Goal: Task Accomplishment & Management: Complete application form

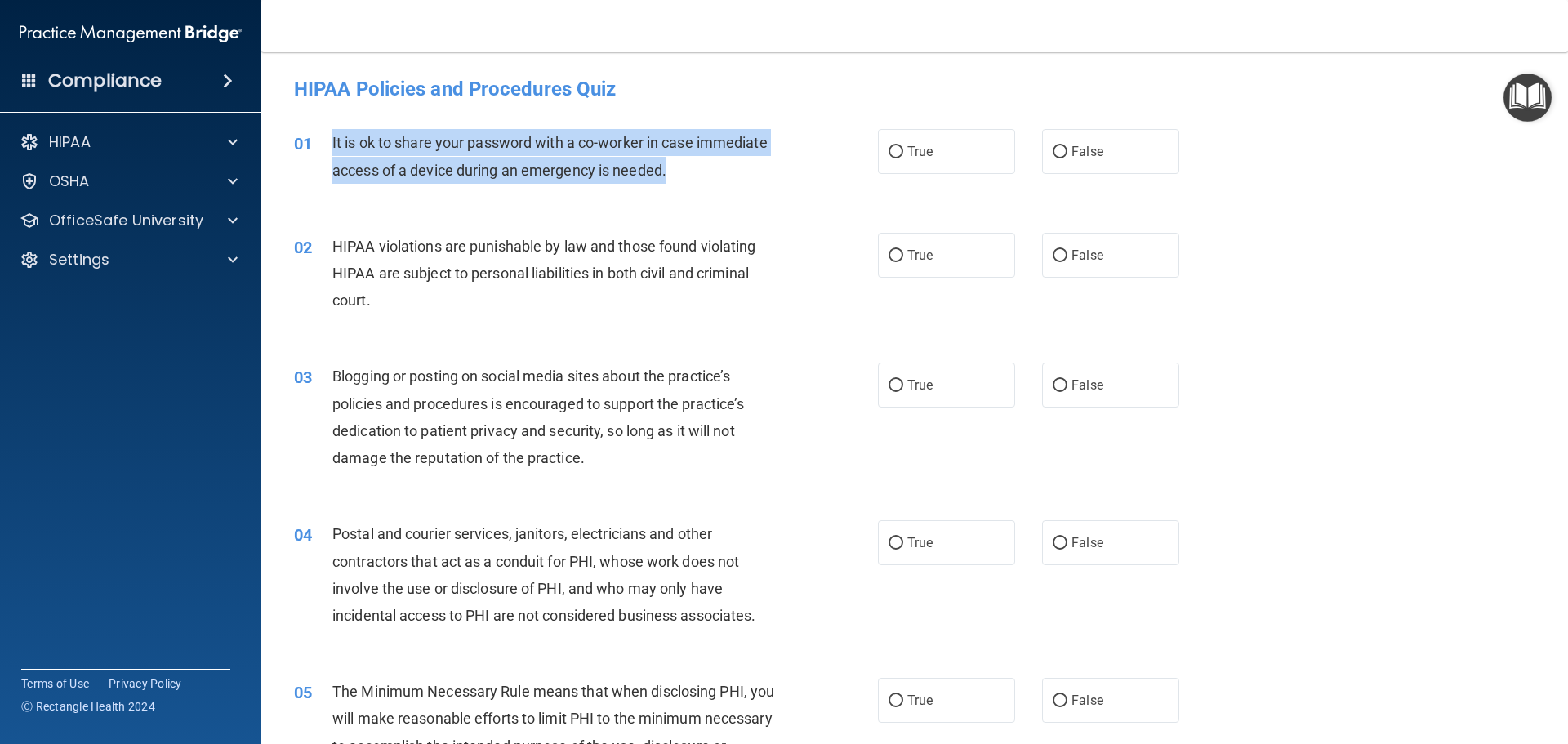
drag, startPoint x: 332, startPoint y: 141, endPoint x: 678, endPoint y: 171, distance: 347.3
click at [678, 171] on div "It is ok to share your password with a co-worker in case immediate access of a …" at bounding box center [561, 156] width 456 height 54
copy span "It is ok to share your password with a co-worker in case immediate access of a …"
click at [1053, 146] on input "False" at bounding box center [1060, 151] width 15 height 12
radio input "true"
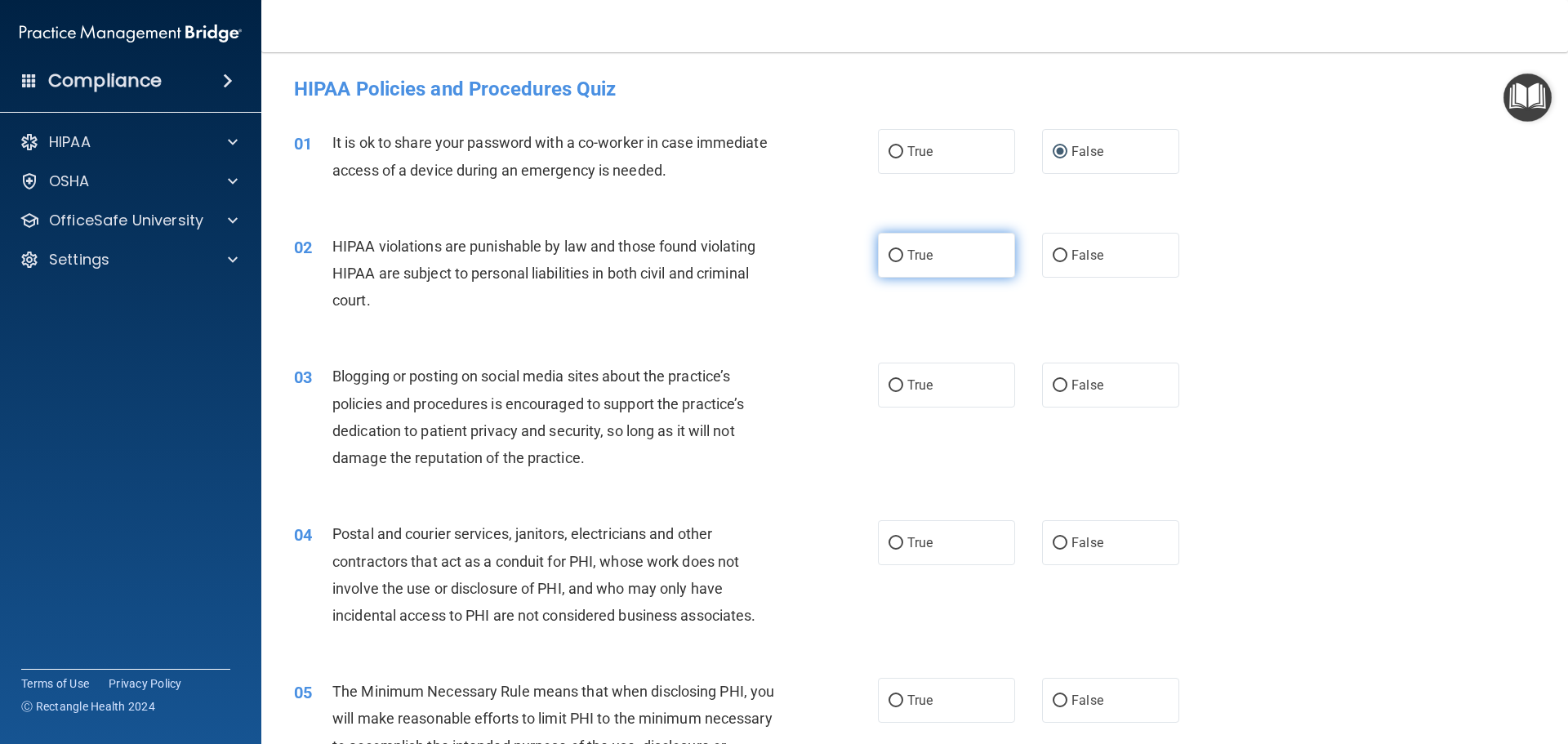
click at [908, 253] on span "True" at bounding box center [920, 255] width 25 height 16
click at [901, 253] on input "True" at bounding box center [896, 256] width 15 height 12
radio input "true"
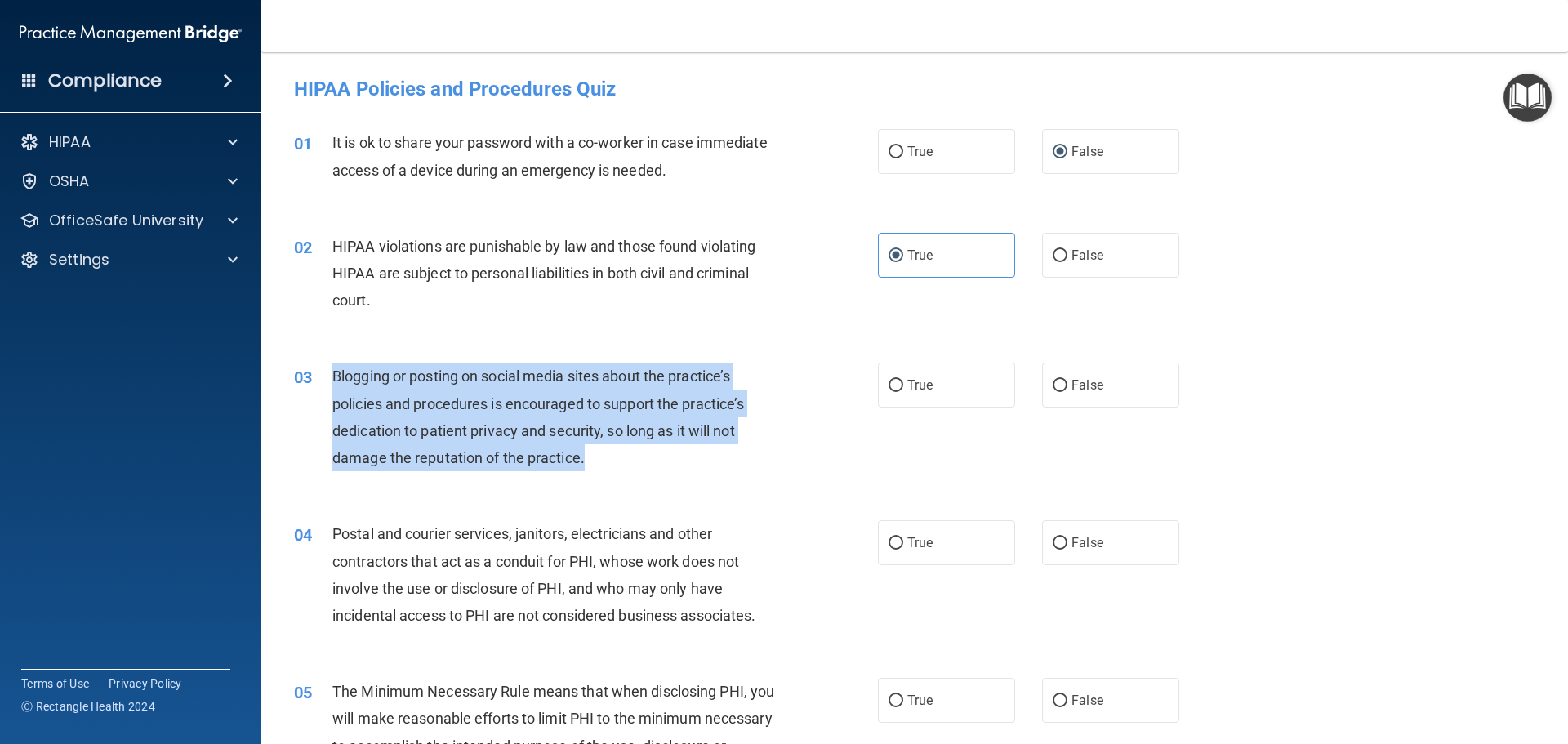
drag, startPoint x: 335, startPoint y: 371, endPoint x: 609, endPoint y: 465, distance: 289.7
click at [609, 465] on div "Blogging or posting on social media sites about the practice’s policies and pro…" at bounding box center [561, 417] width 456 height 109
copy span "Blogging or posting on social media sites about the practice’s policies and pro…"
click at [1053, 379] on input "False" at bounding box center [1060, 385] width 15 height 12
radio input "true"
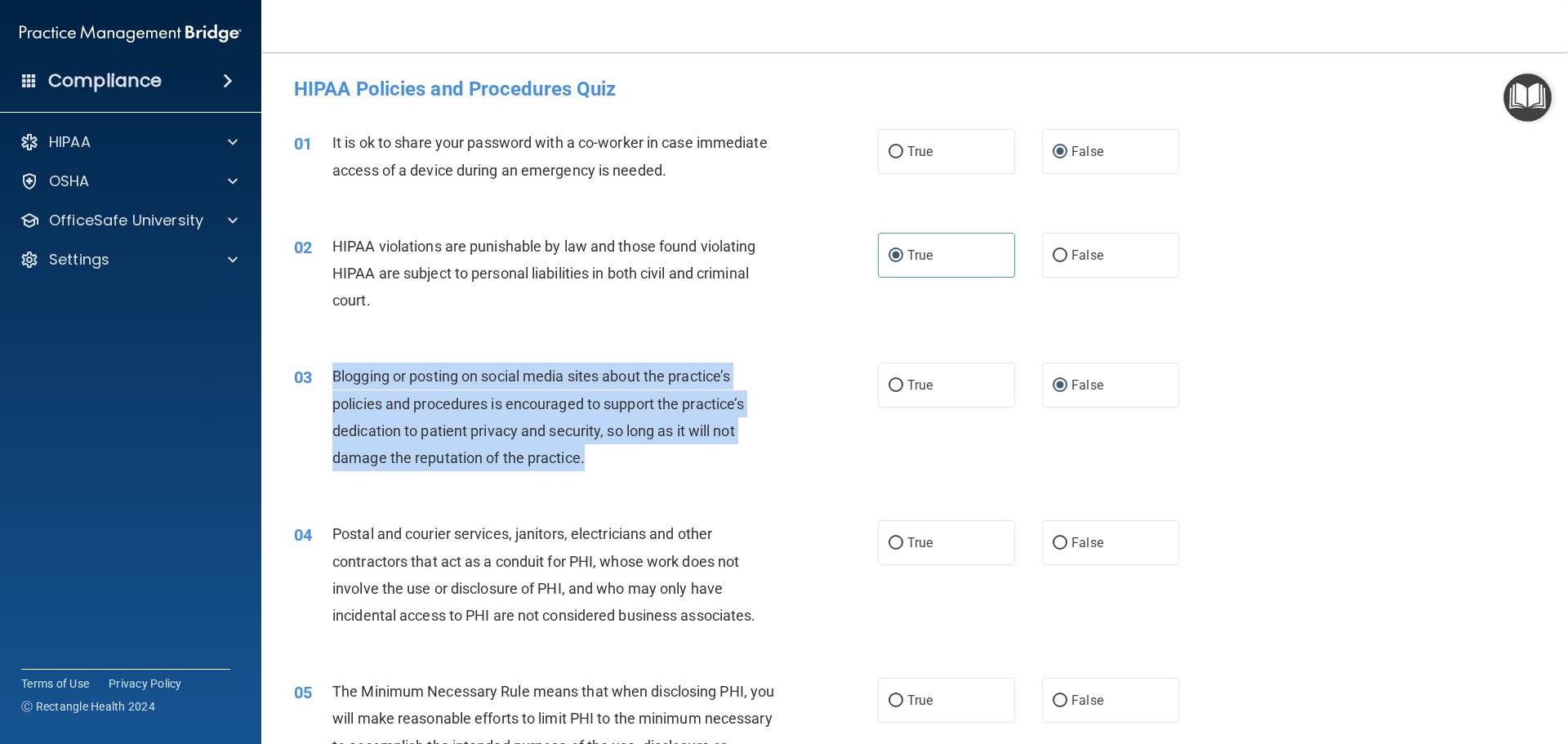
scroll to position [218, 0]
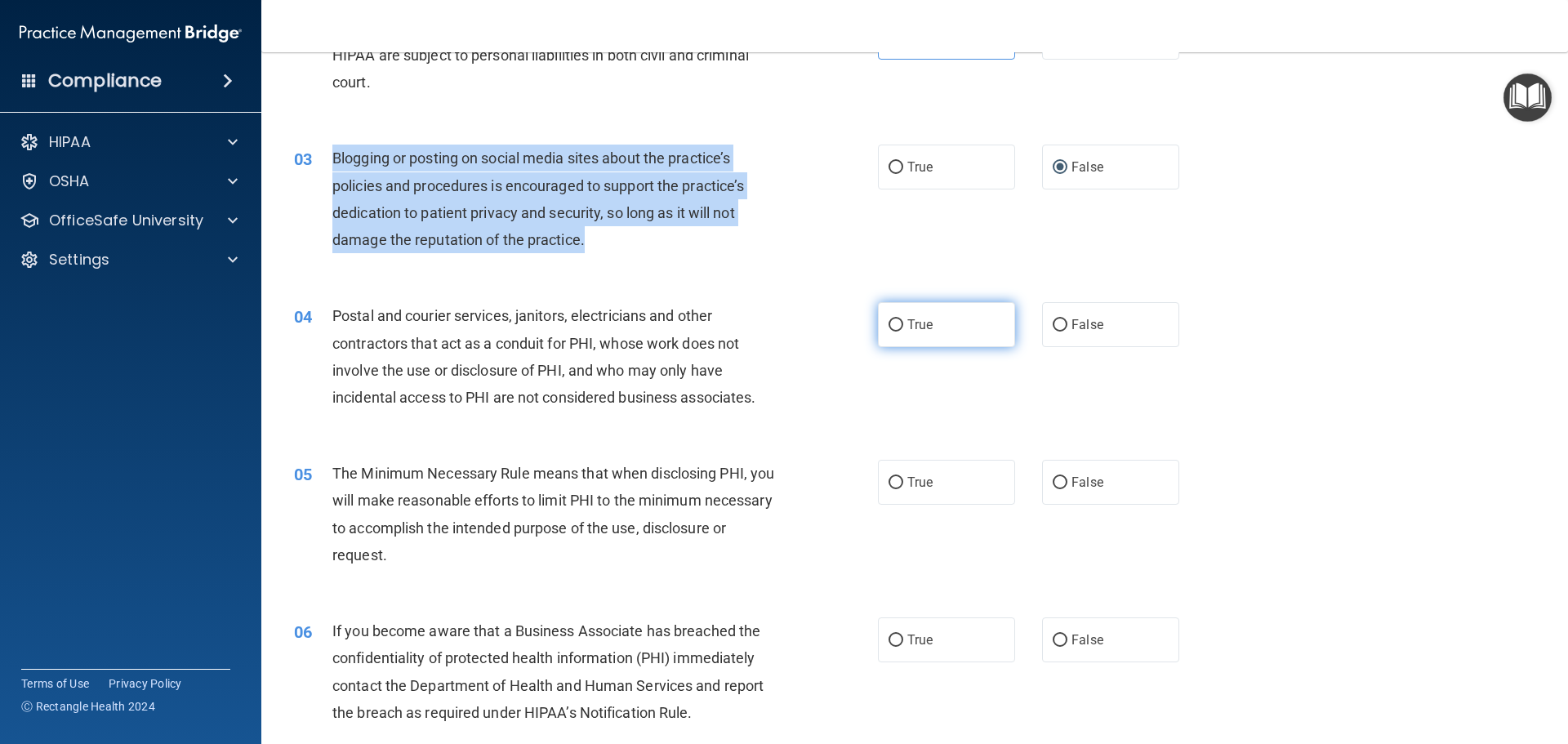
click at [891, 324] on input "True" at bounding box center [896, 325] width 15 height 12
radio input "true"
click at [891, 324] on input "True" at bounding box center [896, 325] width 15 height 12
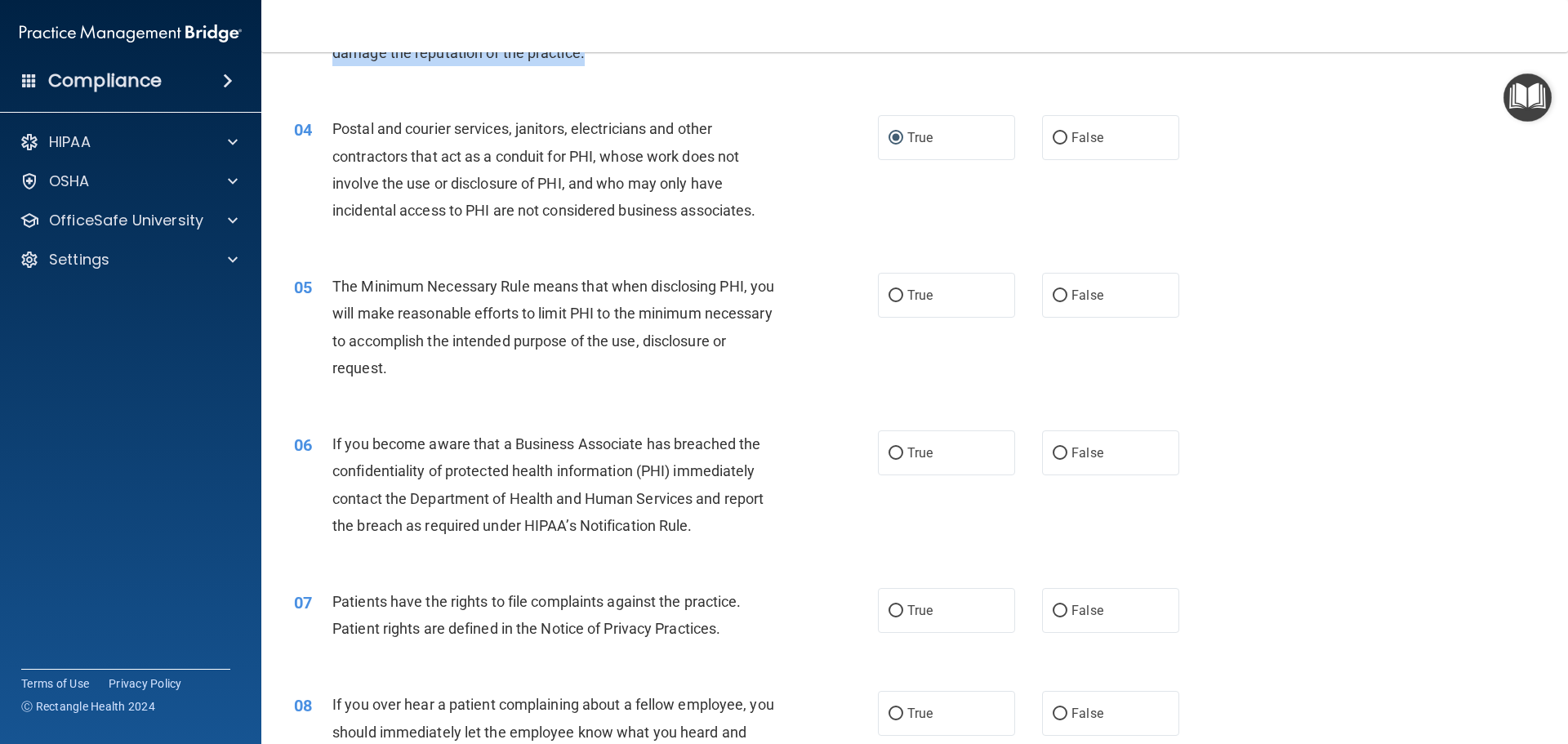
scroll to position [435, 0]
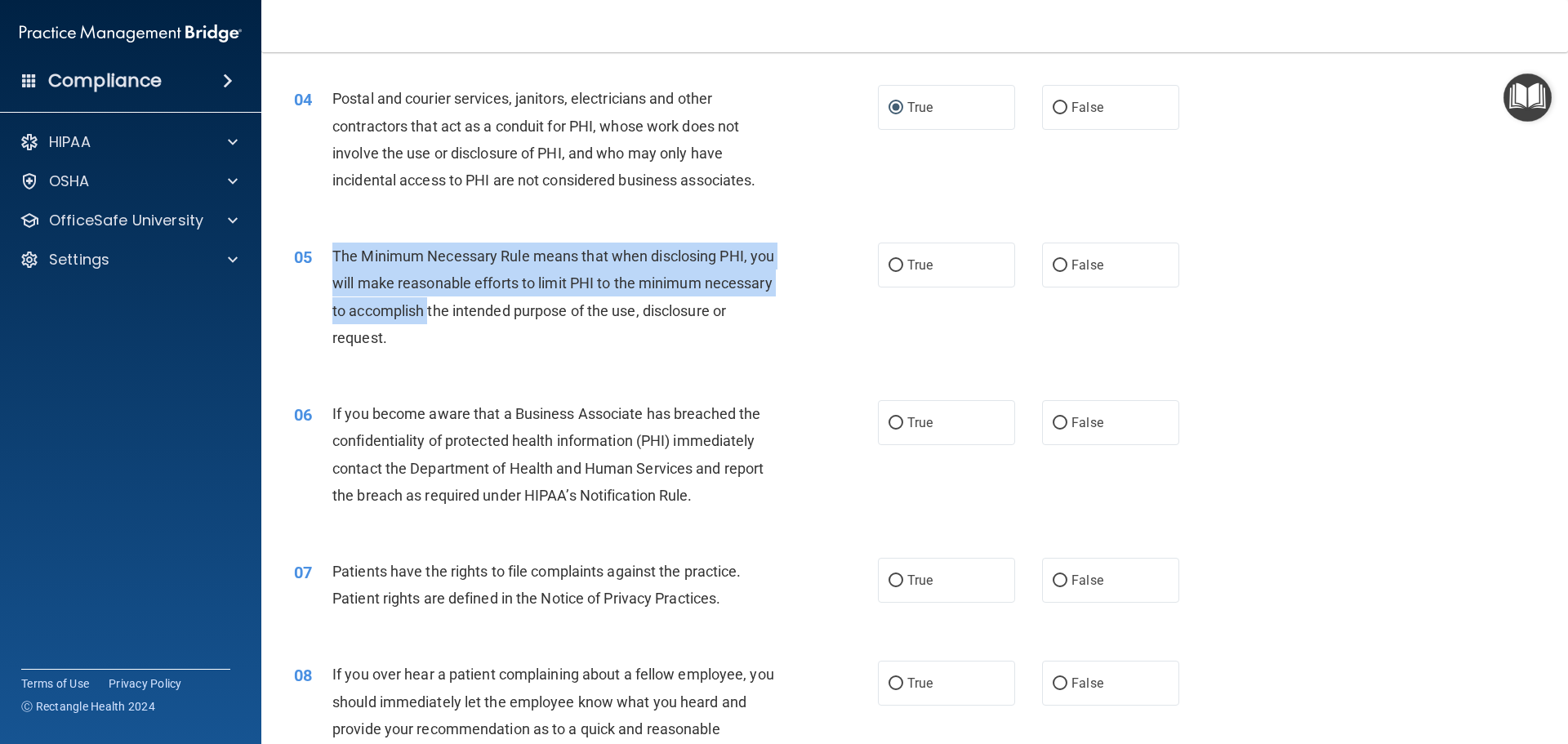
drag, startPoint x: 332, startPoint y: 253, endPoint x: 511, endPoint y: 319, distance: 190.8
click at [505, 315] on span "The Minimum Necessary Rule means that when disclosing PHI, you will make reason…" at bounding box center [553, 296] width 442 height 99
click at [474, 329] on span "The Minimum Necessary Rule means that when disclosing PHI, you will make reason…" at bounding box center [553, 296] width 442 height 99
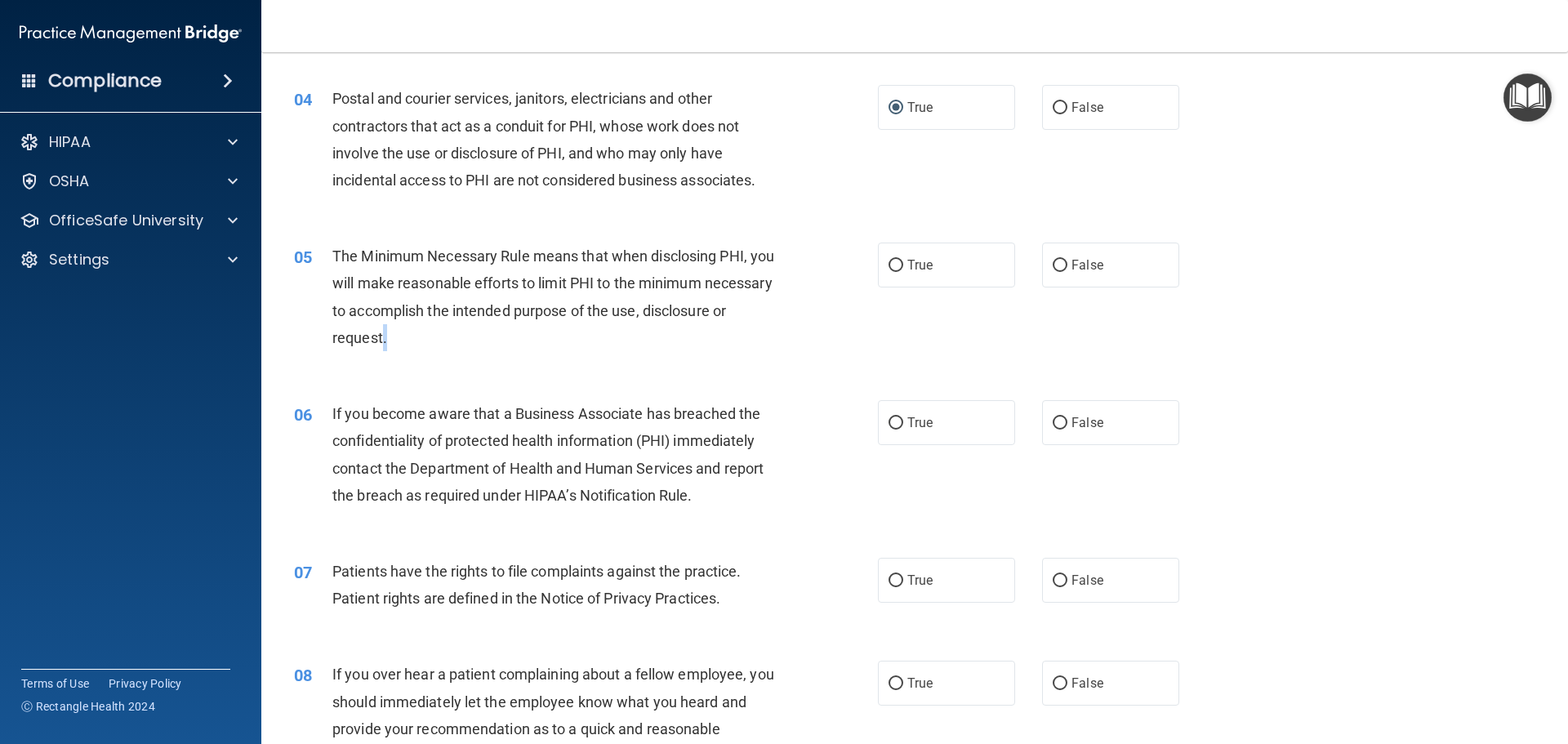
click at [473, 329] on span "The Minimum Necessary Rule means that when disclosing PHI, you will make reason…" at bounding box center [553, 296] width 442 height 99
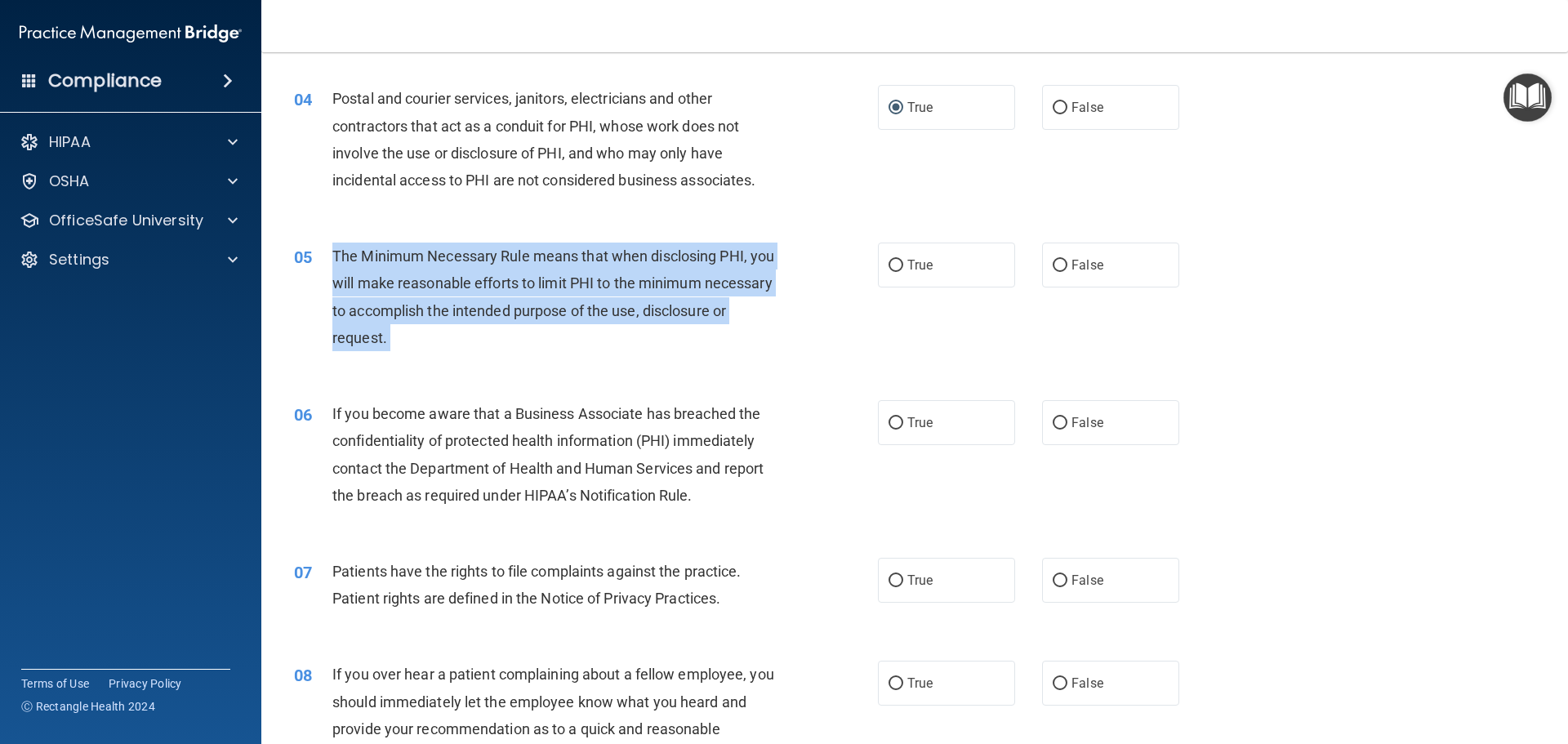
drag, startPoint x: 473, startPoint y: 329, endPoint x: 384, endPoint y: 282, distance: 100.6
click at [384, 282] on span "The Minimum Necessary Rule means that when disclosing PHI, you will make reason…" at bounding box center [553, 296] width 442 height 99
copy ng-form "The Minimum Necessary Rule means that when disclosing PHI, you will make reason…"
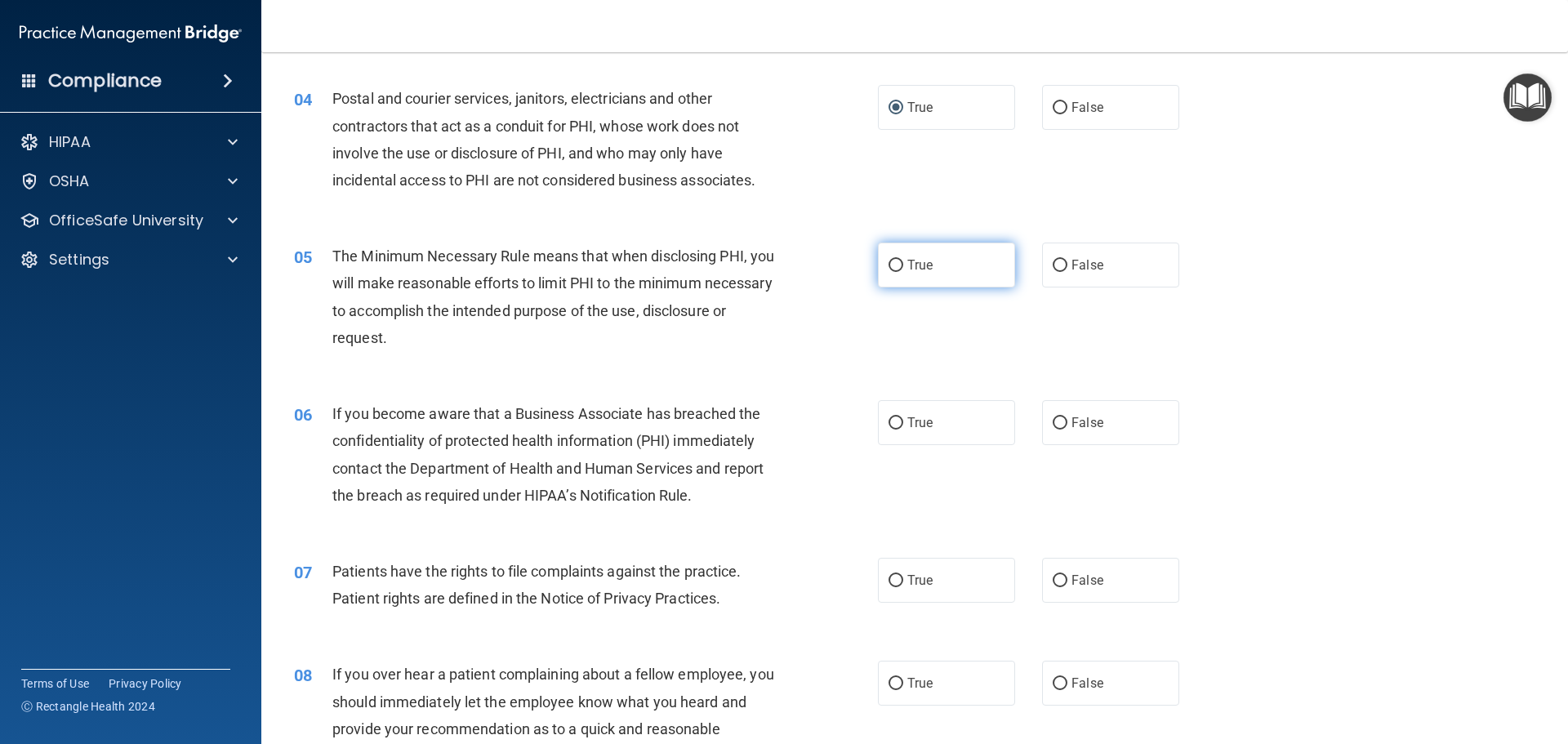
click at [899, 276] on label "True" at bounding box center [947, 265] width 138 height 45
click at [899, 272] on input "True" at bounding box center [896, 265] width 15 height 12
radio input "true"
click at [1071, 426] on span "False" at bounding box center [1087, 422] width 31 height 16
click at [1065, 426] on input "False" at bounding box center [1060, 423] width 15 height 12
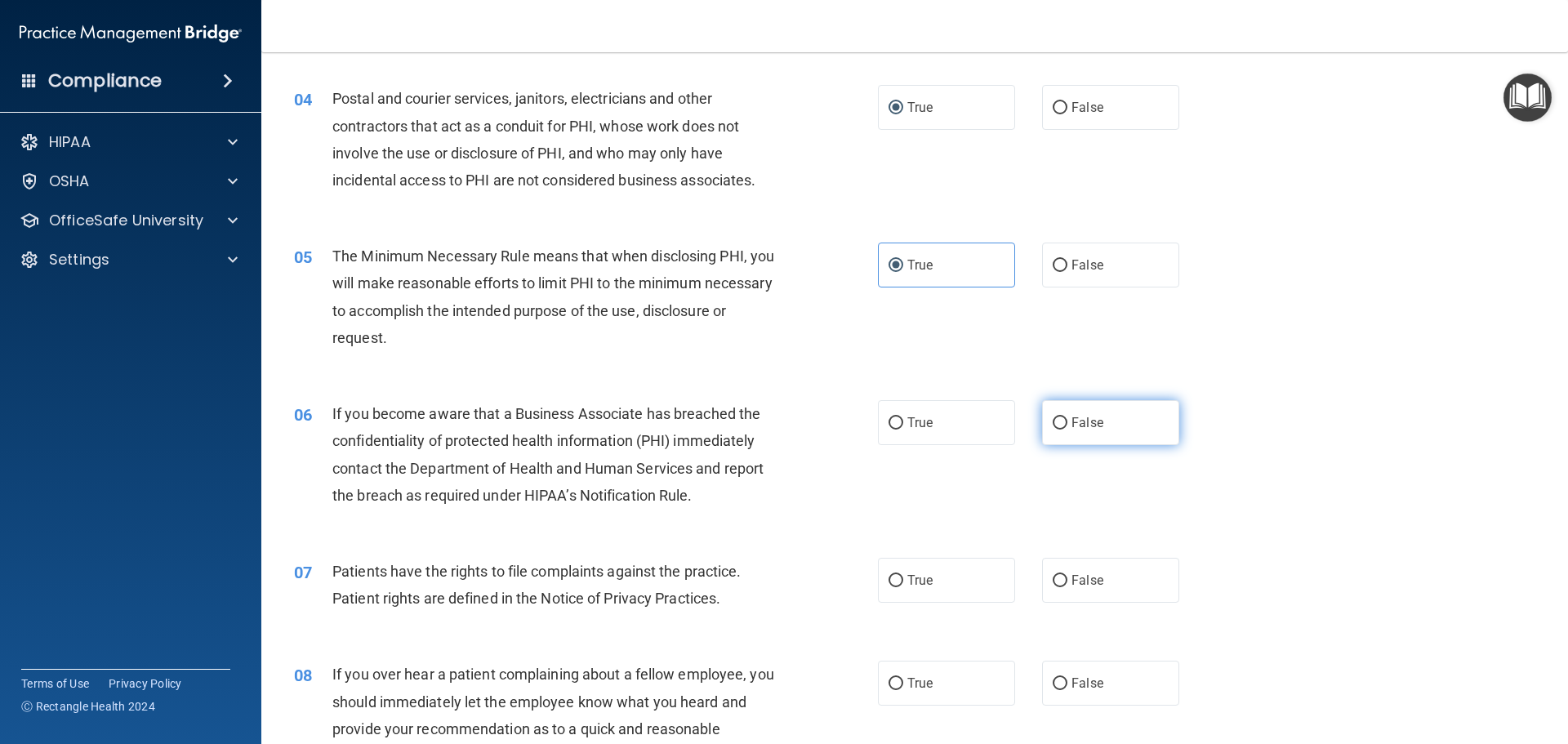
radio input "true"
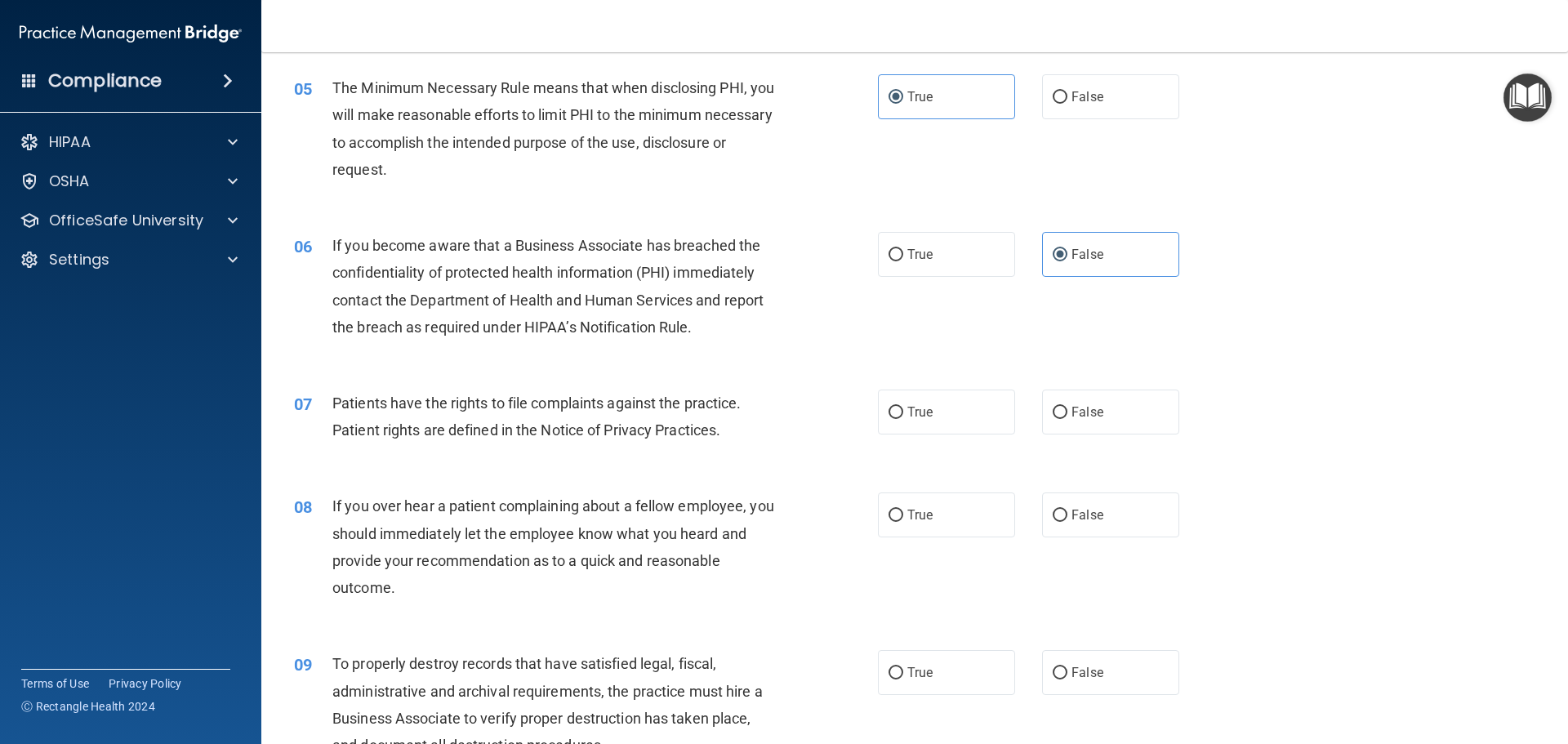
scroll to position [654, 0]
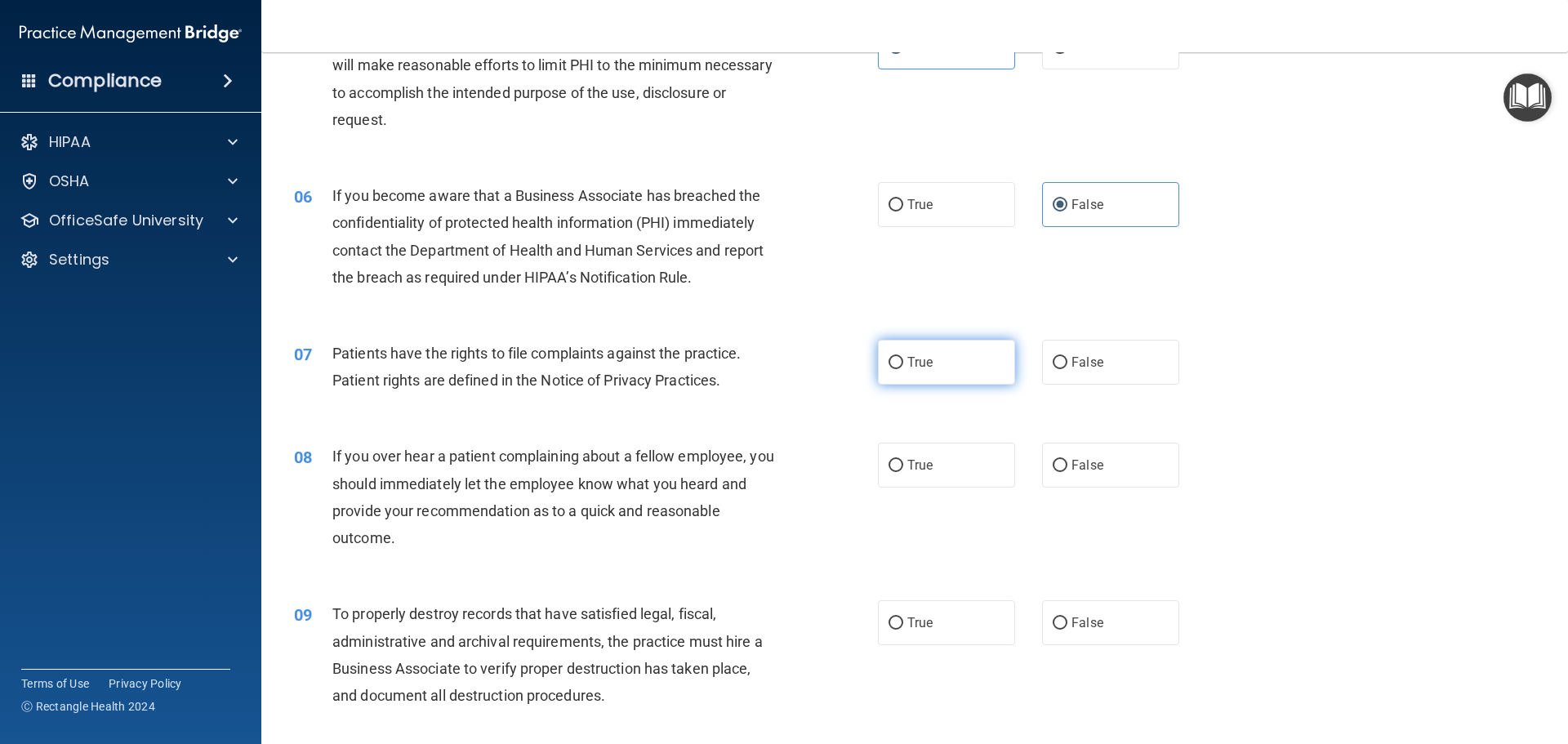
click at [888, 365] on input "True" at bounding box center [896, 363] width 15 height 12
radio input "true"
click at [390, 534] on span "If you over hear a patient complaining about a fellow employee, you should imme…" at bounding box center [553, 497] width 442 height 99
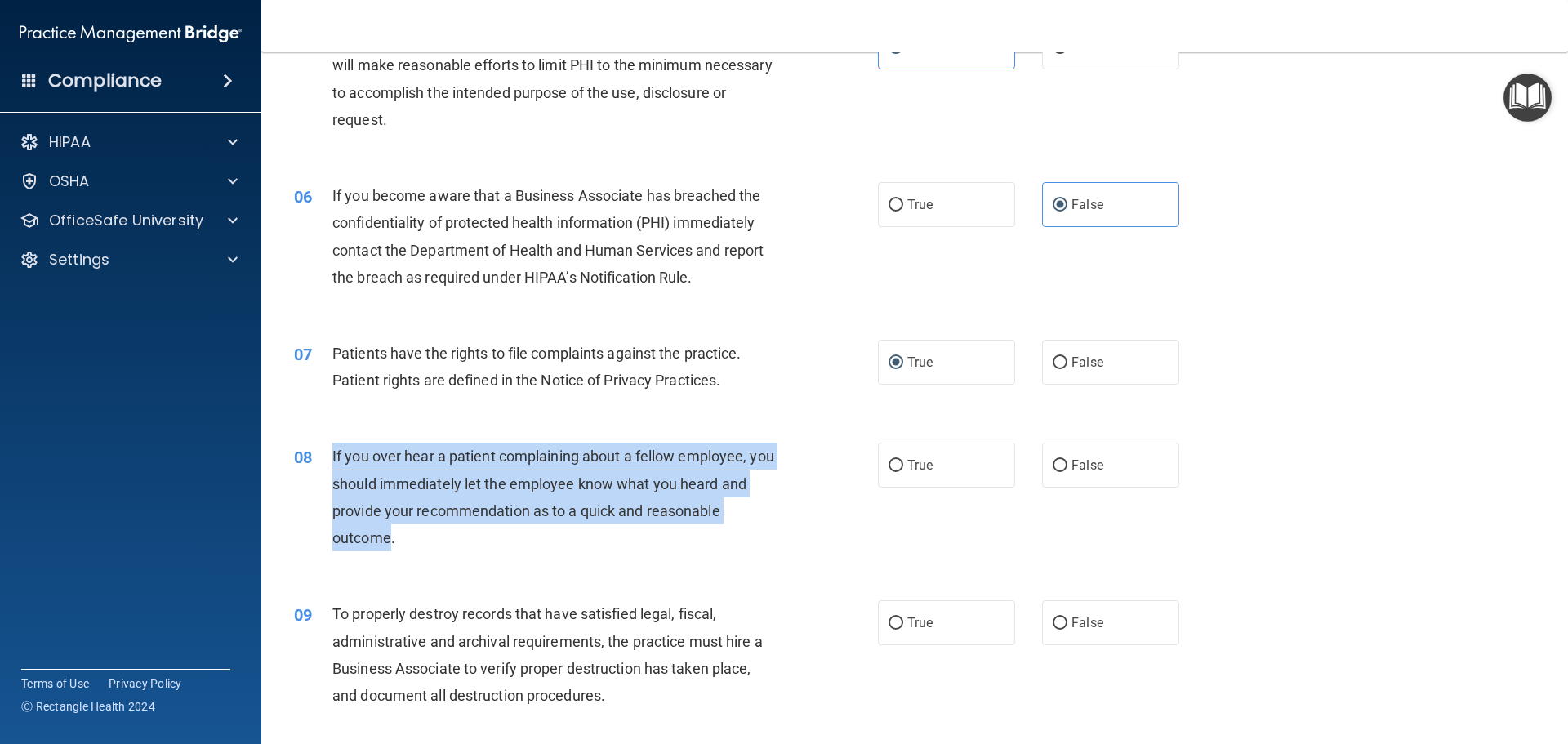
drag, startPoint x: 390, startPoint y: 534, endPoint x: 321, endPoint y: 453, distance: 106.4
click at [321, 453] on div "08 If you over hear a patient complaining about a fellow employee, you should i…" at bounding box center [585, 500] width 633 height 116
copy div "If you over hear a patient complaining about a fellow employee, you should imme…"
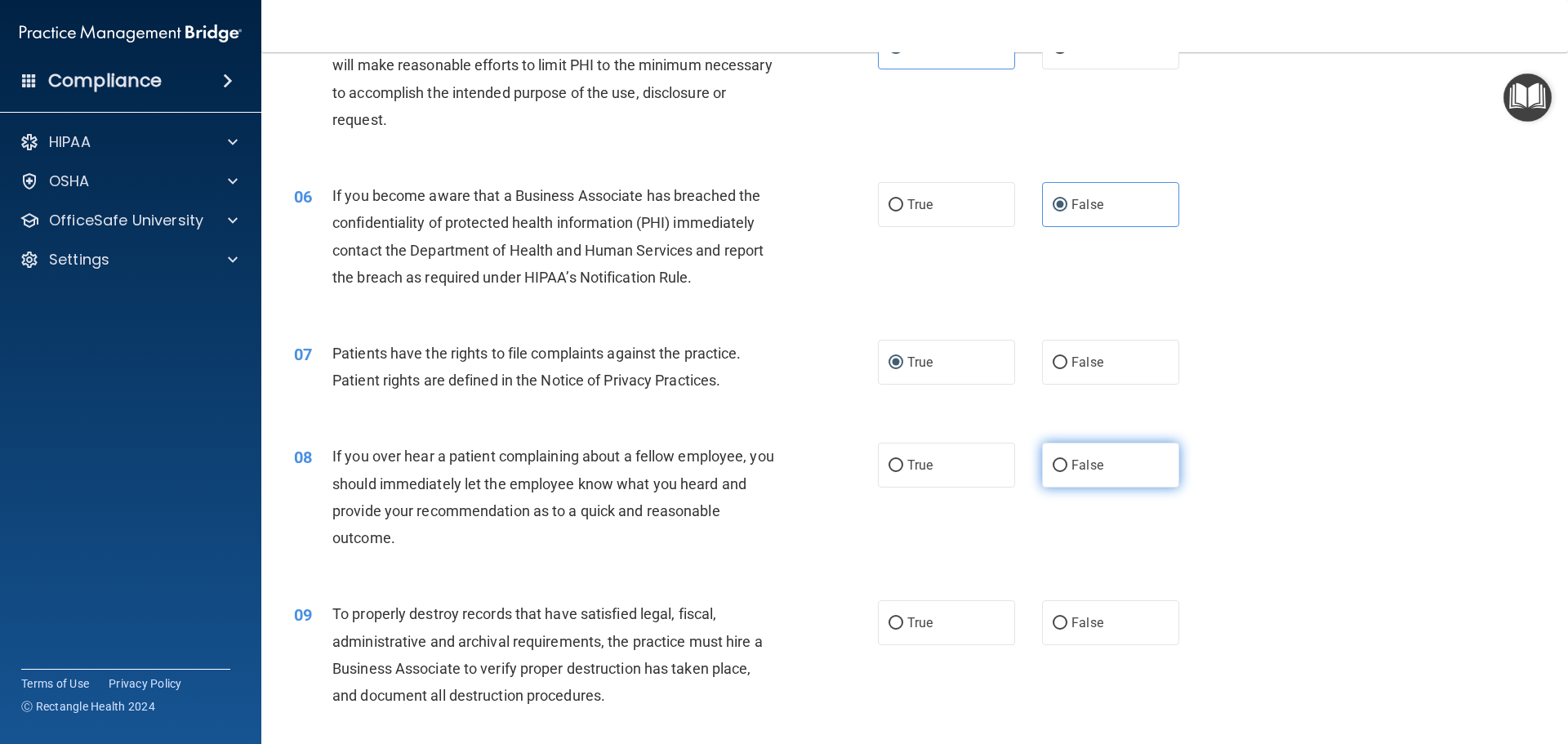
click at [1076, 462] on span "False" at bounding box center [1087, 464] width 31 height 16
click at [1067, 462] on input "False" at bounding box center [1060, 465] width 15 height 12
radio input "true"
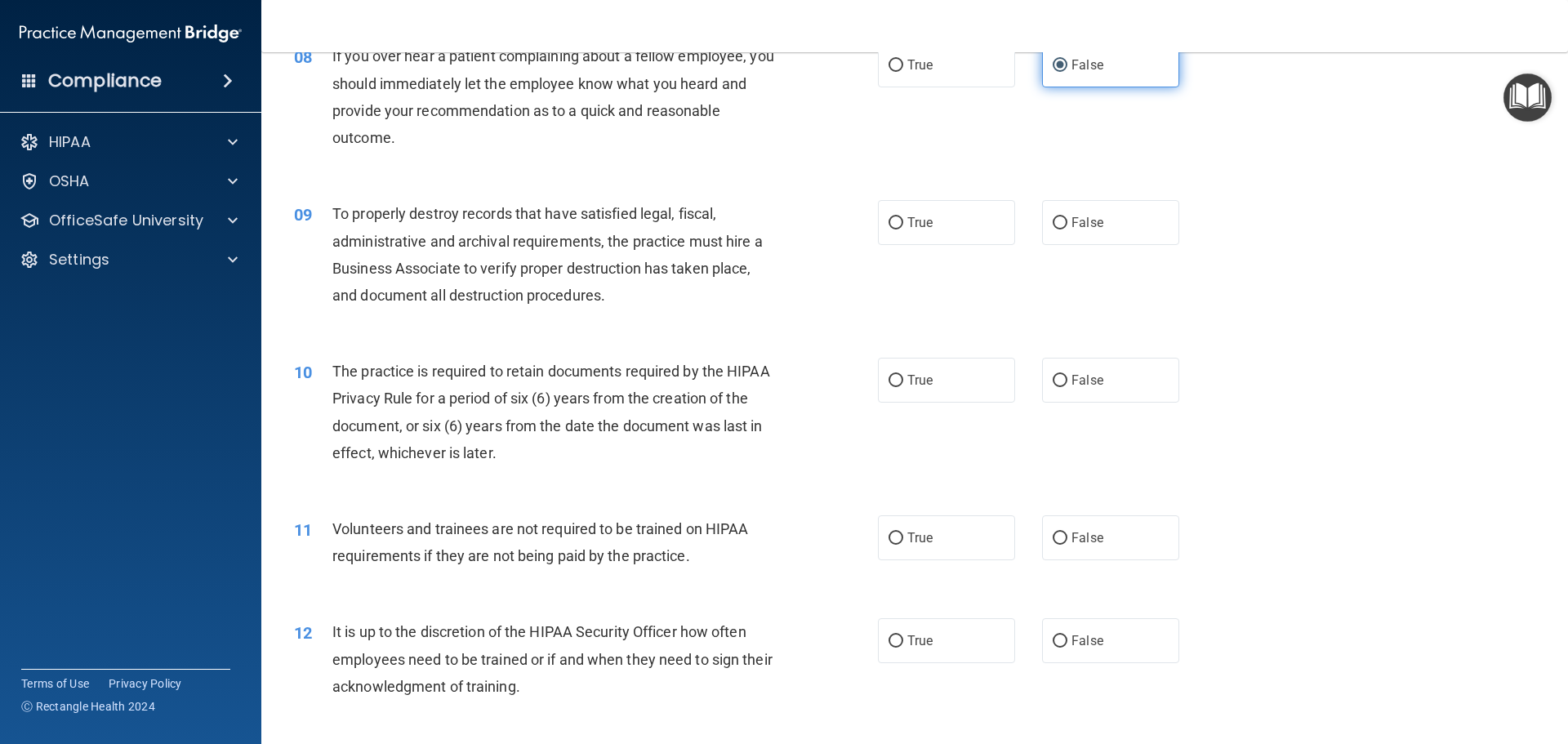
scroll to position [1088, 0]
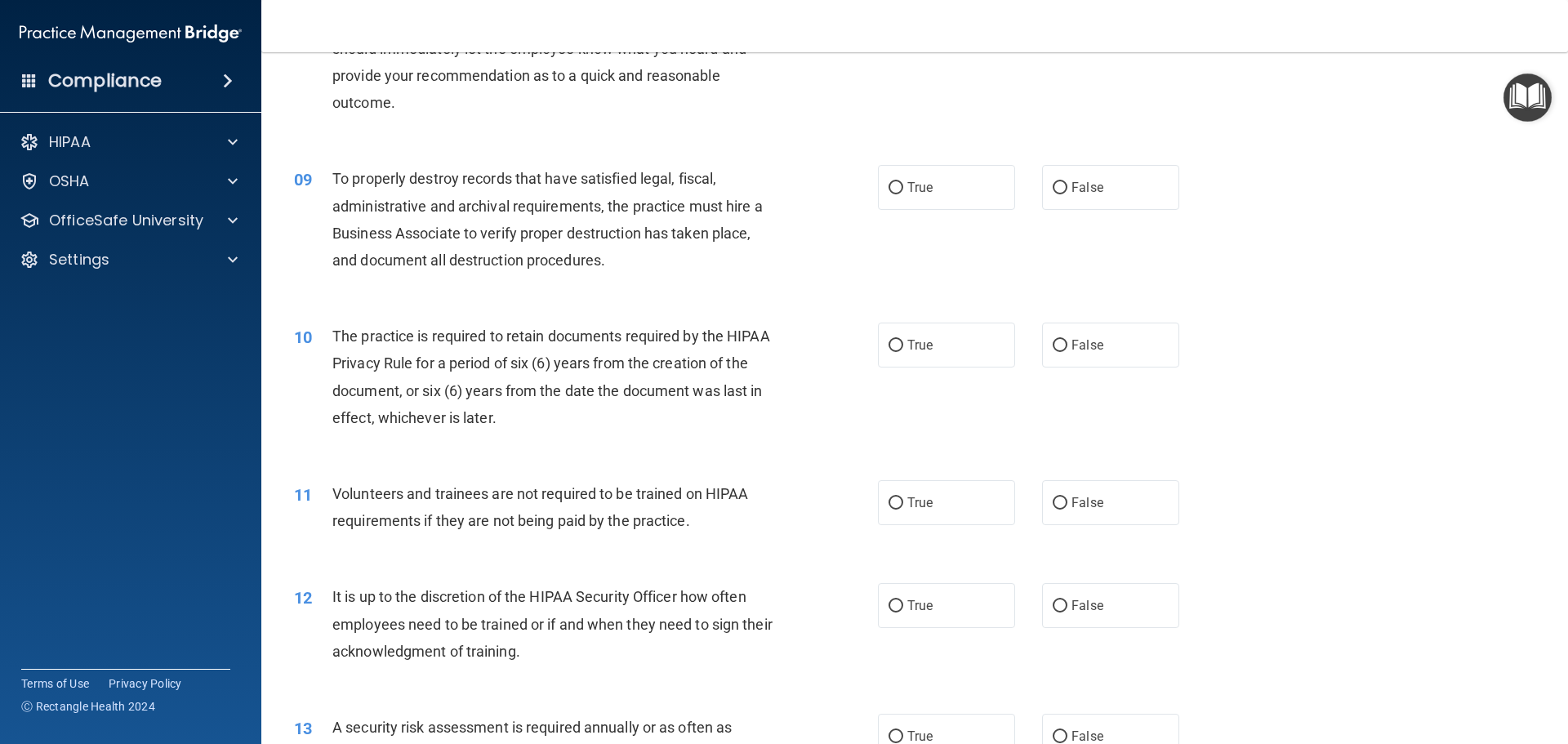
click at [332, 176] on span "To properly destroy records that have satisfied legal, fiscal, administrative a…" at bounding box center [548, 219] width 430 height 99
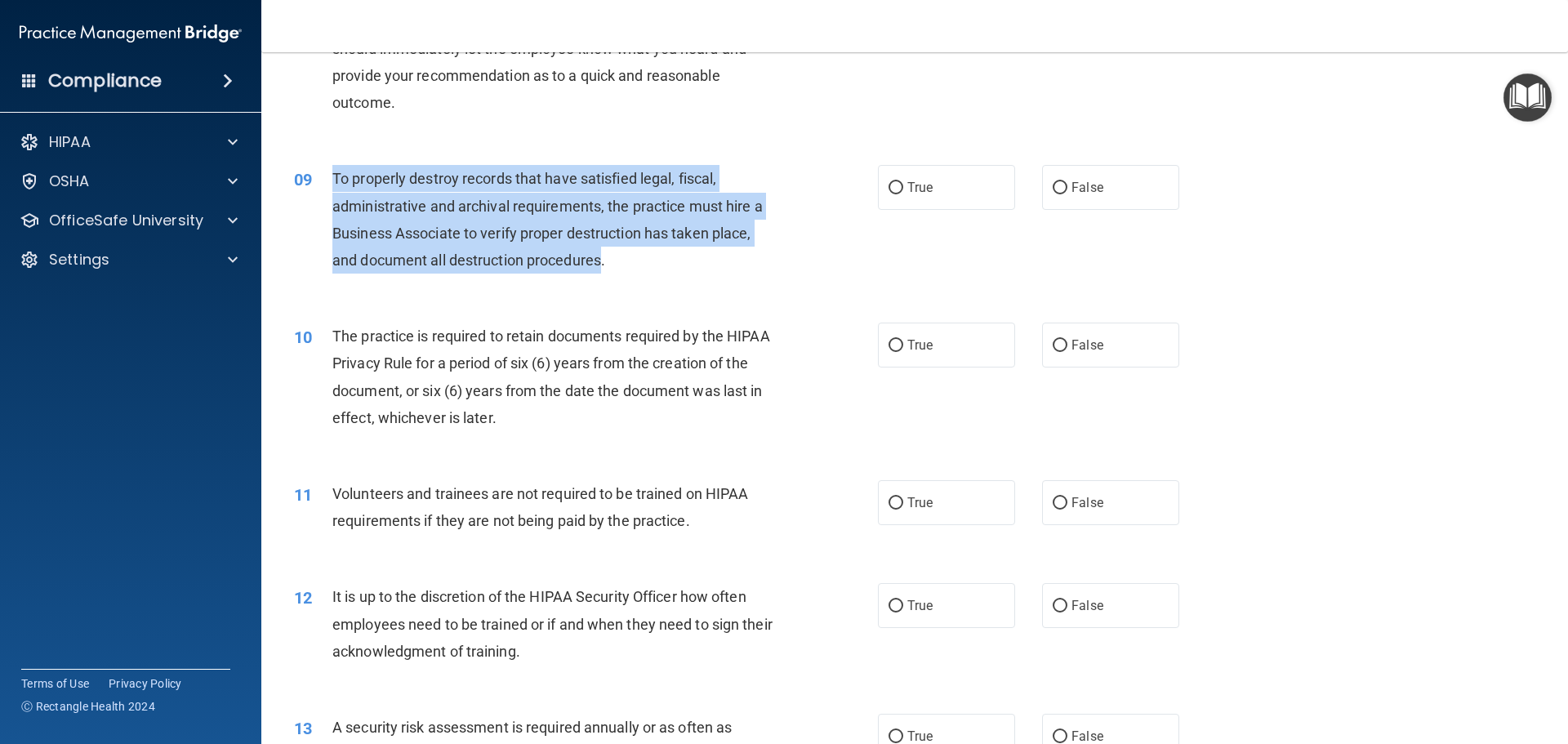
drag, startPoint x: 332, startPoint y: 176, endPoint x: 591, endPoint y: 259, distance: 272.0
click at [591, 259] on span "To properly destroy records that have satisfied legal, fiscal, administrative a…" at bounding box center [548, 219] width 430 height 99
copy span "To properly destroy records that have satisfied legal, fiscal, administrative a…"
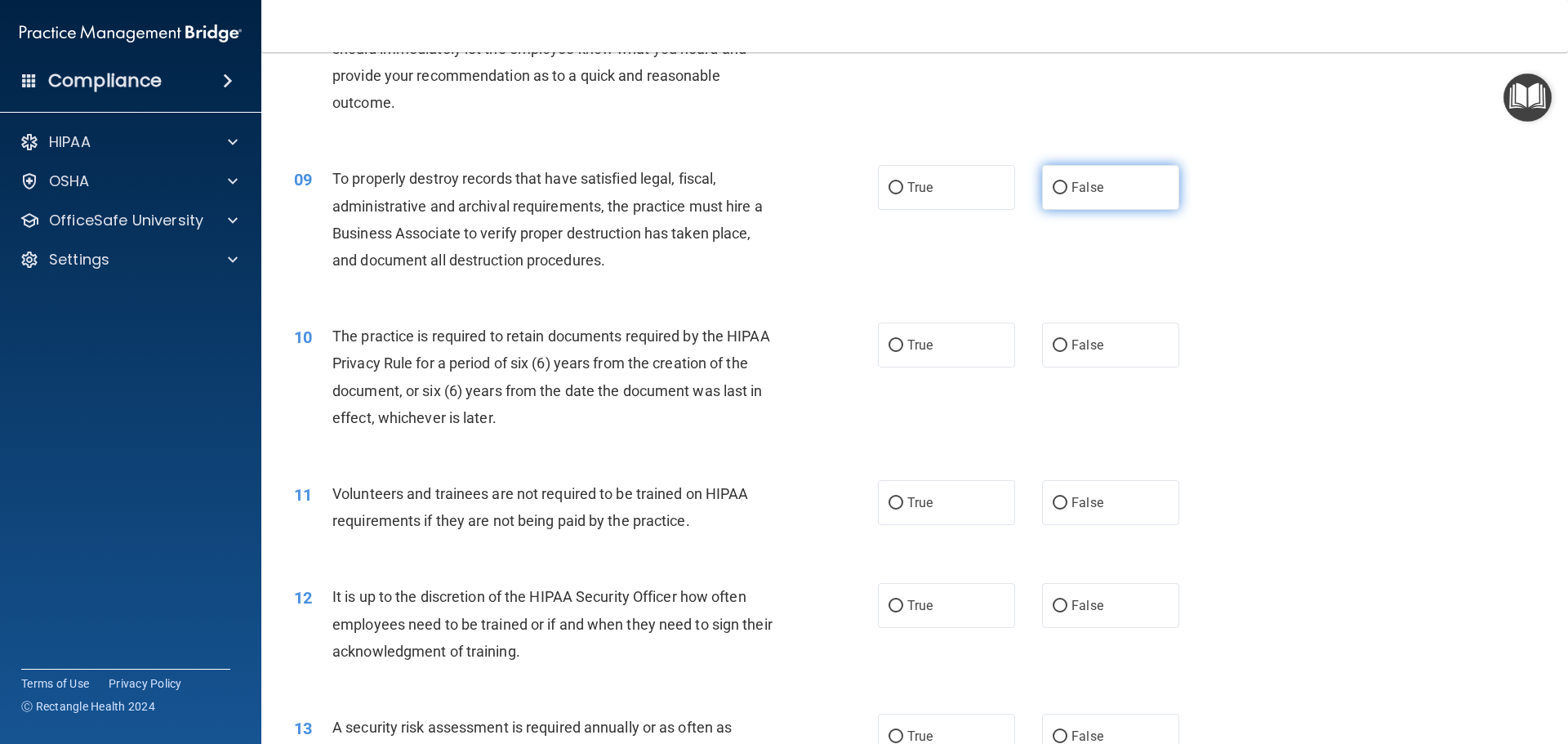
click at [1091, 187] on span "False" at bounding box center [1087, 187] width 31 height 16
click at [1067, 187] on input "False" at bounding box center [1060, 187] width 15 height 12
radio input "true"
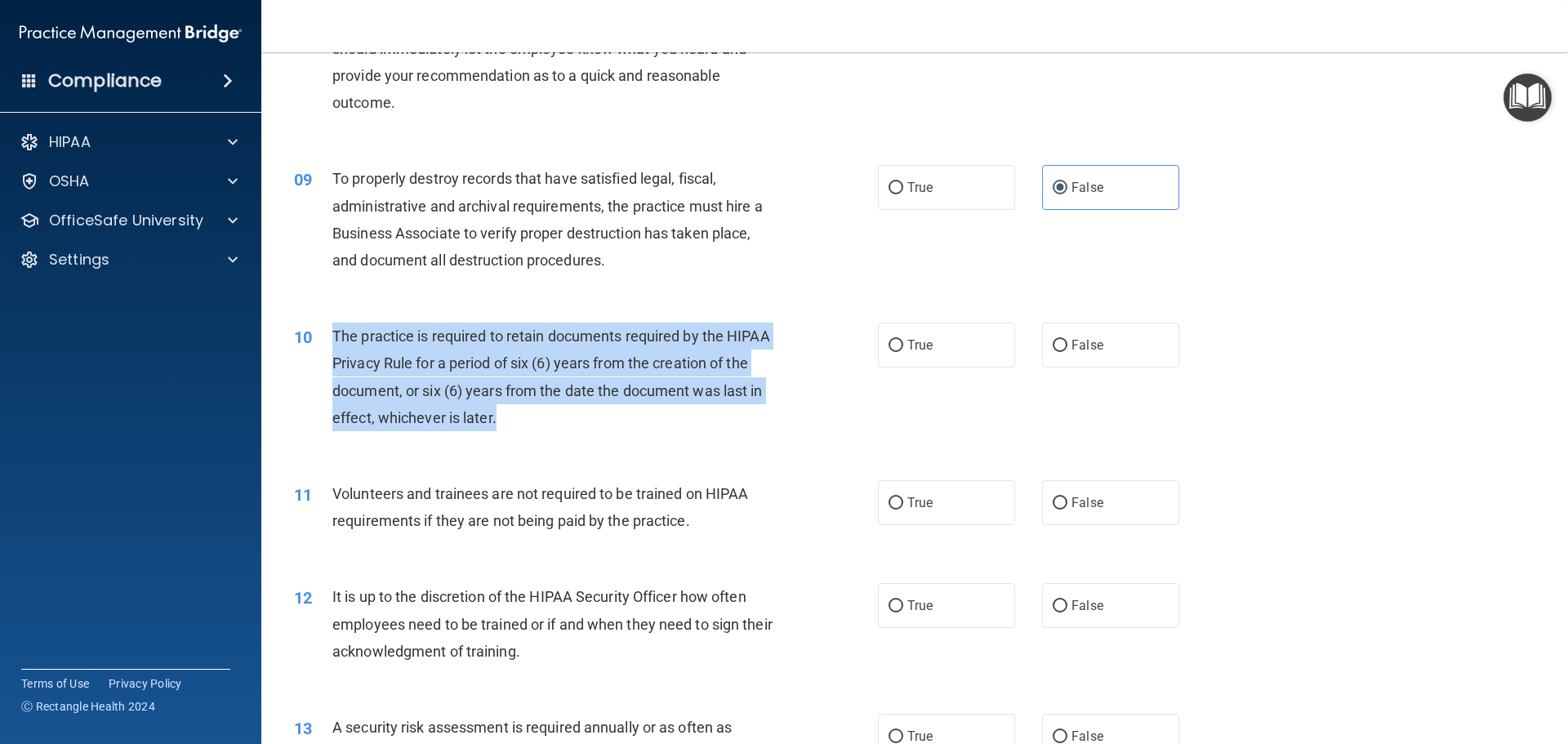
drag, startPoint x: 334, startPoint y: 330, endPoint x: 515, endPoint y: 421, distance: 202.6
click at [515, 421] on div "The practice is required to retain documents required by the HIPAA Privacy Rule…" at bounding box center [561, 377] width 456 height 109
copy span "The practice is required to retain documents required by the HIPAA Privacy Rule…"
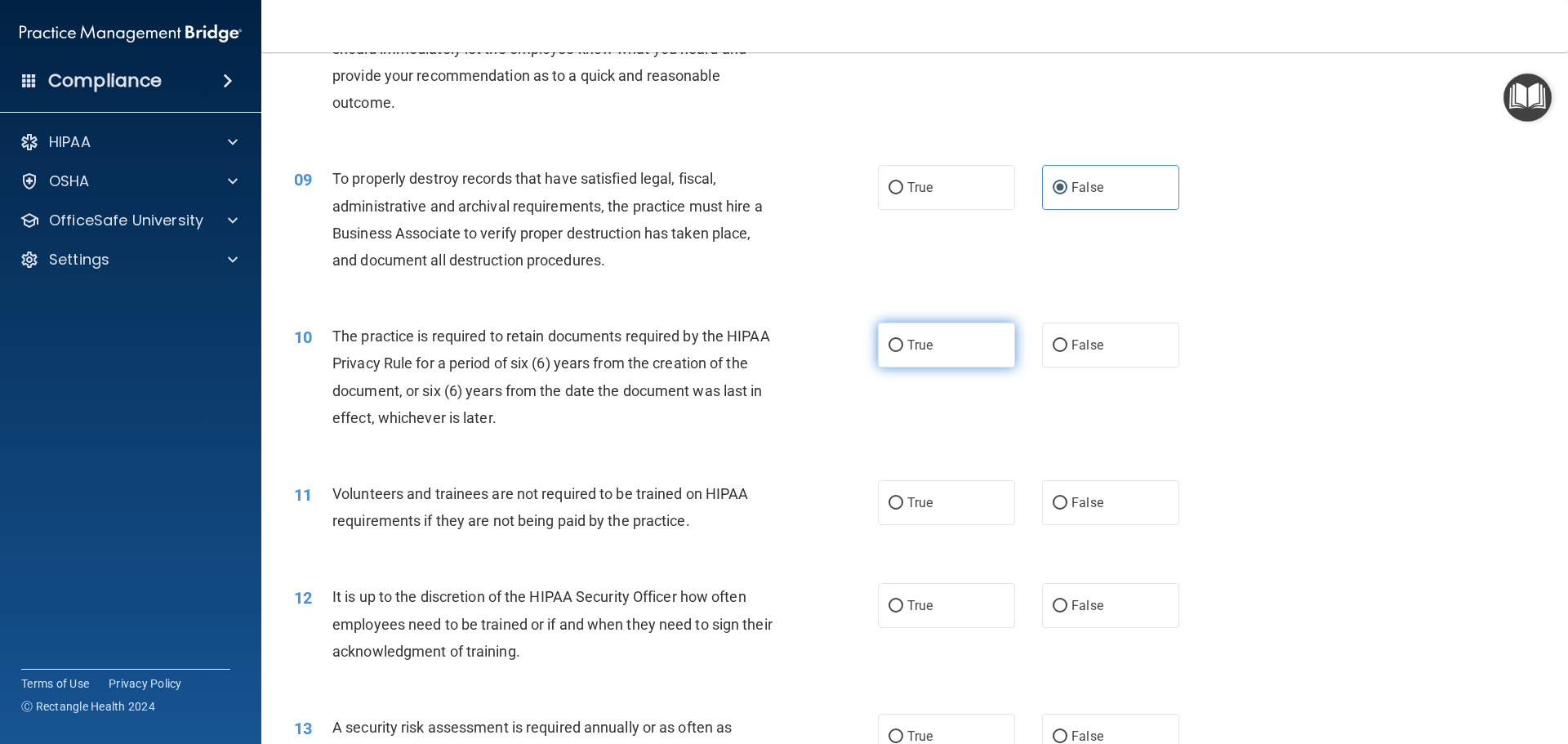
click at [912, 348] on span "True" at bounding box center [920, 344] width 25 height 16
click at [903, 348] on input "True" at bounding box center [896, 345] width 15 height 12
radio input "true"
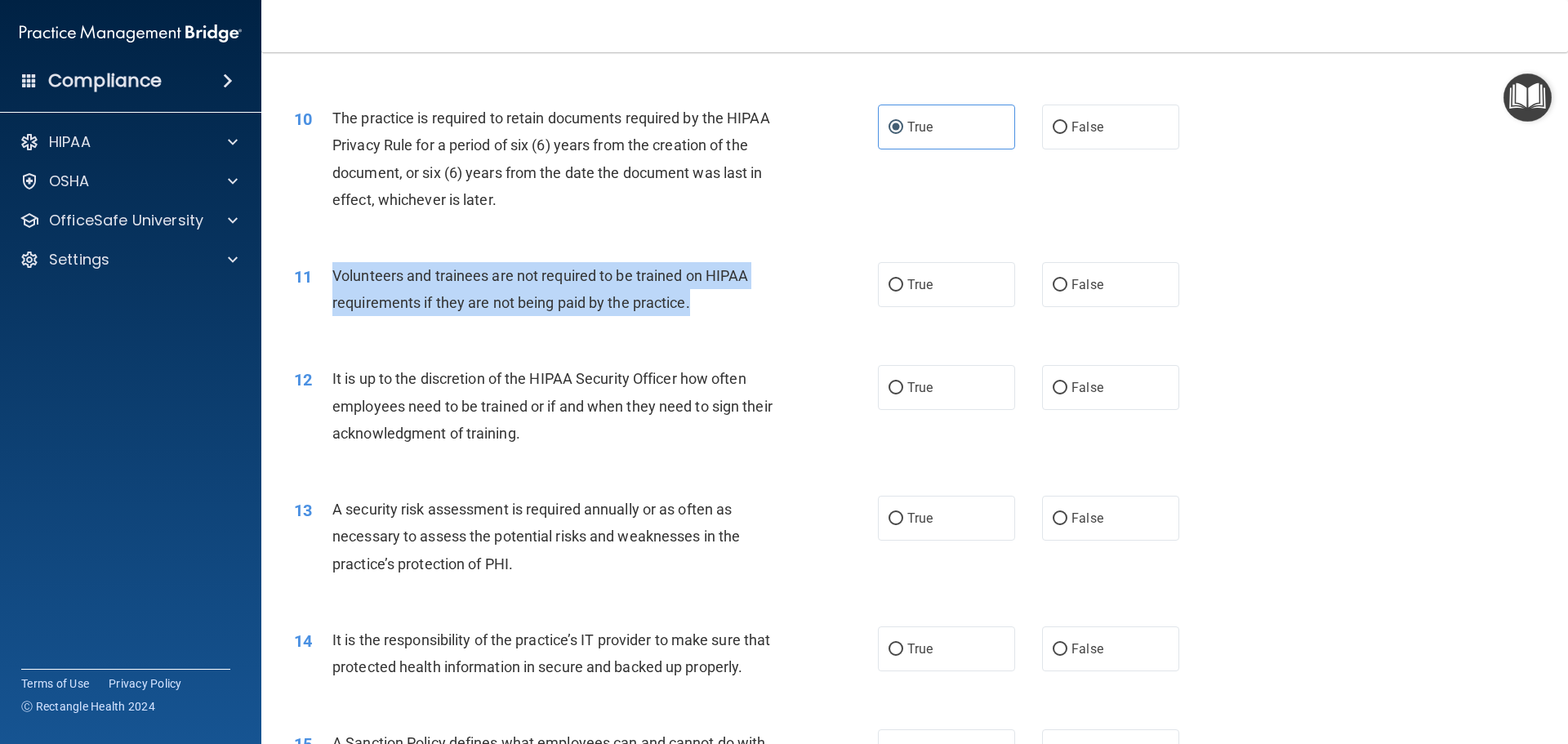
drag, startPoint x: 333, startPoint y: 274, endPoint x: 726, endPoint y: 295, distance: 393.6
click at [726, 295] on div "Volunteers and trainees are not required to be trained on HIPAA requirements if…" at bounding box center [561, 289] width 456 height 54
copy span "Volunteers and trainees are not required to be trained on HIPAA requirements if…"
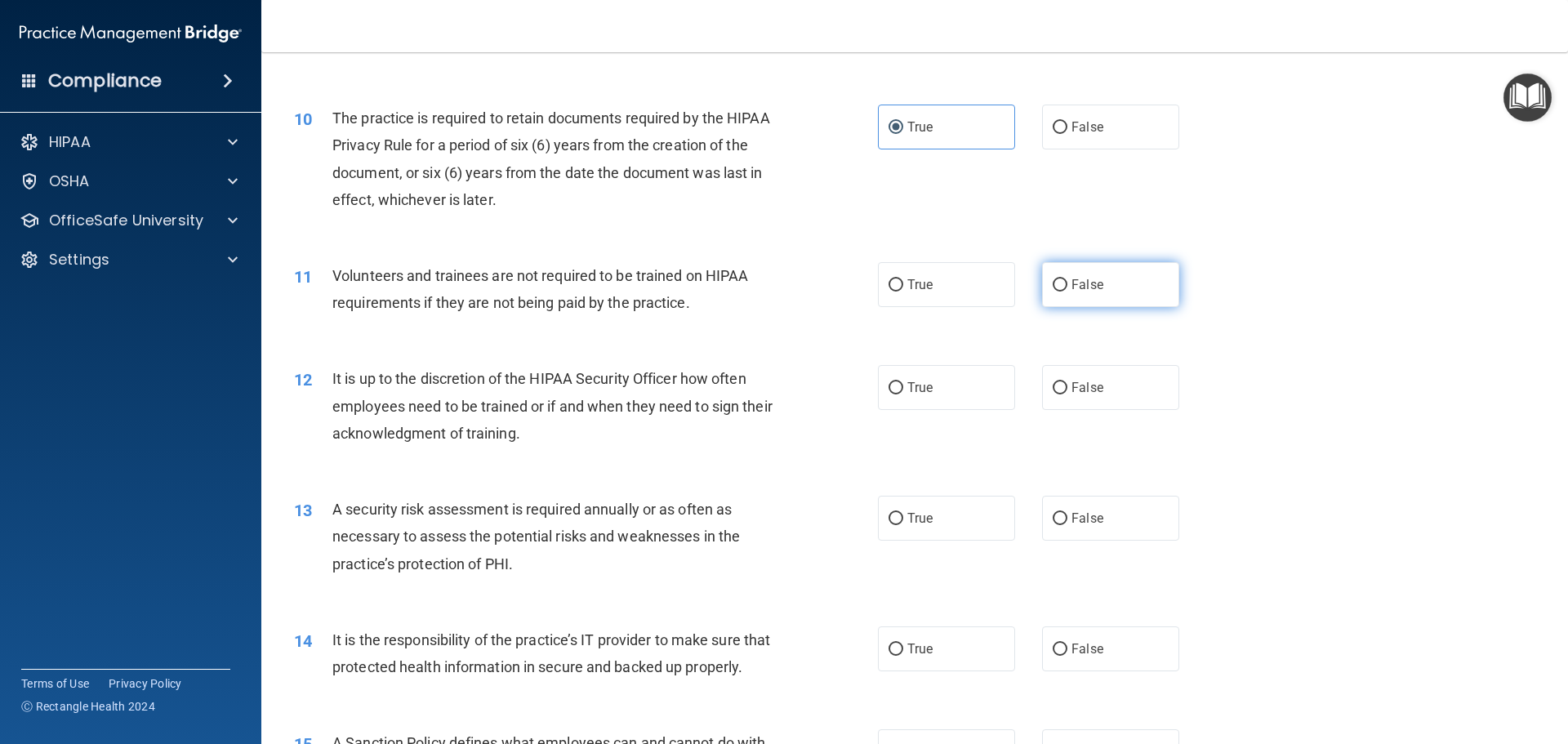
click at [1088, 278] on span "False" at bounding box center [1087, 284] width 31 height 16
click at [1067, 279] on input "False" at bounding box center [1060, 284] width 15 height 12
radio input "true"
click at [1053, 390] on input "False" at bounding box center [1060, 388] width 15 height 12
radio input "true"
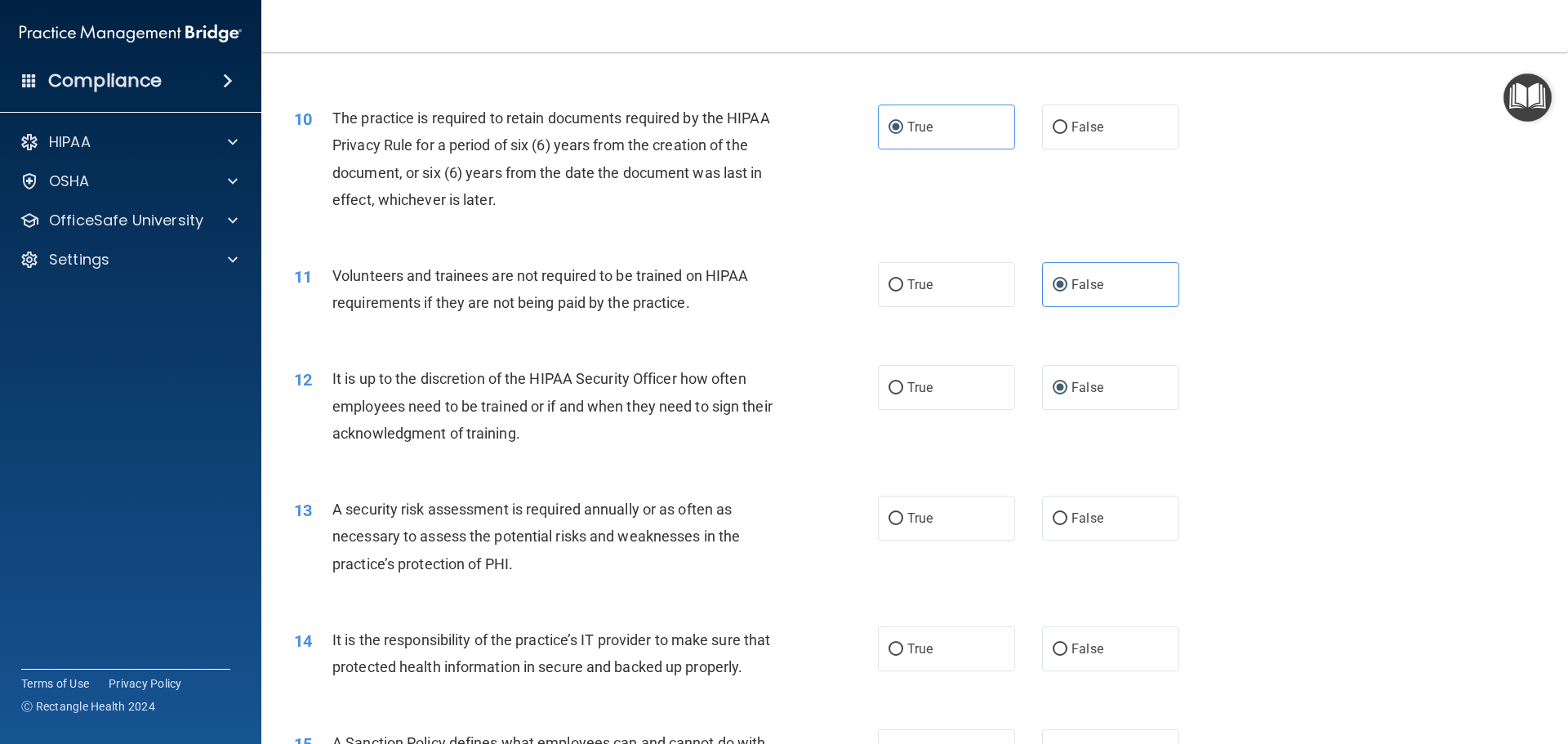
scroll to position [1524, 0]
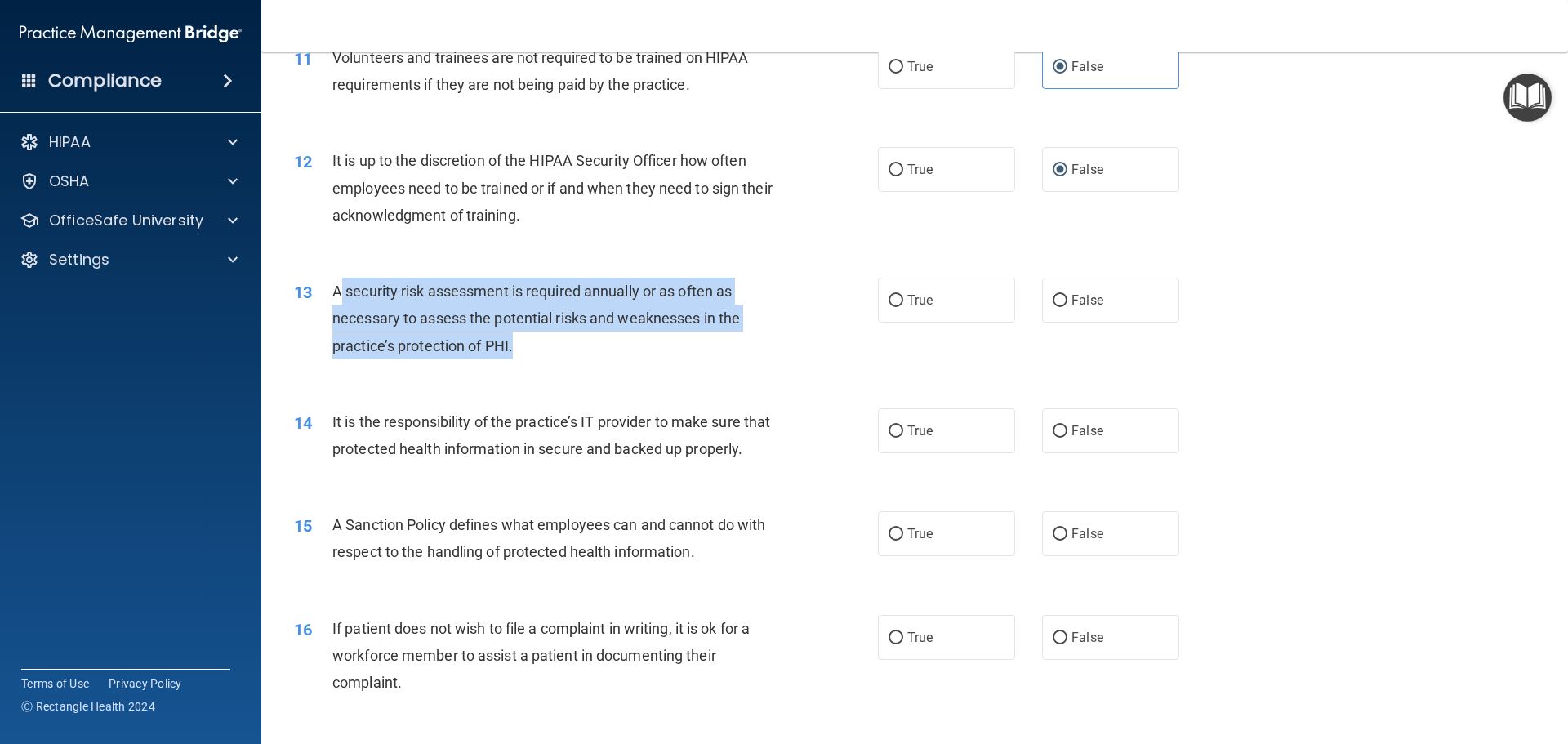
drag, startPoint x: 341, startPoint y: 285, endPoint x: 520, endPoint y: 344, distance: 188.5
click at [520, 344] on div "A security risk assessment is required annually or as often as necessary to ass…" at bounding box center [561, 318] width 456 height 81
copy span "security risk assessment is required annually or as often as necessary to asses…"
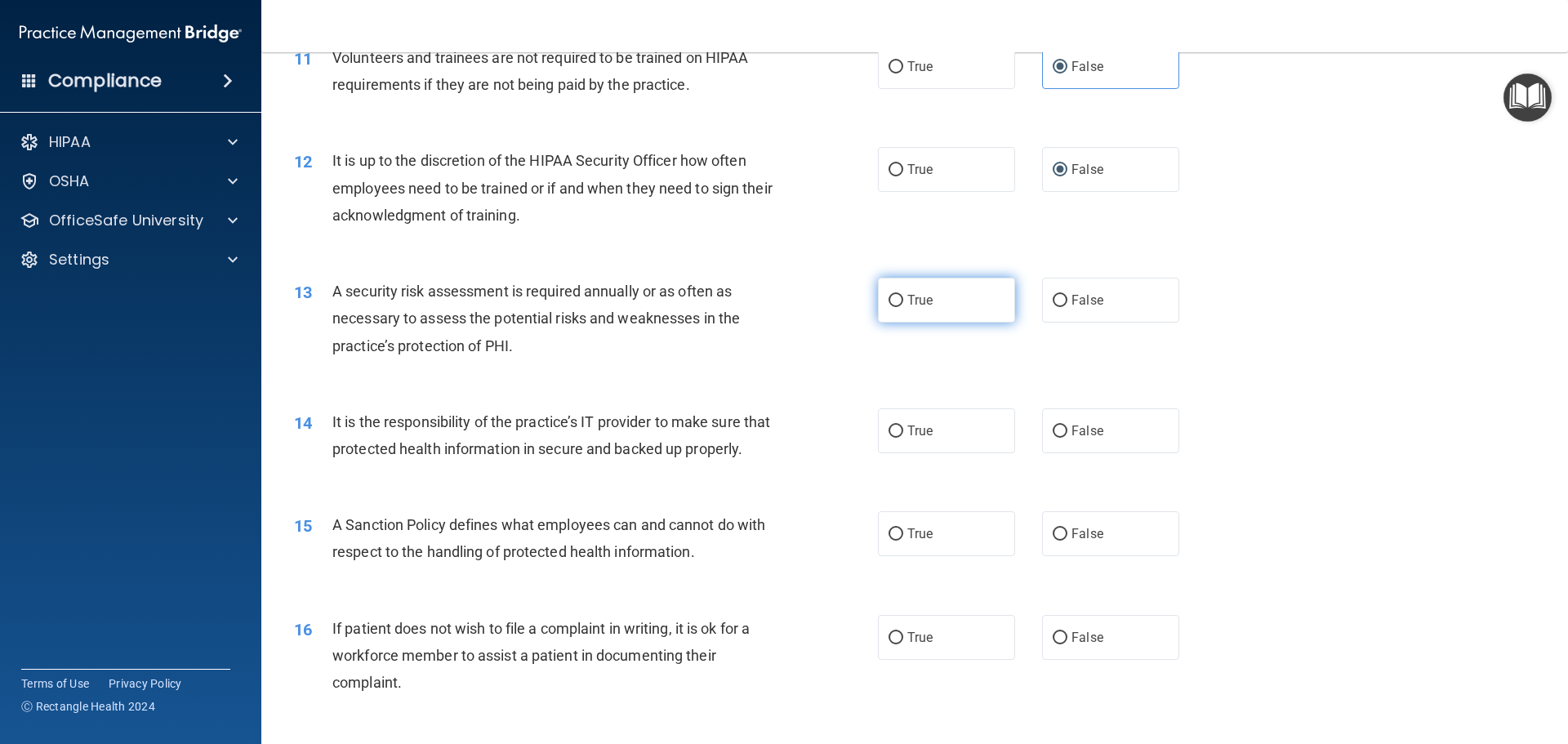
click at [935, 309] on label "True" at bounding box center [947, 300] width 138 height 45
click at [903, 307] on input "True" at bounding box center [896, 300] width 15 height 12
radio input "true"
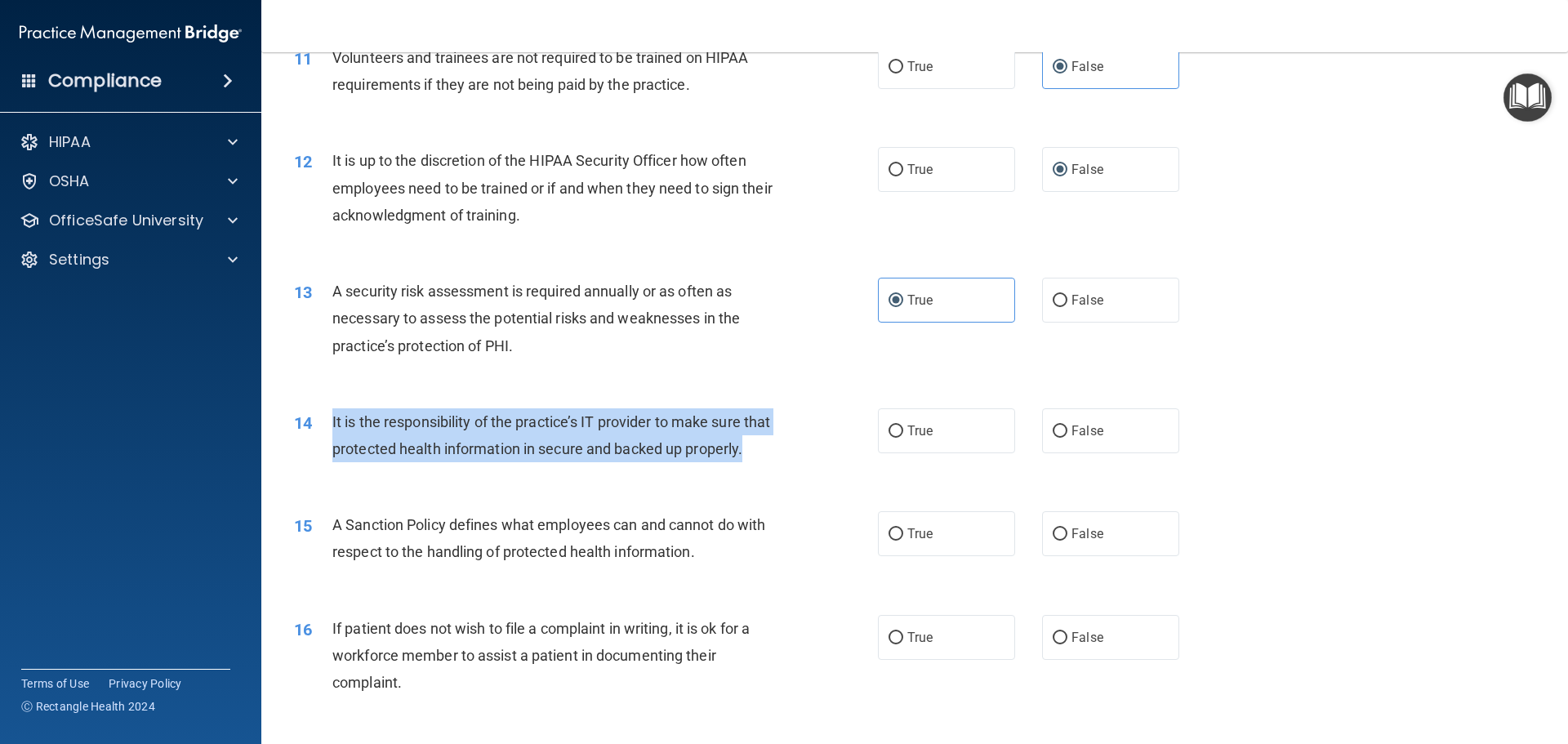
drag, startPoint x: 391, startPoint y: 472, endPoint x: 332, endPoint y: 429, distance: 73.0
click at [332, 429] on div "It is the responsibility of the practice’s IT provider to make sure that protec…" at bounding box center [561, 435] width 456 height 54
copy span "It is the responsibility of the practice’s IT provider to make sure that protec…"
drag, startPoint x: 332, startPoint y: 429, endPoint x: 372, endPoint y: 456, distance: 48.3
click at [372, 456] on span "It is the responsibility of the practice’s IT provider to make sure that protec…" at bounding box center [551, 436] width 438 height 44
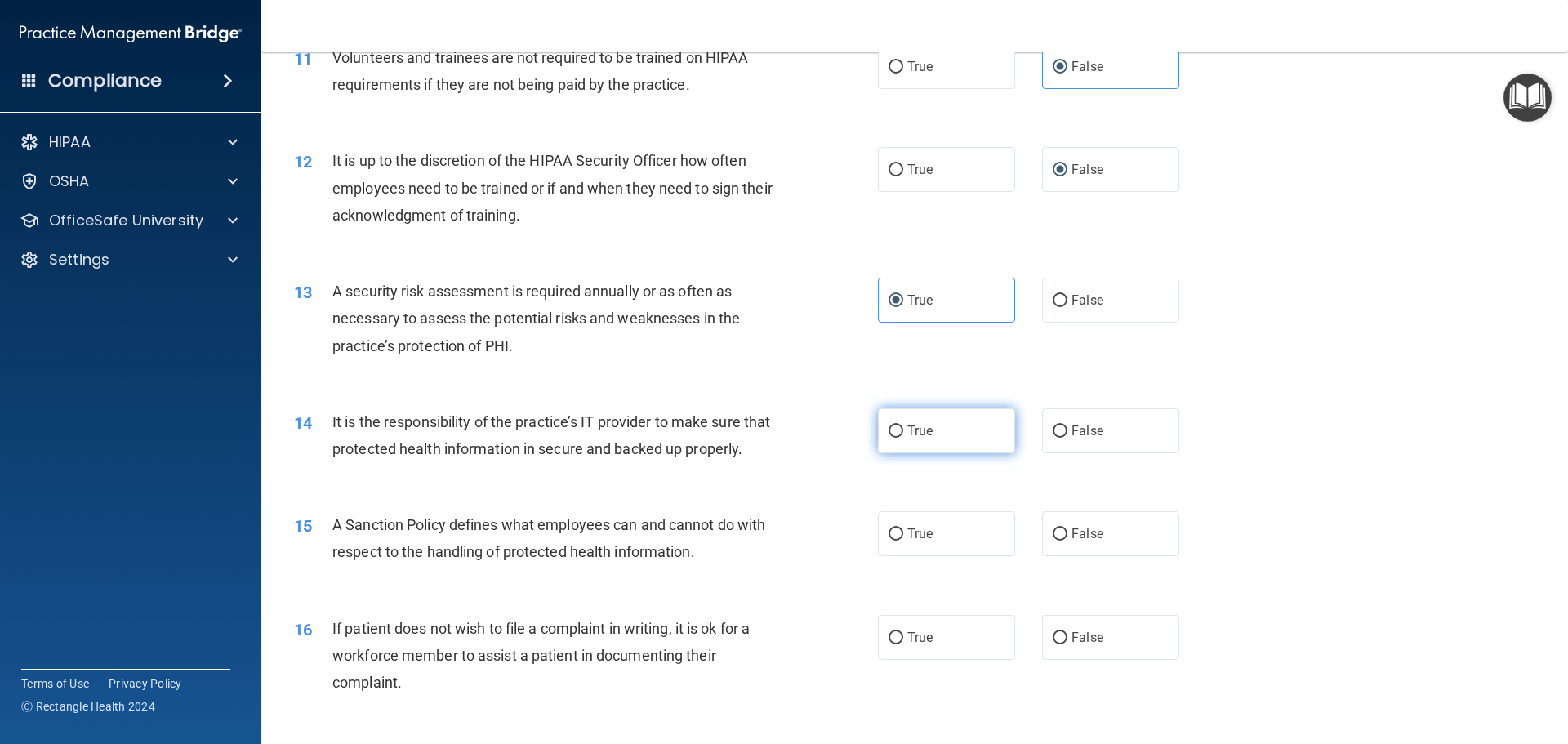
click at [895, 430] on input "True" at bounding box center [896, 431] width 15 height 12
radio input "true"
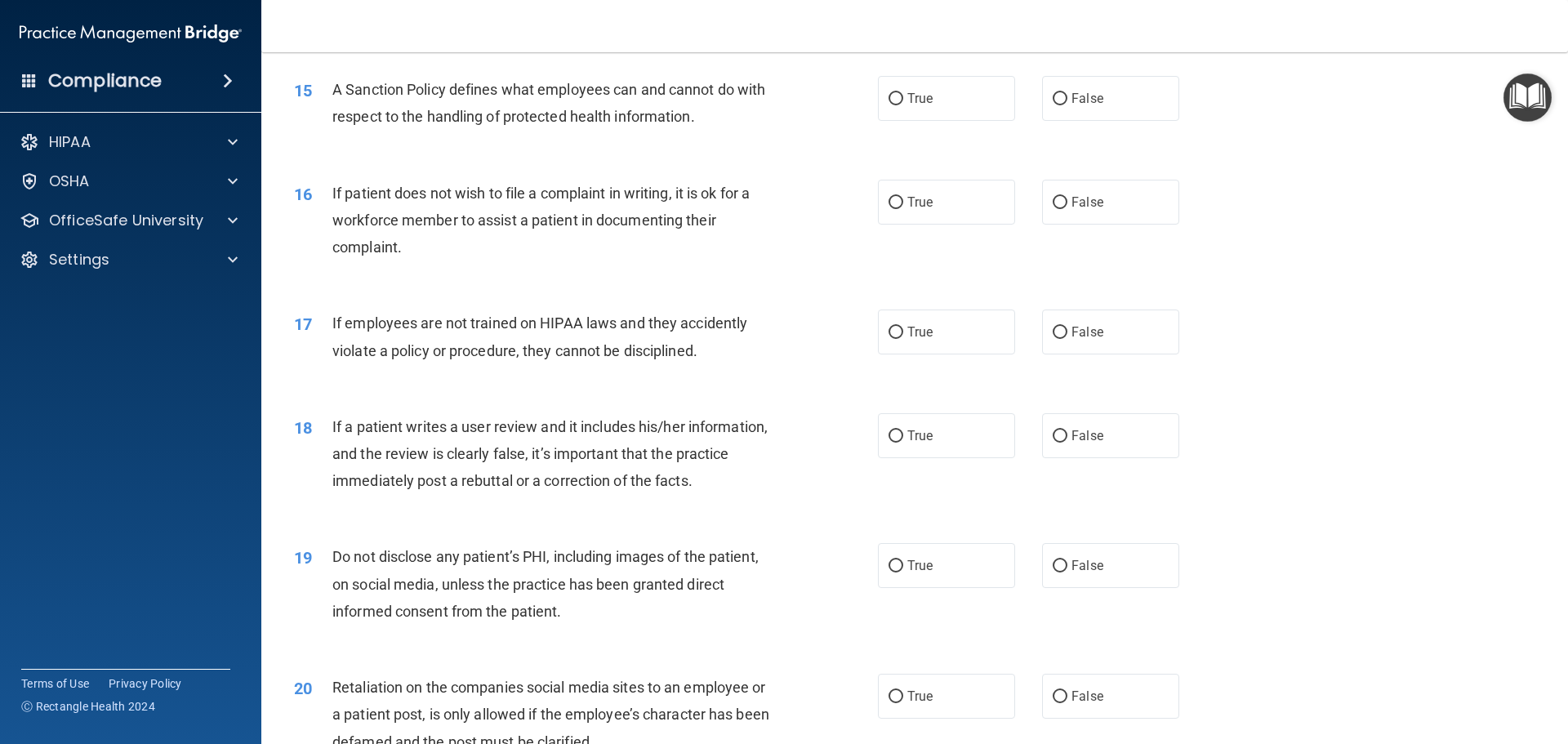
scroll to position [1742, 0]
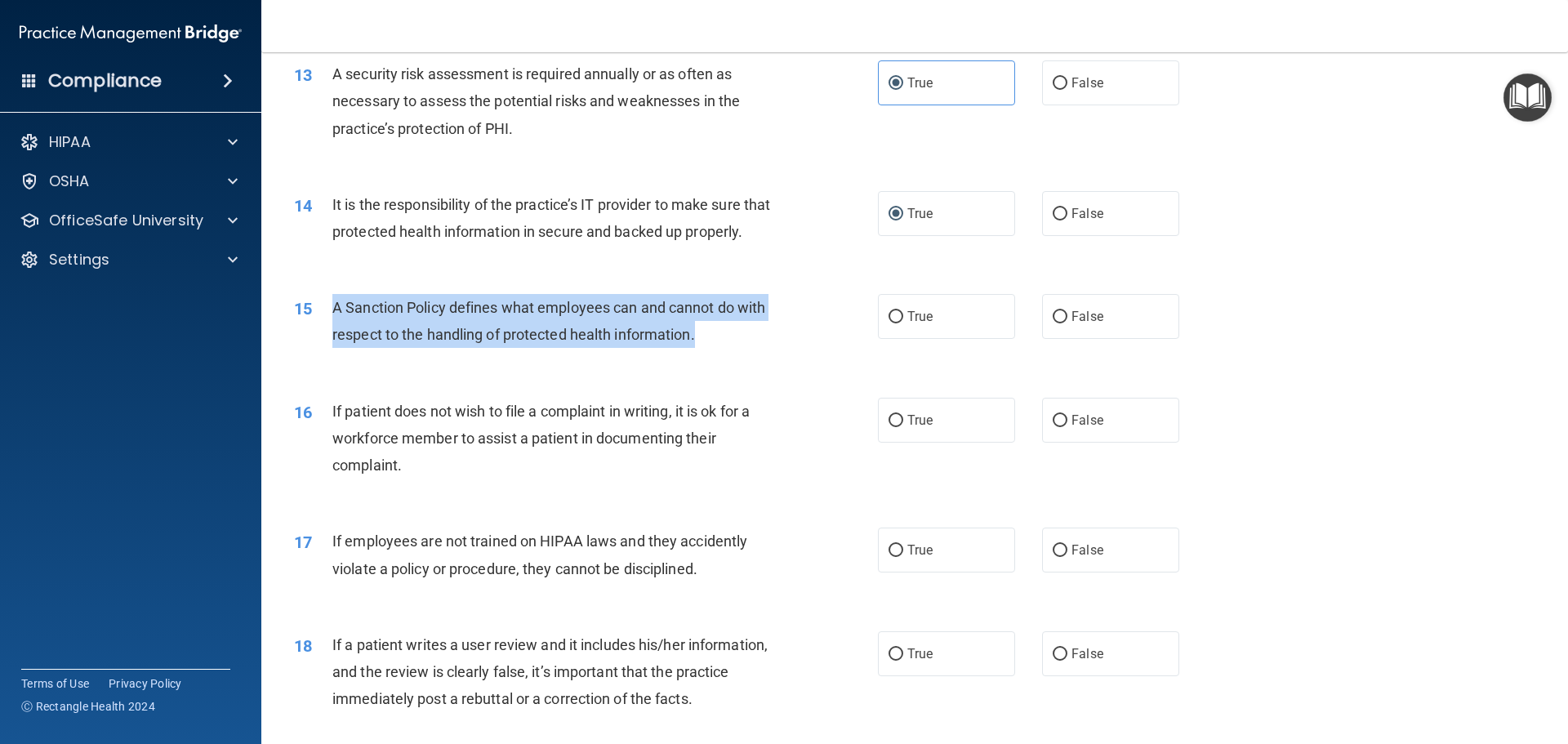
drag, startPoint x: 697, startPoint y: 358, endPoint x: 328, endPoint y: 336, distance: 369.7
click at [328, 336] on div "15 A Sanction Policy defines what employees can and cannot do with respect to t…" at bounding box center [585, 324] width 633 height 62
copy div "A Sanction Policy defines what employees can and cannot do with respect to the …"
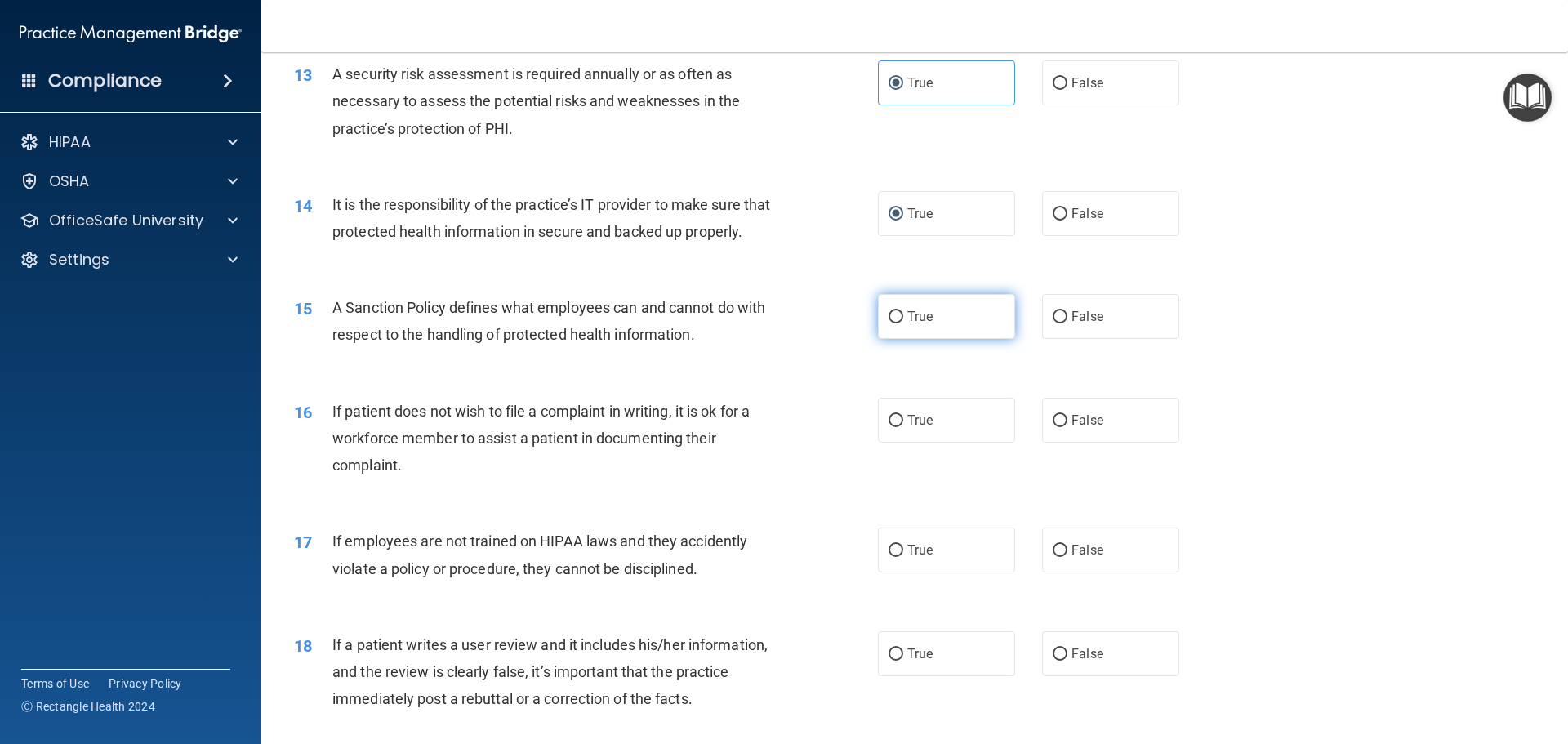
click at [908, 324] on span "True" at bounding box center [920, 316] width 25 height 16
click at [903, 323] on input "True" at bounding box center [896, 317] width 15 height 12
radio input "true"
click at [402, 474] on span "If patient does not wish to file a complaint in writing, it is ok for a workfor…" at bounding box center [541, 438] width 417 height 71
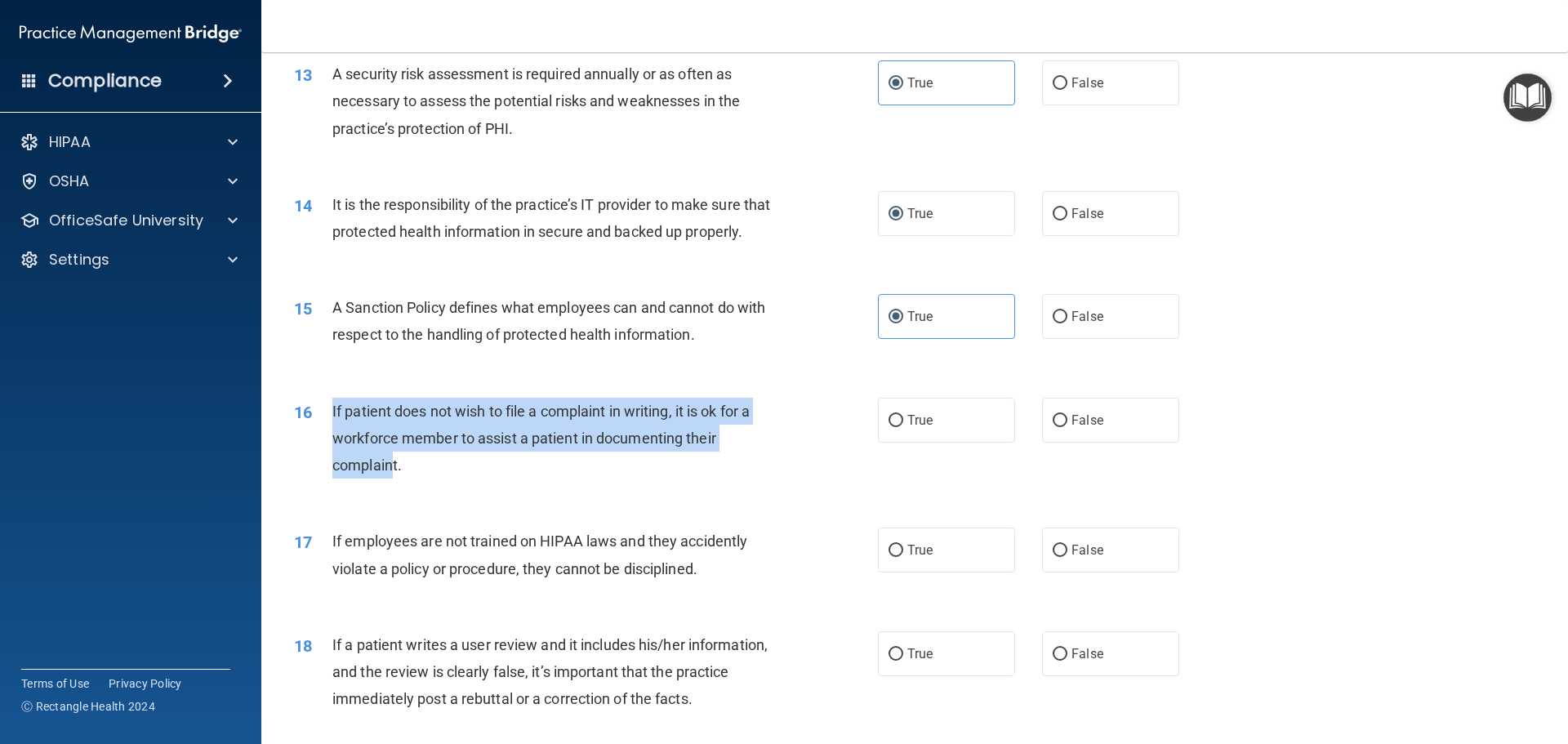
drag, startPoint x: 392, startPoint y: 488, endPoint x: 317, endPoint y: 427, distance: 96.7
click at [317, 427] on div "16 If patient does not wish to file a complaint in writing, it is ok for a work…" at bounding box center [585, 442] width 633 height 90
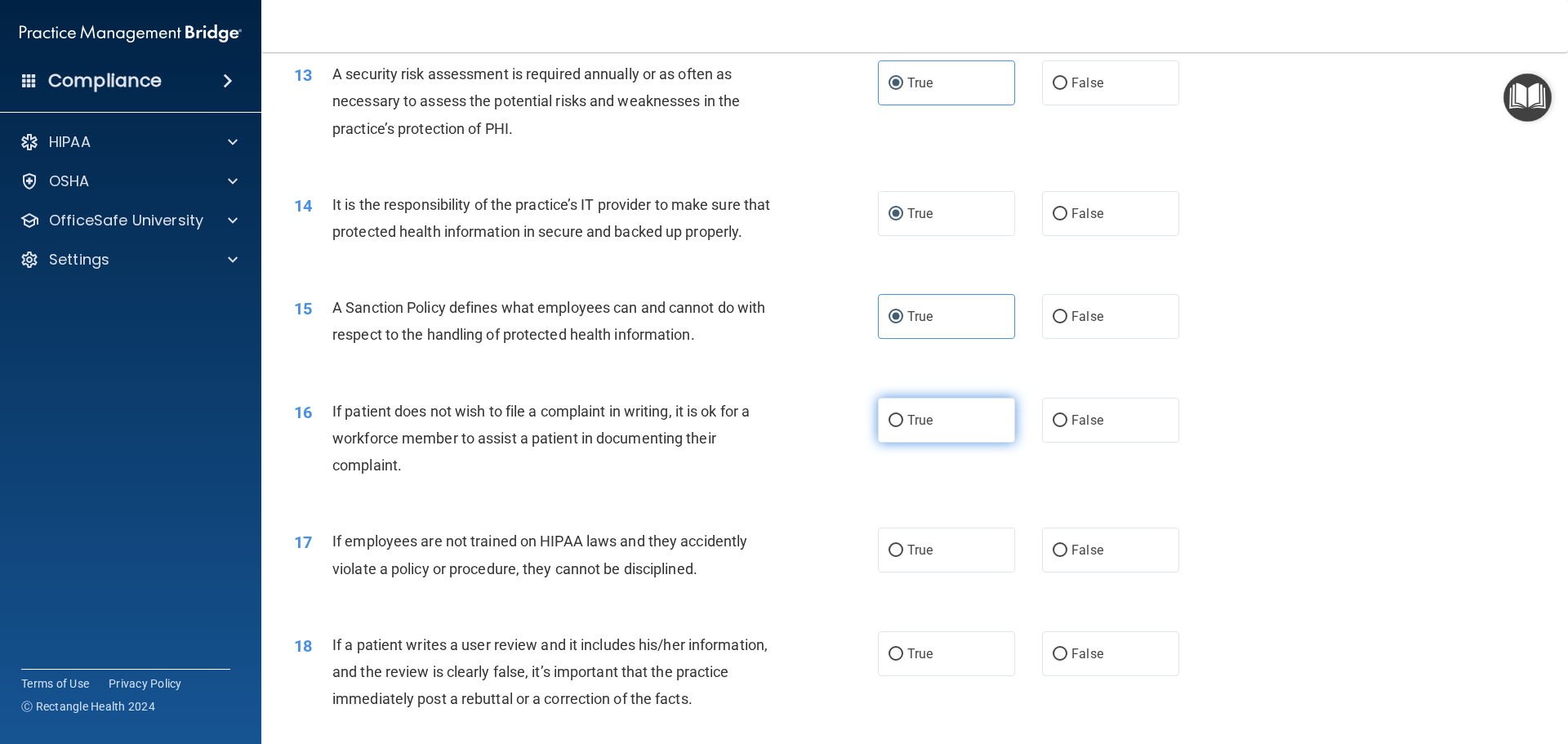
click at [908, 427] on span "True" at bounding box center [920, 420] width 25 height 16
click at [903, 427] on input "True" at bounding box center [896, 420] width 15 height 12
radio input "true"
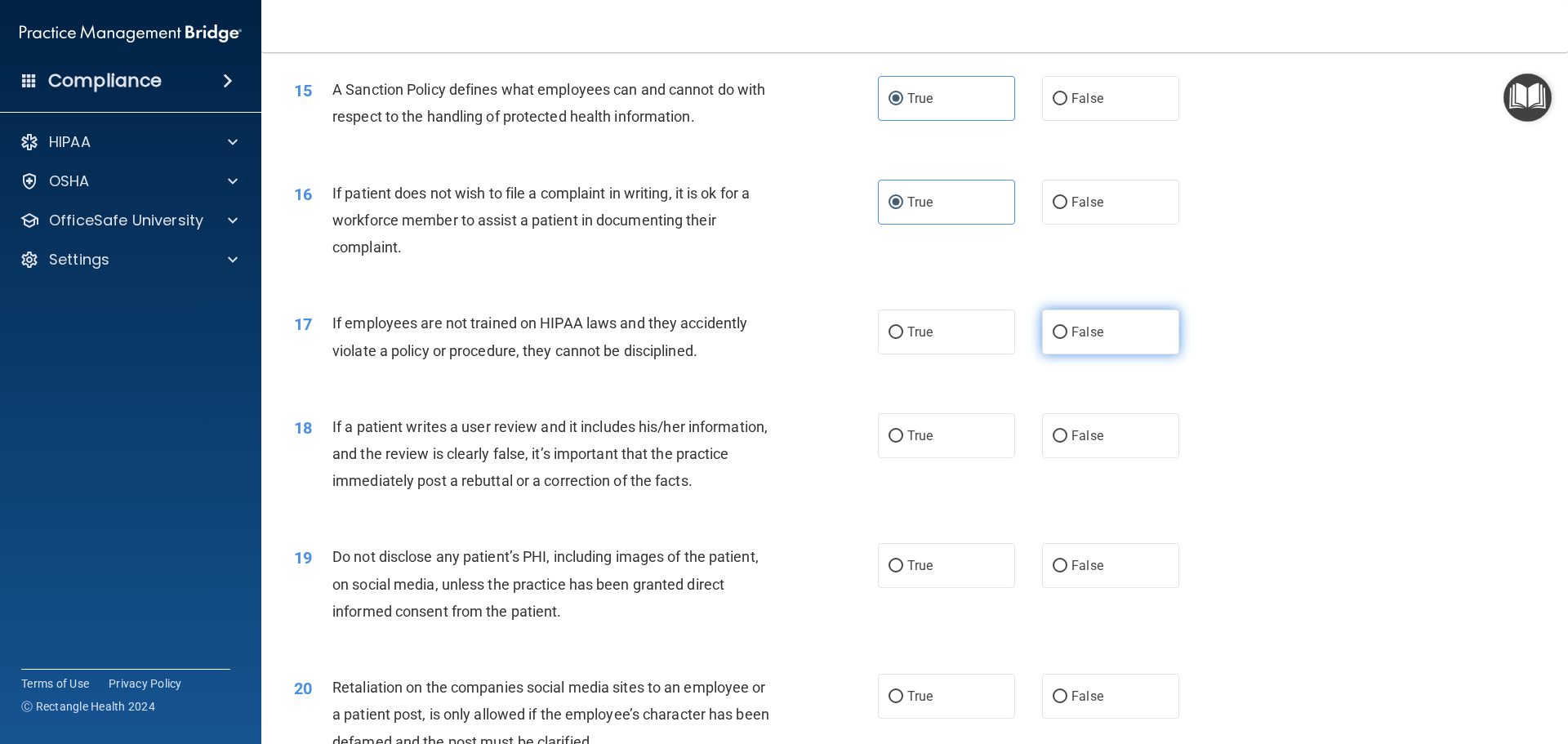
click at [1055, 339] on input "False" at bounding box center [1060, 332] width 15 height 12
radio input "true"
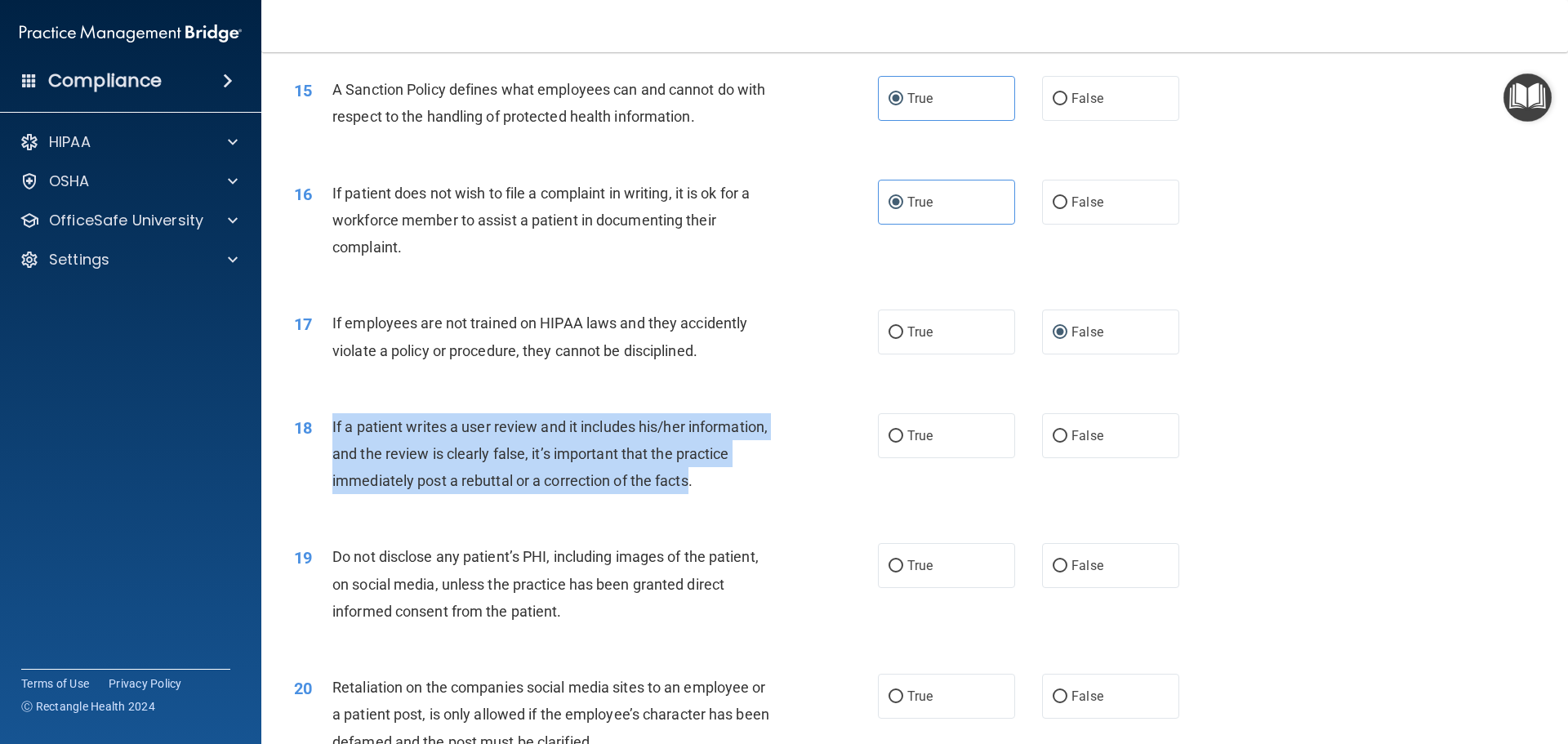
drag, startPoint x: 694, startPoint y: 498, endPoint x: 329, endPoint y: 457, distance: 367.3
click at [329, 457] on div "18 If a patient writes a user review and it includes his/her information, and t…" at bounding box center [585, 458] width 633 height 90
click at [1055, 442] on input "False" at bounding box center [1060, 436] width 15 height 12
radio input "true"
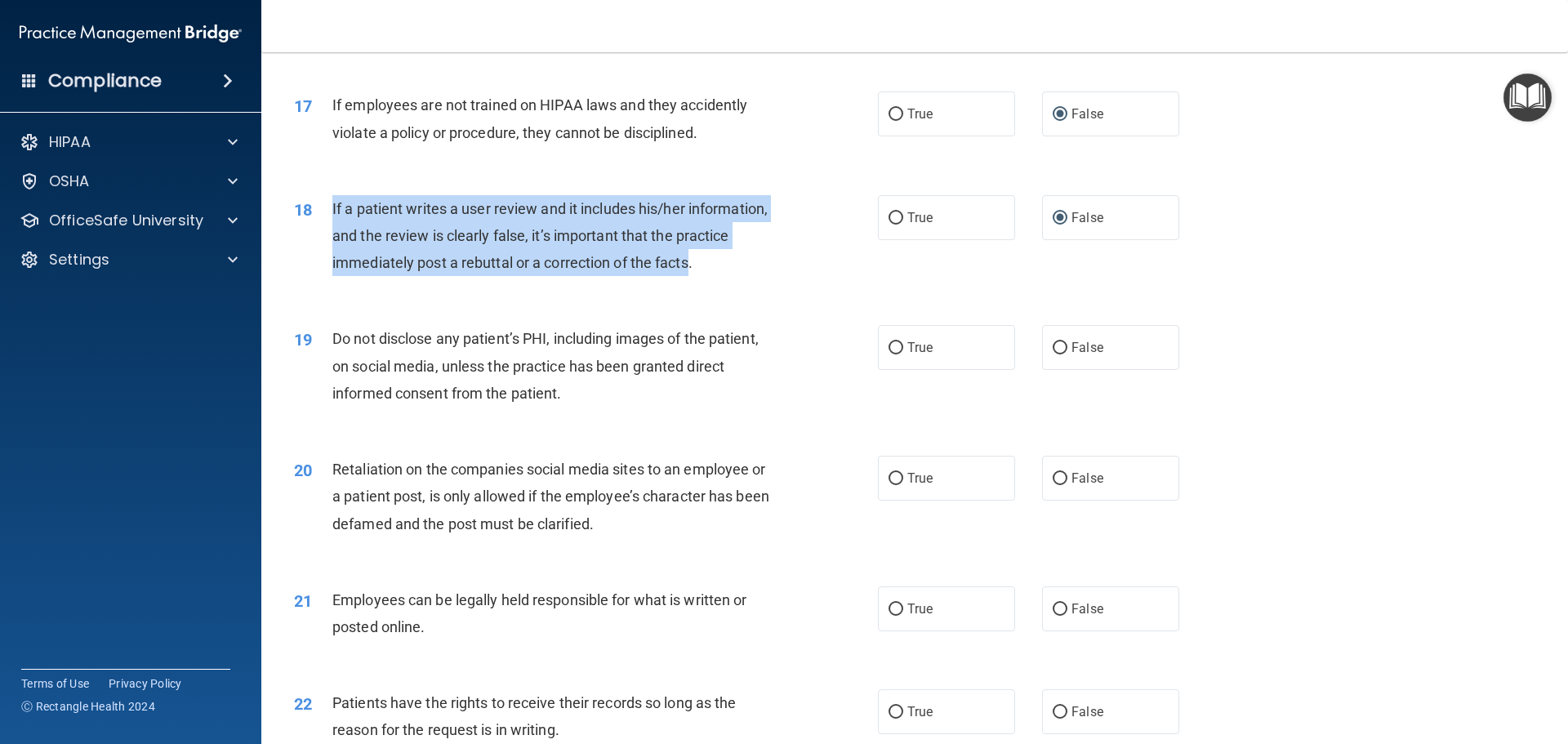
scroll to position [2394, 0]
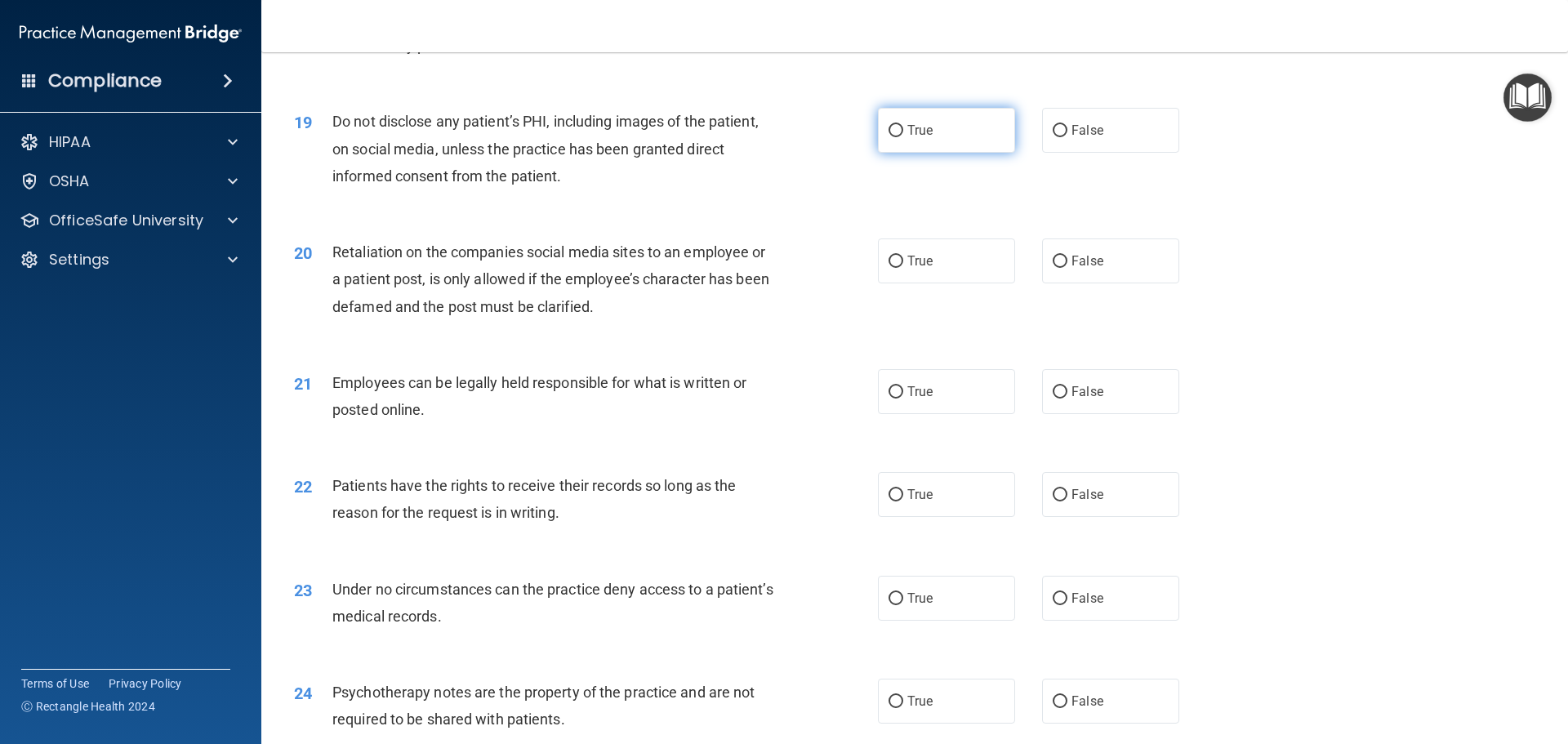
click at [908, 138] on span "True" at bounding box center [920, 130] width 25 height 16
click at [901, 138] on input "True" at bounding box center [896, 130] width 15 height 12
radio input "true"
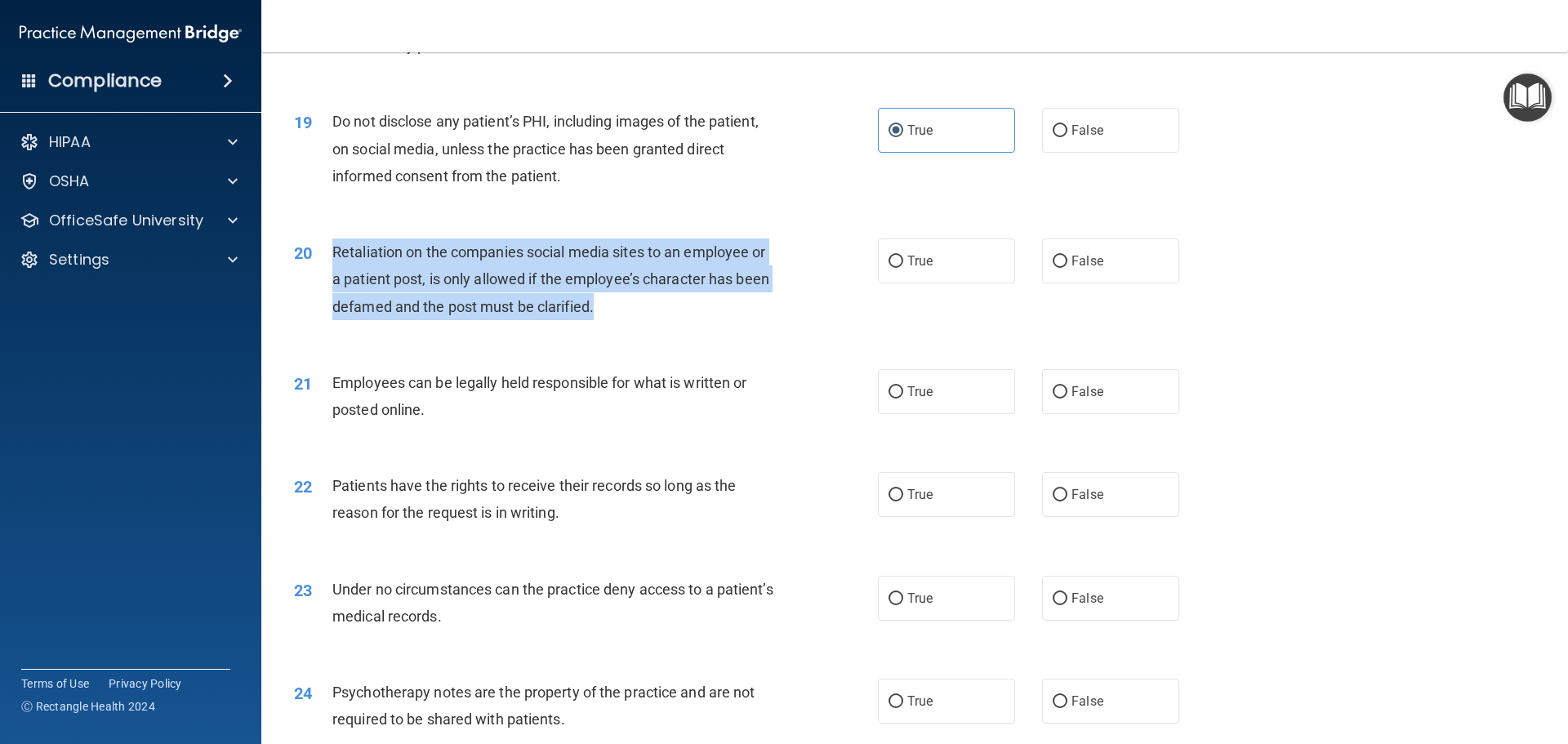
drag, startPoint x: 594, startPoint y: 330, endPoint x: 332, endPoint y: 286, distance: 265.7
click at [332, 286] on span "Retaliation on the companies social media sites to an employee or a patient pos…" at bounding box center [550, 279] width 437 height 71
click at [1056, 268] on input "False" at bounding box center [1060, 261] width 15 height 12
radio input "true"
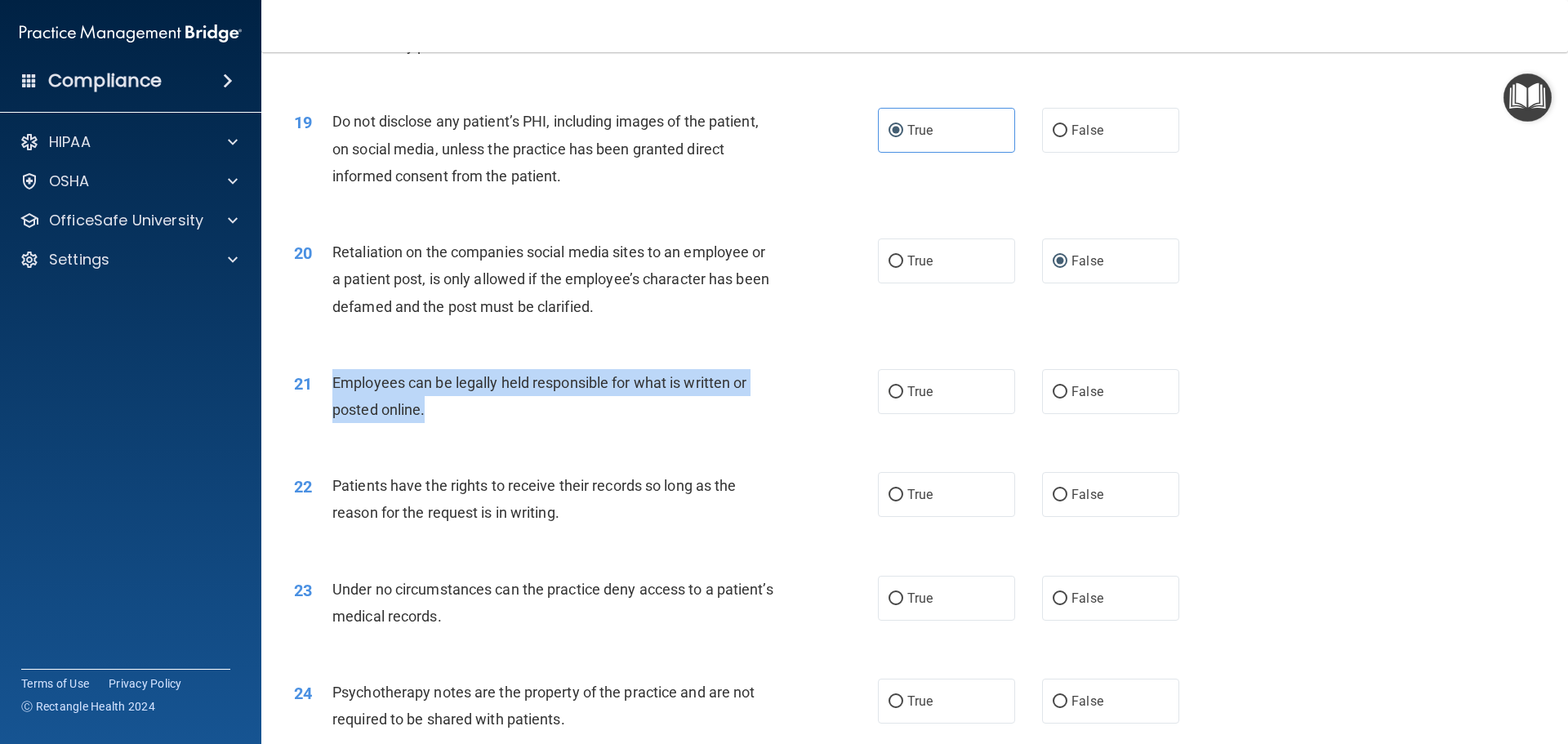
drag, startPoint x: 332, startPoint y: 408, endPoint x: 428, endPoint y: 426, distance: 97.7
click at [428, 423] on div "Employees can be legally held responsible for what is written or posted online." at bounding box center [561, 396] width 456 height 54
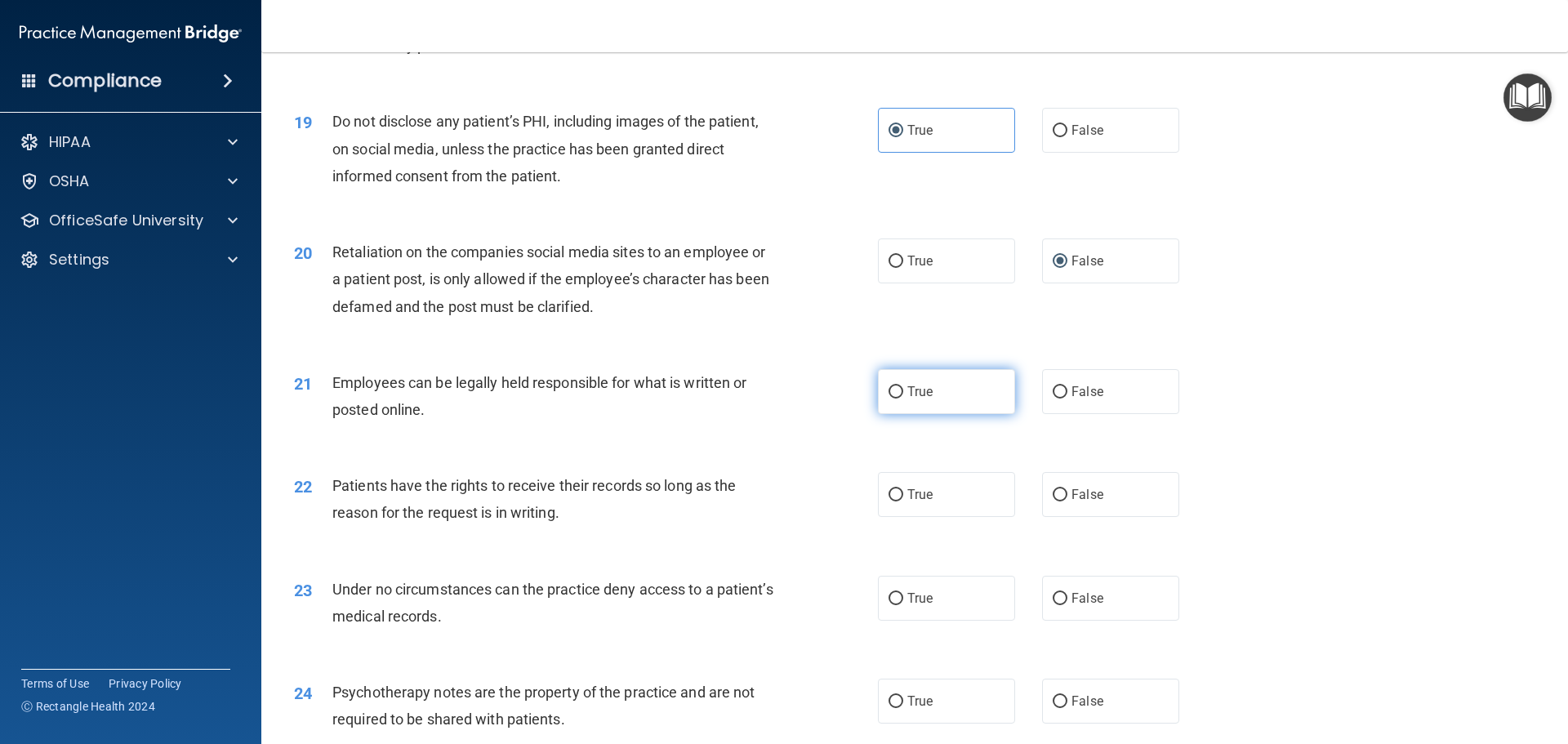
click at [933, 407] on label "True" at bounding box center [947, 391] width 138 height 45
click at [903, 399] on input "True" at bounding box center [896, 391] width 15 height 12
radio input "true"
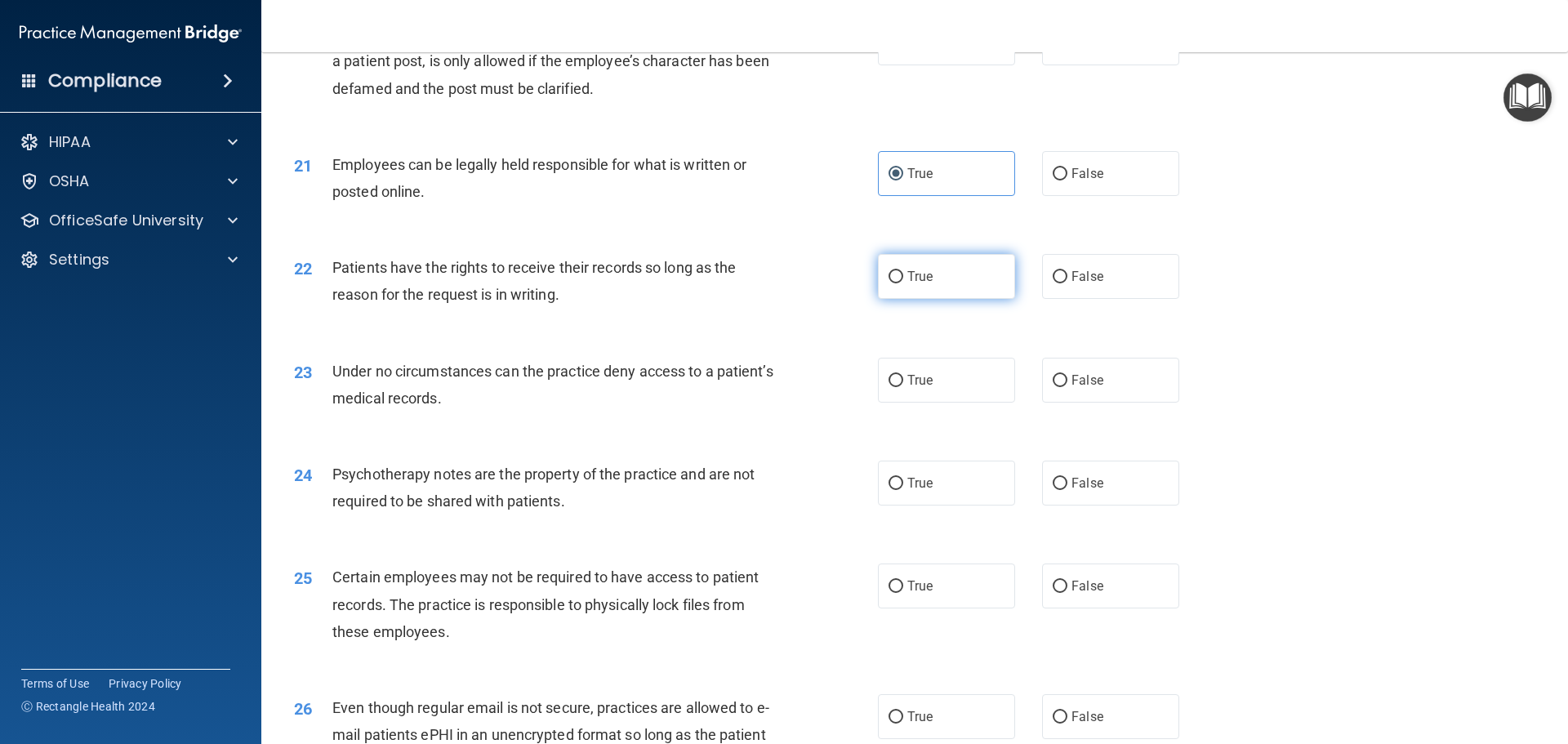
click at [901, 294] on label "True" at bounding box center [947, 276] width 138 height 45
click at [901, 283] on input "True" at bounding box center [896, 277] width 15 height 12
radio input "true"
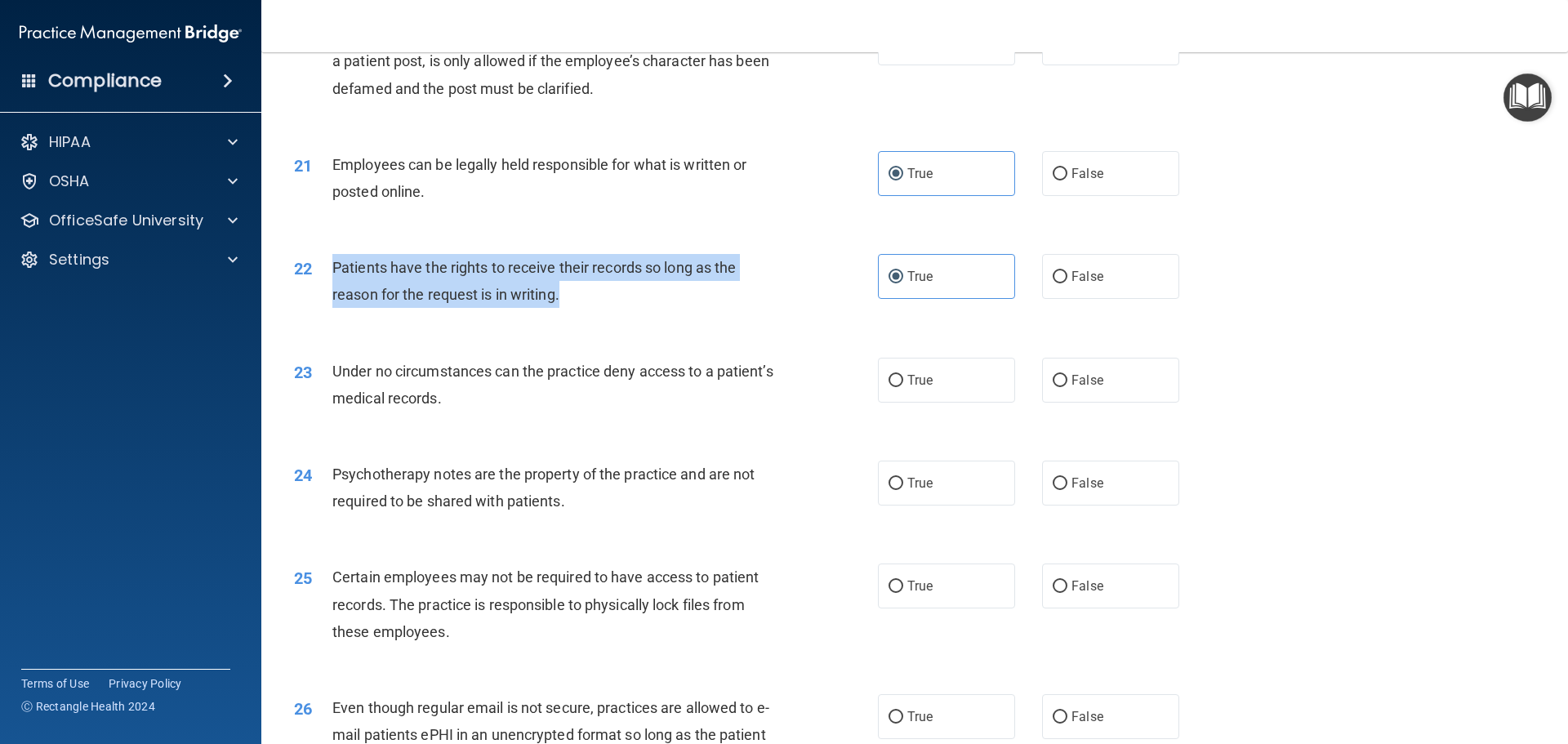
drag, startPoint x: 331, startPoint y: 293, endPoint x: 576, endPoint y: 324, distance: 247.0
click at [576, 316] on div "22 Patients have the rights to receive their records so long as the reason for …" at bounding box center [585, 284] width 633 height 62
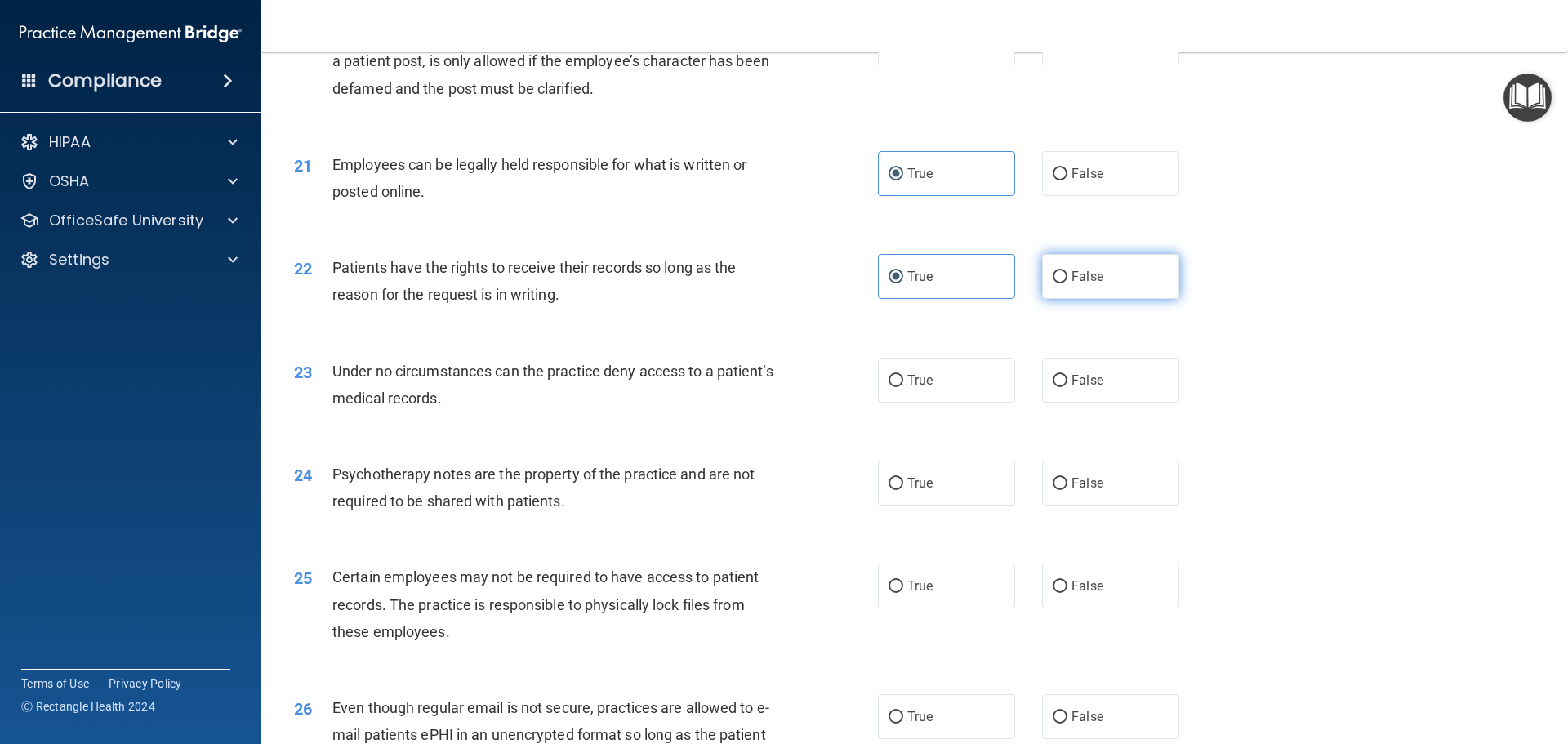
click at [1071, 299] on label "False" at bounding box center [1111, 276] width 138 height 45
click at [1067, 283] on input "False" at bounding box center [1060, 277] width 15 height 12
radio input "true"
radio input "false"
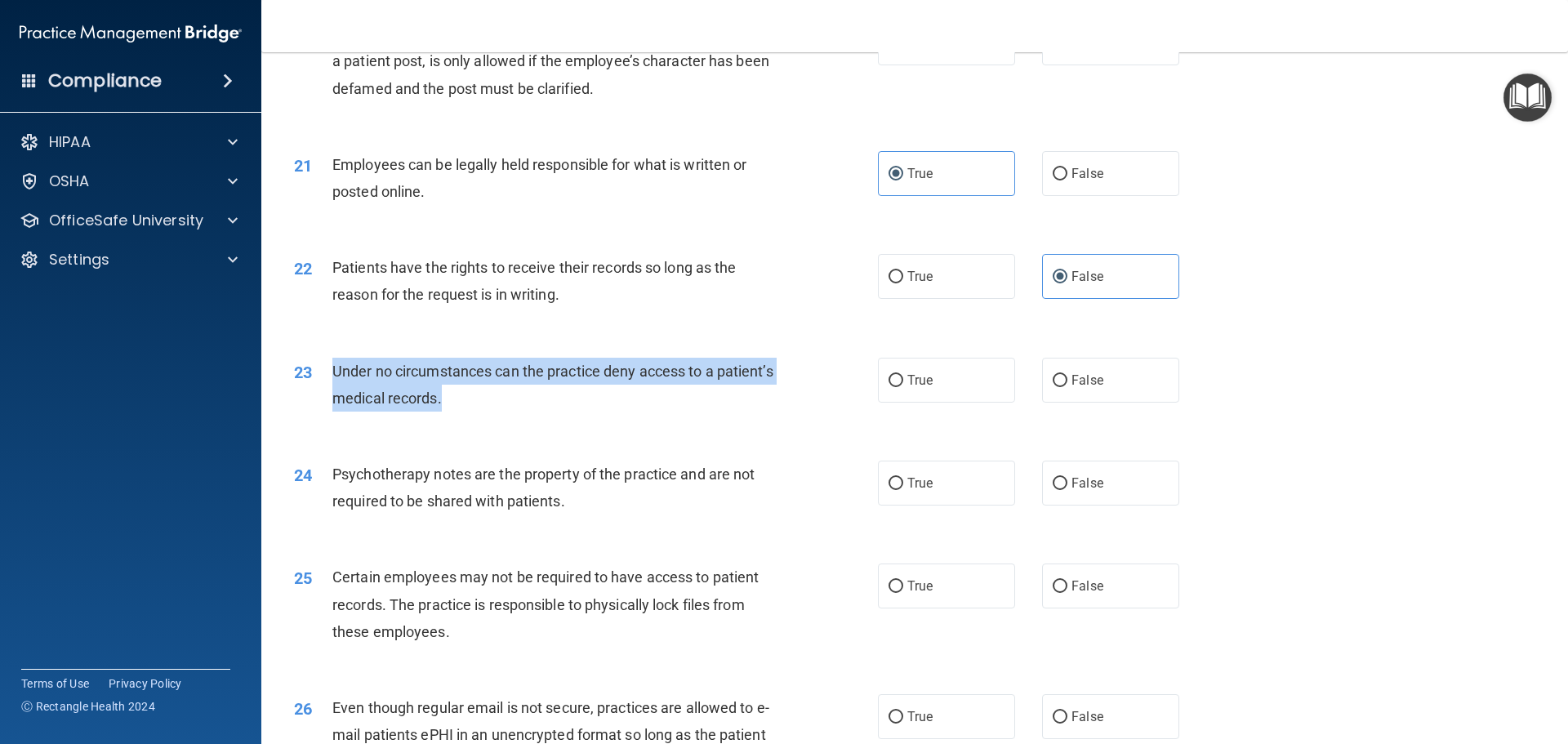
drag, startPoint x: 333, startPoint y: 401, endPoint x: 530, endPoint y: 433, distance: 199.6
click at [530, 412] on div "Under no circumstances can the practice deny access to a patient’s medical reco…" at bounding box center [561, 384] width 456 height 54
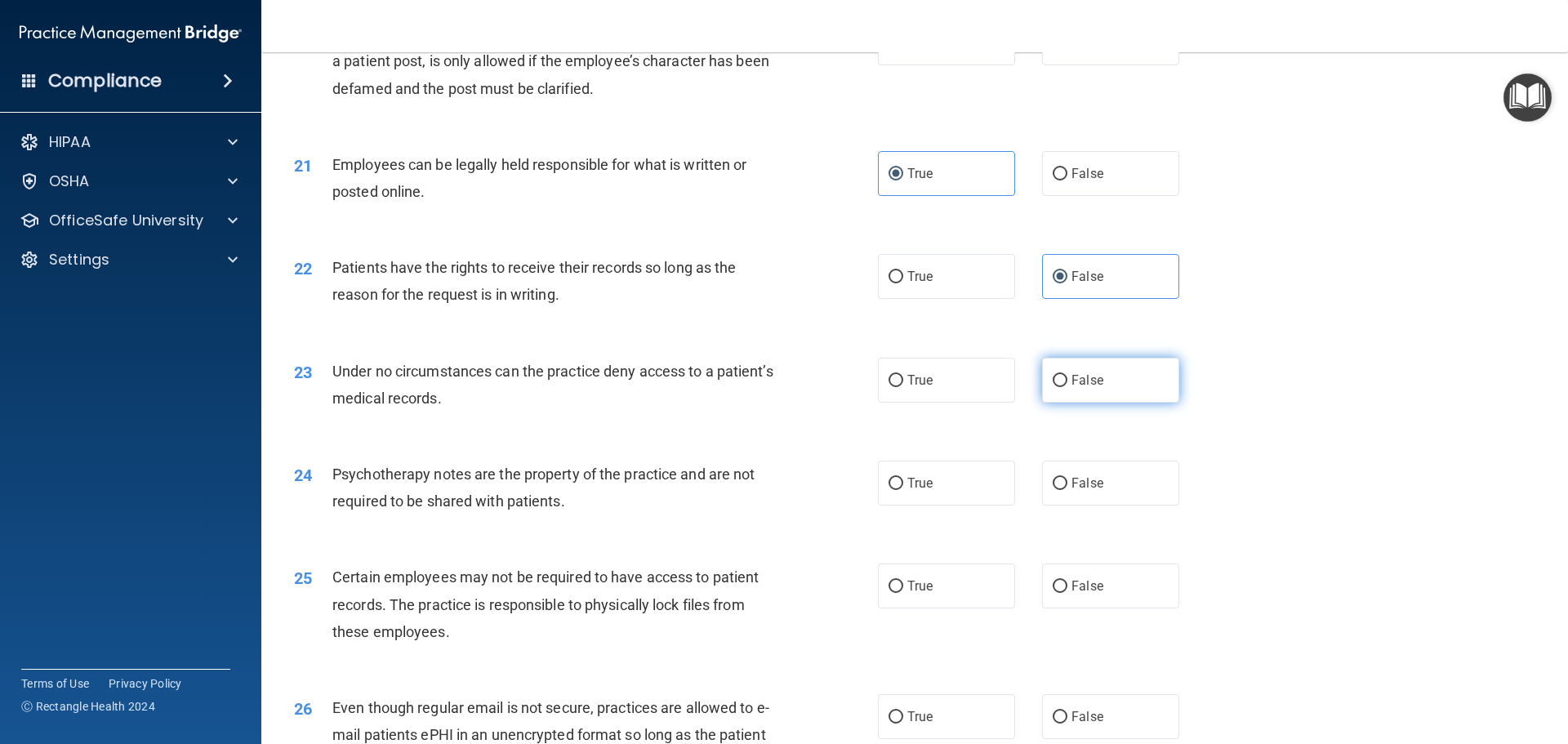
click at [1071, 388] on span "False" at bounding box center [1087, 379] width 31 height 16
click at [1067, 387] on input "False" at bounding box center [1060, 380] width 15 height 12
radio input "true"
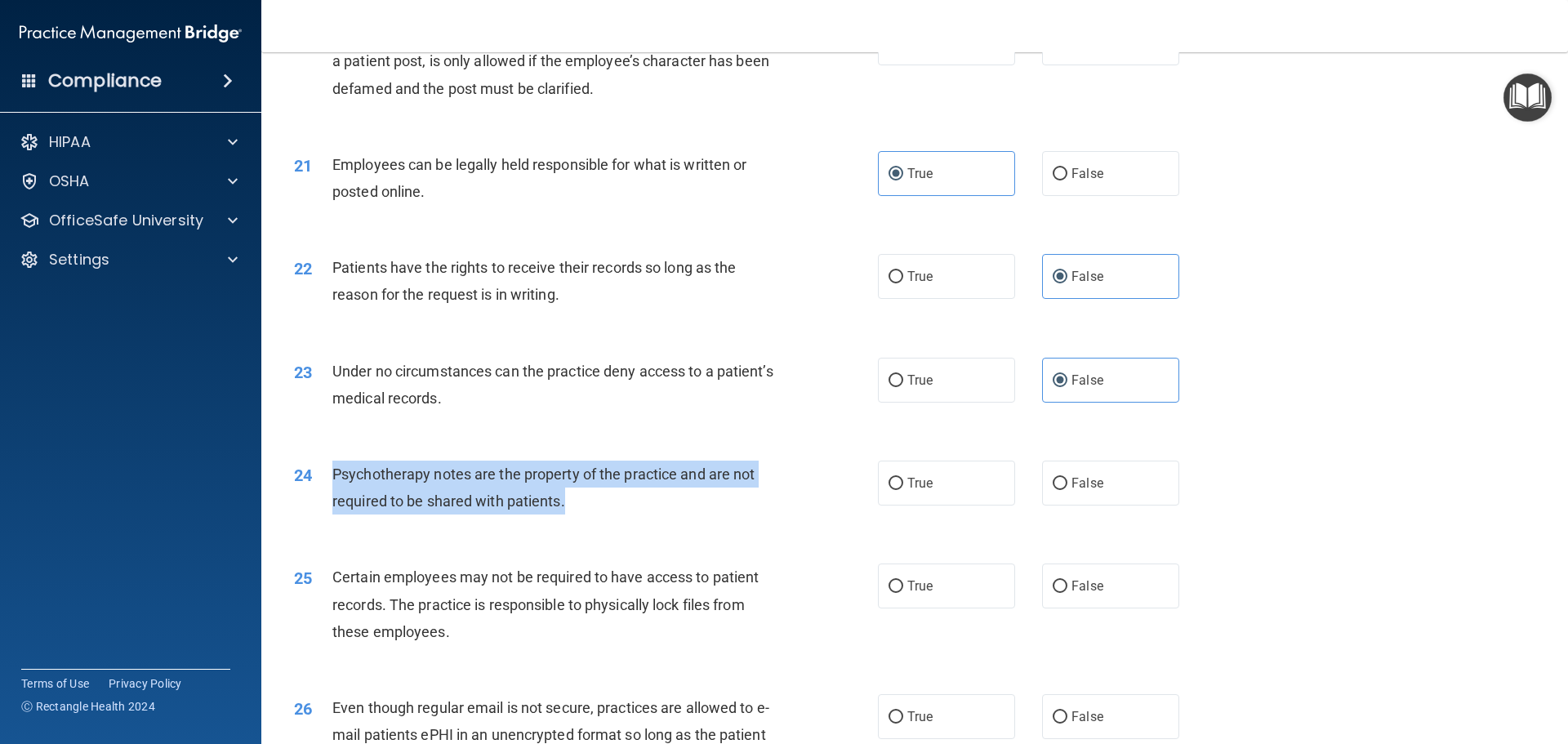
drag, startPoint x: 332, startPoint y: 498, endPoint x: 567, endPoint y: 523, distance: 236.3
click at [567, 514] on div "Psychotherapy notes are the property of the practice and are not required to be…" at bounding box center [561, 487] width 456 height 54
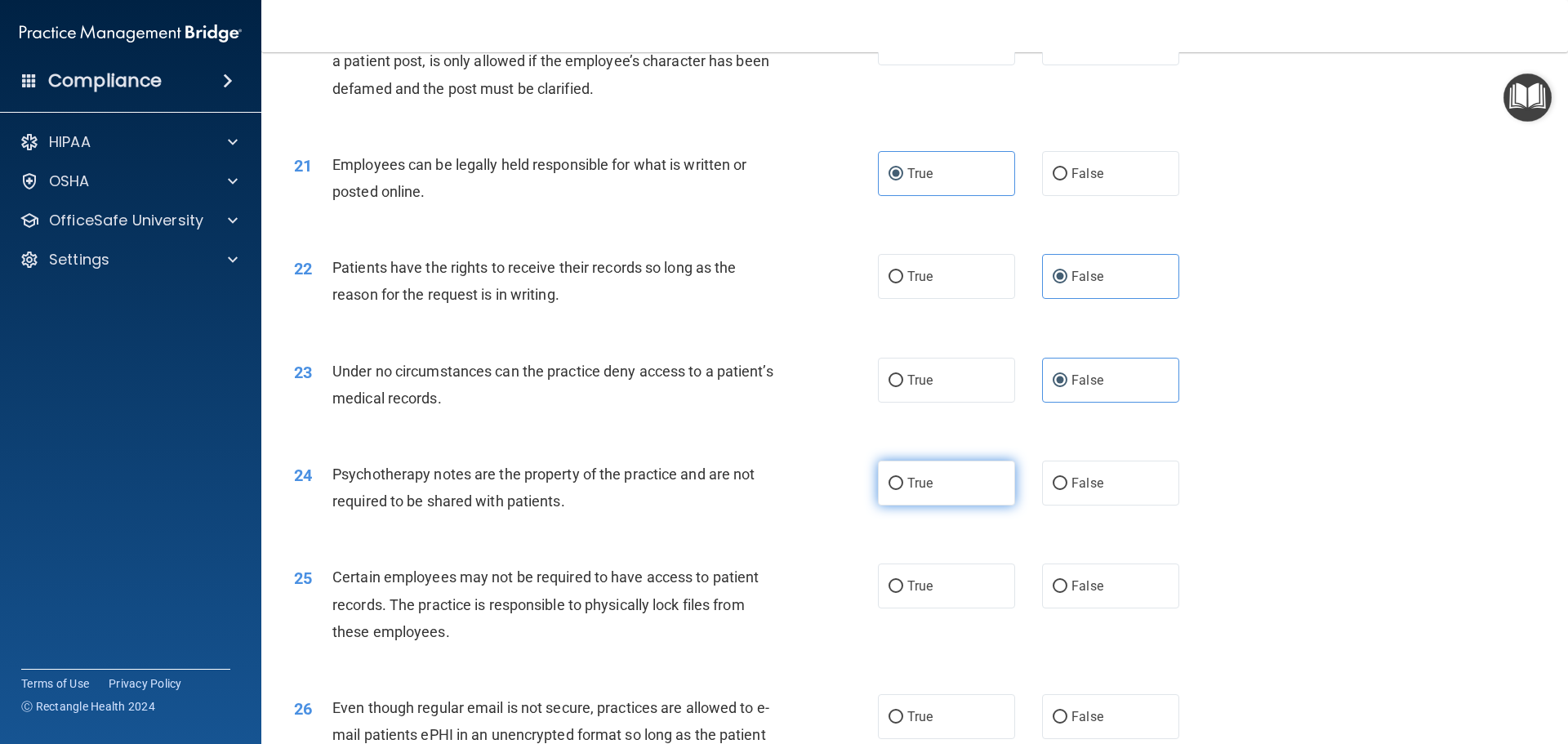
click at [902, 501] on label "True" at bounding box center [947, 483] width 138 height 45
click at [902, 490] on input "True" at bounding box center [896, 483] width 15 height 12
radio input "true"
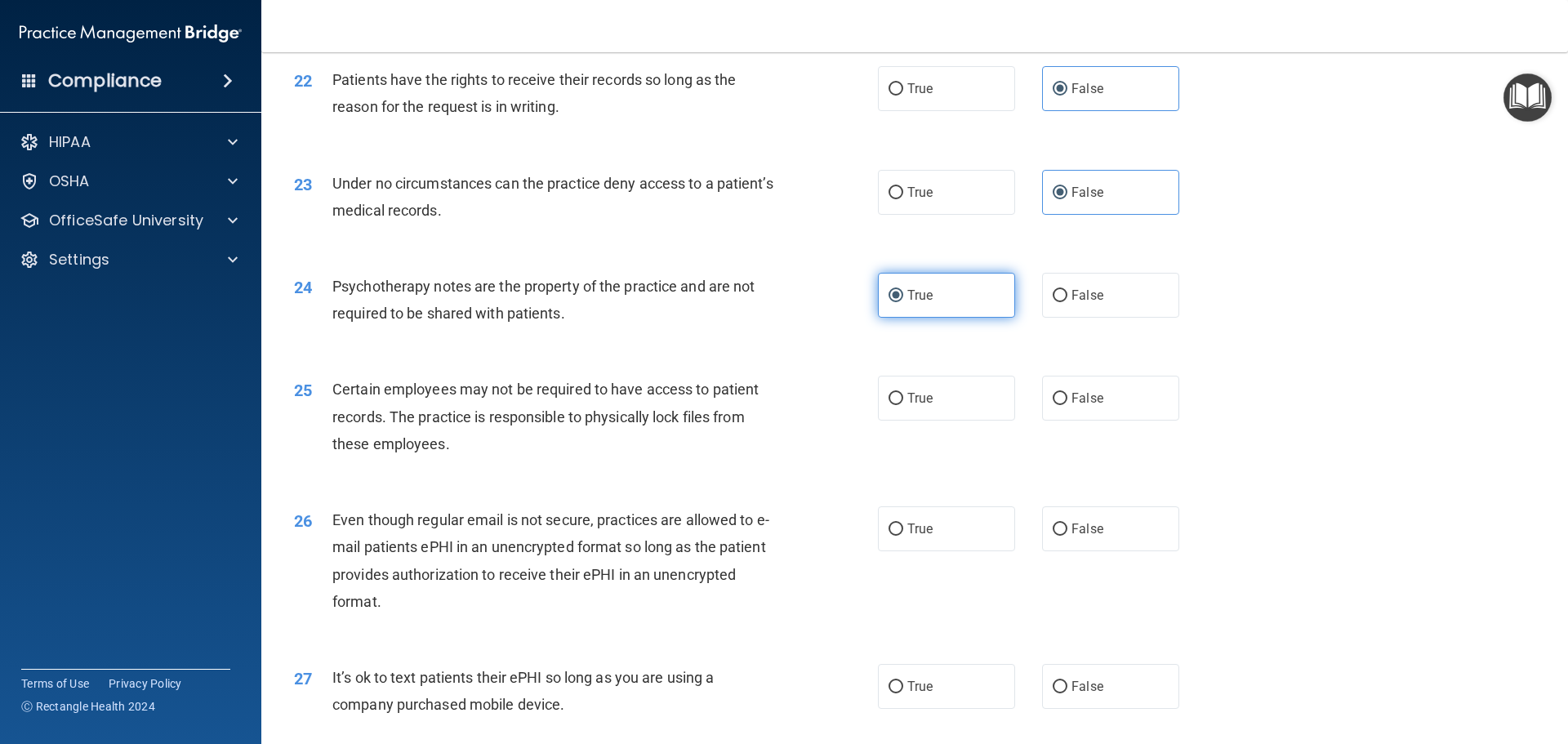
scroll to position [2831, 0]
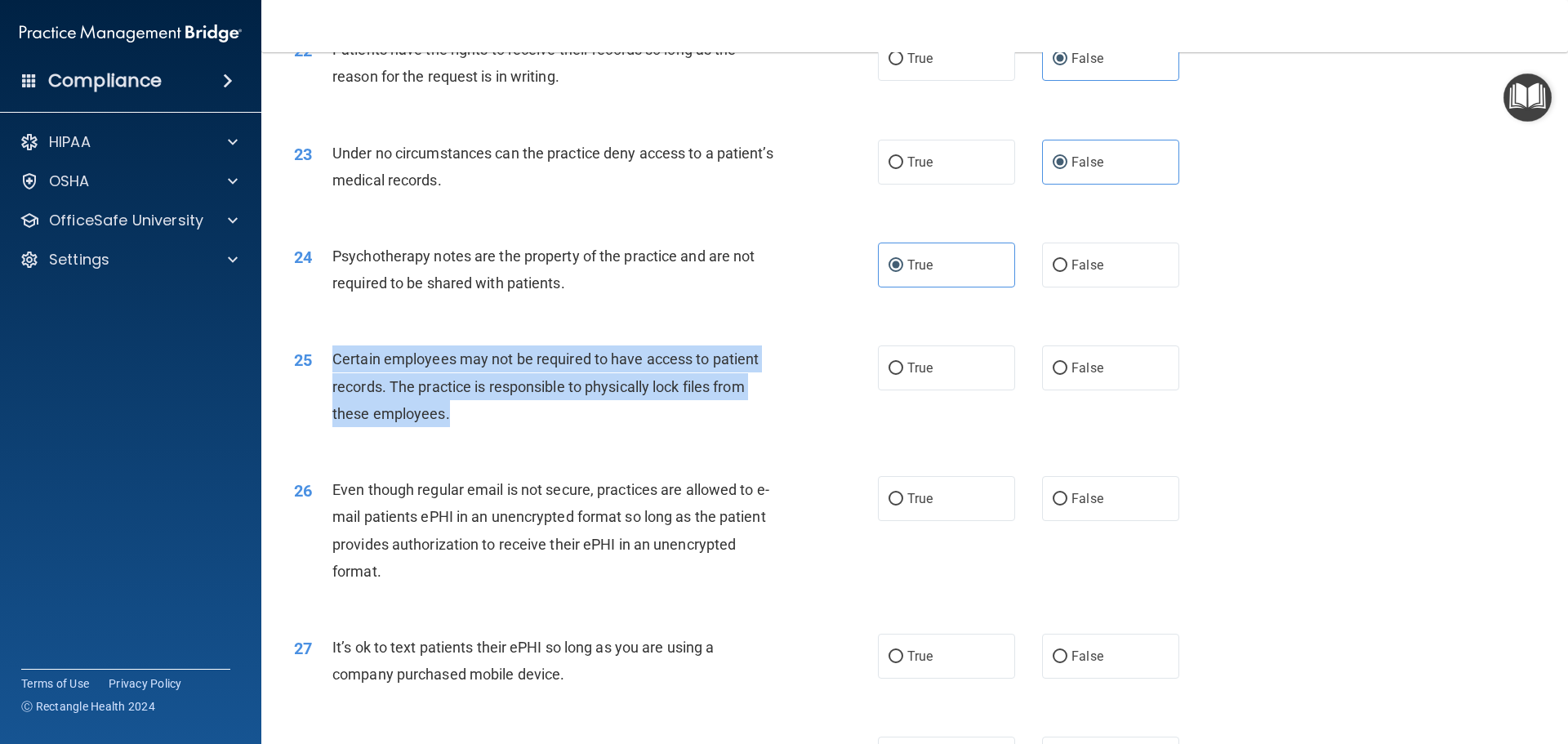
drag, startPoint x: 336, startPoint y: 386, endPoint x: 455, endPoint y: 453, distance: 136.6
click at [455, 427] on div "Certain employees may not be required to have access to patient records. The pr…" at bounding box center [561, 386] width 456 height 81
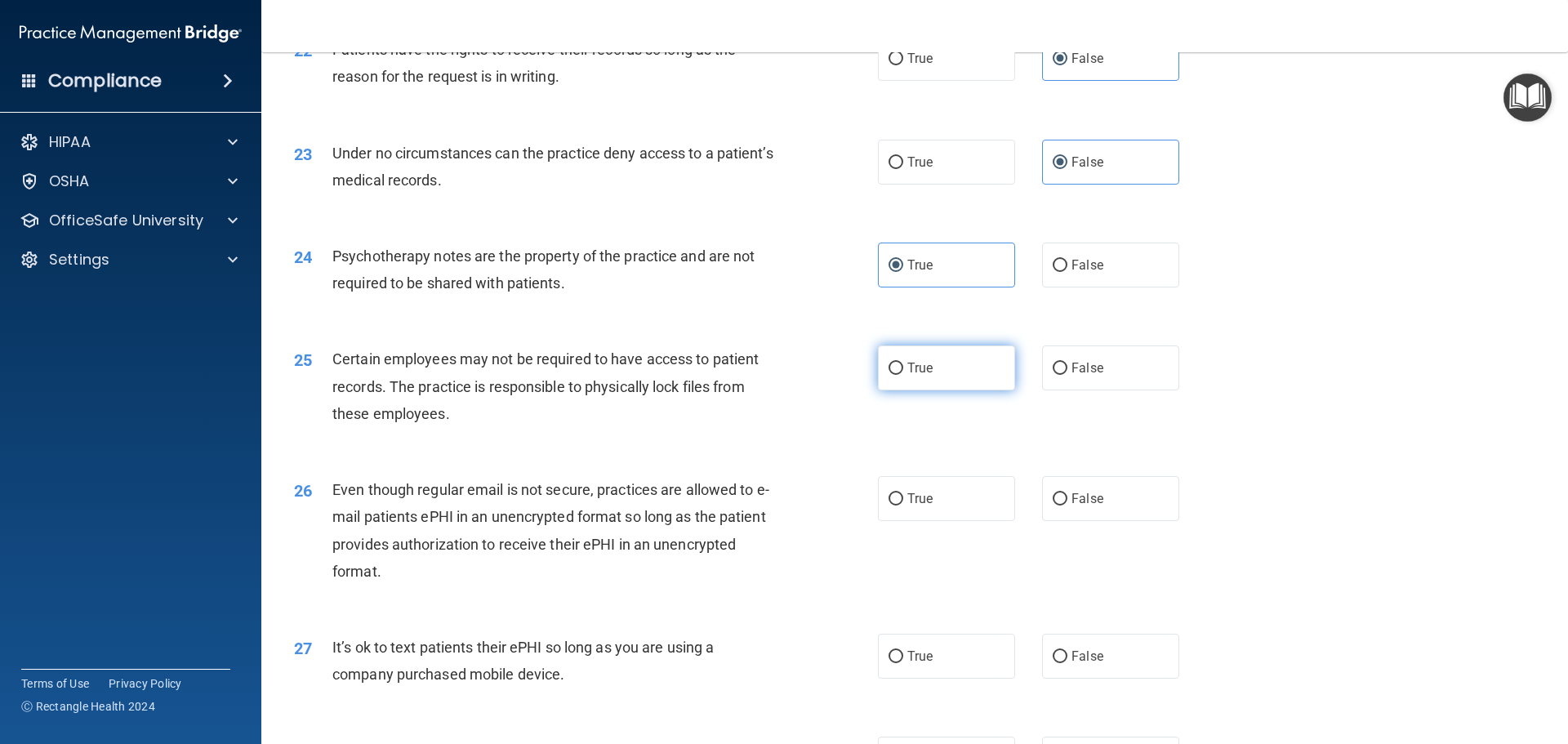
click at [938, 390] on label "True" at bounding box center [947, 367] width 138 height 45
click at [903, 375] on input "True" at bounding box center [896, 368] width 15 height 12
radio input "true"
click at [327, 506] on div "26" at bounding box center [307, 491] width 51 height 30
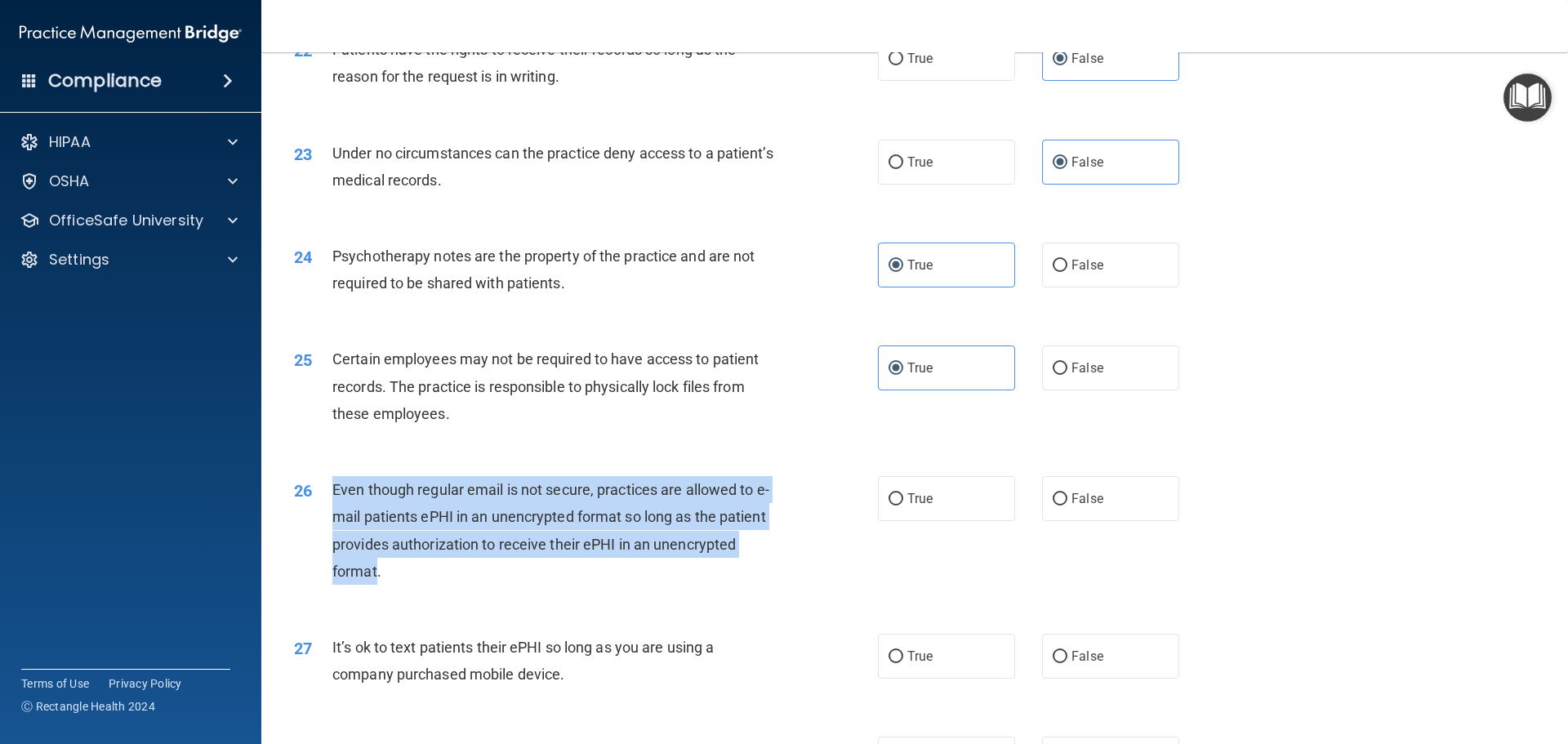
drag, startPoint x: 379, startPoint y: 592, endPoint x: 335, endPoint y: 522, distance: 82.7
click at [335, 522] on span "Even though regular email is not secure, practices are allowed to e-mail patien…" at bounding box center [550, 530] width 437 height 99
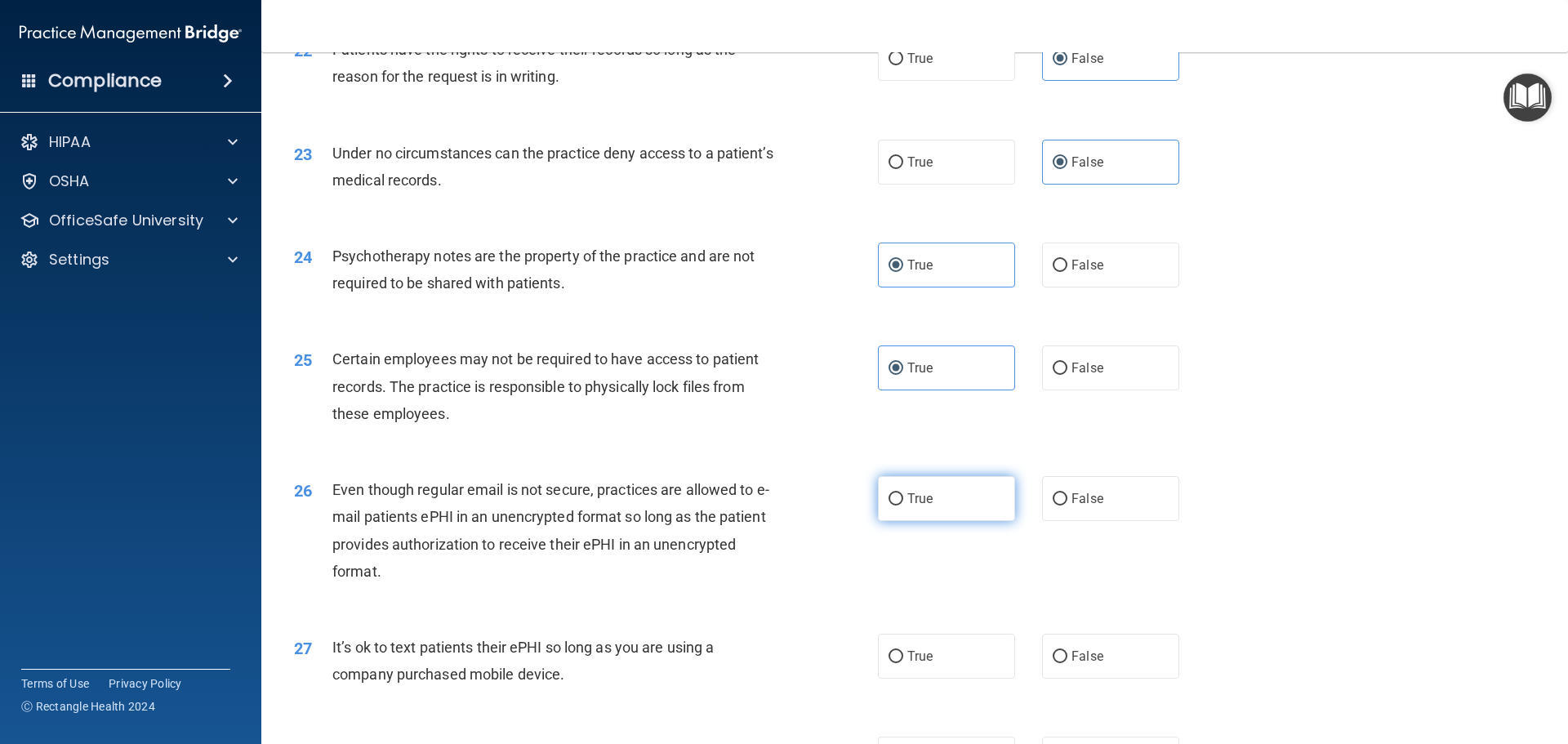
click at [901, 521] on label "True" at bounding box center [947, 498] width 138 height 45
click at [901, 505] on input "True" at bounding box center [896, 498] width 15 height 12
radio input "true"
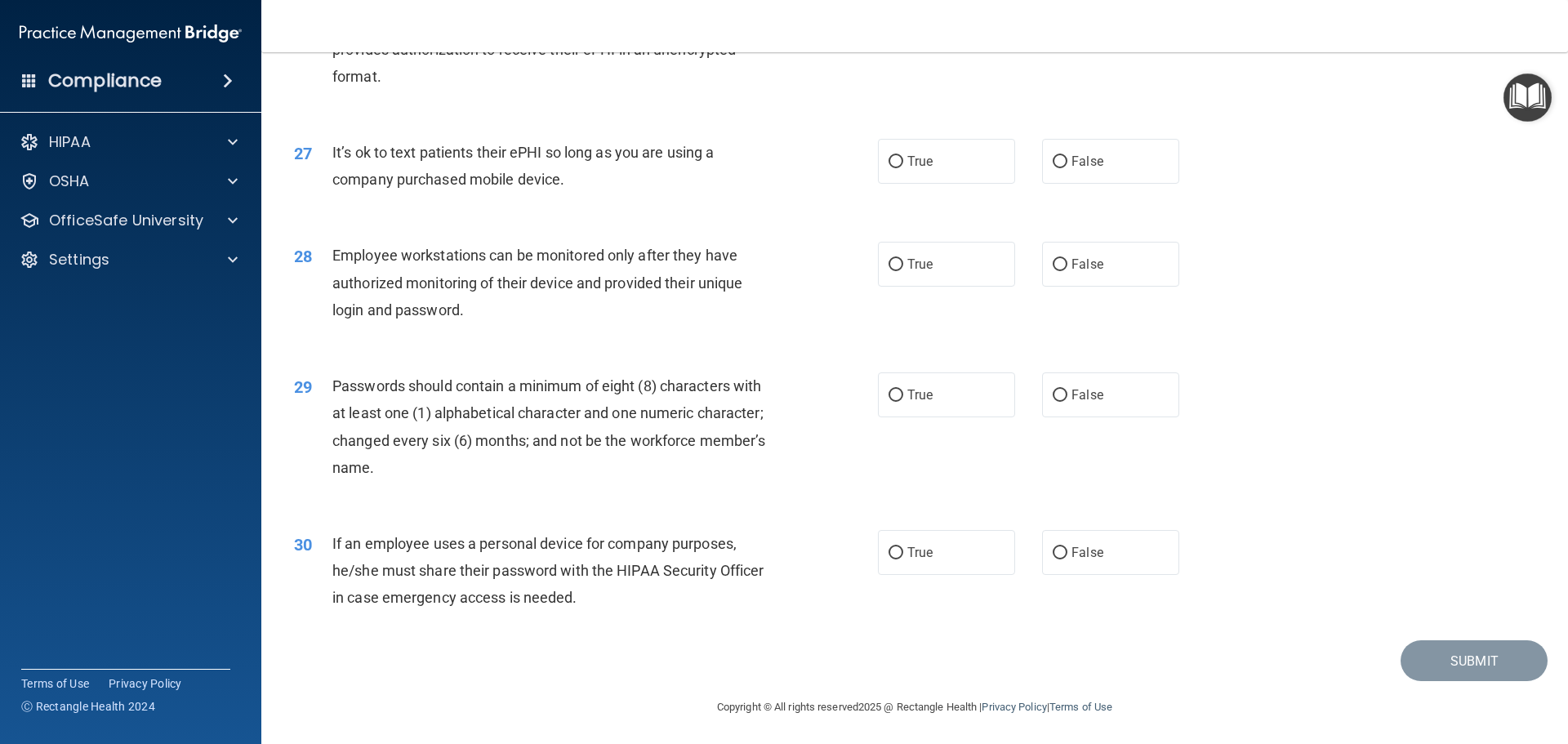
scroll to position [3354, 0]
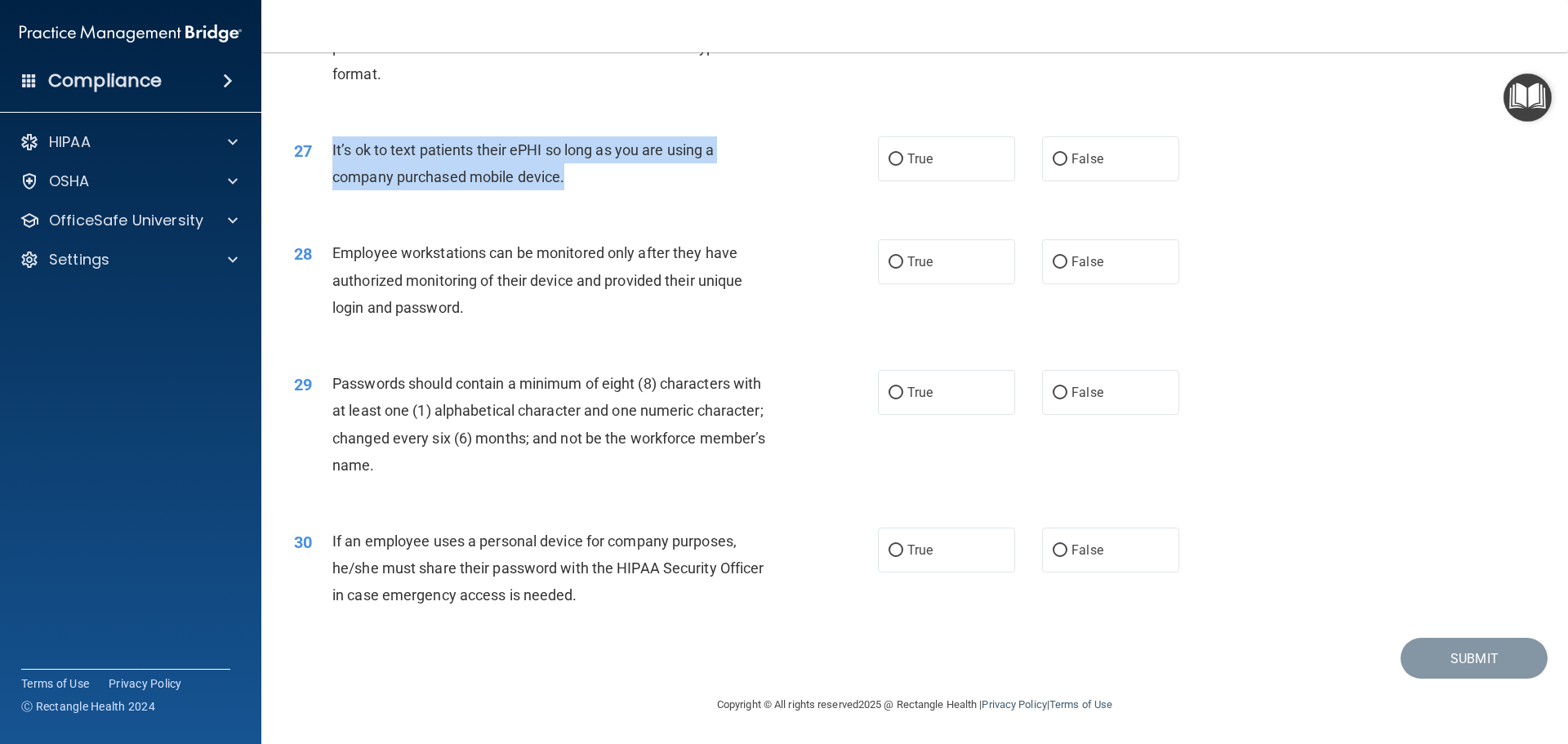
drag, startPoint x: 560, startPoint y: 170, endPoint x: 329, endPoint y: 152, distance: 231.7
click at [329, 152] on div "27 It’s ok to text patients their ePHI so long as you are using a company purch…" at bounding box center [585, 167] width 633 height 62
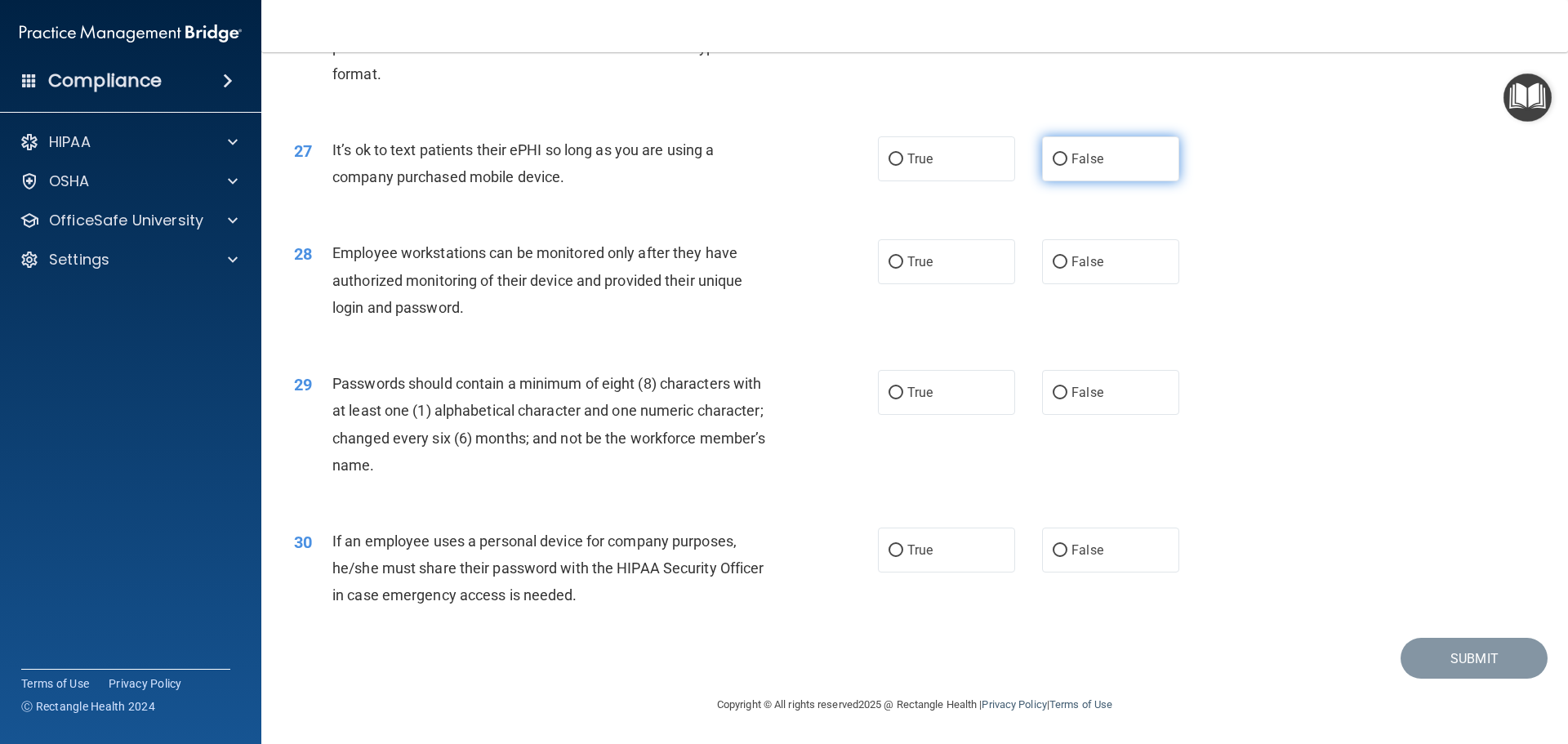
click at [1071, 159] on span "False" at bounding box center [1087, 159] width 31 height 16
click at [1066, 159] on input "False" at bounding box center [1060, 159] width 15 height 12
radio input "true"
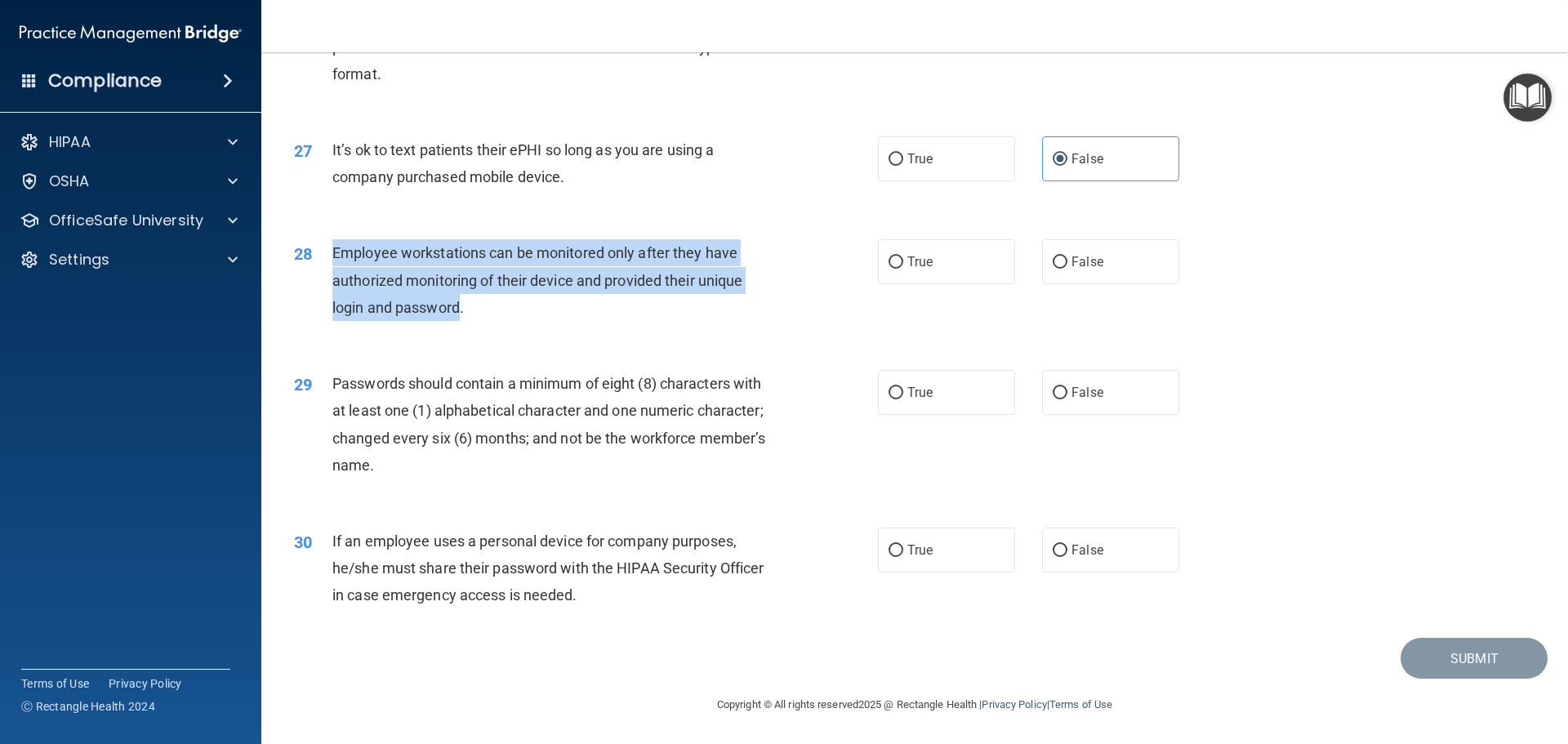
drag, startPoint x: 332, startPoint y: 252, endPoint x: 463, endPoint y: 306, distance: 141.7
click at [463, 306] on span "Employee workstations can be monitored only after they have authorized monitori…" at bounding box center [537, 279] width 410 height 71
click at [1060, 250] on label "False" at bounding box center [1111, 261] width 138 height 45
click at [1060, 257] on input "False" at bounding box center [1060, 262] width 15 height 12
radio input "true"
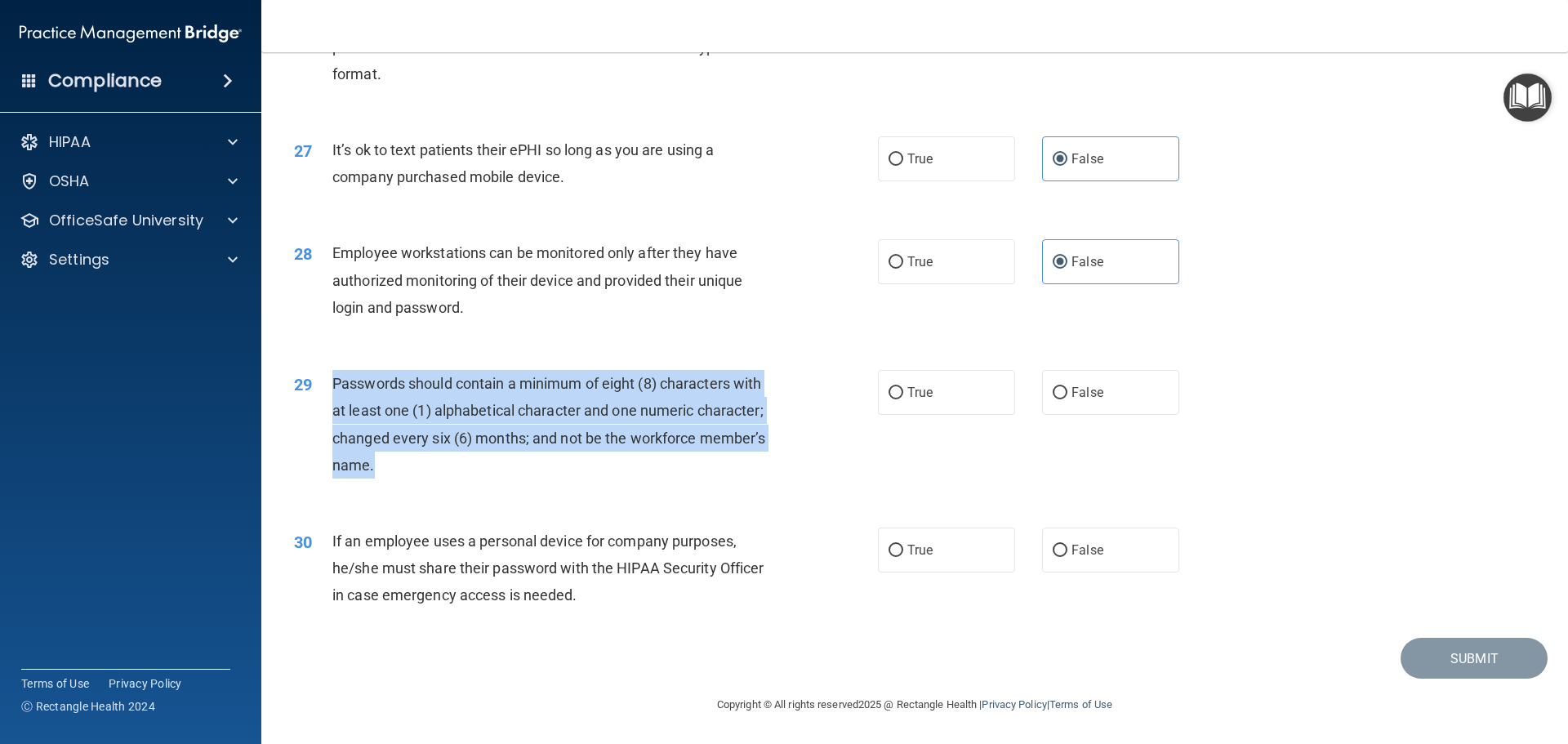
drag, startPoint x: 371, startPoint y: 456, endPoint x: 328, endPoint y: 391, distance: 77.9
click at [328, 391] on div "29 Passwords should contain a minimum of eight (8) characters with at least one…" at bounding box center [585, 428] width 633 height 116
click at [959, 376] on label "True" at bounding box center [947, 392] width 138 height 45
click at [903, 387] on input "True" at bounding box center [896, 392] width 15 height 12
radio input "true"
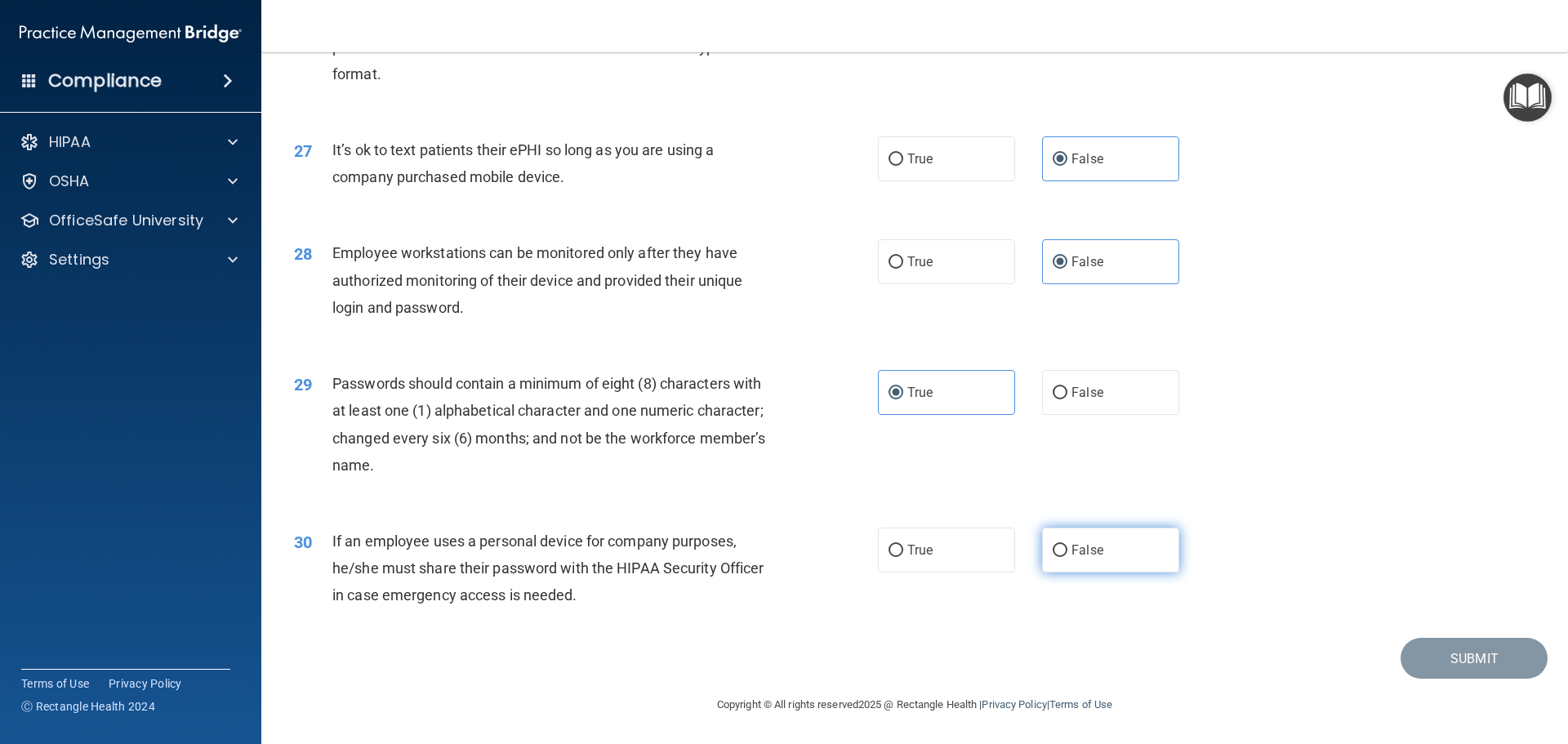
click at [1056, 551] on input "False" at bounding box center [1060, 550] width 15 height 12
radio input "true"
click at [1502, 650] on button "Submit" at bounding box center [1474, 658] width 147 height 42
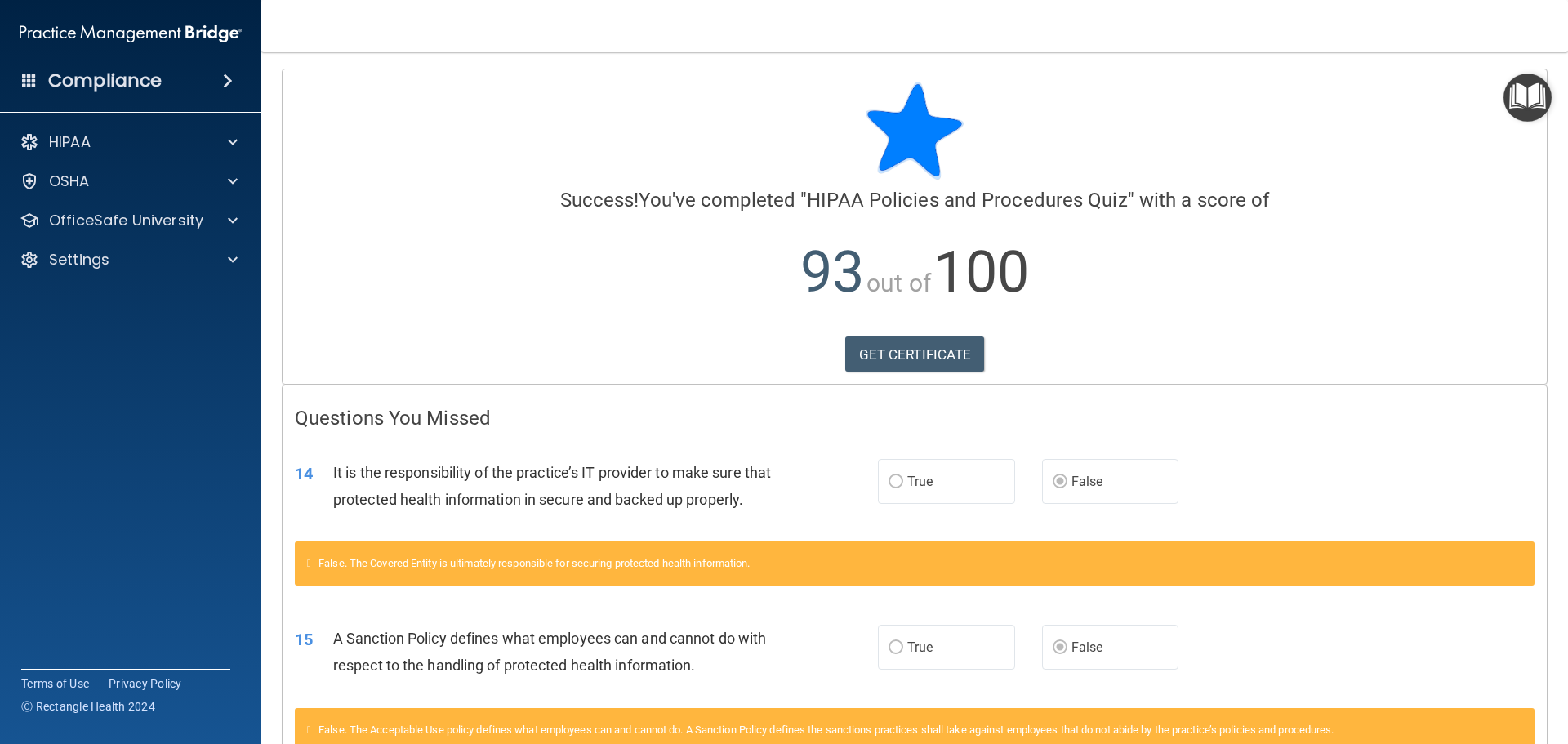
scroll to position [132, 0]
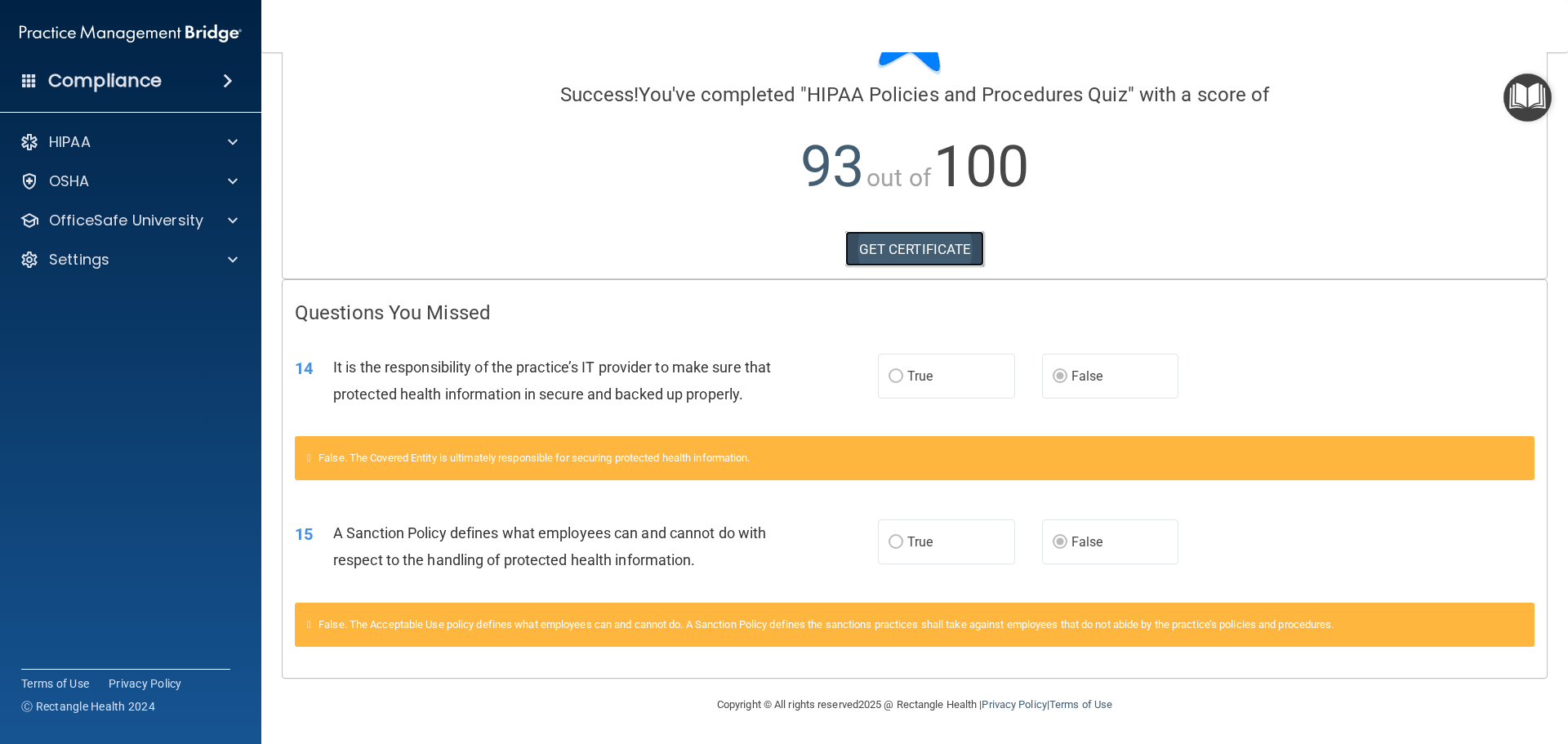
click at [900, 231] on link "GET CERTIFICATE" at bounding box center [914, 248] width 139 height 36
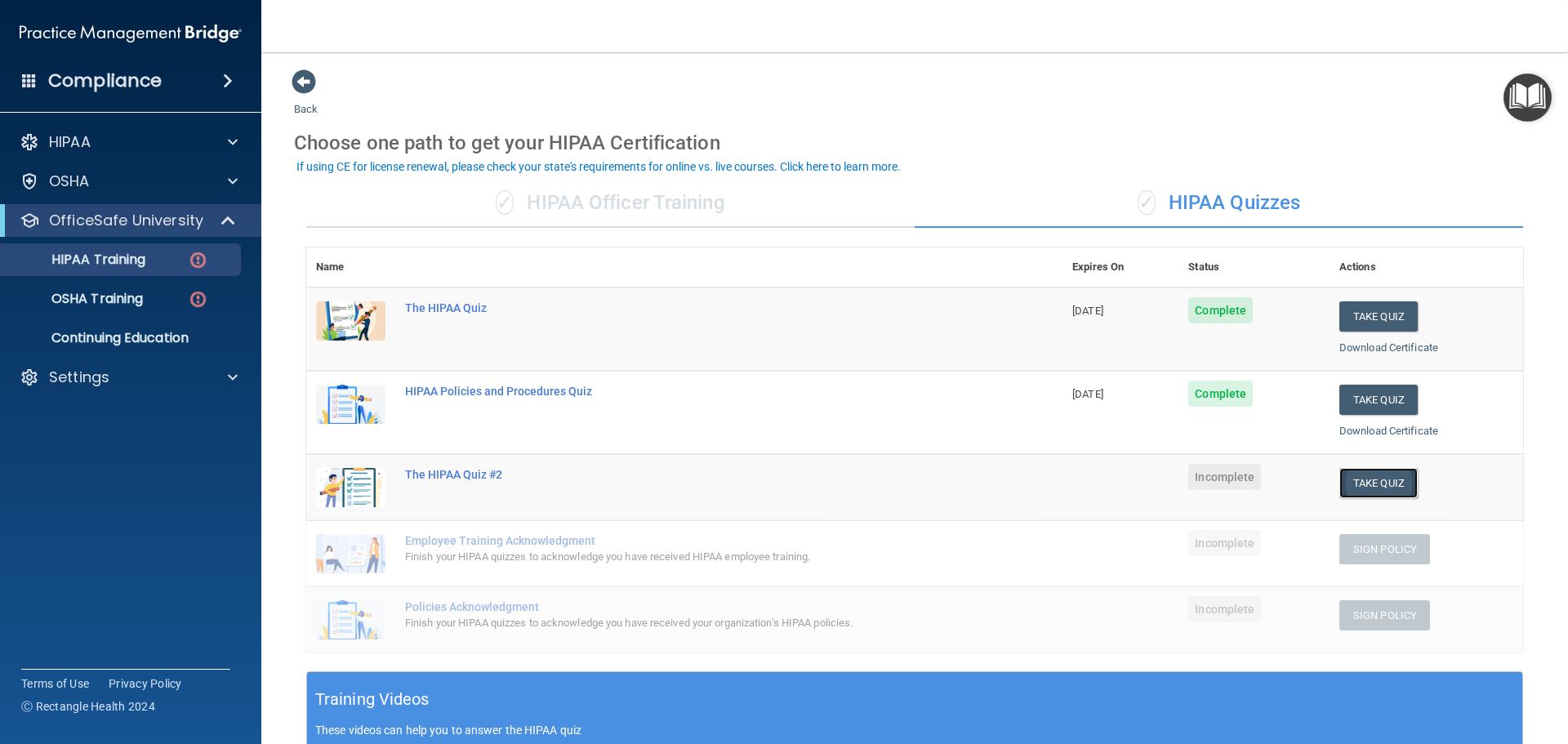
click at [1358, 480] on button "Take Quiz" at bounding box center [1379, 483] width 78 height 30
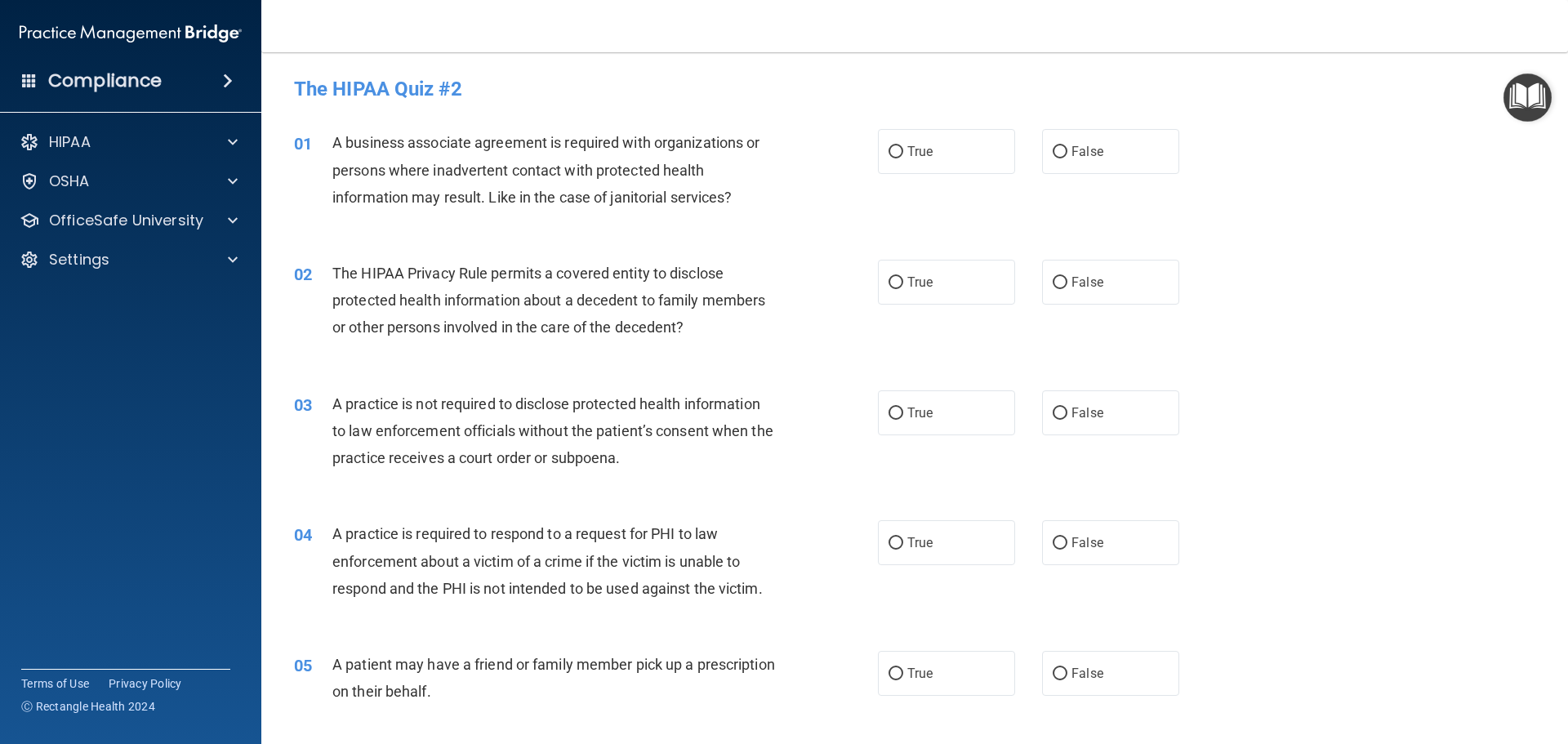
click at [332, 142] on span "A business associate agreement is required with organizations or persons where …" at bounding box center [546, 169] width 428 height 71
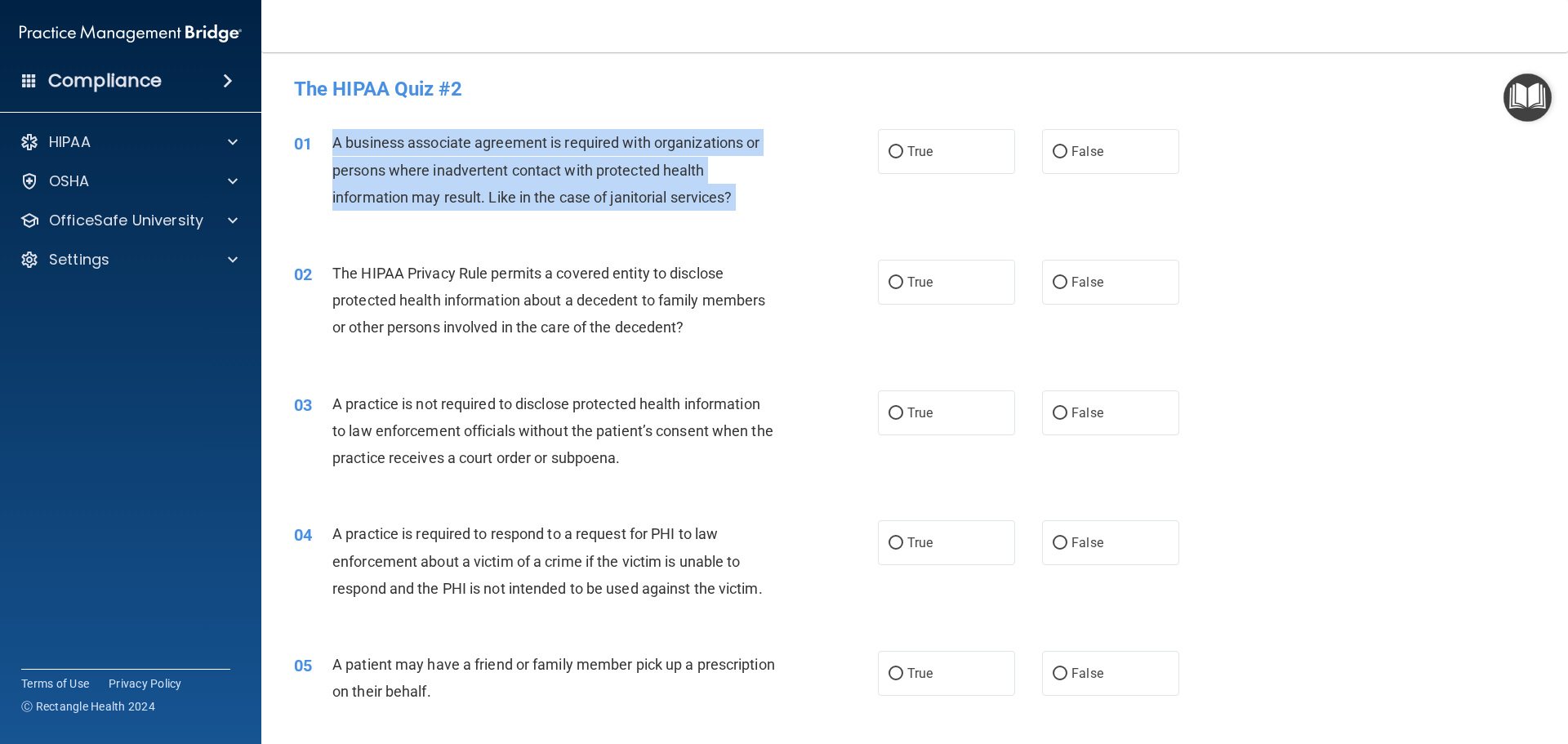
drag, startPoint x: 332, startPoint y: 142, endPoint x: 746, endPoint y: 198, distance: 417.8
click at [746, 198] on div "A business associate agreement is required with organizations or persons where …" at bounding box center [561, 170] width 456 height 81
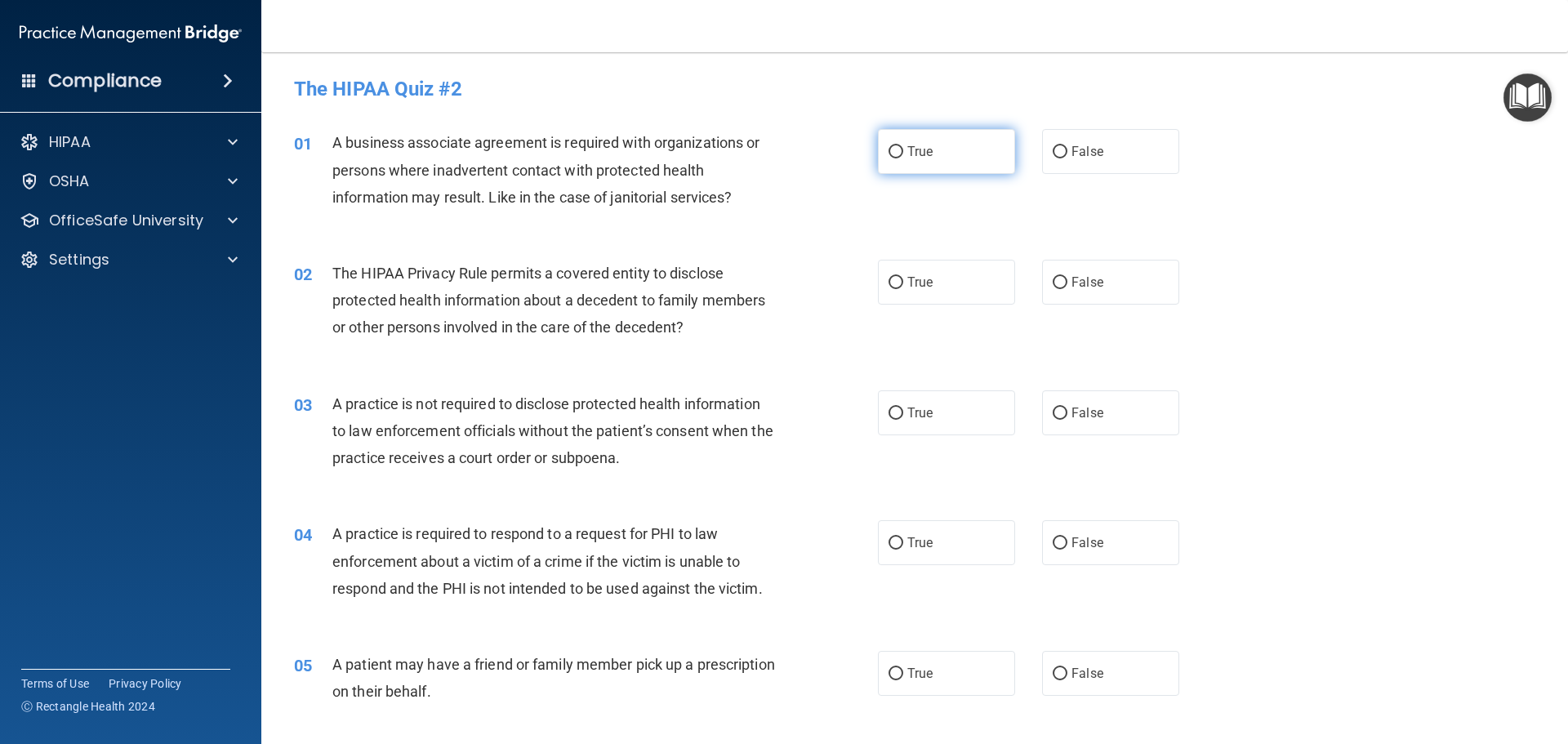
click at [920, 166] on label "True" at bounding box center [947, 151] width 138 height 45
click at [903, 159] on input "True" at bounding box center [896, 151] width 15 height 12
radio input "true"
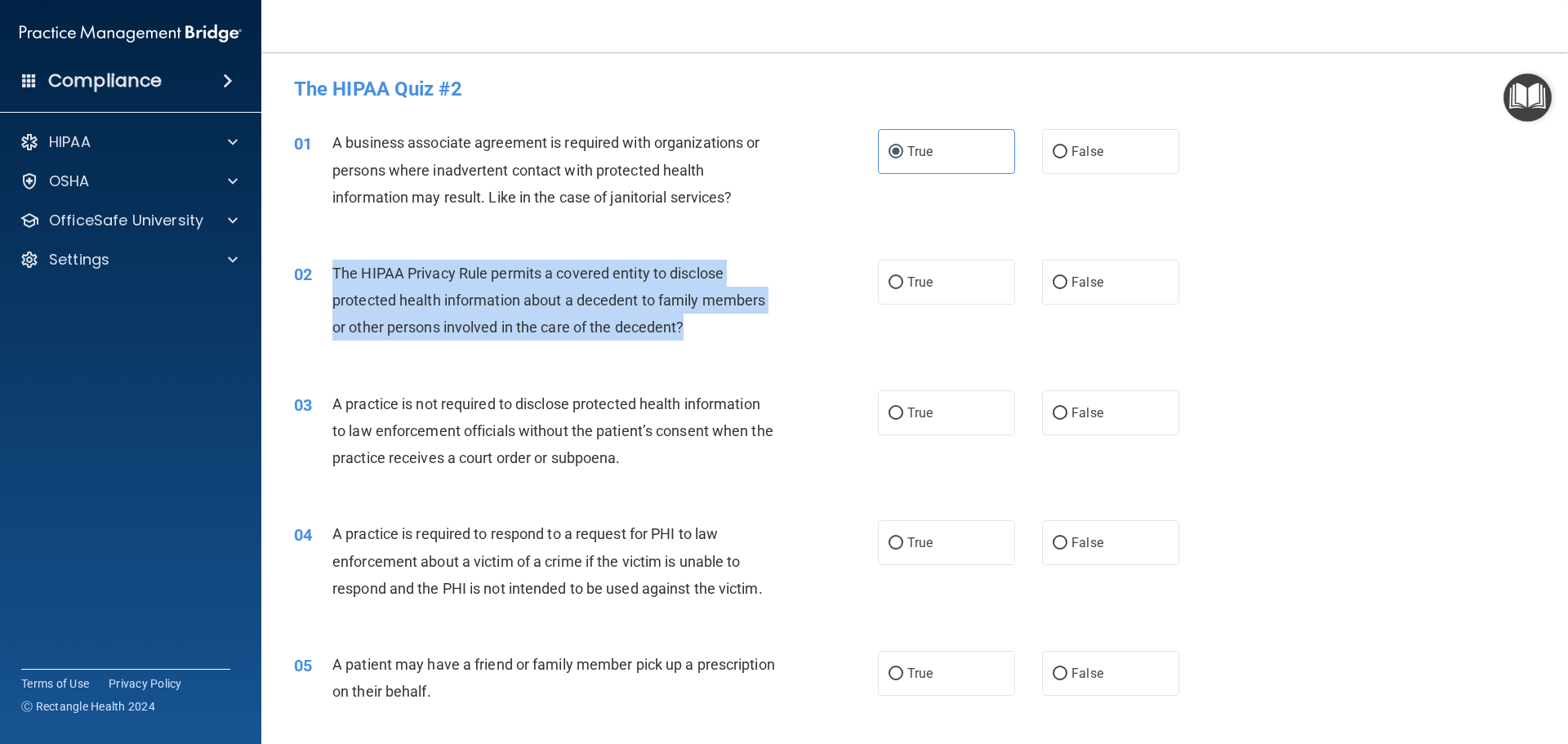
drag, startPoint x: 333, startPoint y: 272, endPoint x: 697, endPoint y: 324, distance: 367.7
click at [697, 324] on div "The HIPAA Privacy Rule permits a covered entity to disclose protected health in…" at bounding box center [561, 300] width 456 height 81
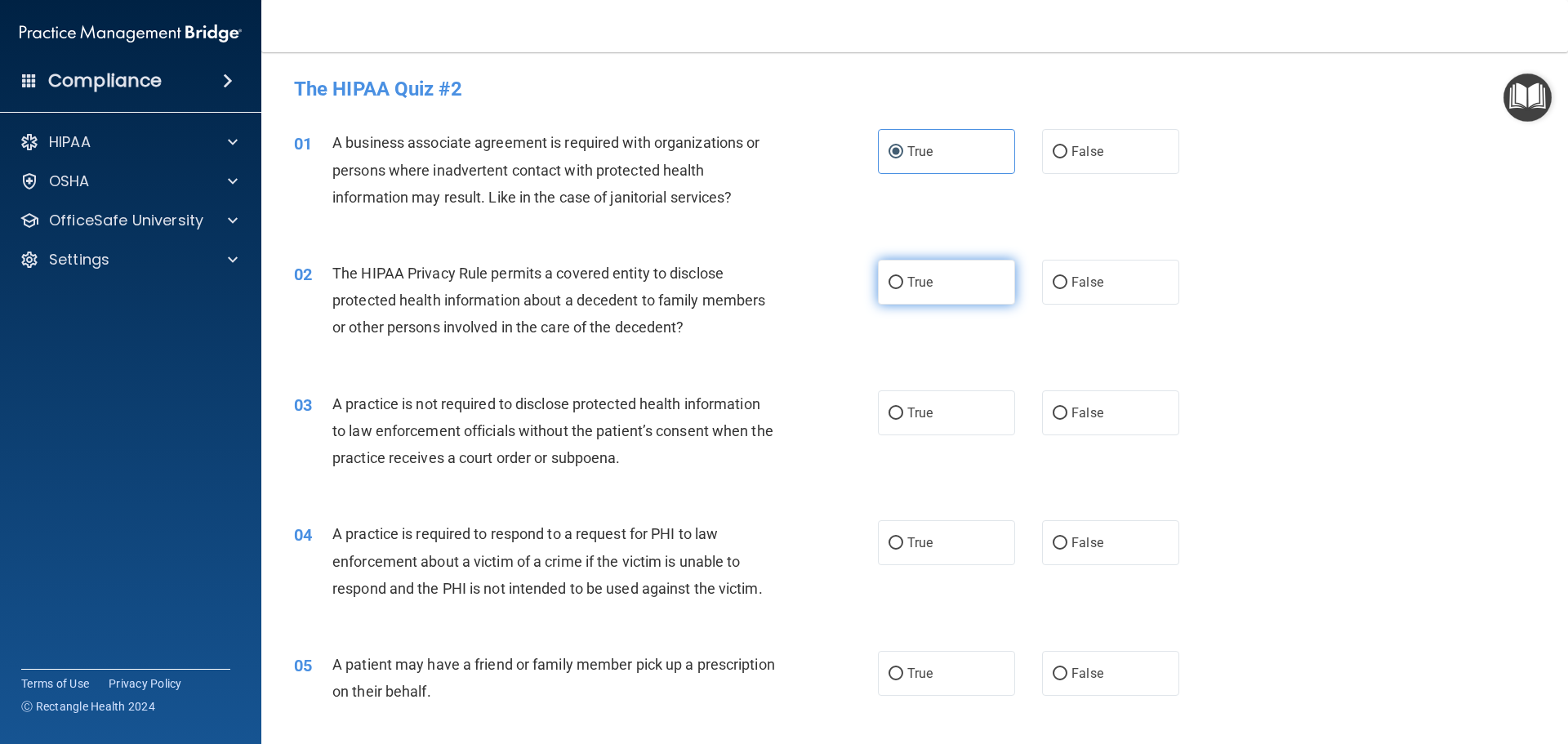
click at [909, 295] on label "True" at bounding box center [947, 282] width 138 height 45
click at [903, 289] on input "True" at bounding box center [896, 282] width 15 height 12
radio input "true"
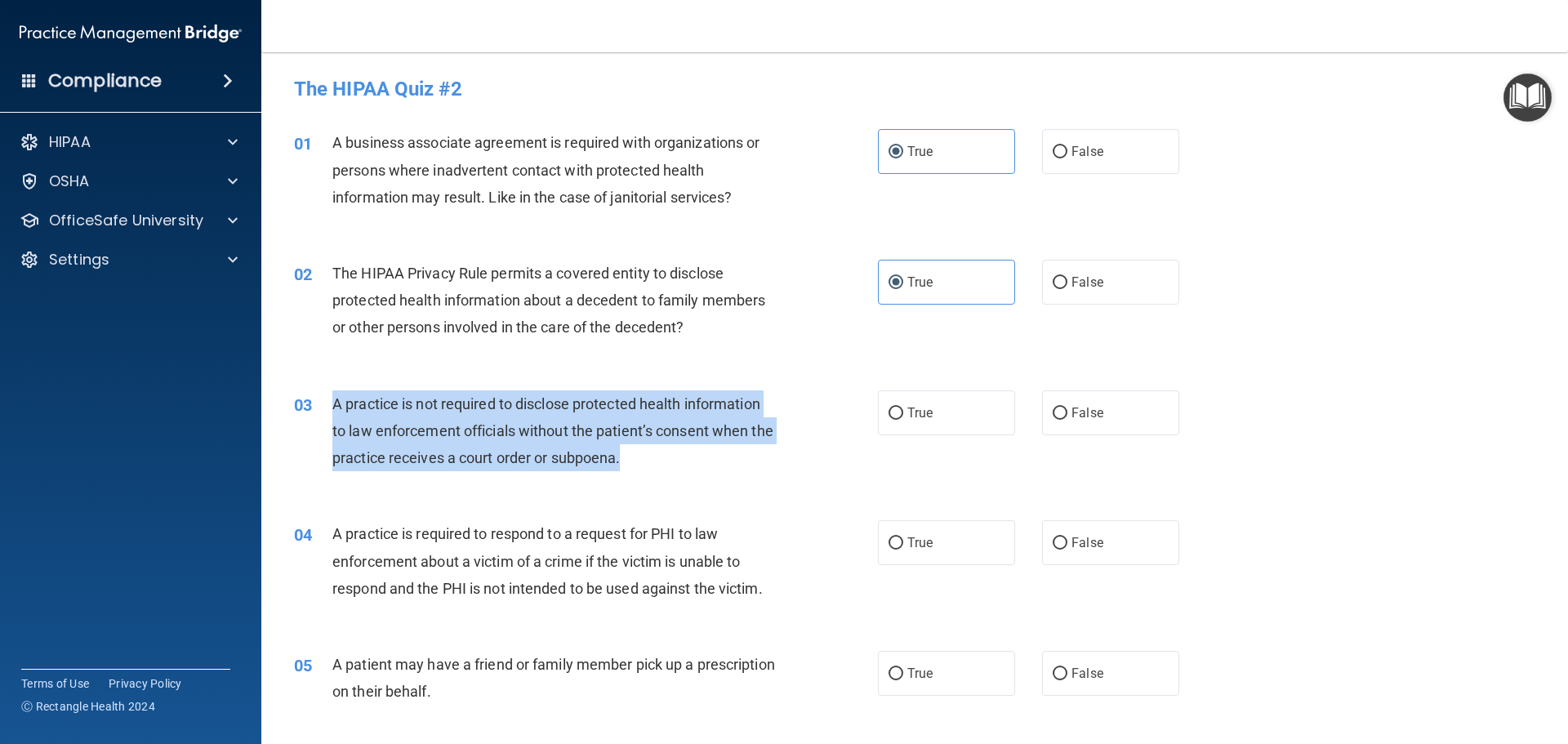
drag, startPoint x: 332, startPoint y: 406, endPoint x: 662, endPoint y: 457, distance: 333.9
click at [662, 457] on div "A practice is not required to disclose protected health information to law enfo…" at bounding box center [561, 431] width 456 height 81
click at [1053, 414] on input "False" at bounding box center [1060, 413] width 15 height 12
radio input "true"
click at [1053, 414] on input "False" at bounding box center [1060, 413] width 15 height 12
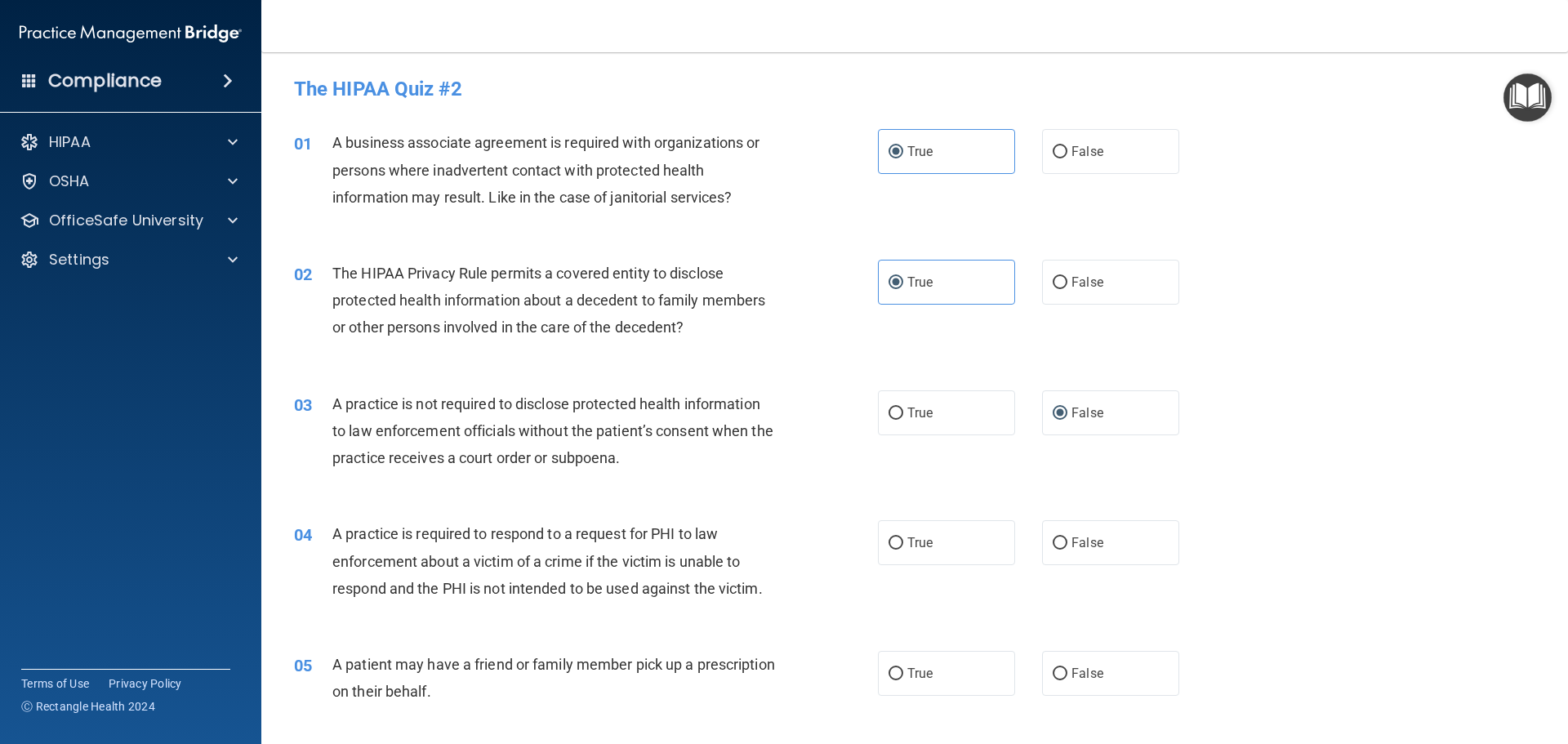
click at [325, 526] on div "04" at bounding box center [307, 534] width 51 height 30
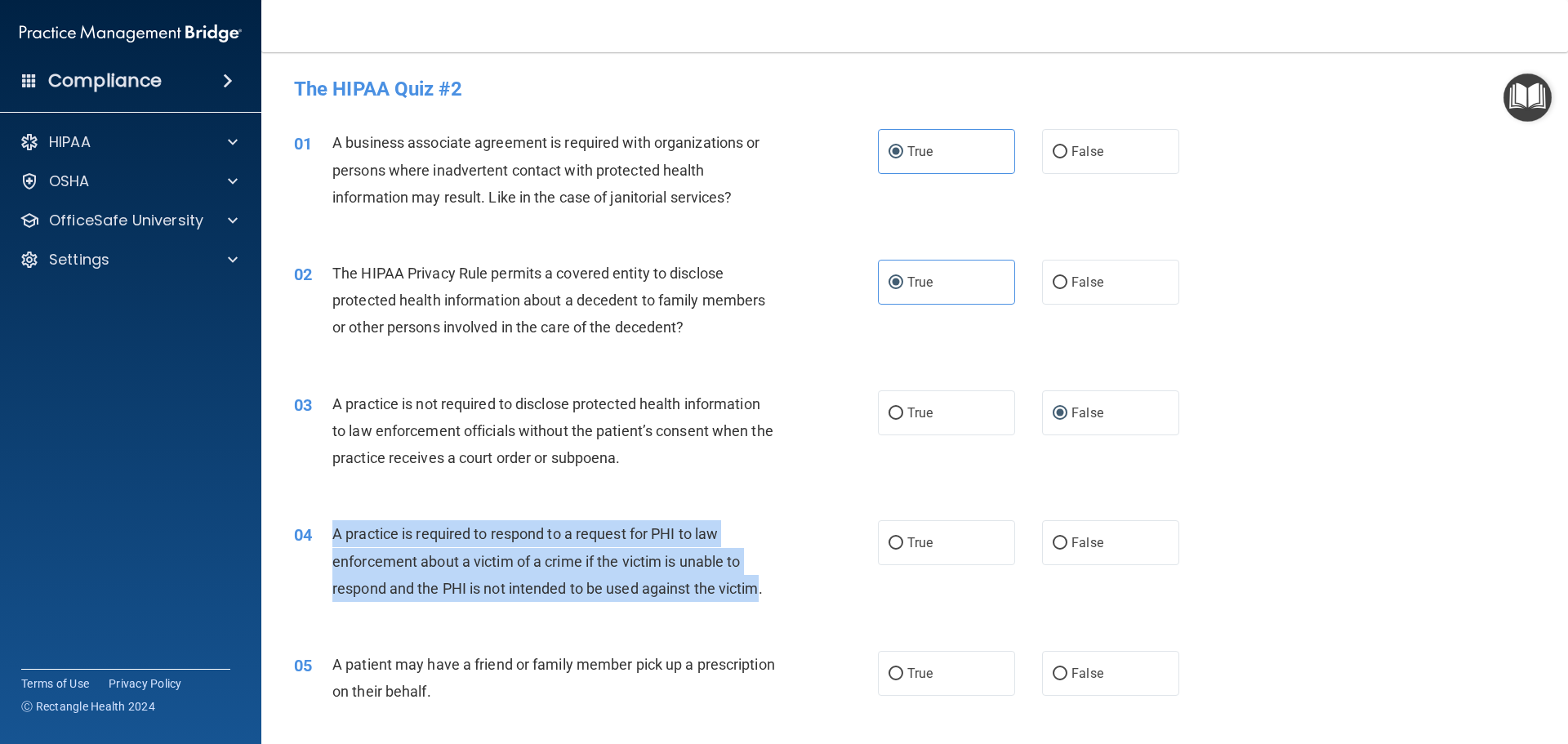
drag, startPoint x: 761, startPoint y: 592, endPoint x: 336, endPoint y: 534, distance: 428.9
click at [336, 534] on span "A practice is required to respond to a request for PHI to law enforcement about…" at bounding box center [548, 560] width 430 height 71
drag, startPoint x: 336, startPoint y: 534, endPoint x: 344, endPoint y: 543, distance: 12.0
click at [344, 543] on div "A practice is required to respond to a request for PHI to law enforcement about…" at bounding box center [561, 560] width 456 height 81
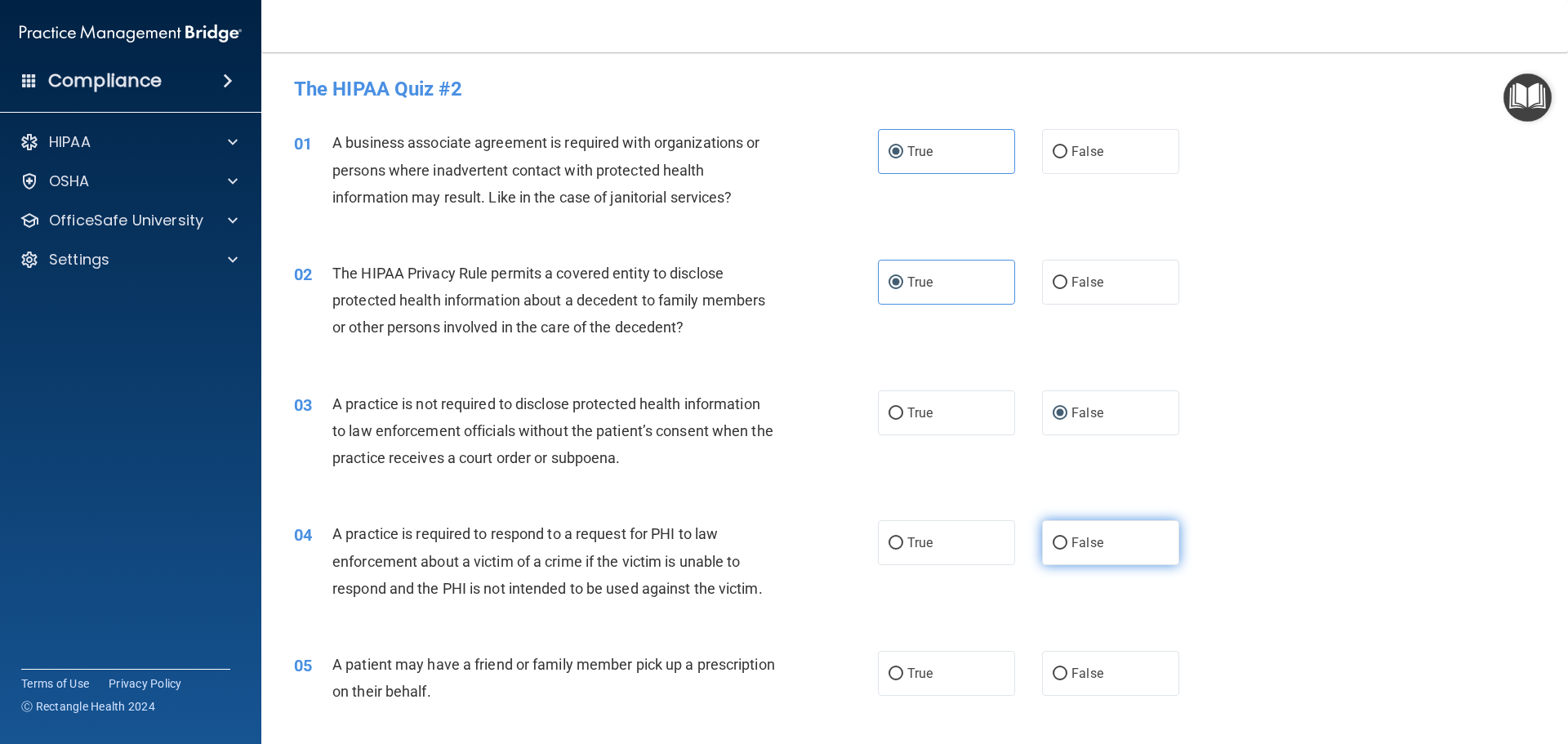
click at [1053, 543] on input "False" at bounding box center [1060, 543] width 15 height 12
radio input "true"
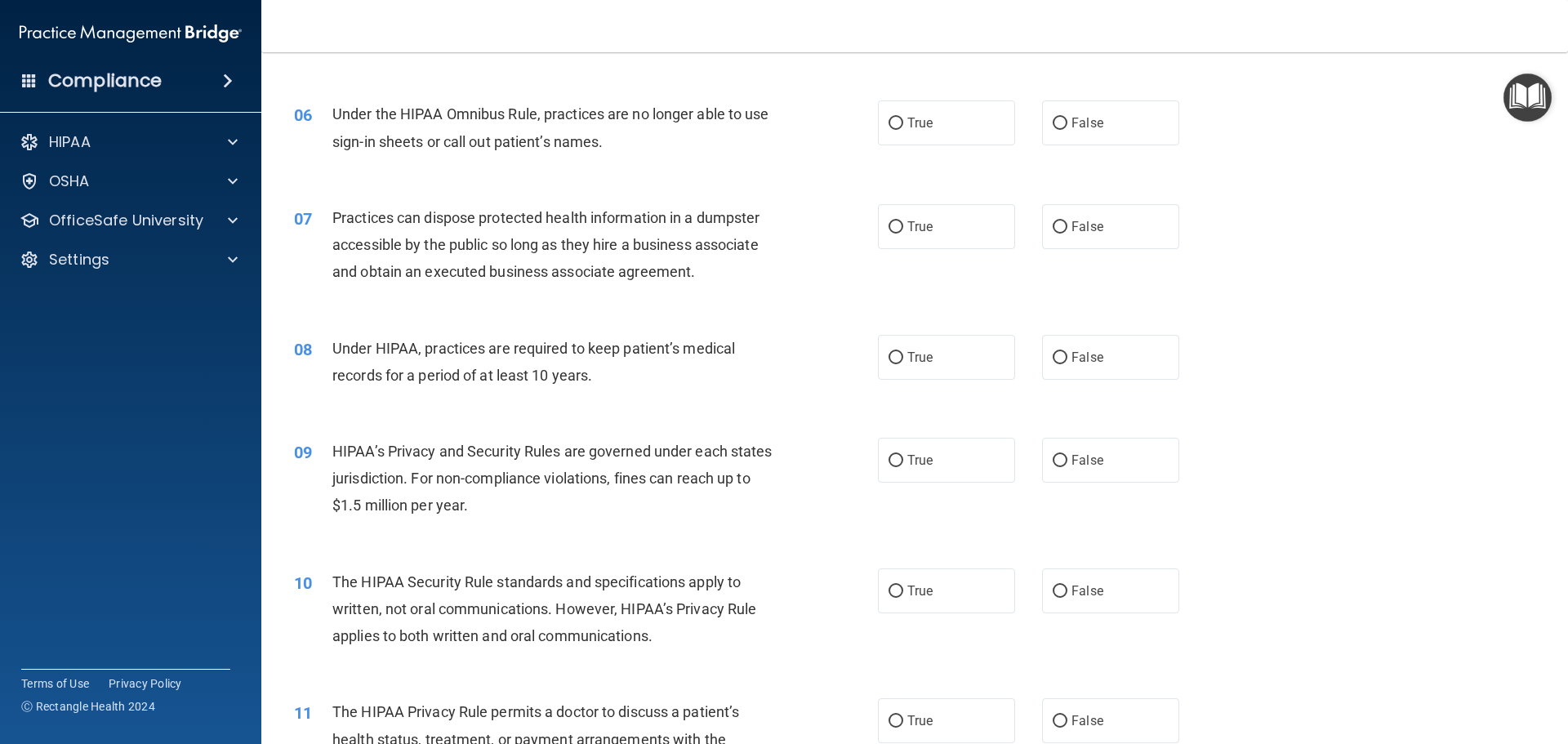
scroll to position [435, 0]
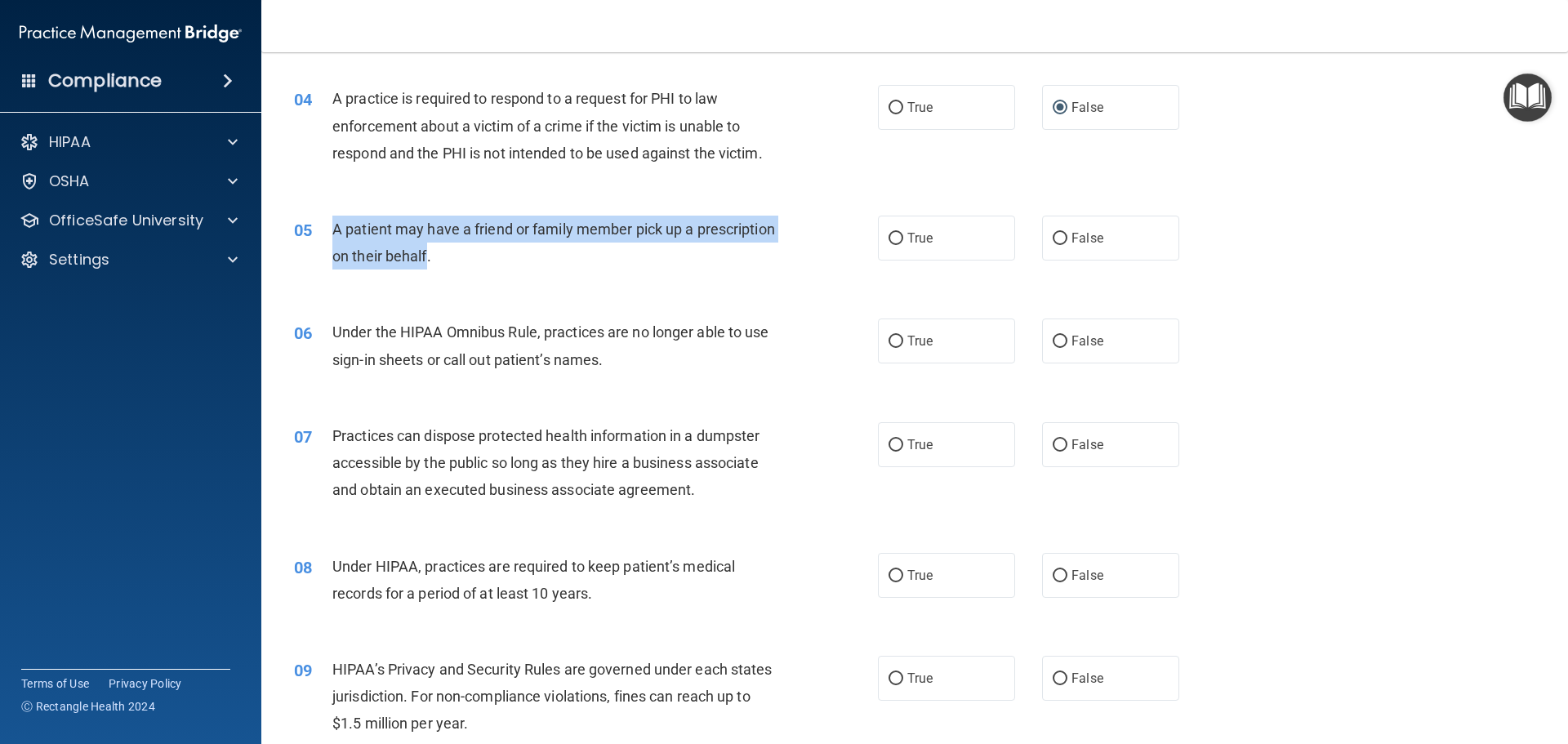
drag, startPoint x: 508, startPoint y: 254, endPoint x: 332, endPoint y: 234, distance: 177.1
click at [332, 234] on span "A patient may have a friend or family member pick up a prescription on their be…" at bounding box center [553, 243] width 442 height 44
click at [866, 228] on div "05 A patient may have a friend or family member pick up a prescription on their…" at bounding box center [585, 246] width 633 height 62
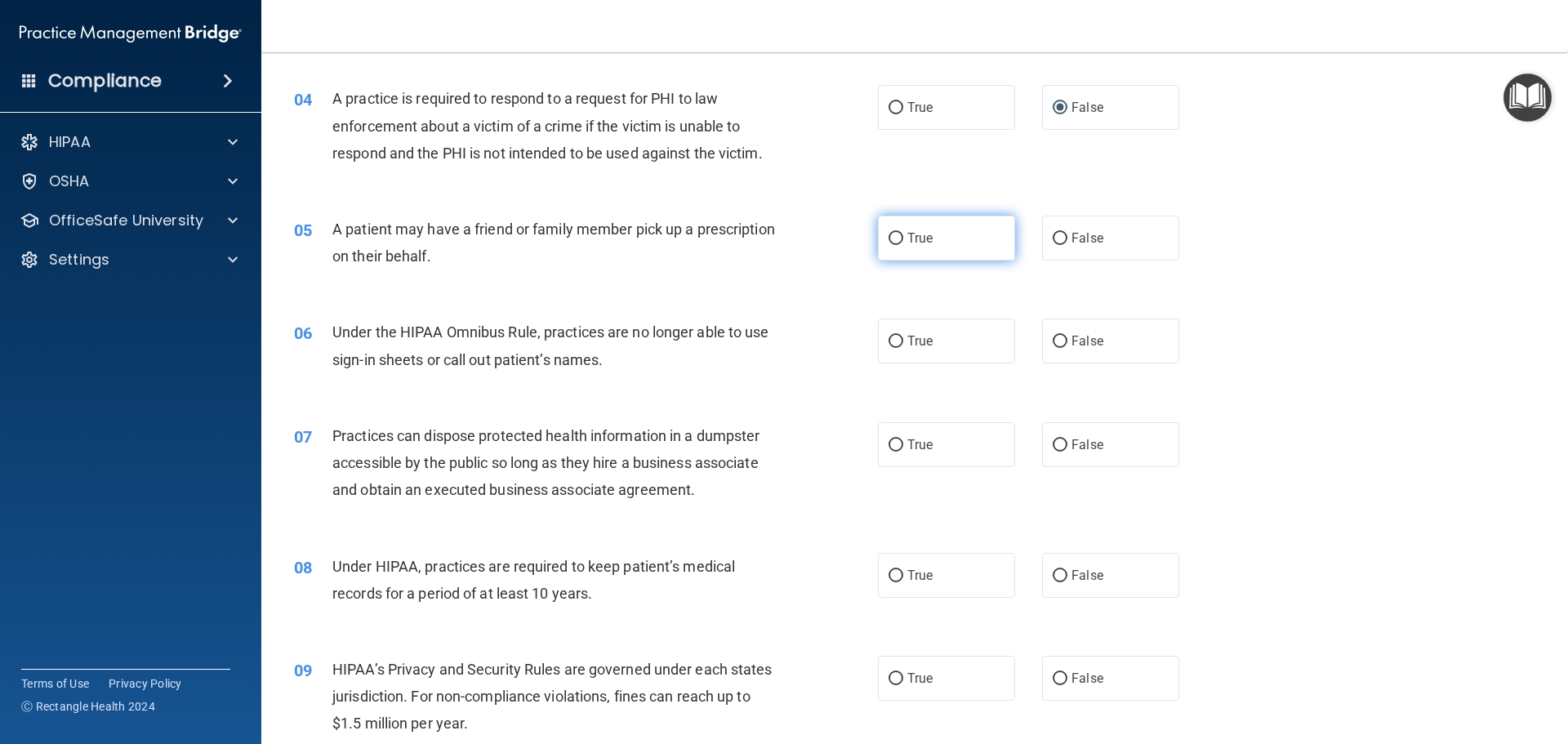
click at [916, 238] on span "True" at bounding box center [920, 237] width 25 height 16
click at [903, 238] on input "True" at bounding box center [896, 238] width 15 height 12
radio input "true"
click at [328, 331] on div "06" at bounding box center [307, 333] width 51 height 30
drag, startPoint x: 328, startPoint y: 331, endPoint x: 389, endPoint y: 315, distance: 63.1
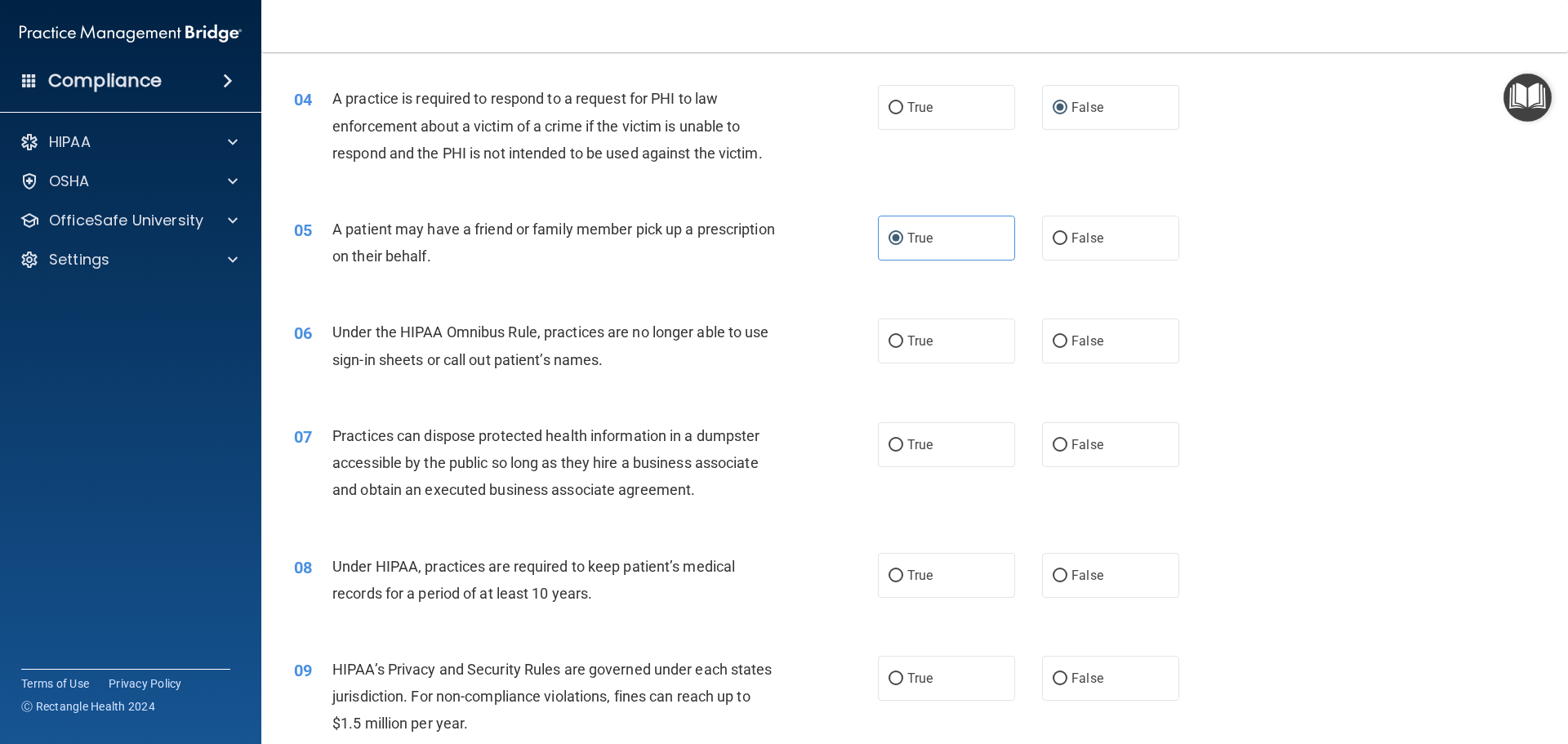
click at [389, 315] on div "06 Under the HIPAA Omnibus Rule, practices are no longer able to use sign-in sh…" at bounding box center [914, 349] width 1266 height 102
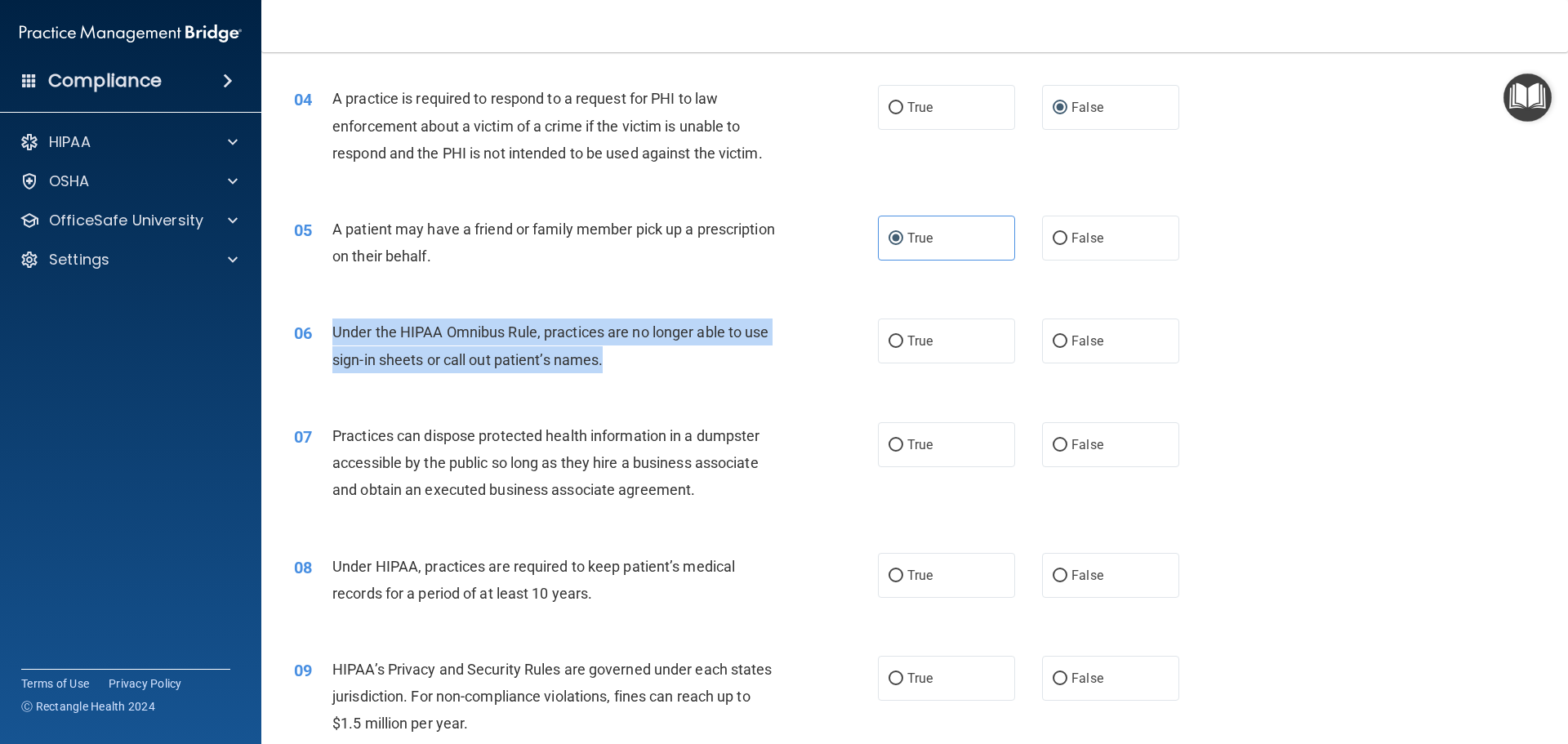
drag, startPoint x: 334, startPoint y: 327, endPoint x: 606, endPoint y: 351, distance: 273.1
click at [606, 351] on div "Under the HIPAA Omnibus Rule, practices are no longer able to use sign-in sheet…" at bounding box center [561, 345] width 456 height 54
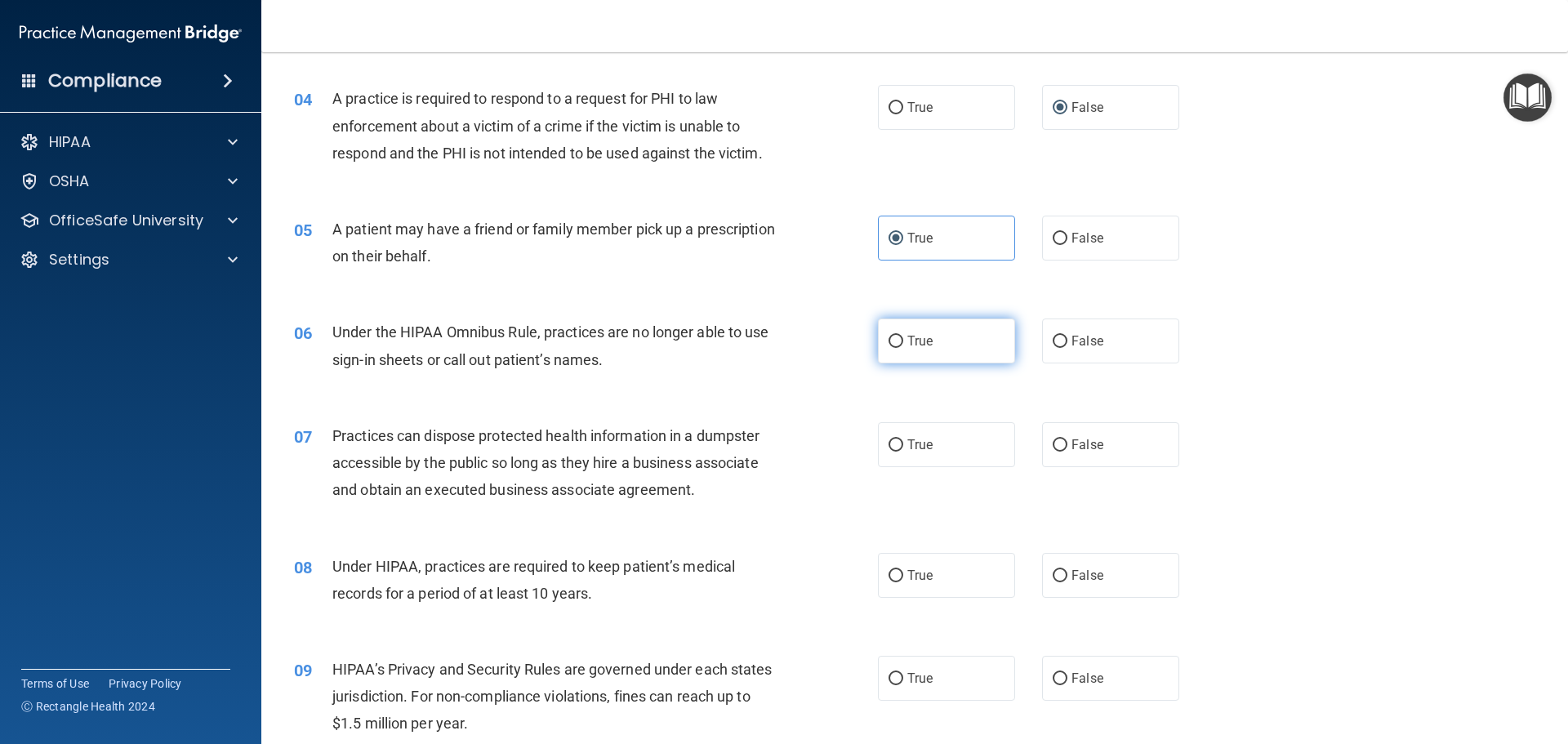
click at [923, 343] on span "True" at bounding box center [920, 341] width 25 height 16
click at [903, 343] on input "True" at bounding box center [896, 342] width 15 height 12
radio input "true"
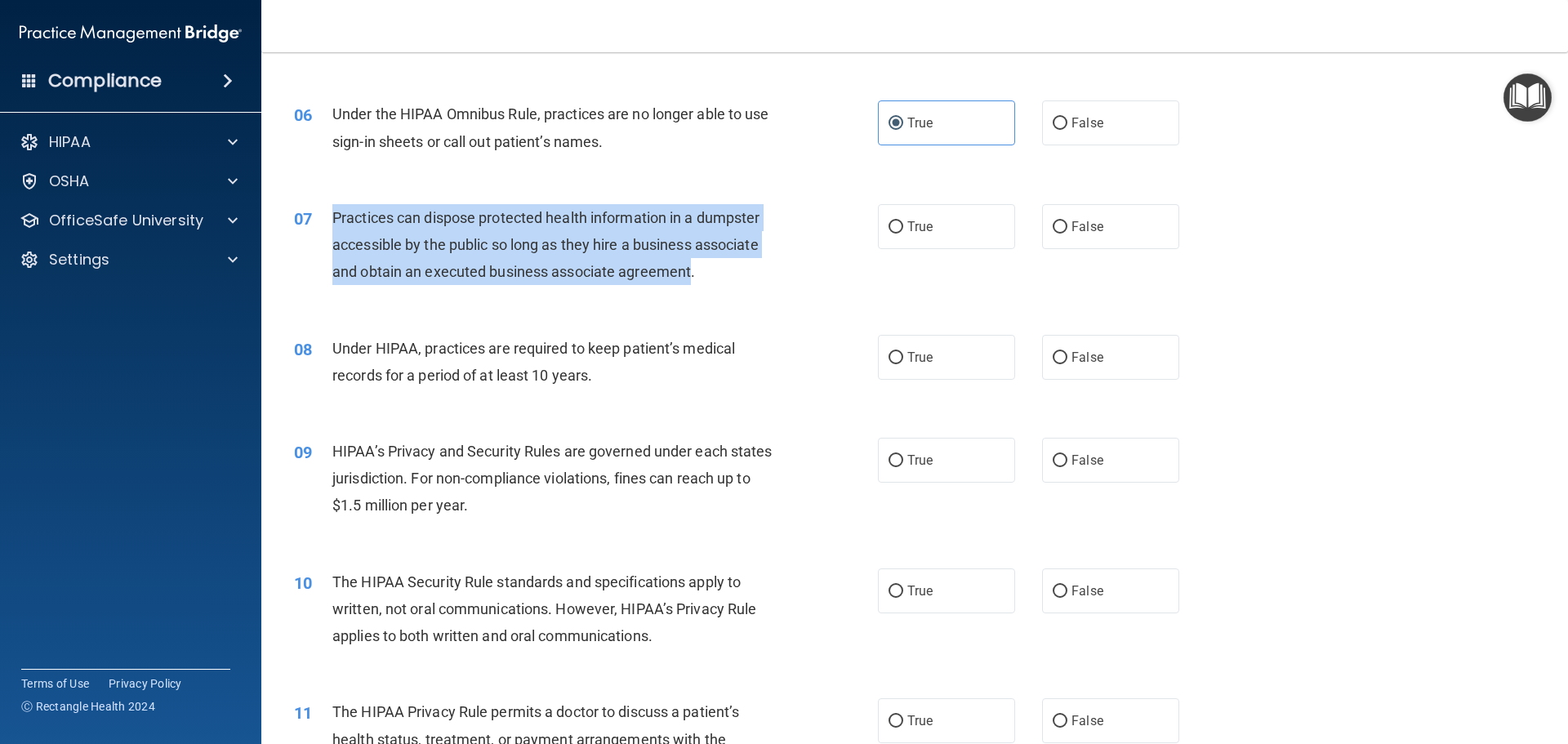
drag, startPoint x: 691, startPoint y: 265, endPoint x: 331, endPoint y: 212, distance: 363.9
click at [331, 212] on div "07 Practices can dispose protected health information in a dumpster accessible …" at bounding box center [585, 248] width 633 height 90
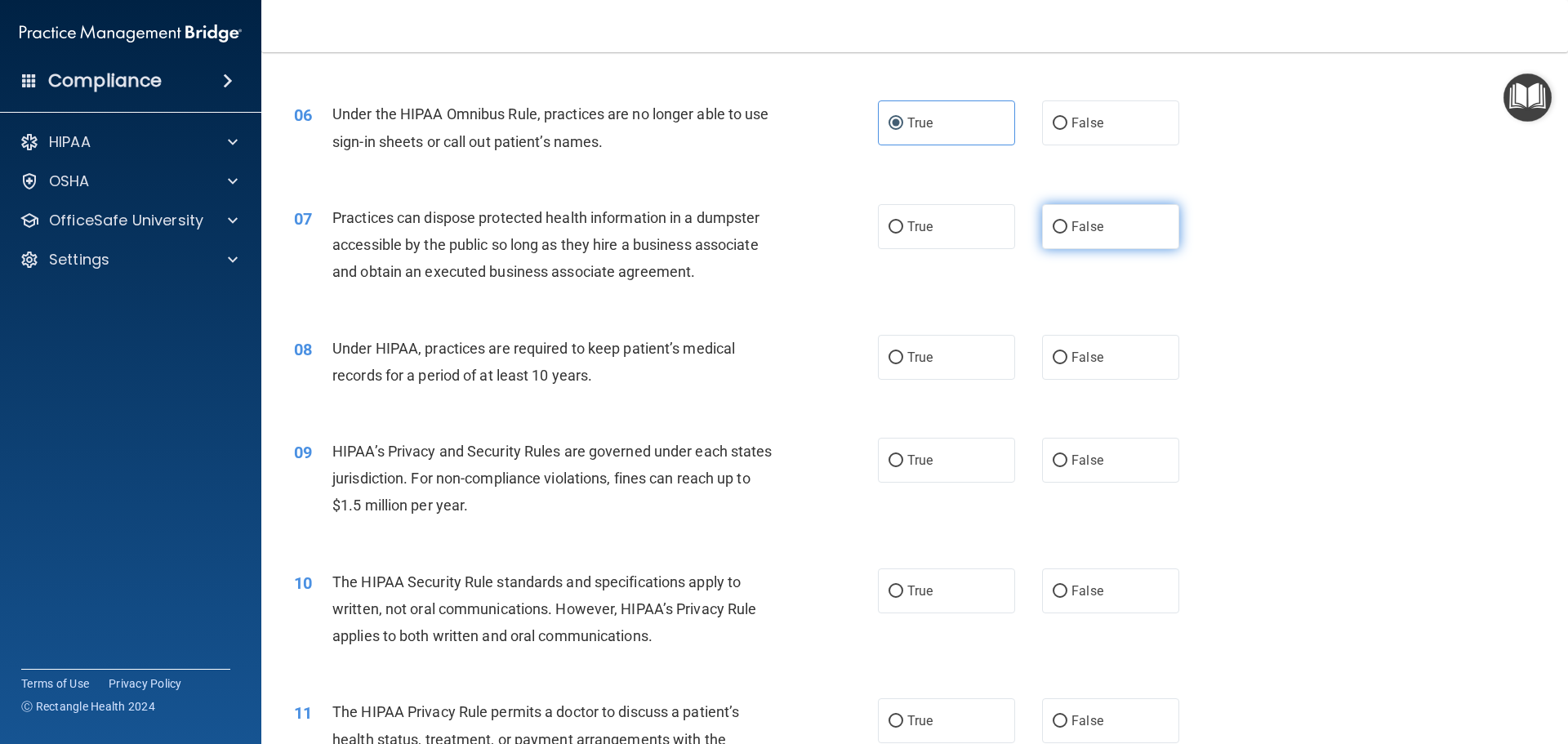
click at [1091, 239] on label "False" at bounding box center [1111, 226] width 138 height 45
click at [1067, 234] on input "False" at bounding box center [1060, 227] width 15 height 12
radio input "true"
click at [331, 347] on div "08" at bounding box center [307, 350] width 51 height 30
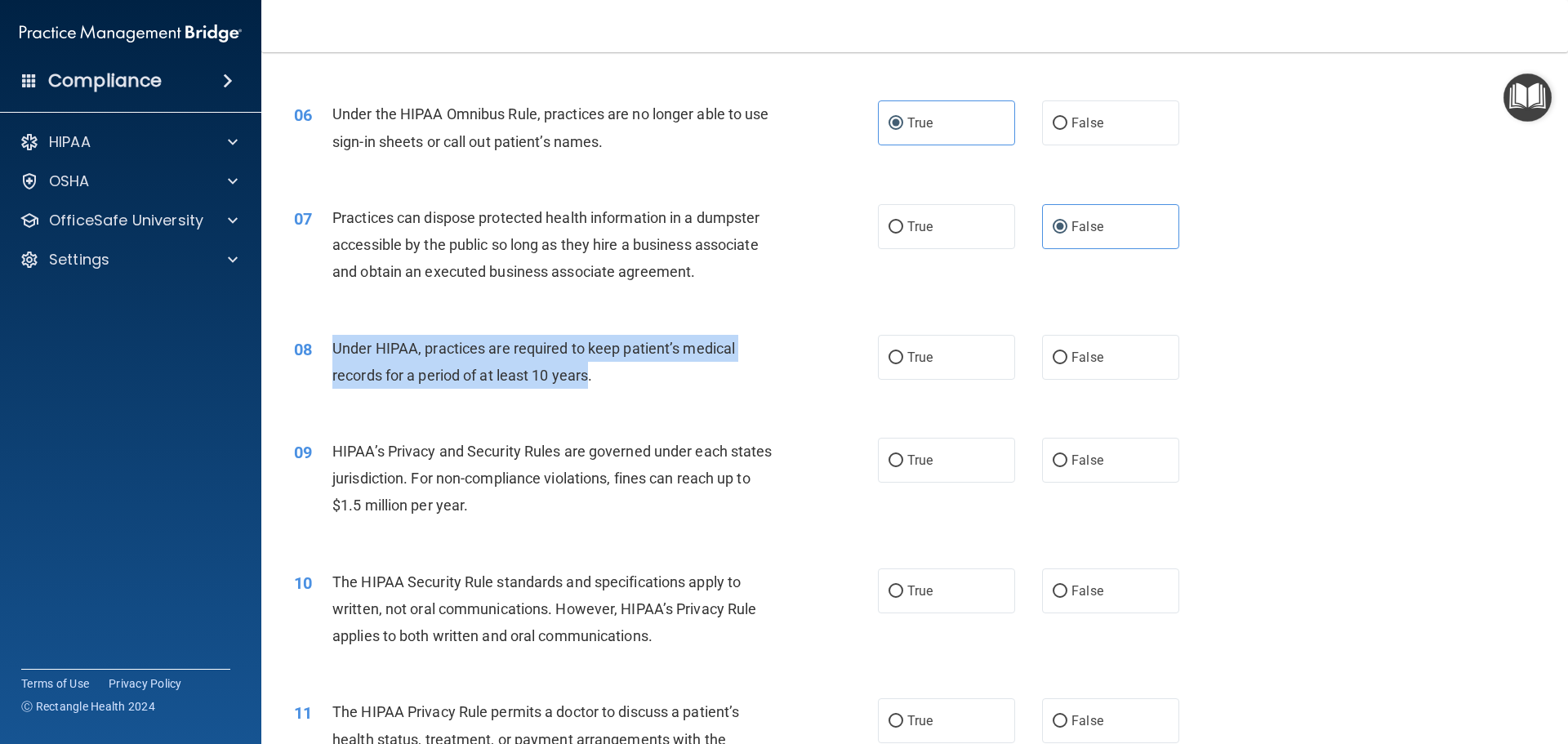
drag, startPoint x: 589, startPoint y: 374, endPoint x: 332, endPoint y: 350, distance: 258.1
click at [332, 350] on span "Under HIPAA, practices are required to keep patient’s medical records for a per…" at bounding box center [534, 362] width 403 height 44
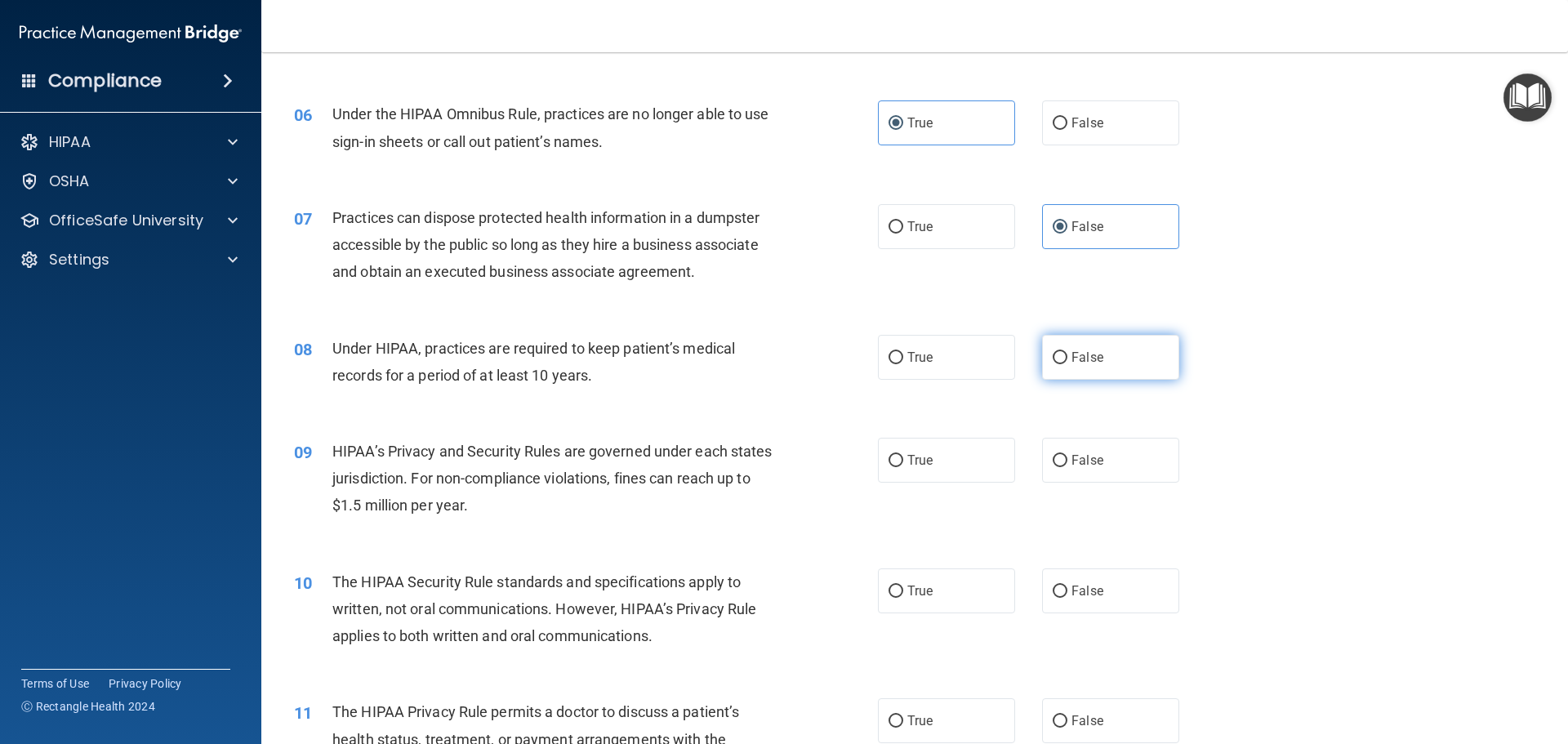
click at [1061, 346] on label "False" at bounding box center [1111, 357] width 138 height 45
click at [1061, 352] on input "False" at bounding box center [1060, 357] width 15 height 12
radio input "true"
click at [940, 460] on label "True" at bounding box center [947, 460] width 138 height 45
click at [903, 460] on input "True" at bounding box center [896, 461] width 15 height 12
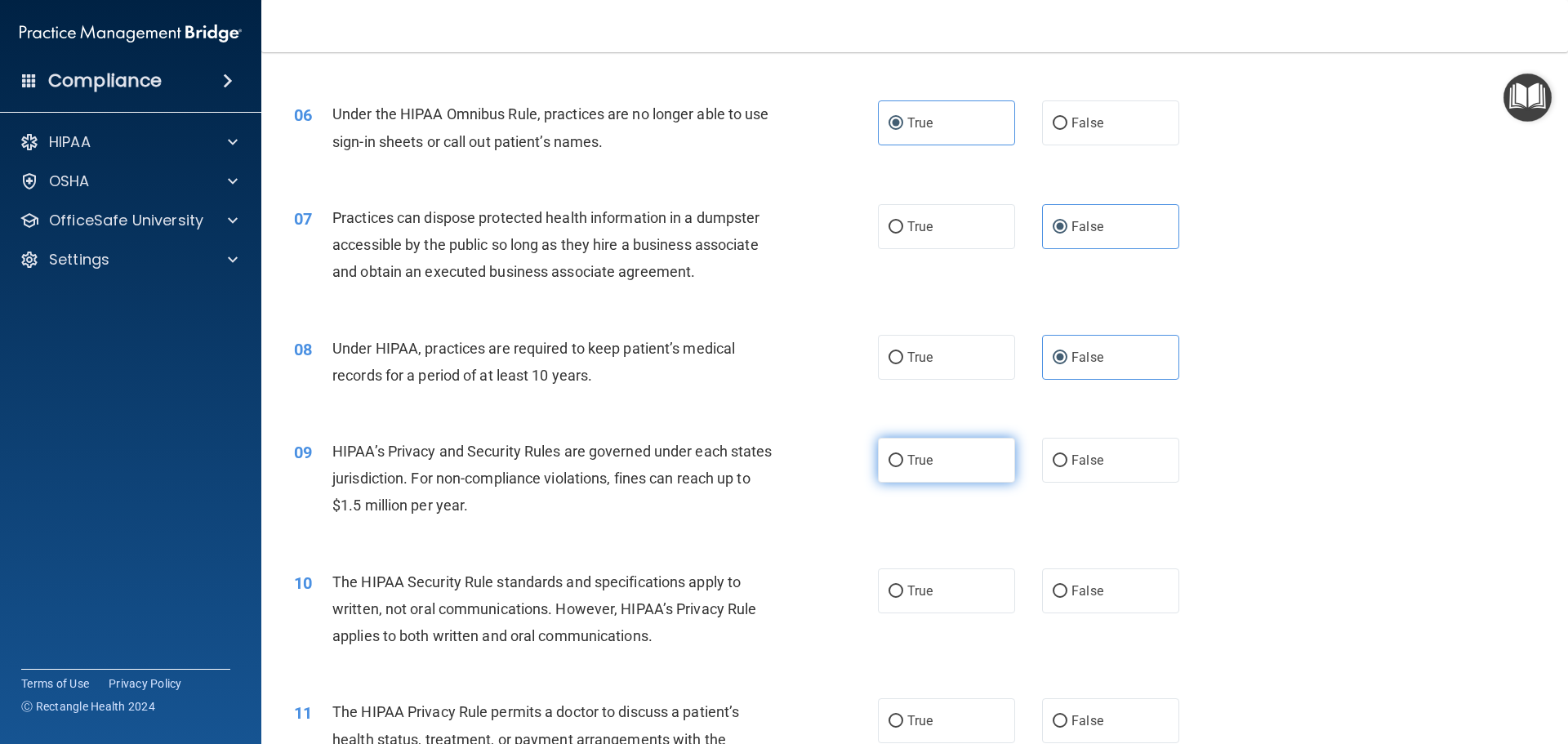
radio input "true"
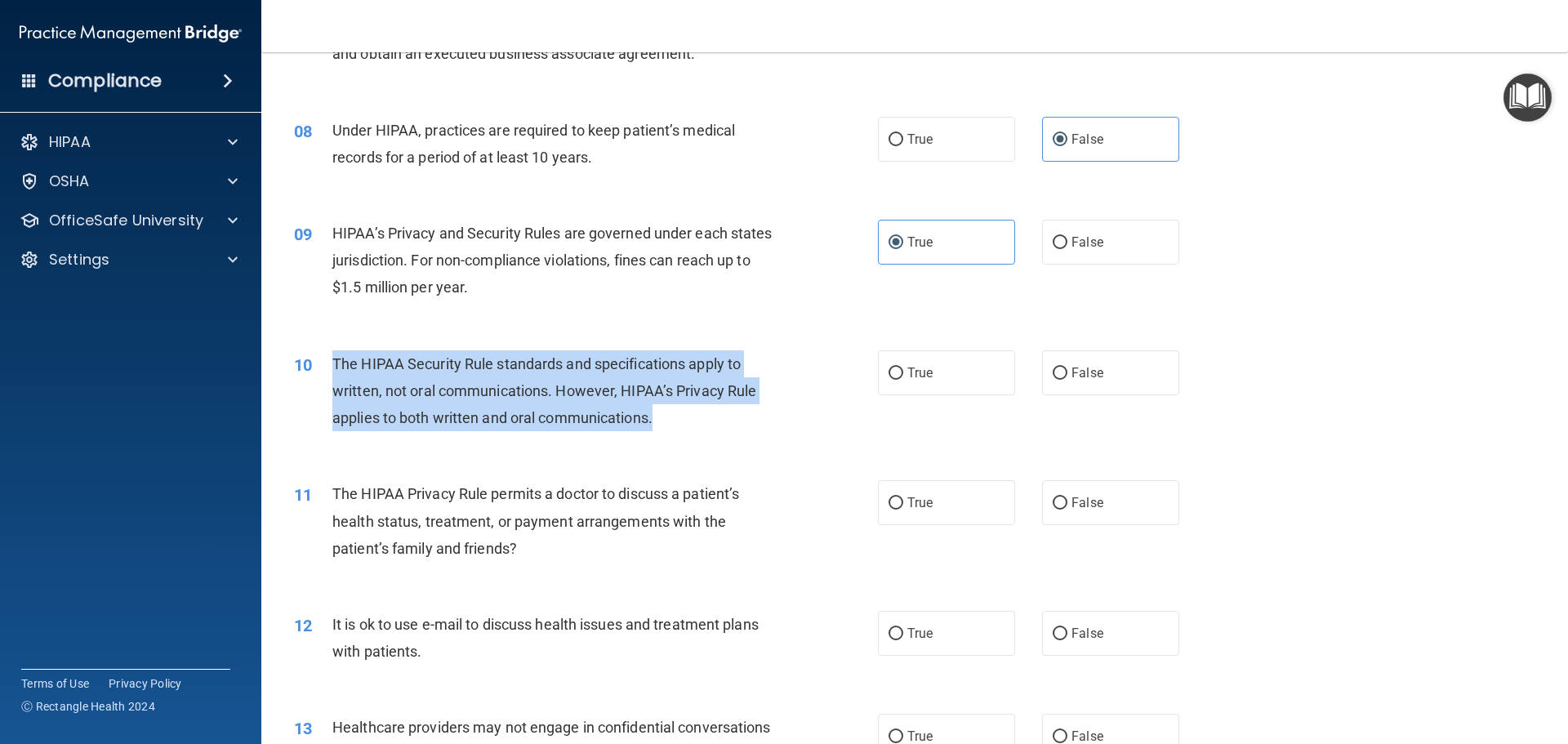
drag, startPoint x: 333, startPoint y: 365, endPoint x: 658, endPoint y: 425, distance: 330.5
click at [658, 425] on div "The HIPAA Security Rule standards and specifications apply to written, not oral…" at bounding box center [561, 390] width 456 height 81
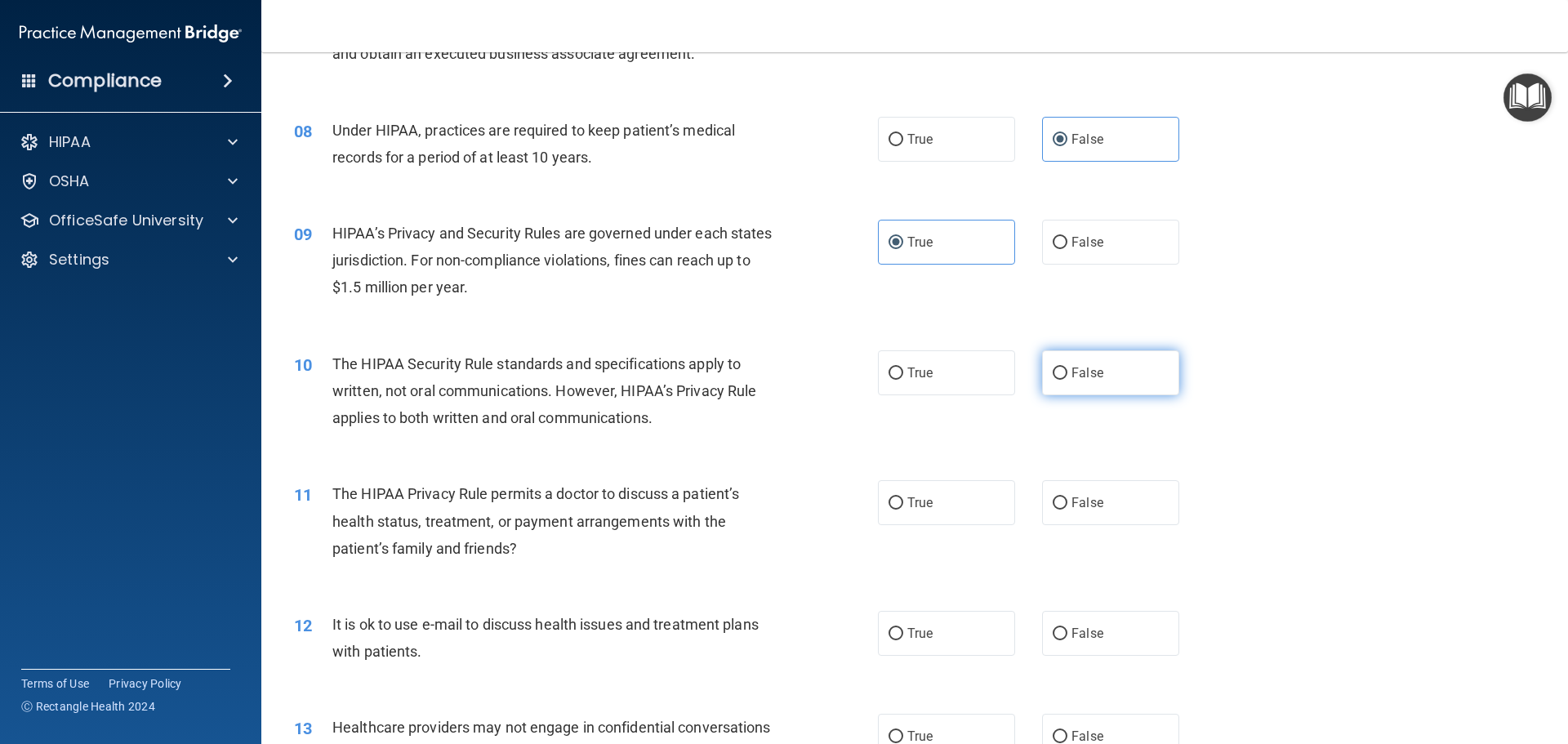
click at [1060, 378] on label "False" at bounding box center [1111, 372] width 138 height 45
click at [1060, 378] on input "False" at bounding box center [1060, 373] width 15 height 12
radio input "true"
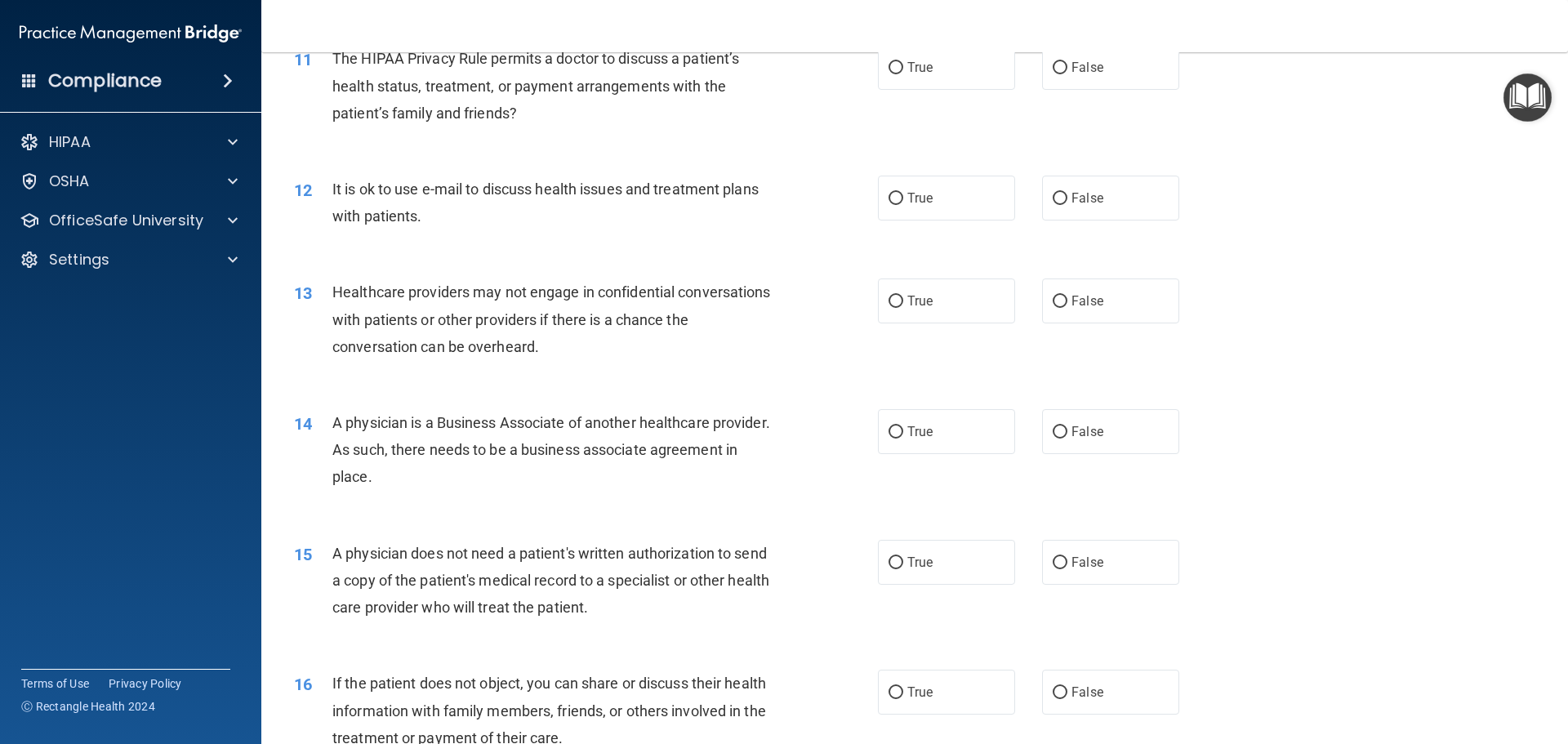
scroll to position [1088, 0]
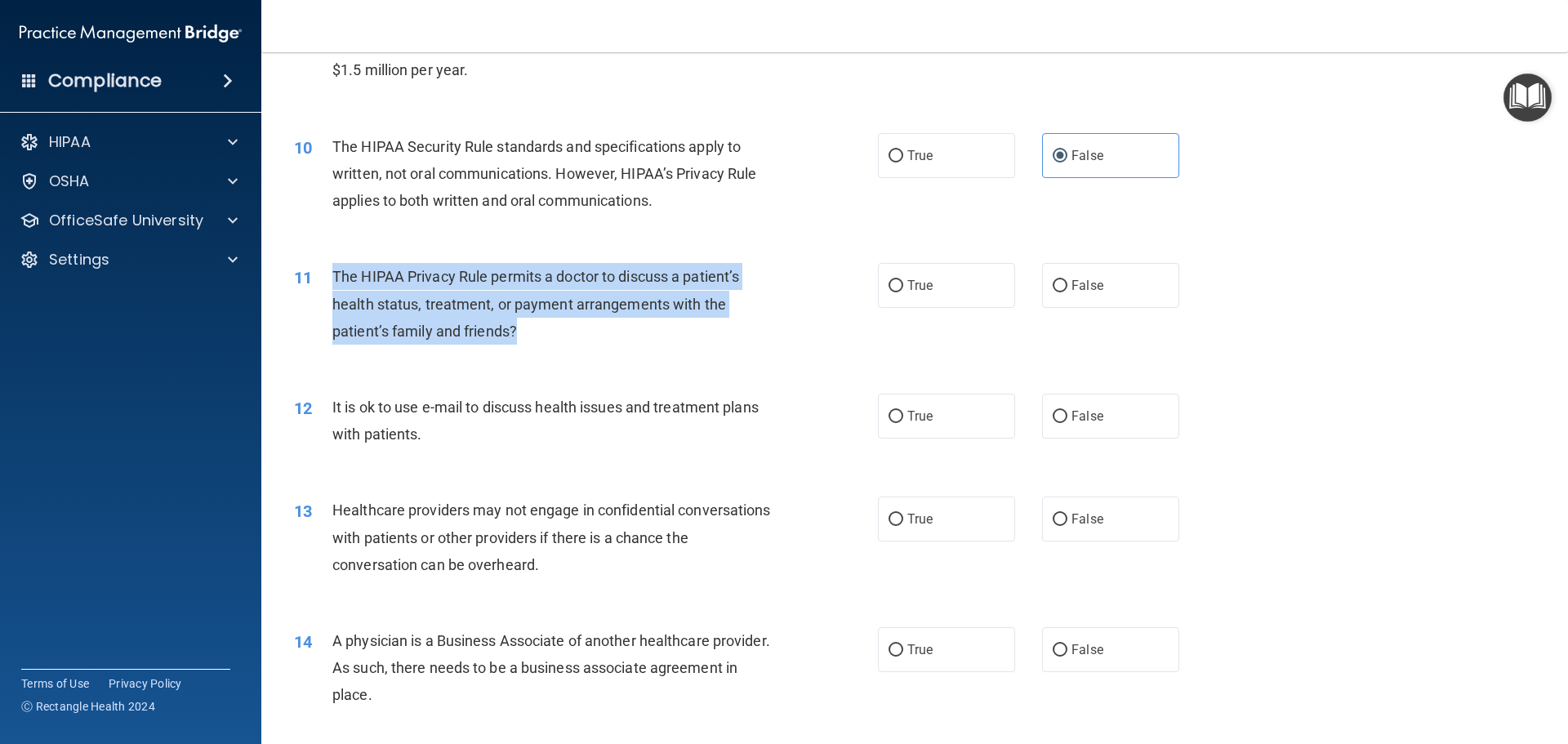
drag, startPoint x: 335, startPoint y: 274, endPoint x: 526, endPoint y: 342, distance: 202.7
click at [526, 342] on div "The HIPAA Privacy Rule permits a doctor to discuss a patient’s health status, t…" at bounding box center [561, 304] width 456 height 81
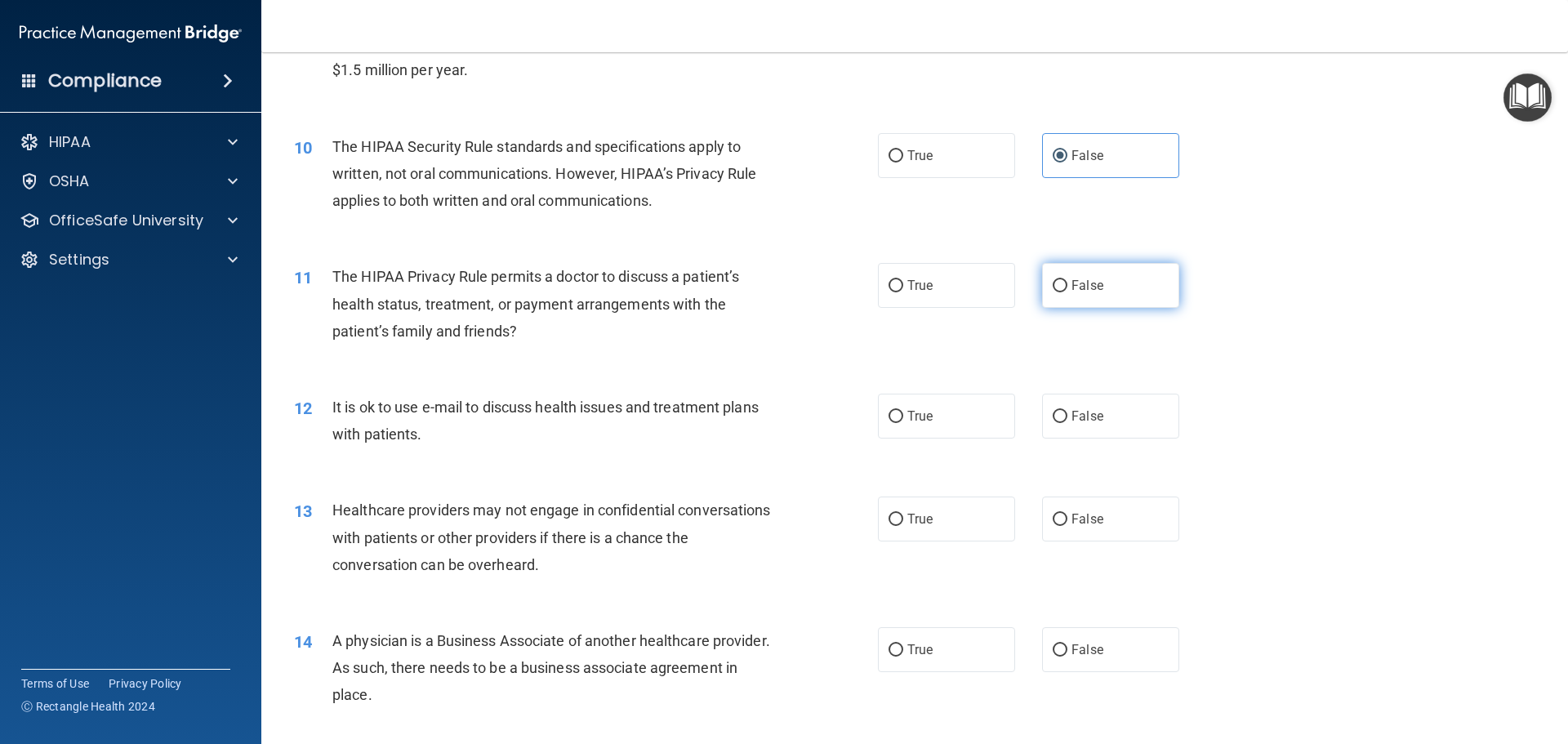
click at [1079, 295] on label "False" at bounding box center [1111, 285] width 138 height 45
click at [1067, 293] on input "False" at bounding box center [1060, 285] width 15 height 12
radio input "true"
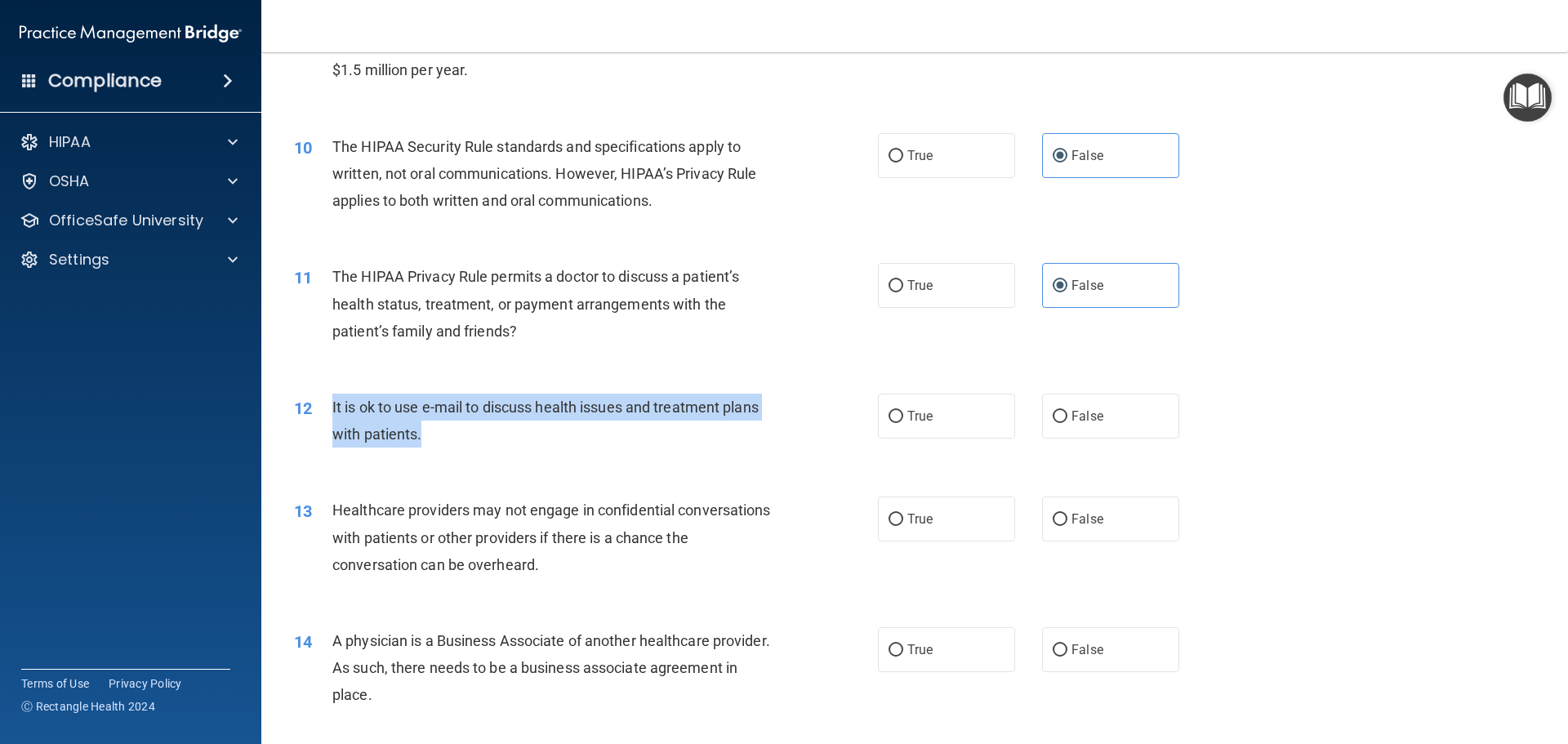
drag, startPoint x: 331, startPoint y: 403, endPoint x: 435, endPoint y: 437, distance: 109.4
click at [435, 437] on div "12 It is ok to use e-mail to discuss health issues and treatment plans with pat…" at bounding box center [585, 424] width 633 height 62
click at [888, 414] on input "True" at bounding box center [896, 416] width 15 height 12
radio input "true"
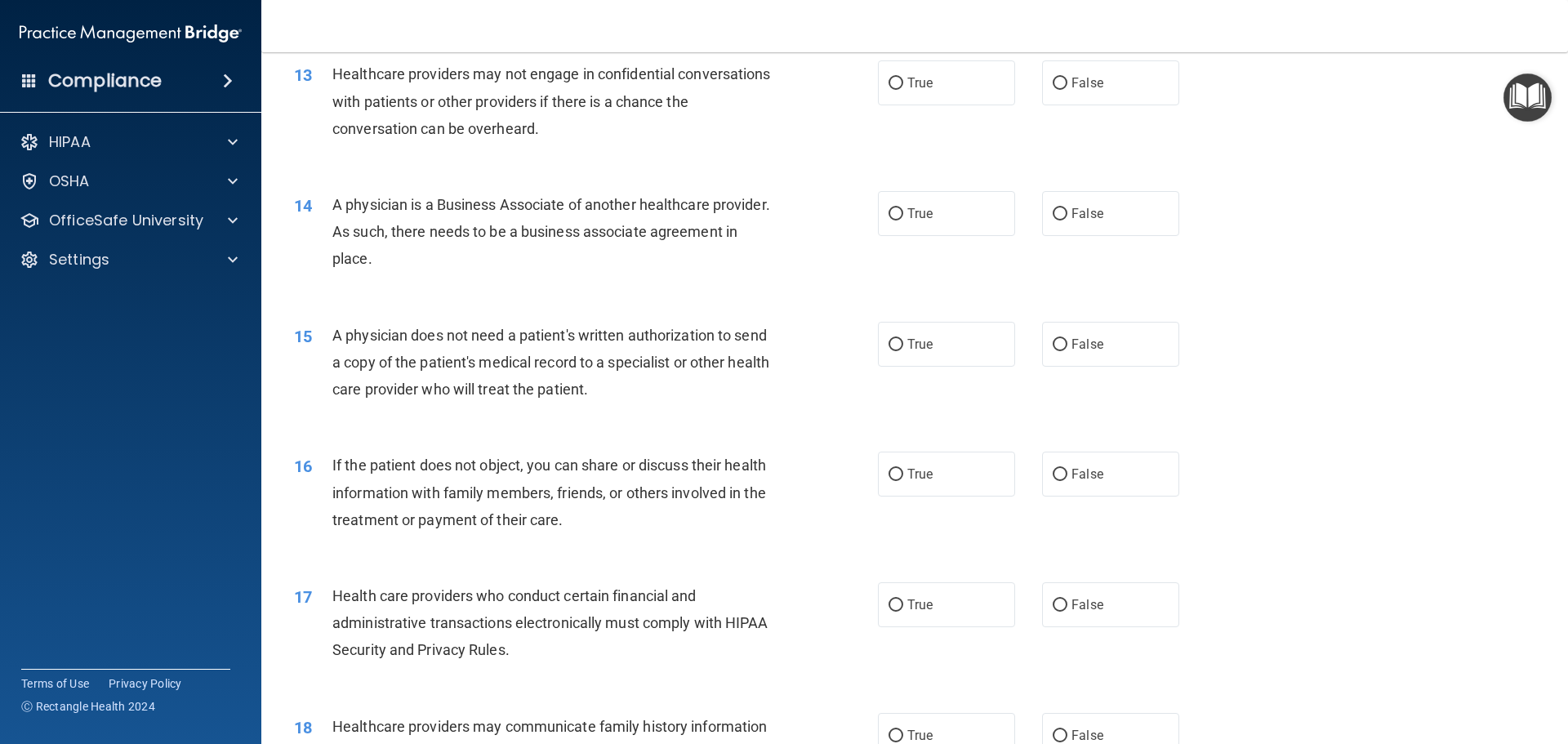
scroll to position [1306, 0]
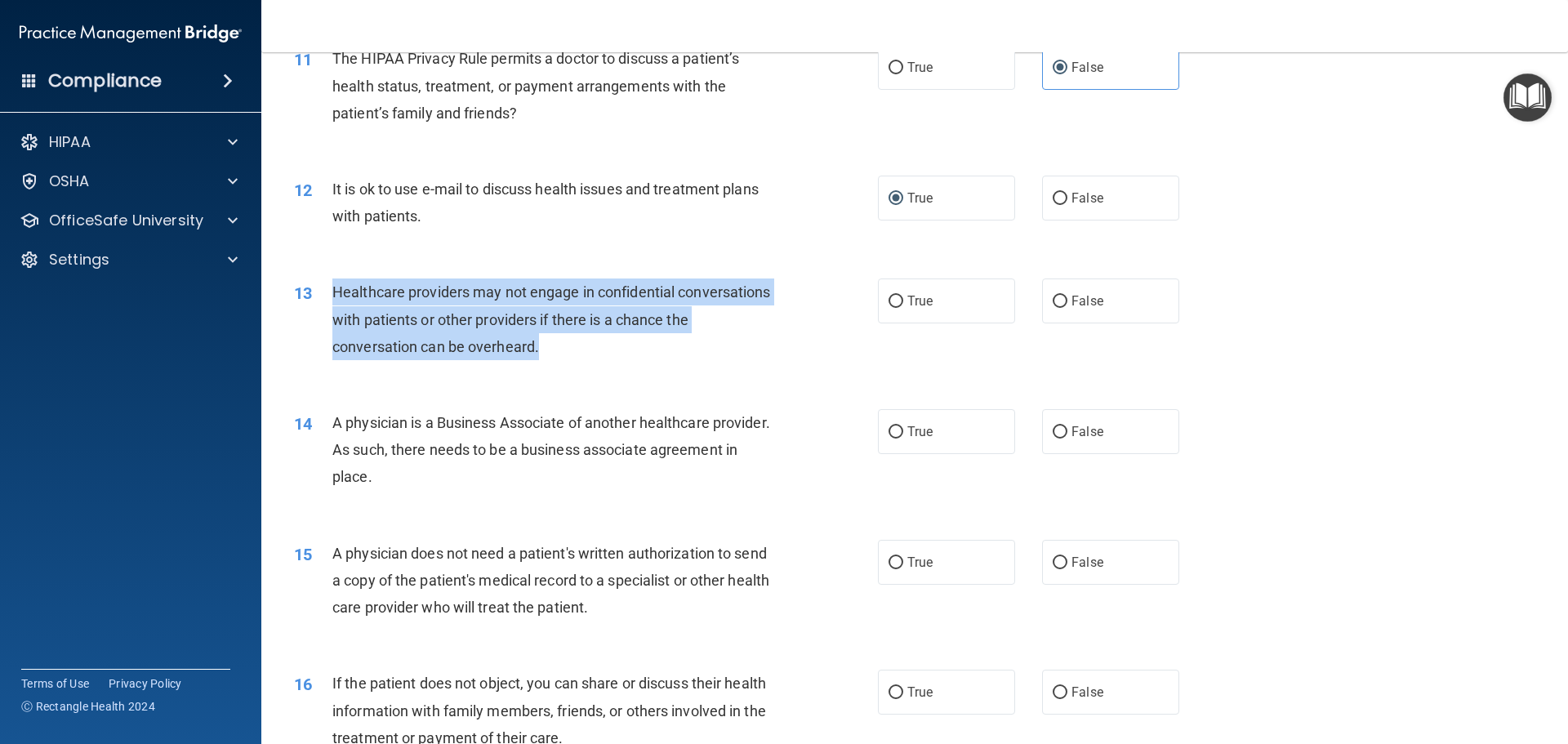
drag, startPoint x: 332, startPoint y: 293, endPoint x: 581, endPoint y: 347, distance: 254.8
click at [581, 347] on div "Healthcare providers may not engage in confidential conversations with patients…" at bounding box center [561, 319] width 456 height 81
click at [1055, 295] on input "False" at bounding box center [1060, 301] width 15 height 12
radio input "true"
drag, startPoint x: 332, startPoint y: 423, endPoint x: 477, endPoint y: 472, distance: 153.1
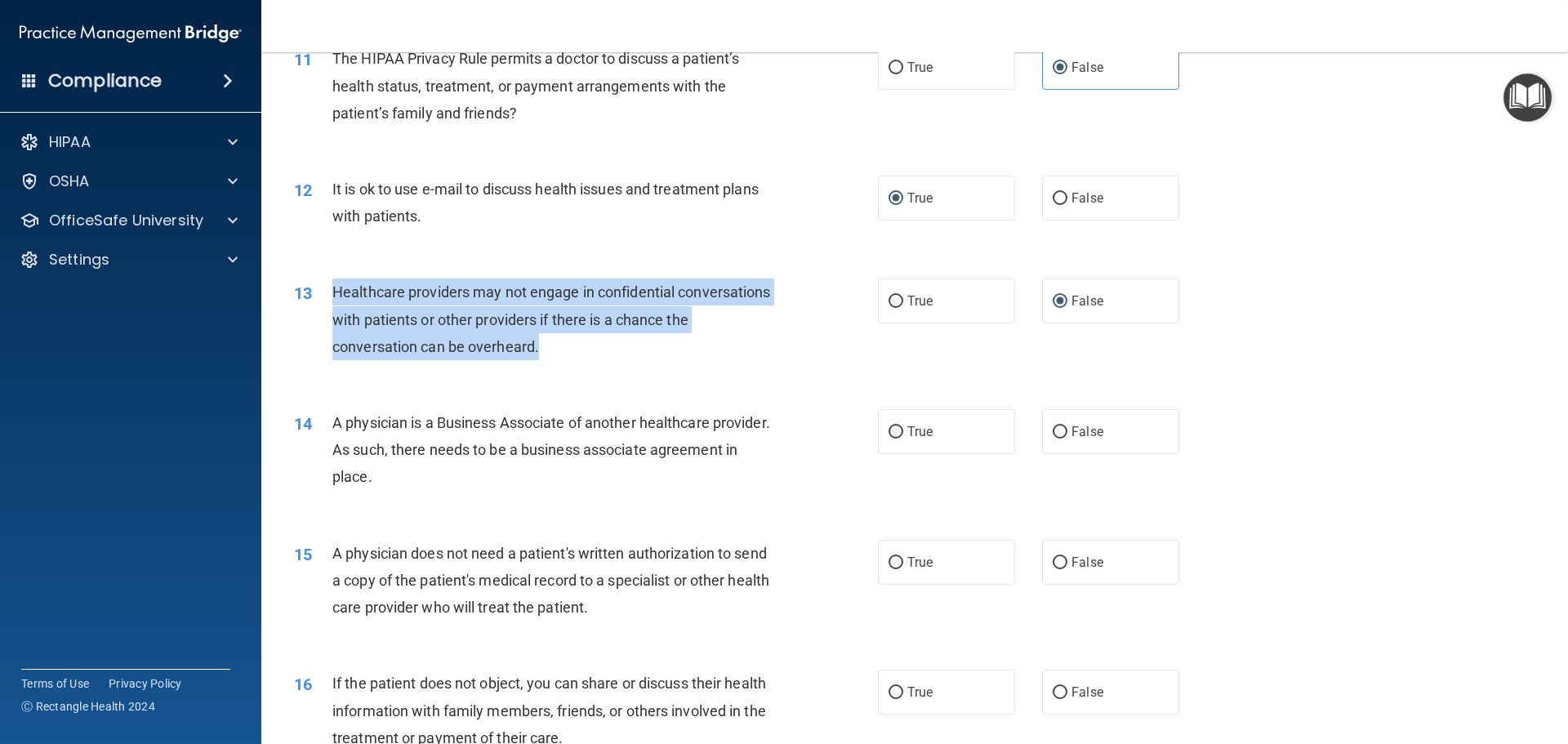
click at [477, 472] on div "A physician is a Business Associate of another healthcare provider. As such, th…" at bounding box center [561, 450] width 456 height 81
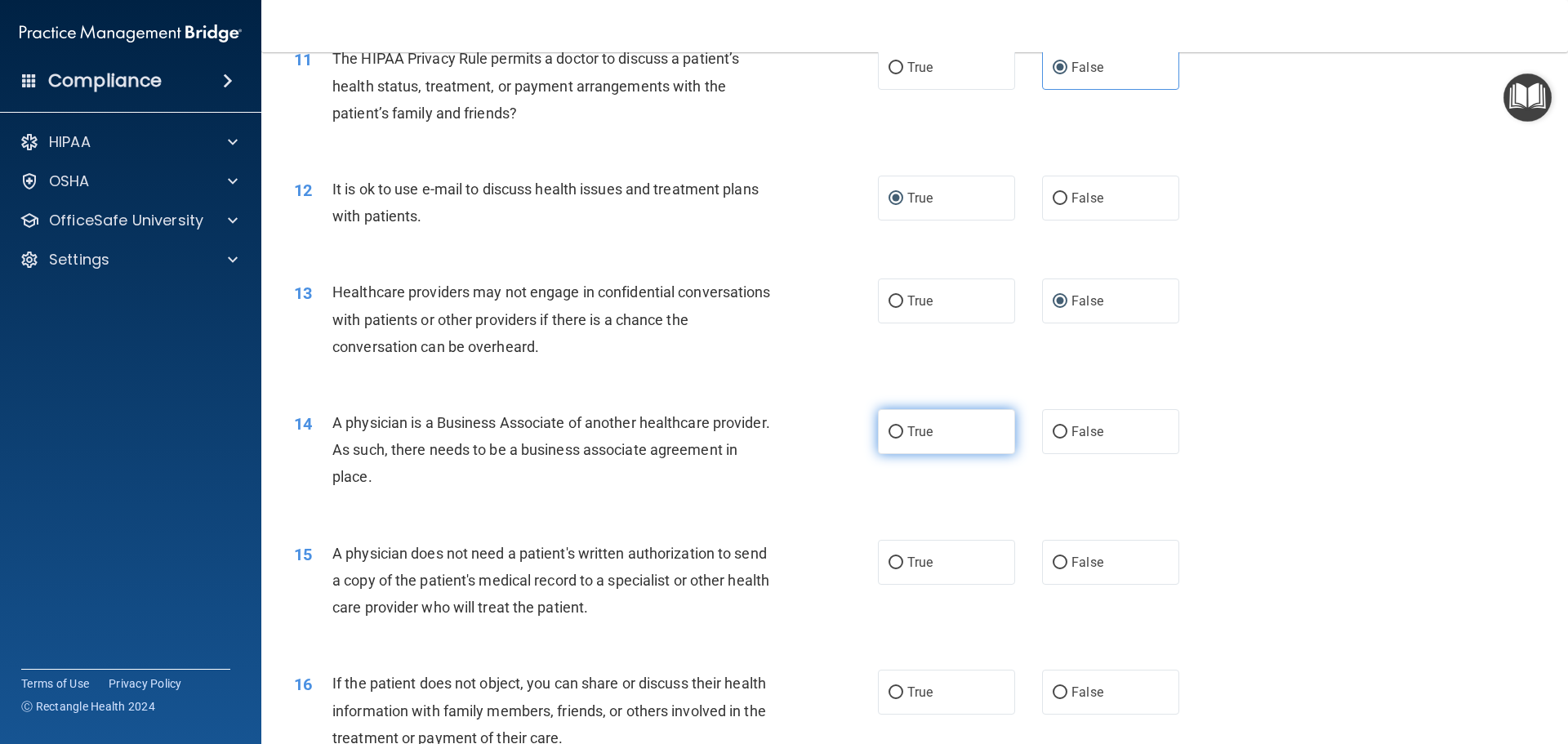
click at [941, 427] on label "True" at bounding box center [947, 431] width 138 height 45
click at [903, 427] on input "True" at bounding box center [896, 432] width 15 height 12
radio input "true"
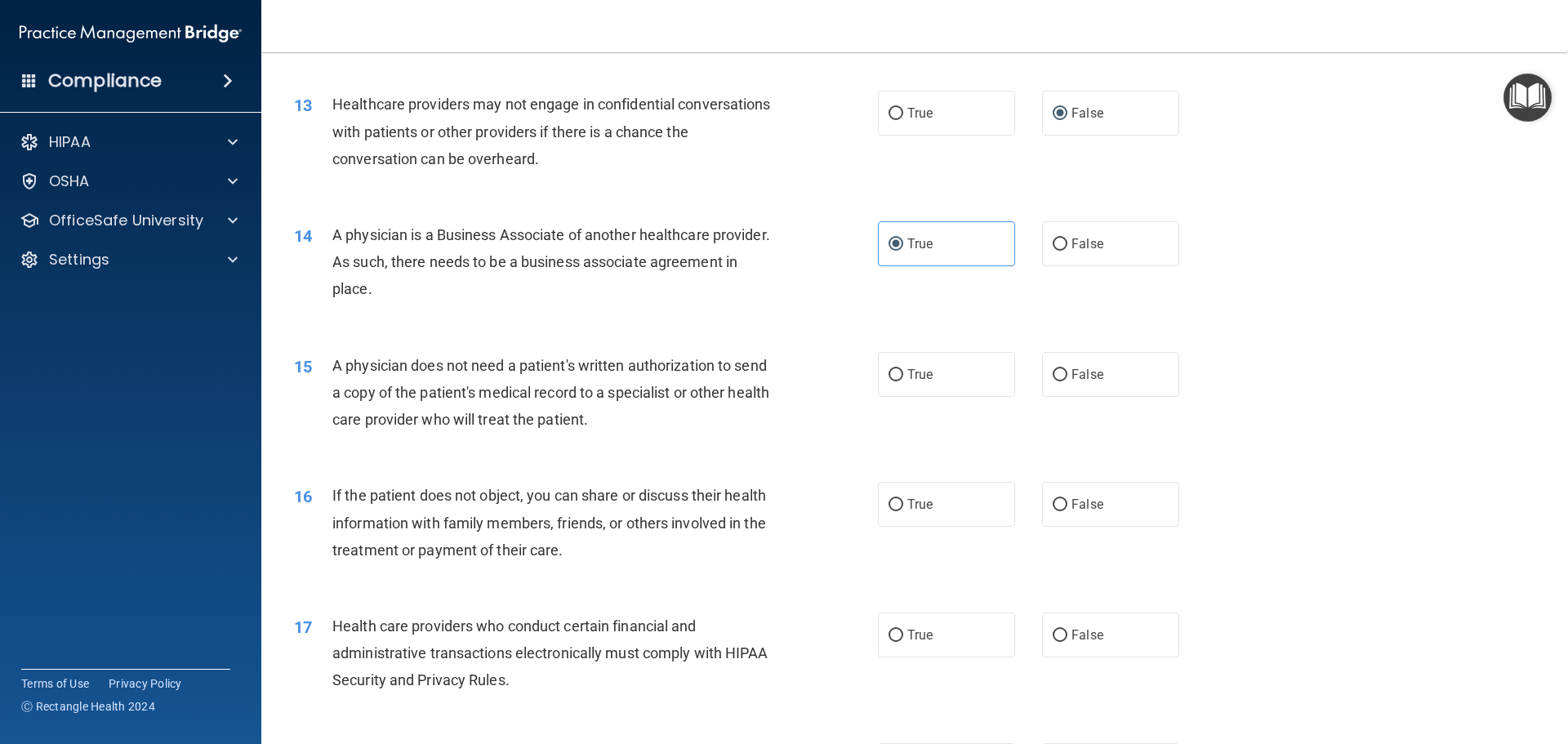
scroll to position [1524, 0]
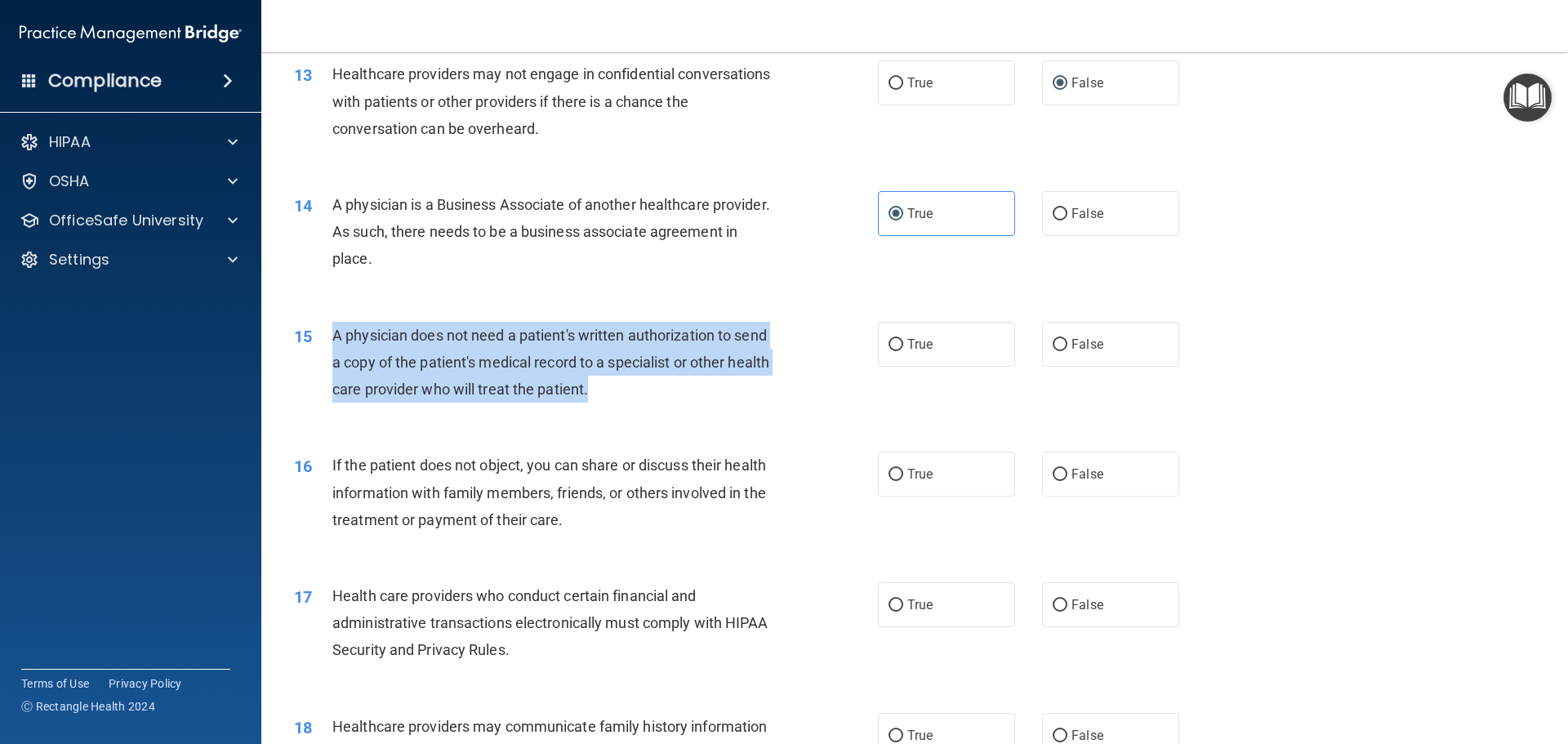
drag, startPoint x: 333, startPoint y: 336, endPoint x: 675, endPoint y: 392, distance: 346.6
click at [675, 392] on div "A physician does not need a patient's written authorization to send a copy of t…" at bounding box center [561, 362] width 456 height 81
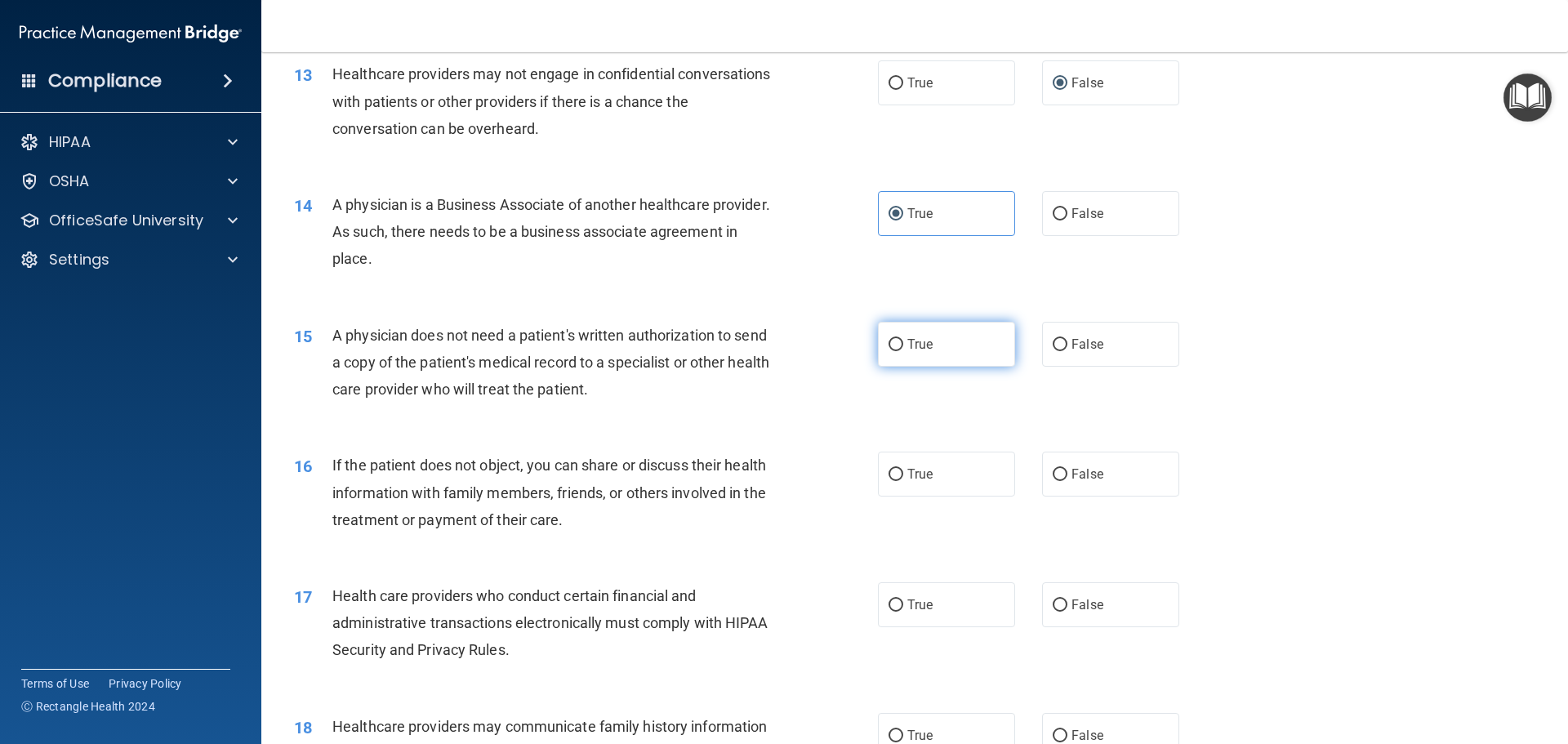
click at [921, 362] on label "True" at bounding box center [947, 343] width 138 height 45
click at [903, 351] on input "True" at bounding box center [896, 344] width 15 height 12
radio input "true"
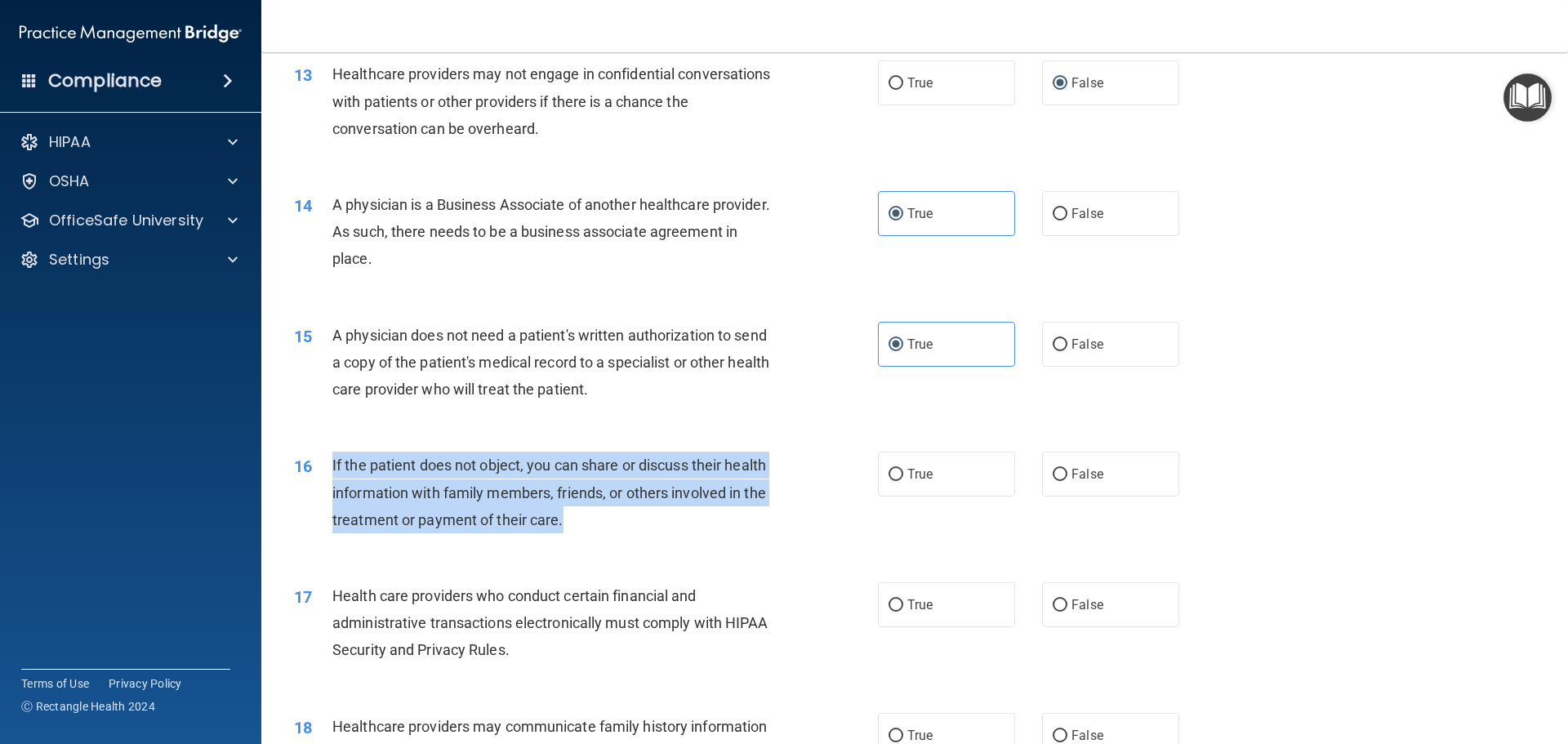
drag, startPoint x: 332, startPoint y: 462, endPoint x: 618, endPoint y: 514, distance: 290.7
click at [618, 514] on div "If the patient does not object, you can share or discuss their health informati…" at bounding box center [561, 492] width 456 height 81
click at [888, 477] on input "True" at bounding box center [896, 474] width 15 height 12
radio input "true"
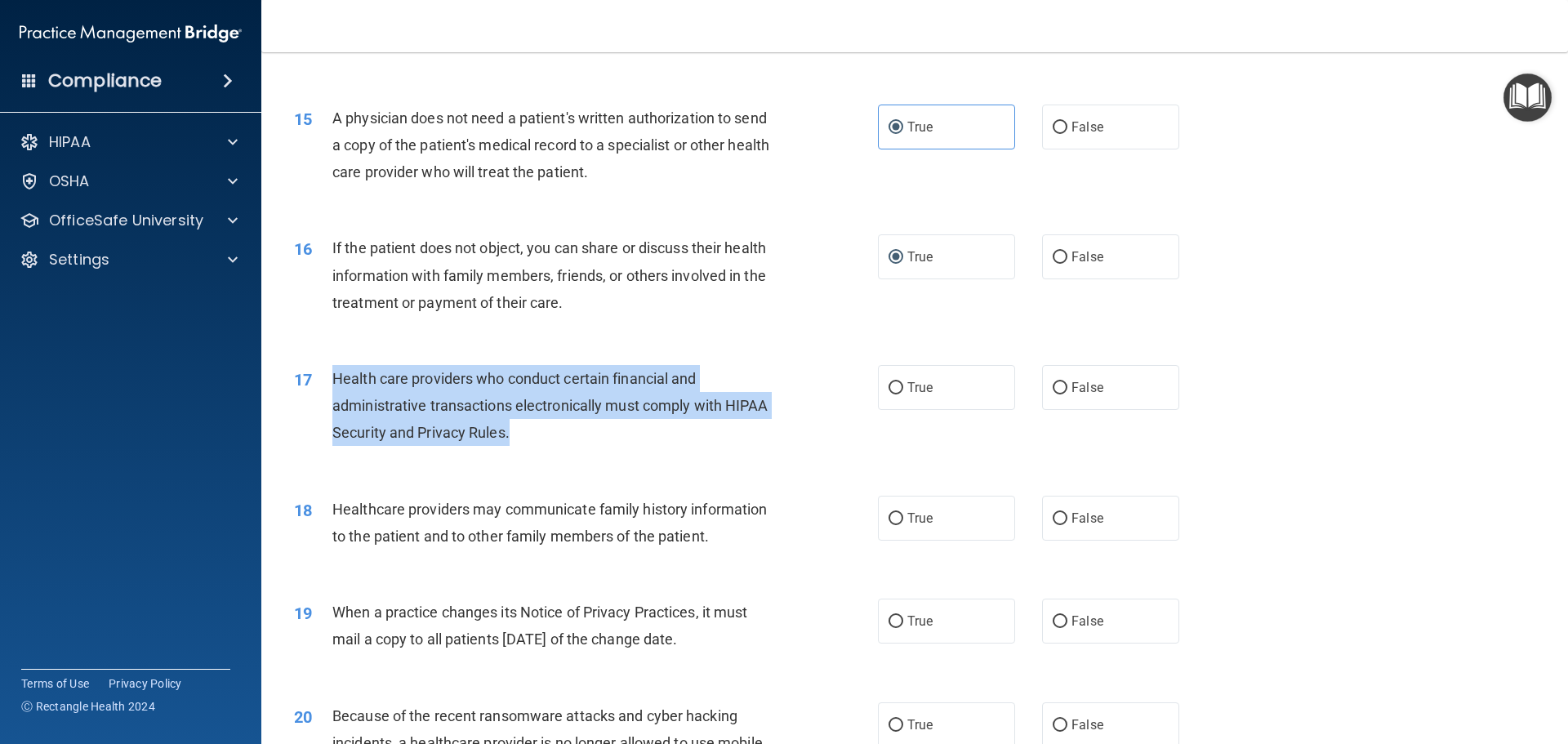
drag, startPoint x: 332, startPoint y: 378, endPoint x: 551, endPoint y: 444, distance: 228.7
click at [551, 444] on div "Health care providers who conduct certain financial and administrative transact…" at bounding box center [561, 405] width 456 height 81
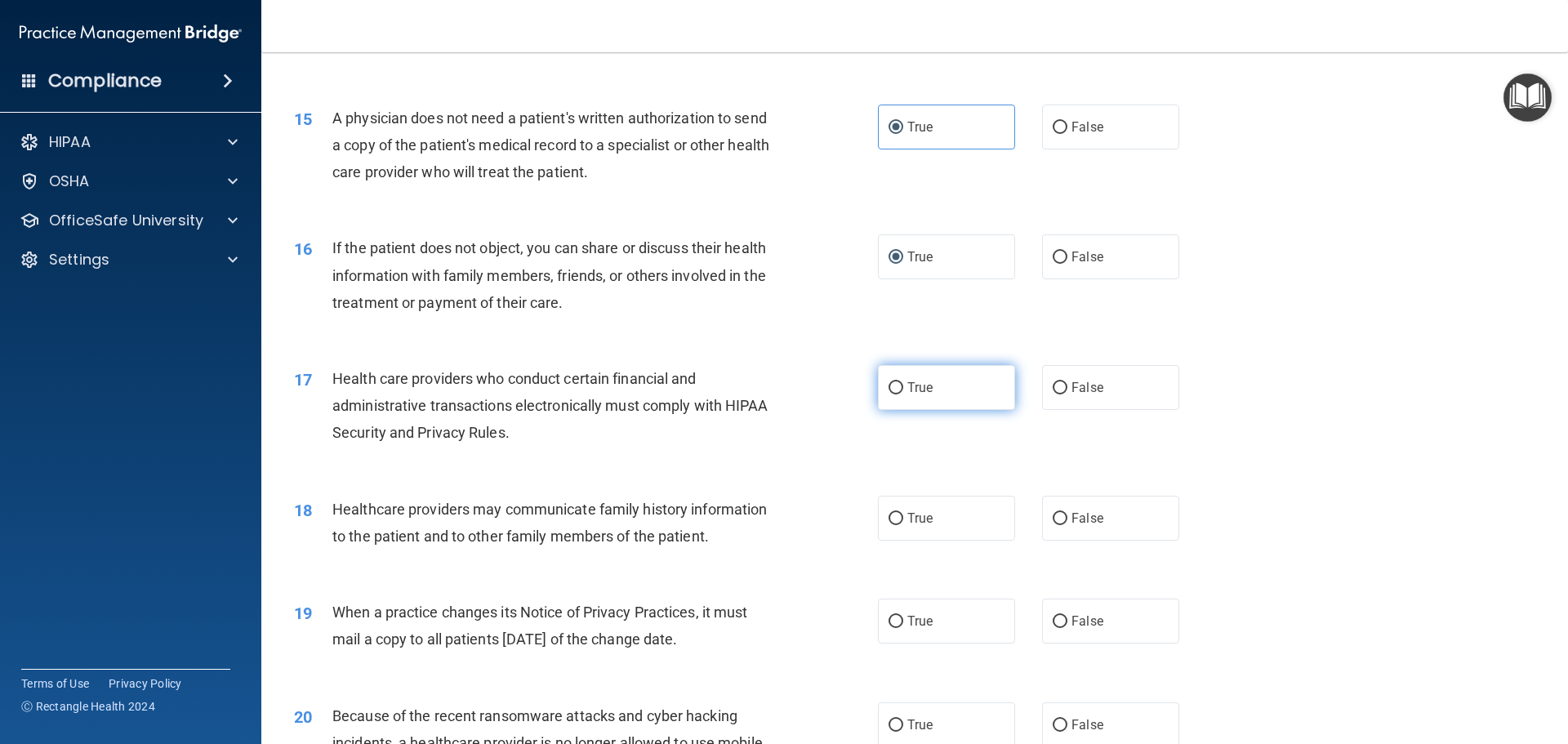
click at [909, 386] on span "True" at bounding box center [920, 387] width 25 height 16
click at [903, 386] on input "True" at bounding box center [896, 388] width 15 height 12
radio input "true"
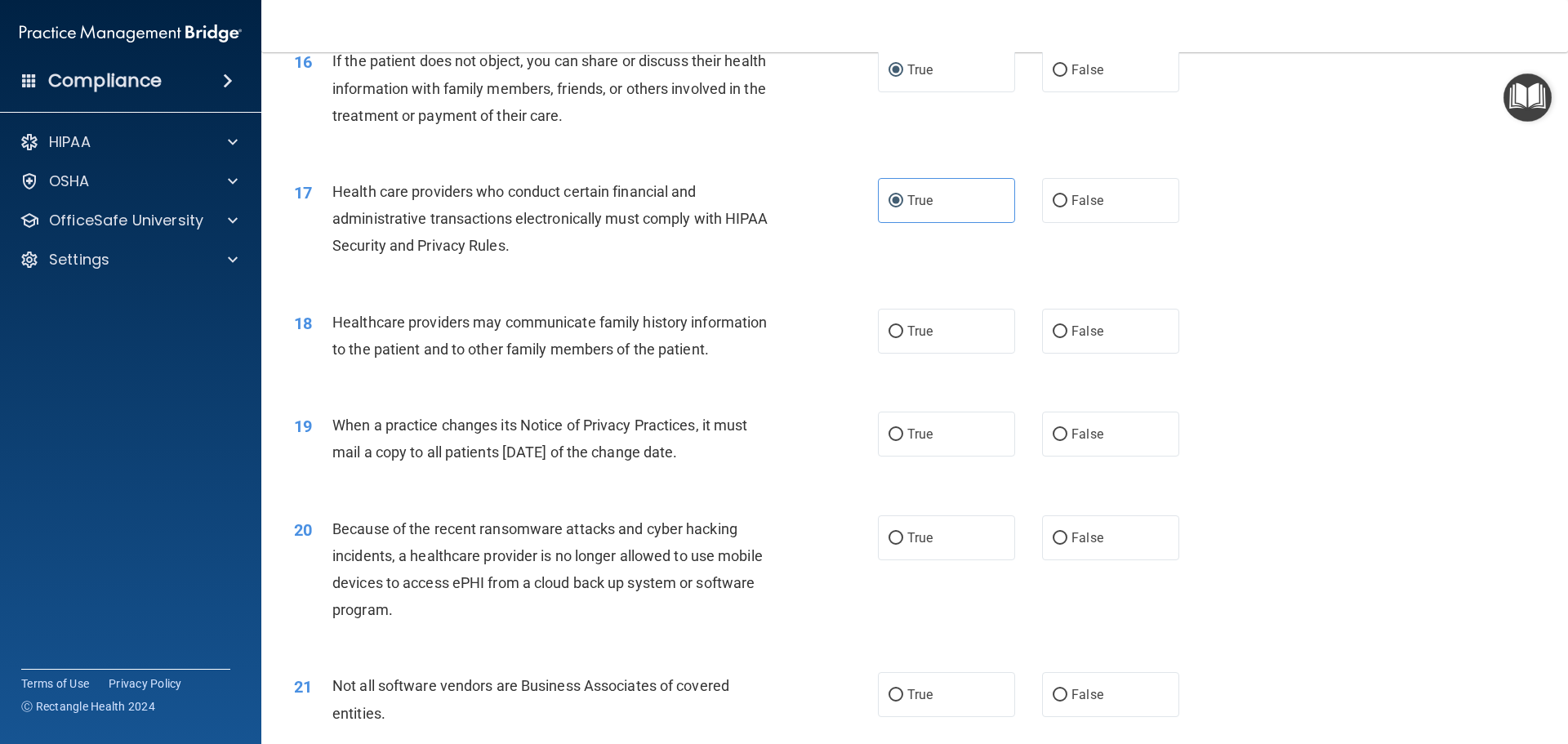
scroll to position [1960, 0]
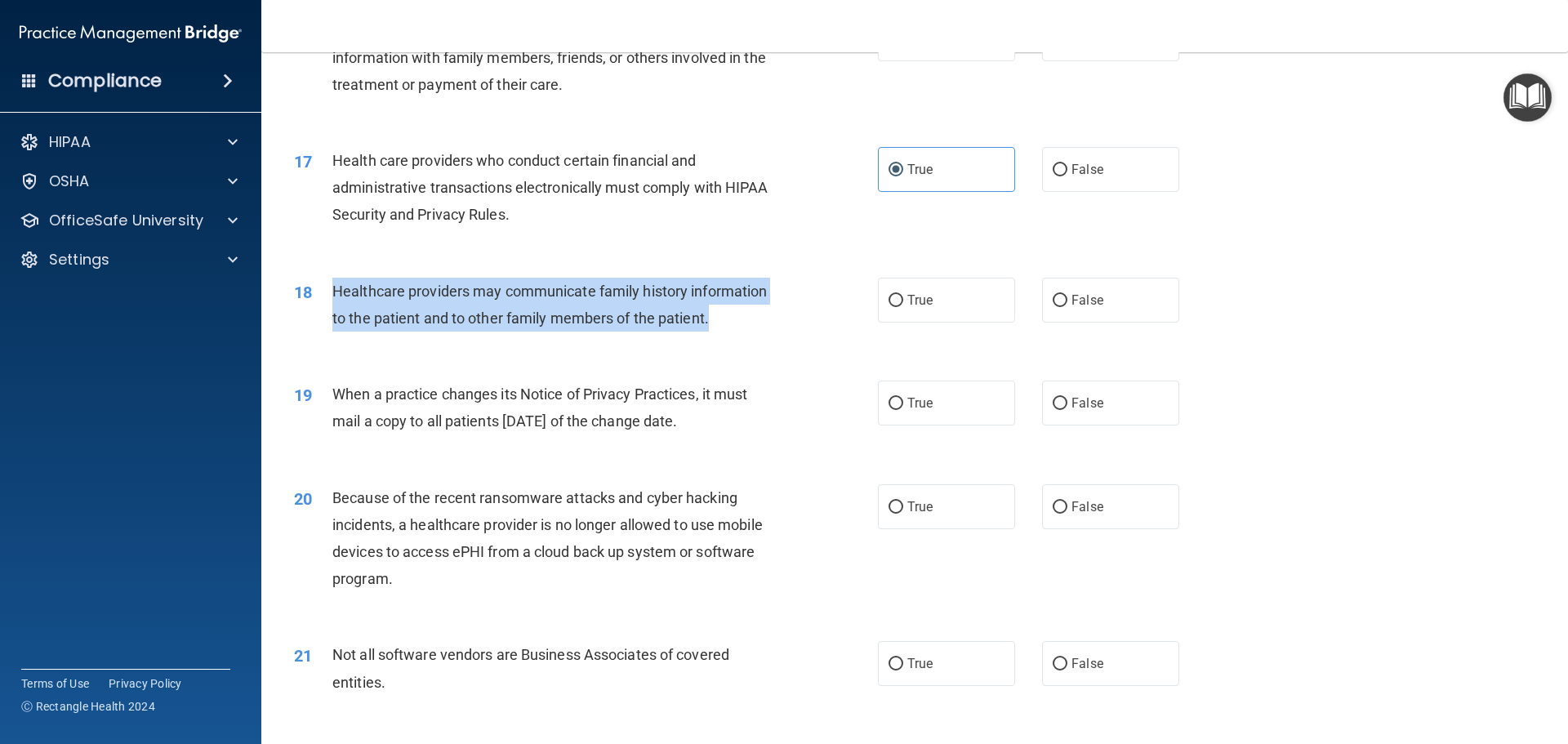
drag, startPoint x: 708, startPoint y: 317, endPoint x: 331, endPoint y: 292, distance: 377.8
click at [331, 292] on div "18 Healthcare providers may communicate family history information to the patie…" at bounding box center [585, 308] width 633 height 62
click at [340, 307] on span "Healthcare providers may communicate family history information to the patient …" at bounding box center [549, 305] width 435 height 44
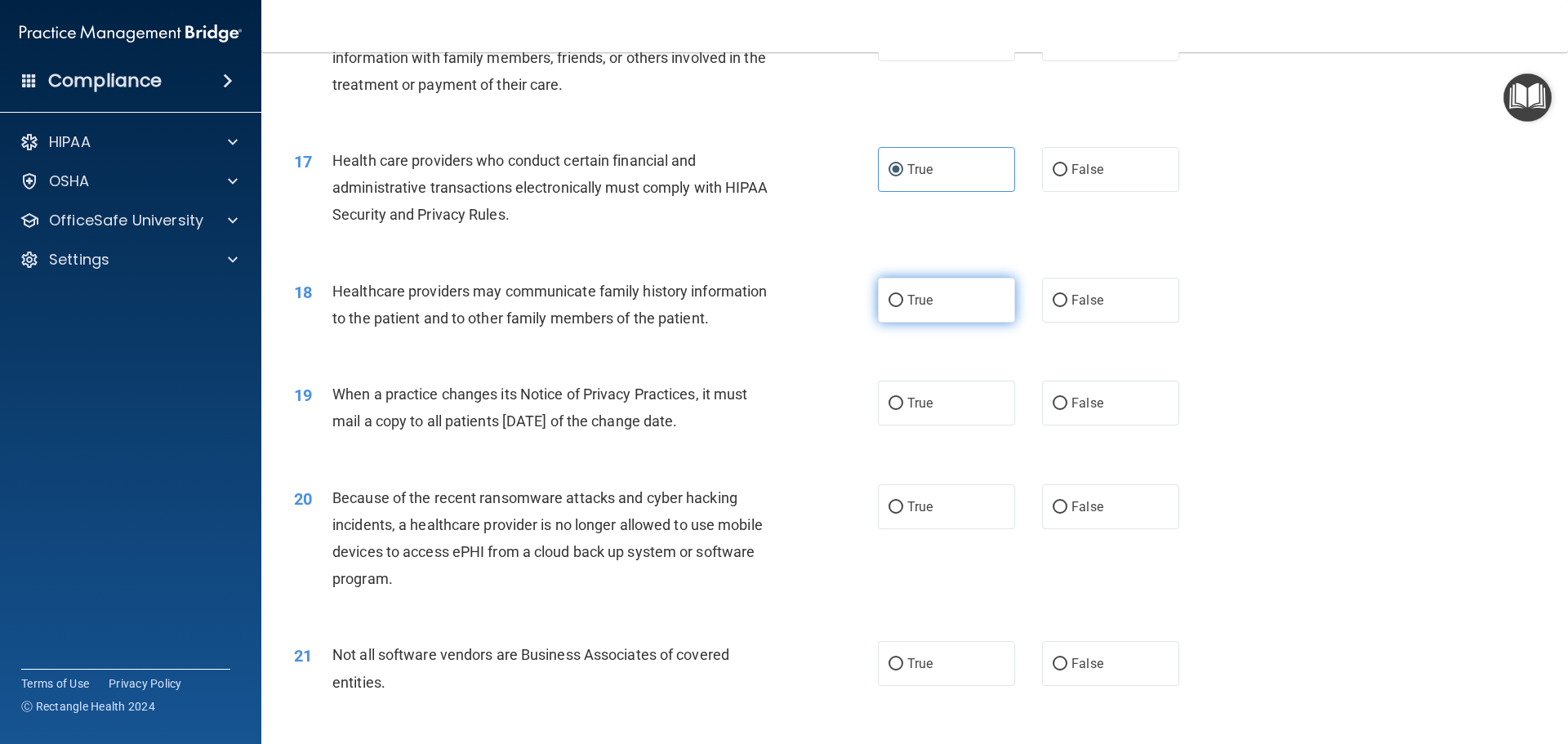
click at [899, 305] on label "True" at bounding box center [947, 300] width 138 height 45
click at [899, 305] on input "True" at bounding box center [896, 300] width 15 height 12
radio input "true"
drag, startPoint x: 329, startPoint y: 395, endPoint x: 750, endPoint y: 437, distance: 423.1
click at [750, 437] on div "19 When a practice changes its Notice of Privacy Practices, it must mail a copy…" at bounding box center [585, 411] width 633 height 62
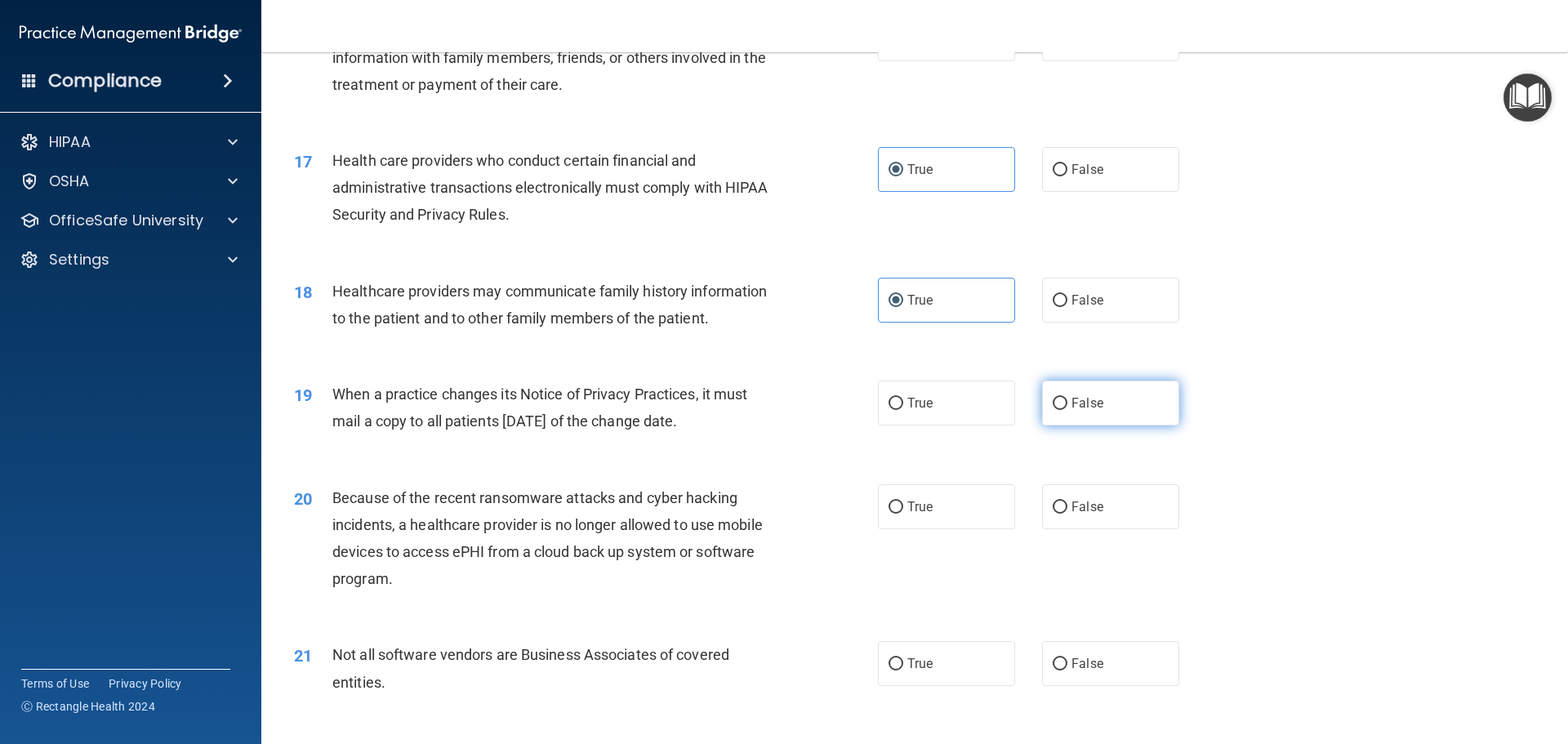
click at [1071, 415] on label "False" at bounding box center [1111, 402] width 138 height 45
click at [1067, 410] on input "False" at bounding box center [1060, 403] width 15 height 12
radio input "true"
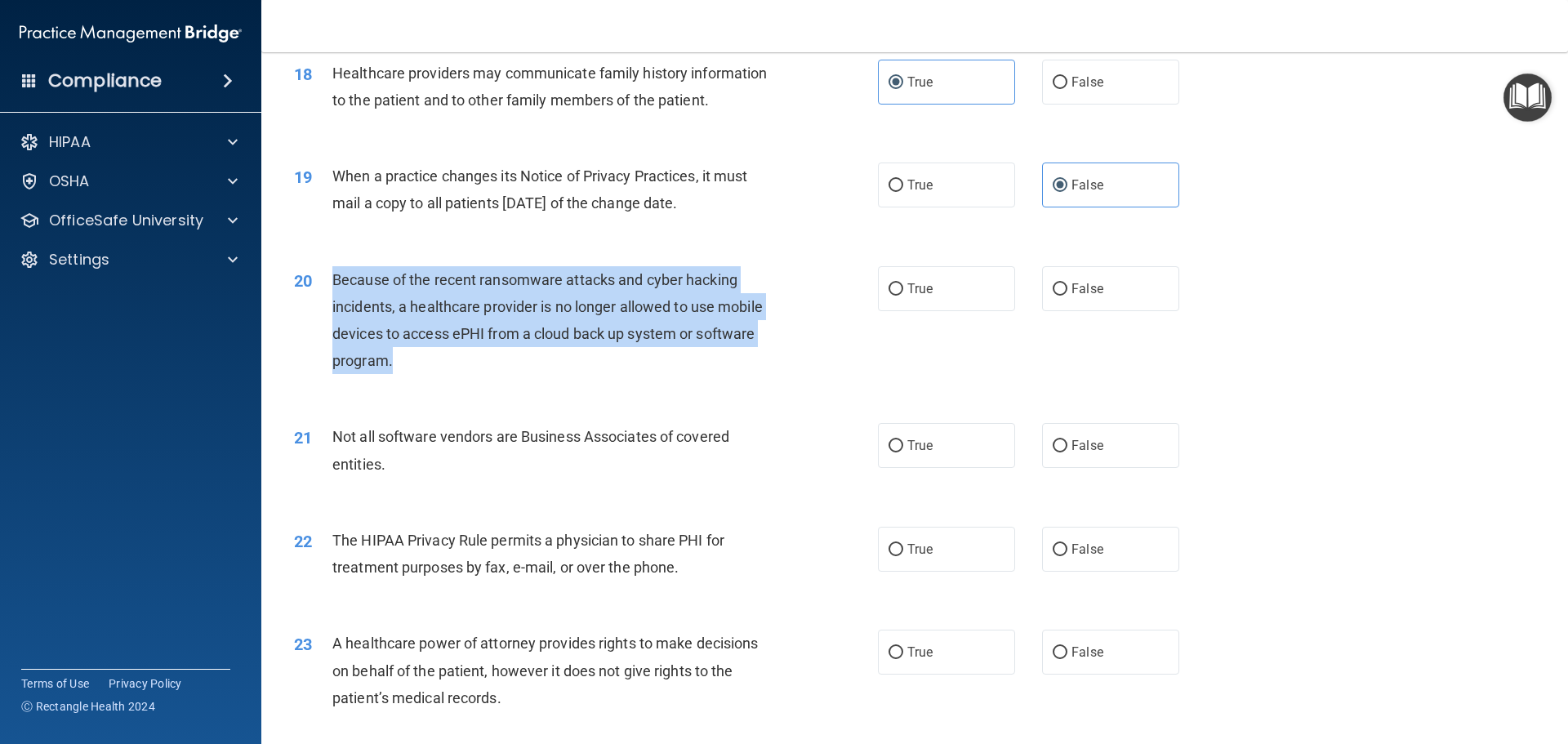
drag, startPoint x: 332, startPoint y: 280, endPoint x: 394, endPoint y: 363, distance: 103.6
click at [394, 363] on div "Because of the recent ransomware attacks and cyber hacking incidents, a healthc…" at bounding box center [561, 320] width 456 height 109
click at [1055, 287] on input "False" at bounding box center [1060, 289] width 15 height 12
radio input "true"
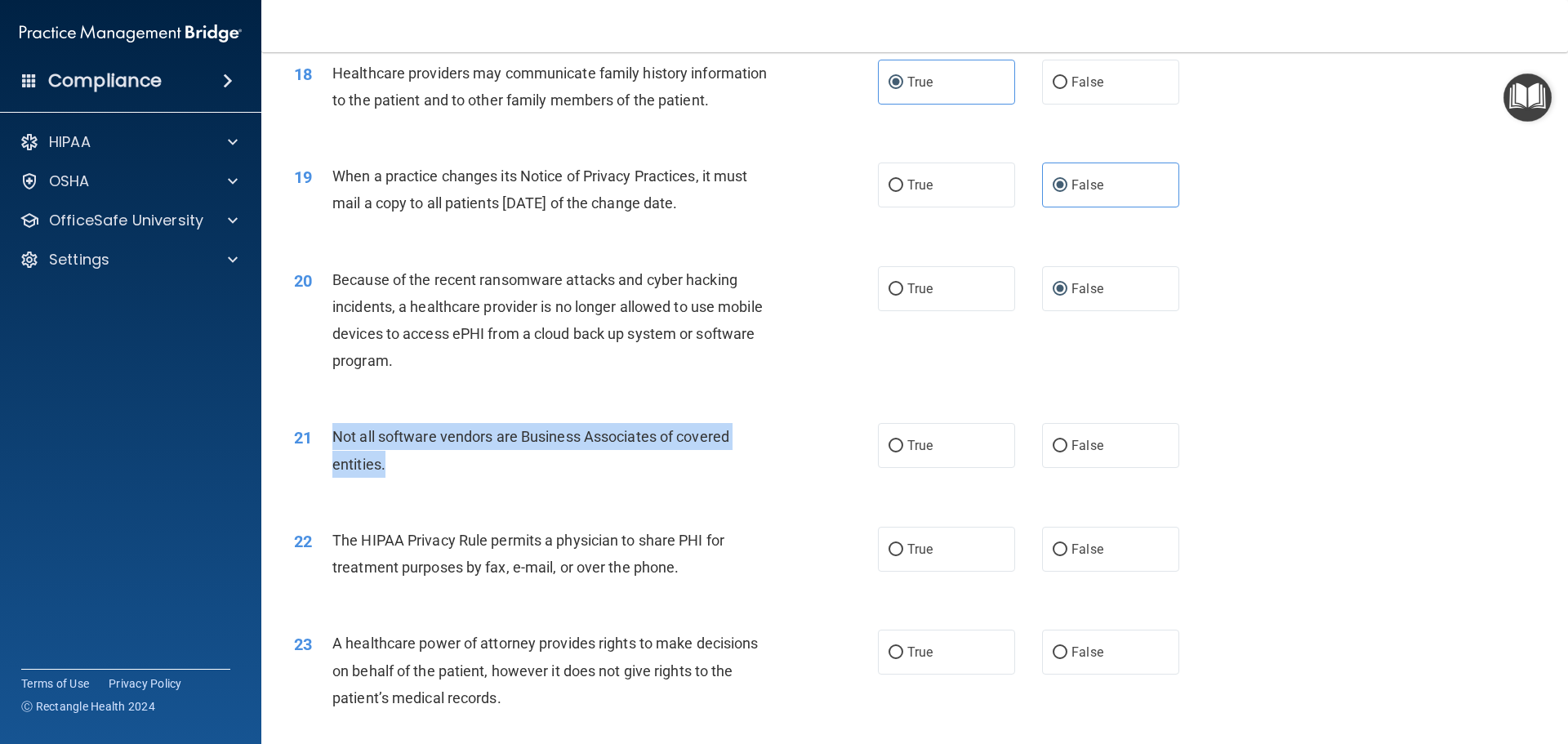
drag, startPoint x: 333, startPoint y: 437, endPoint x: 389, endPoint y: 477, distance: 68.8
click at [389, 477] on div "Not all software vendors are Business Associates of covered entities." at bounding box center [561, 450] width 456 height 54
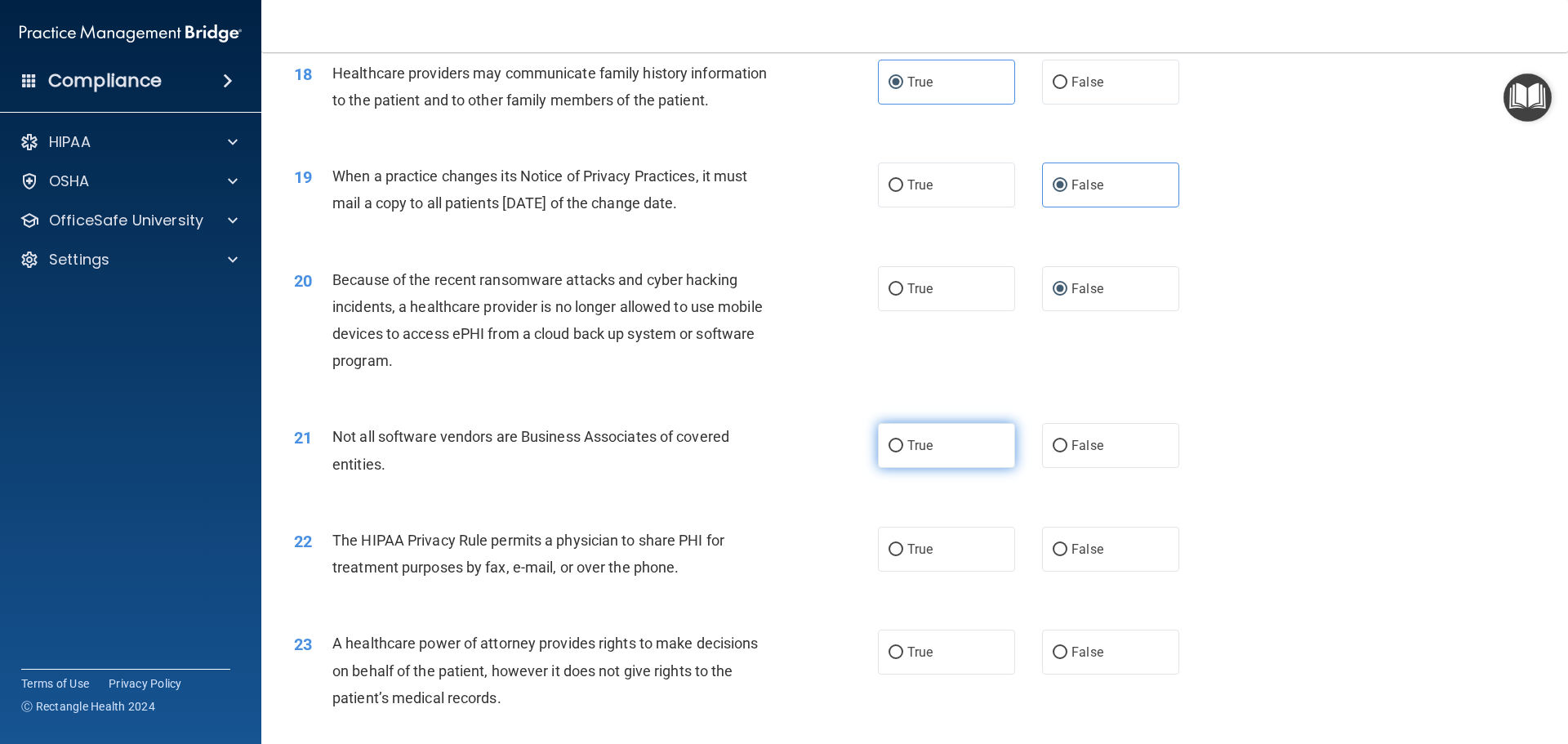
click at [878, 444] on label "True" at bounding box center [947, 445] width 138 height 45
click at [888, 444] on input "True" at bounding box center [896, 446] width 15 height 12
radio input "true"
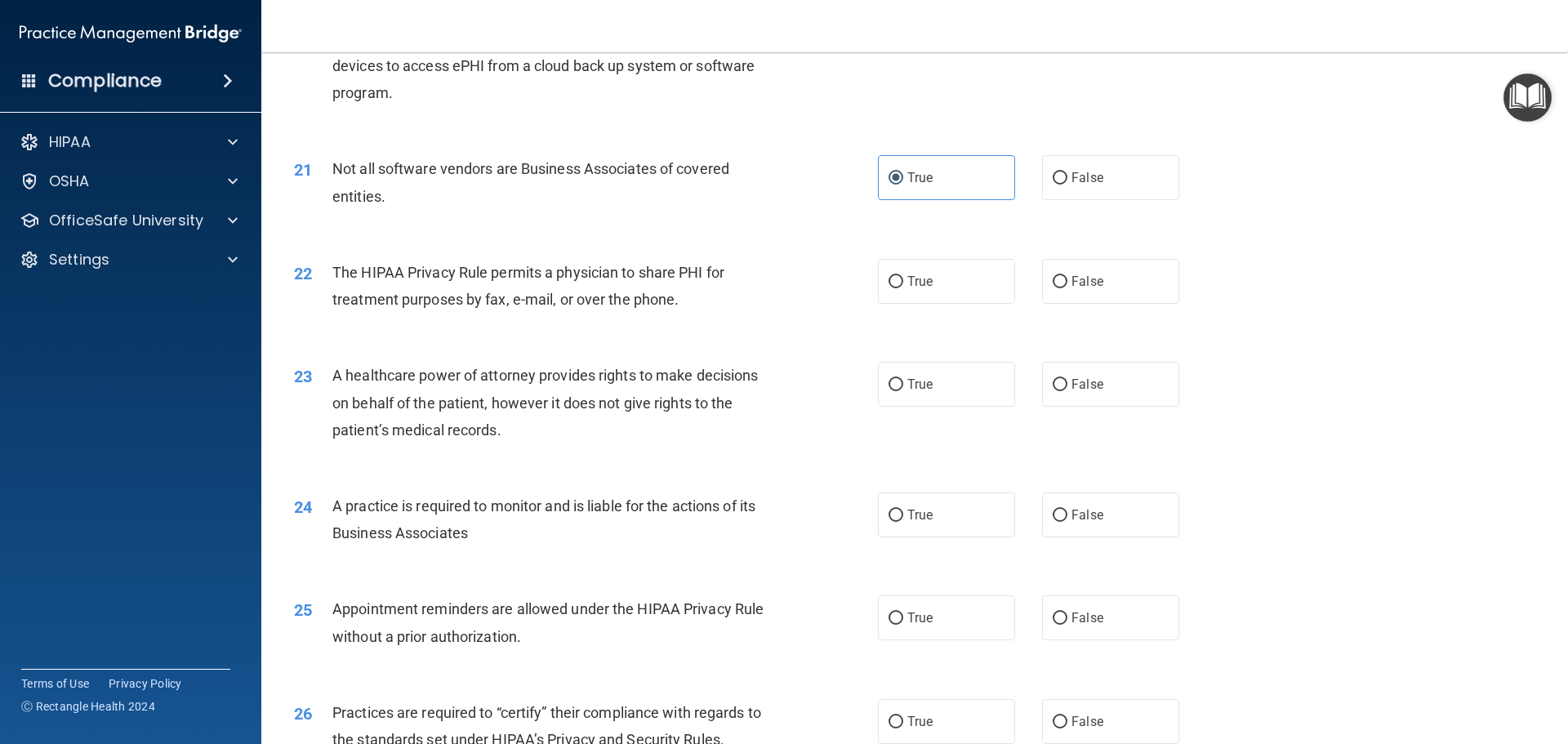
scroll to position [2394, 0]
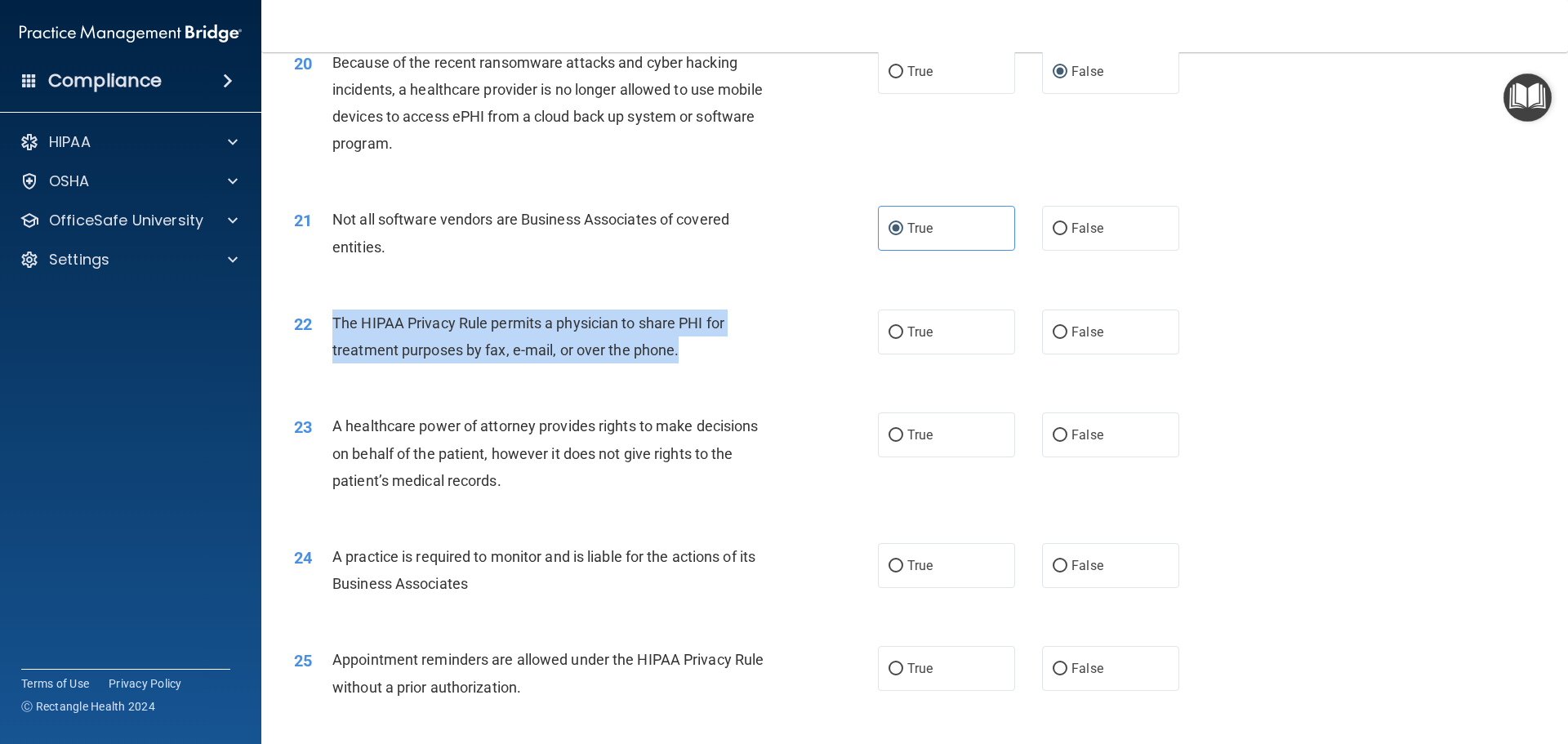
drag, startPoint x: 334, startPoint y: 320, endPoint x: 685, endPoint y: 355, distance: 352.7
click at [685, 355] on div "The HIPAA Privacy Rule permits a physician to share PHI for treatment purposes …" at bounding box center [561, 336] width 456 height 54
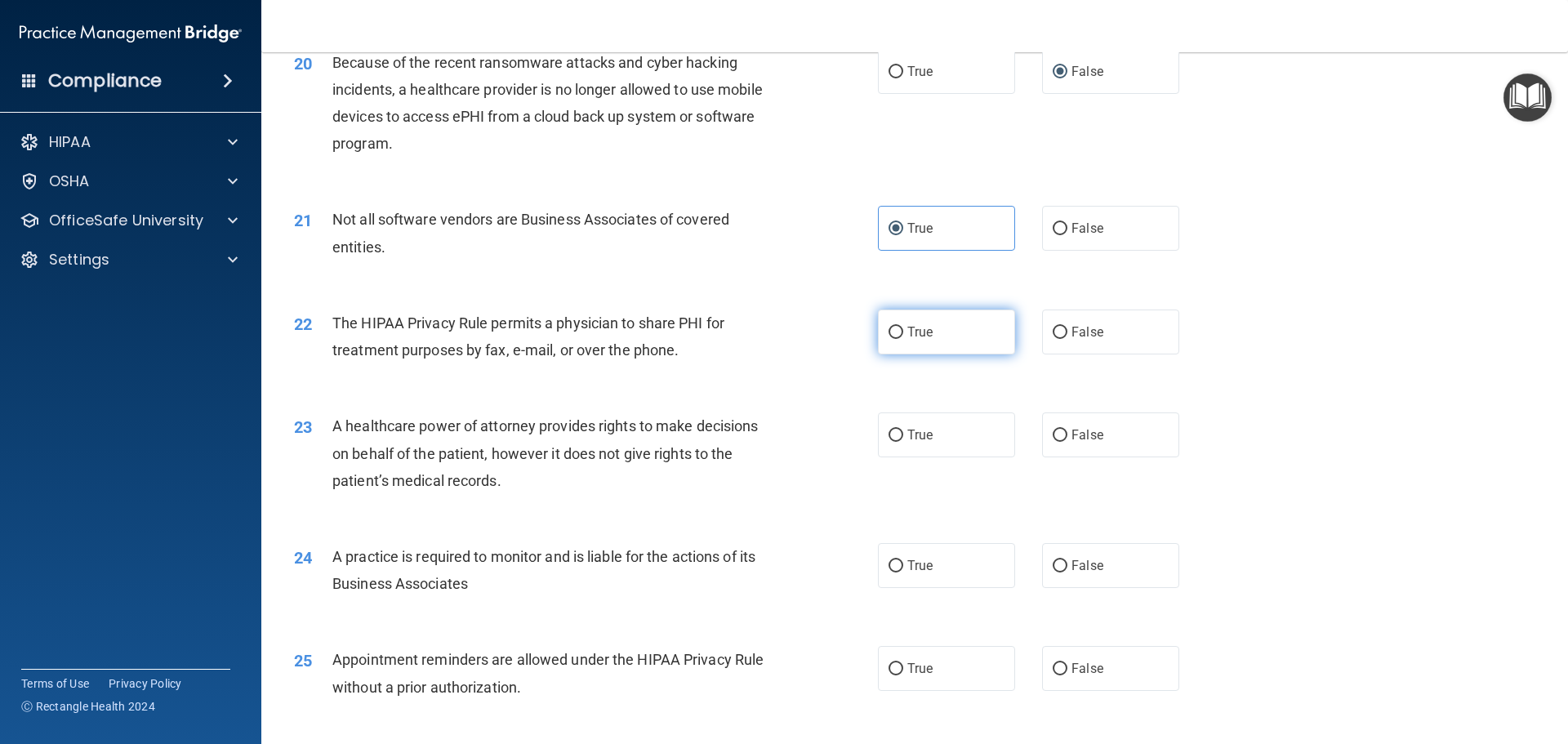
click at [924, 326] on span "True" at bounding box center [920, 331] width 25 height 16
click at [903, 327] on input "True" at bounding box center [896, 332] width 15 height 12
radio input "true"
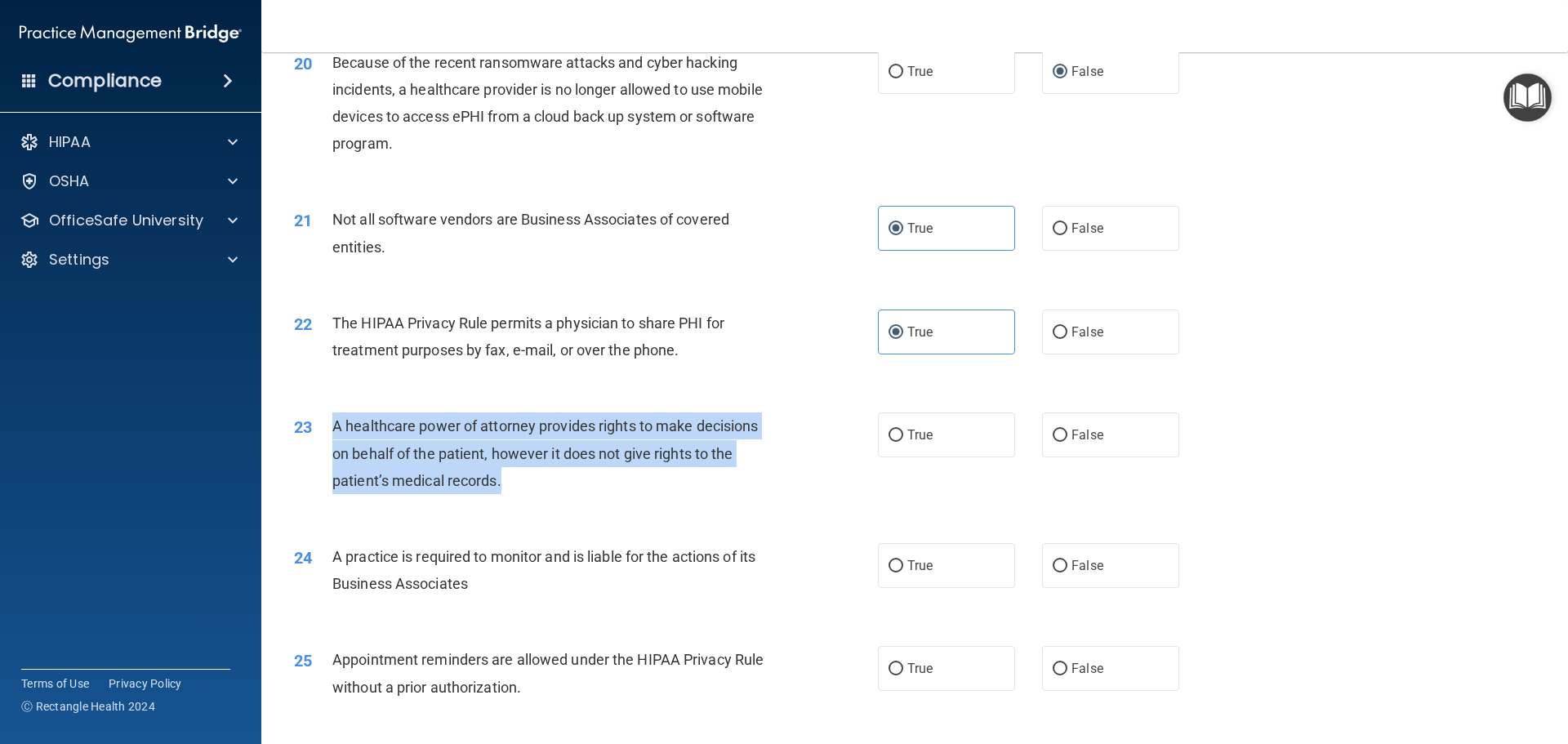
drag, startPoint x: 335, startPoint y: 423, endPoint x: 520, endPoint y: 500, distance: 200.4
click at [520, 500] on div "23 A healthcare power of attorney provides rights to make decisions on behalf o…" at bounding box center [585, 457] width 633 height 90
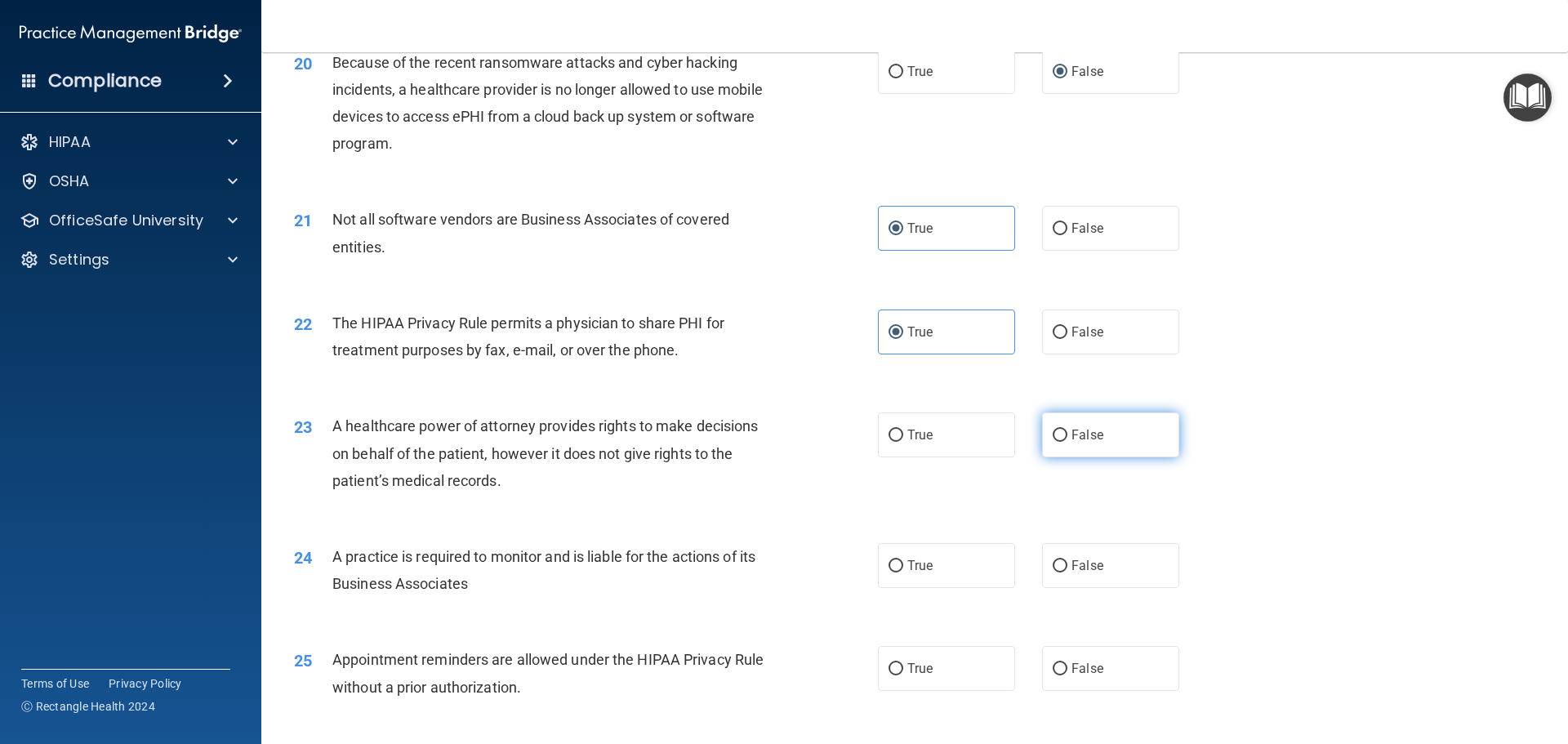
click at [1126, 417] on label "False" at bounding box center [1111, 435] width 138 height 45
click at [1067, 429] on input "False" at bounding box center [1060, 435] width 15 height 12
radio input "true"
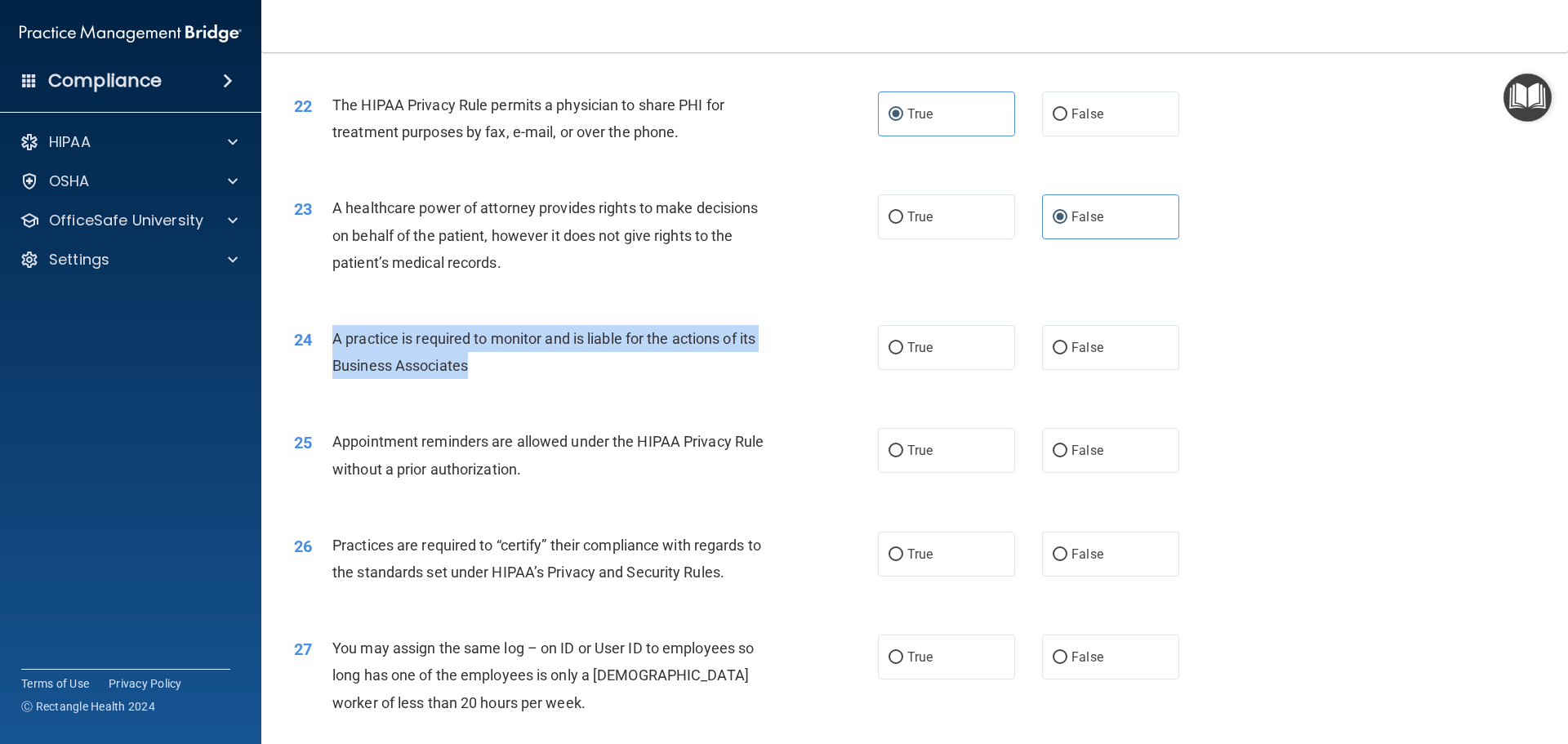
drag, startPoint x: 332, startPoint y: 339, endPoint x: 472, endPoint y: 364, distance: 142.2
click at [472, 364] on div "A practice is required to monitor and is liable for the actions of its Business…" at bounding box center [561, 352] width 456 height 54
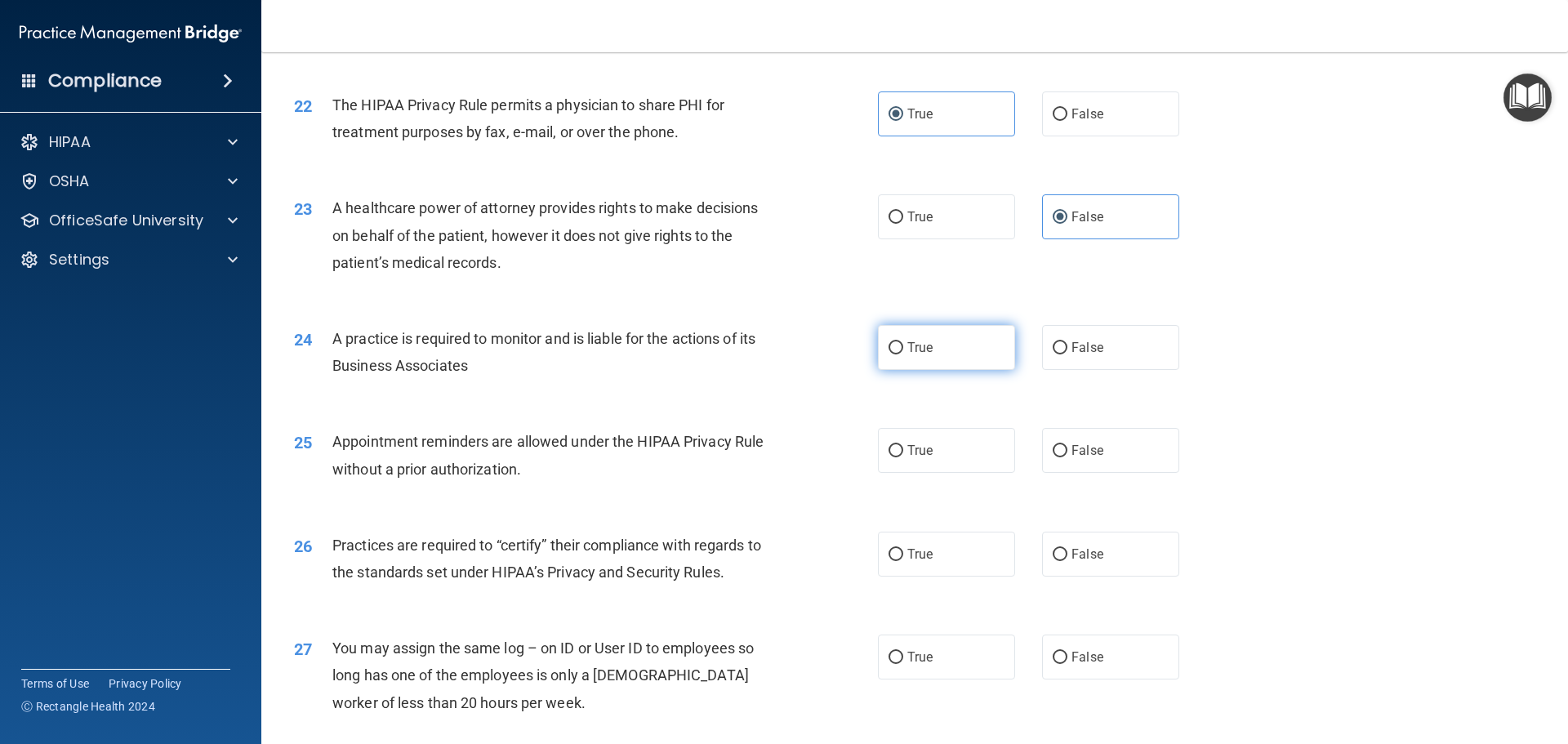
click at [920, 350] on span "True" at bounding box center [920, 347] width 25 height 16
click at [903, 350] on input "True" at bounding box center [896, 348] width 15 height 12
radio input "true"
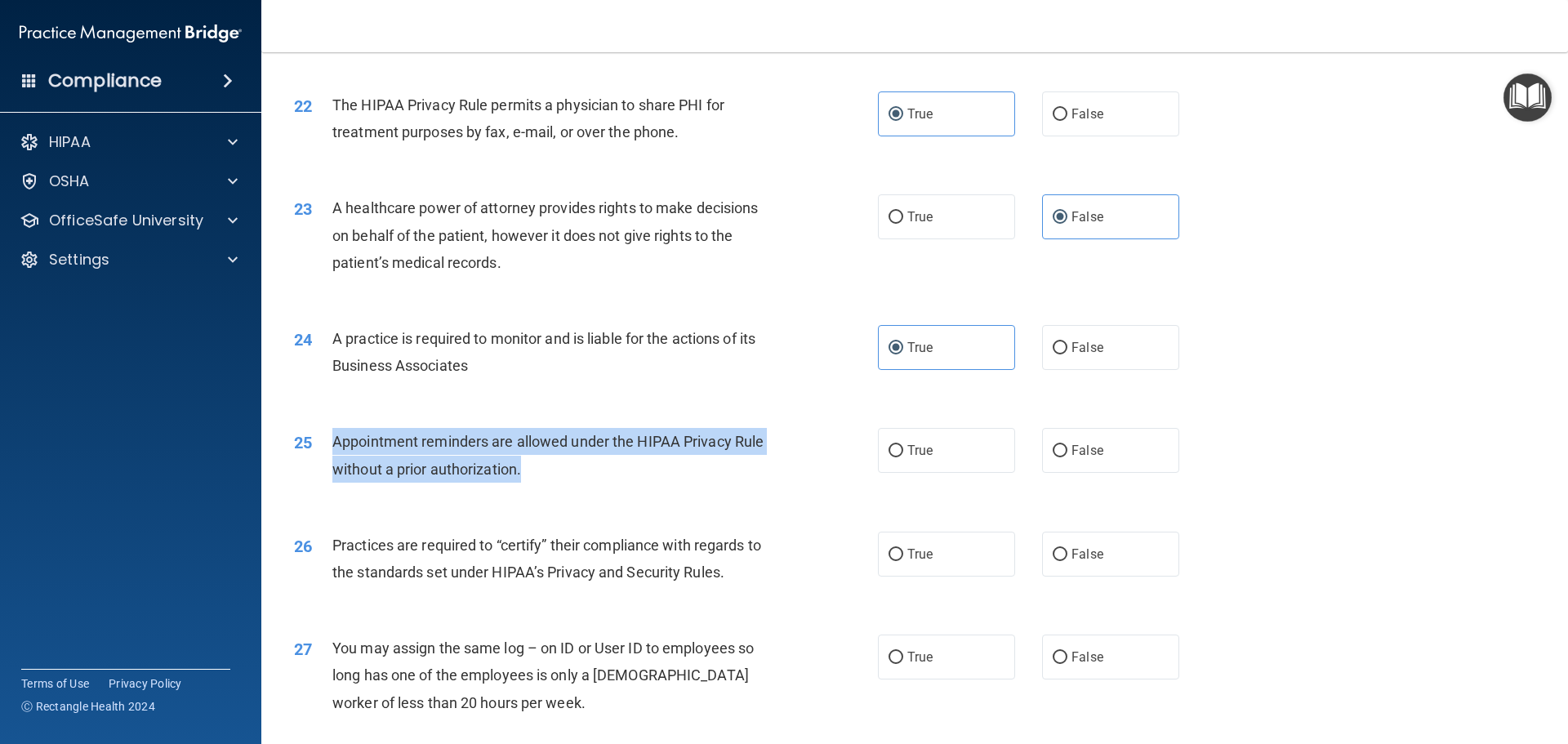
drag, startPoint x: 333, startPoint y: 442, endPoint x: 537, endPoint y: 473, distance: 206.3
click at [537, 473] on div "Appointment reminders are allowed under the HIPAA Privacy Rule without a prior …" at bounding box center [561, 454] width 456 height 54
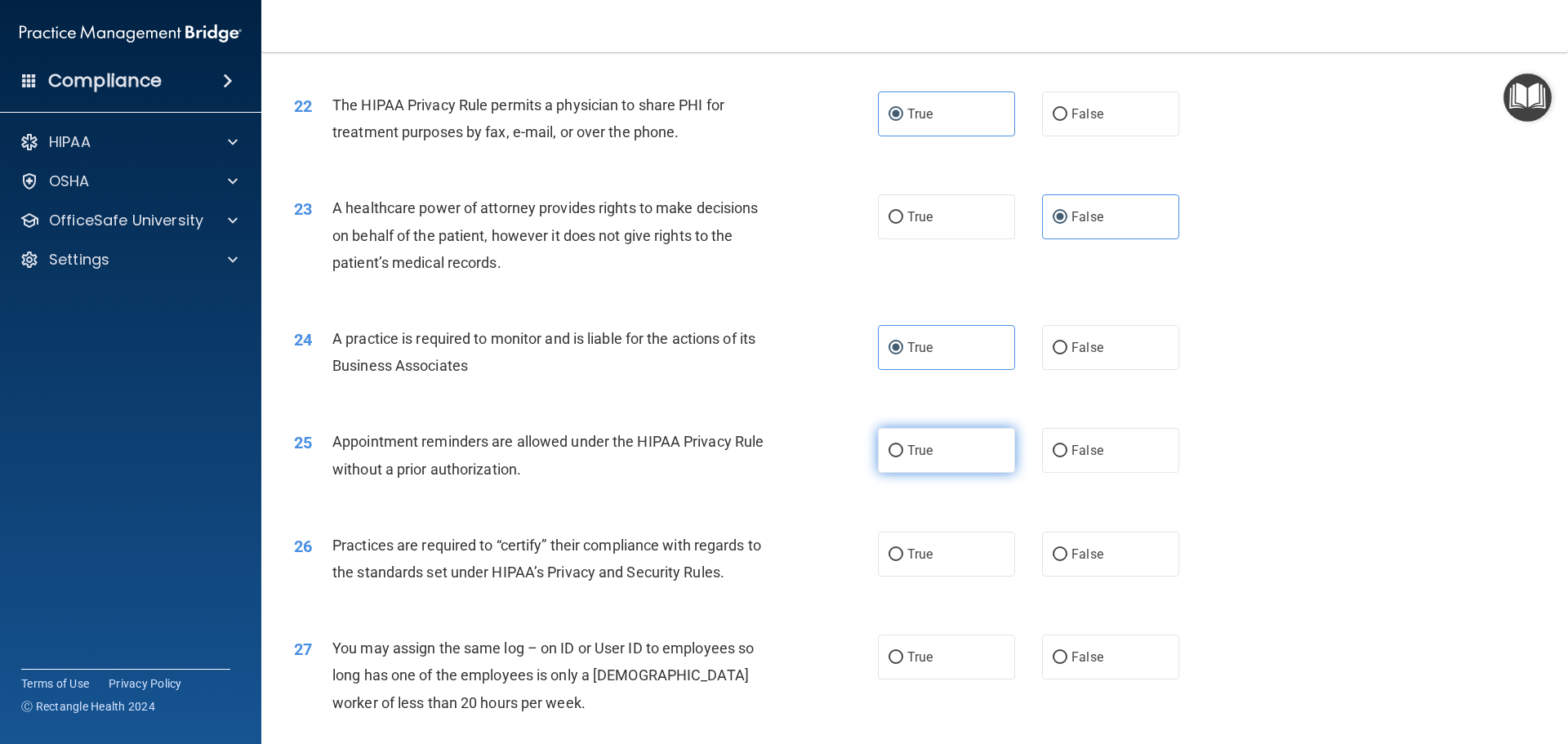
click at [923, 450] on span "True" at bounding box center [920, 450] width 25 height 16
click at [903, 450] on input "True" at bounding box center [896, 450] width 15 height 12
radio input "true"
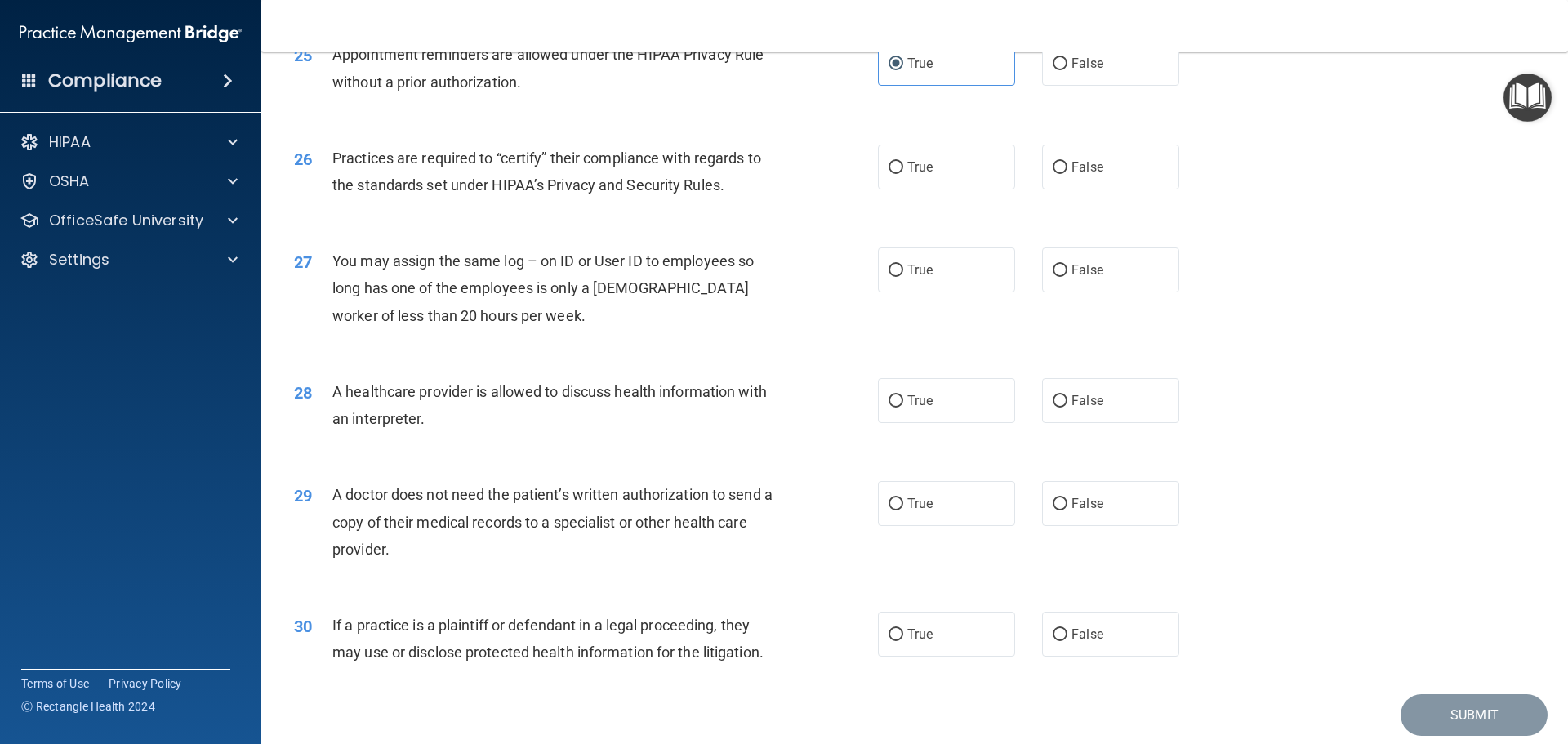
scroll to position [3048, 0]
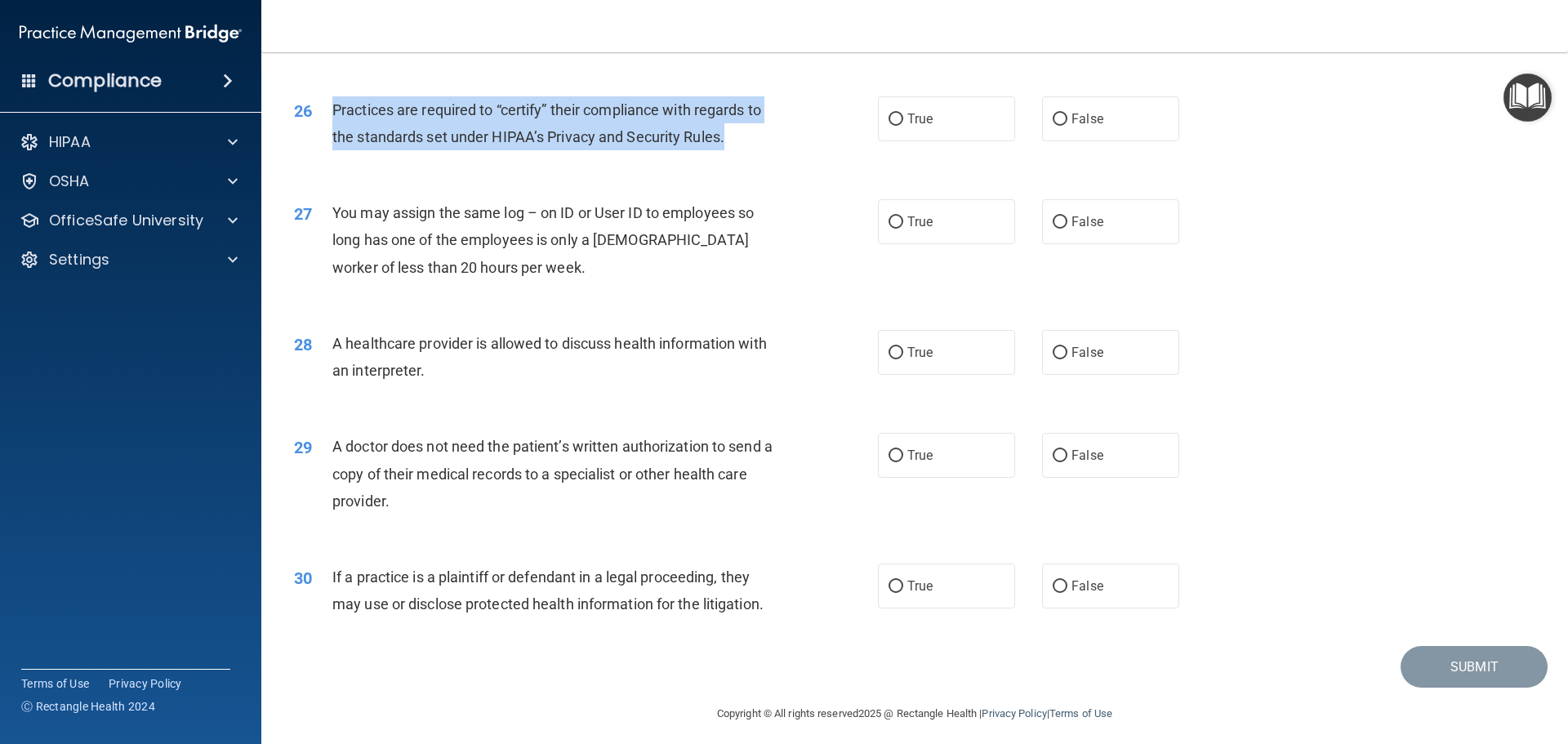
drag, startPoint x: 332, startPoint y: 106, endPoint x: 734, endPoint y: 136, distance: 403.1
click at [734, 136] on div "Practices are required to “certify” their compliance with regards to the standa…" at bounding box center [561, 123] width 456 height 54
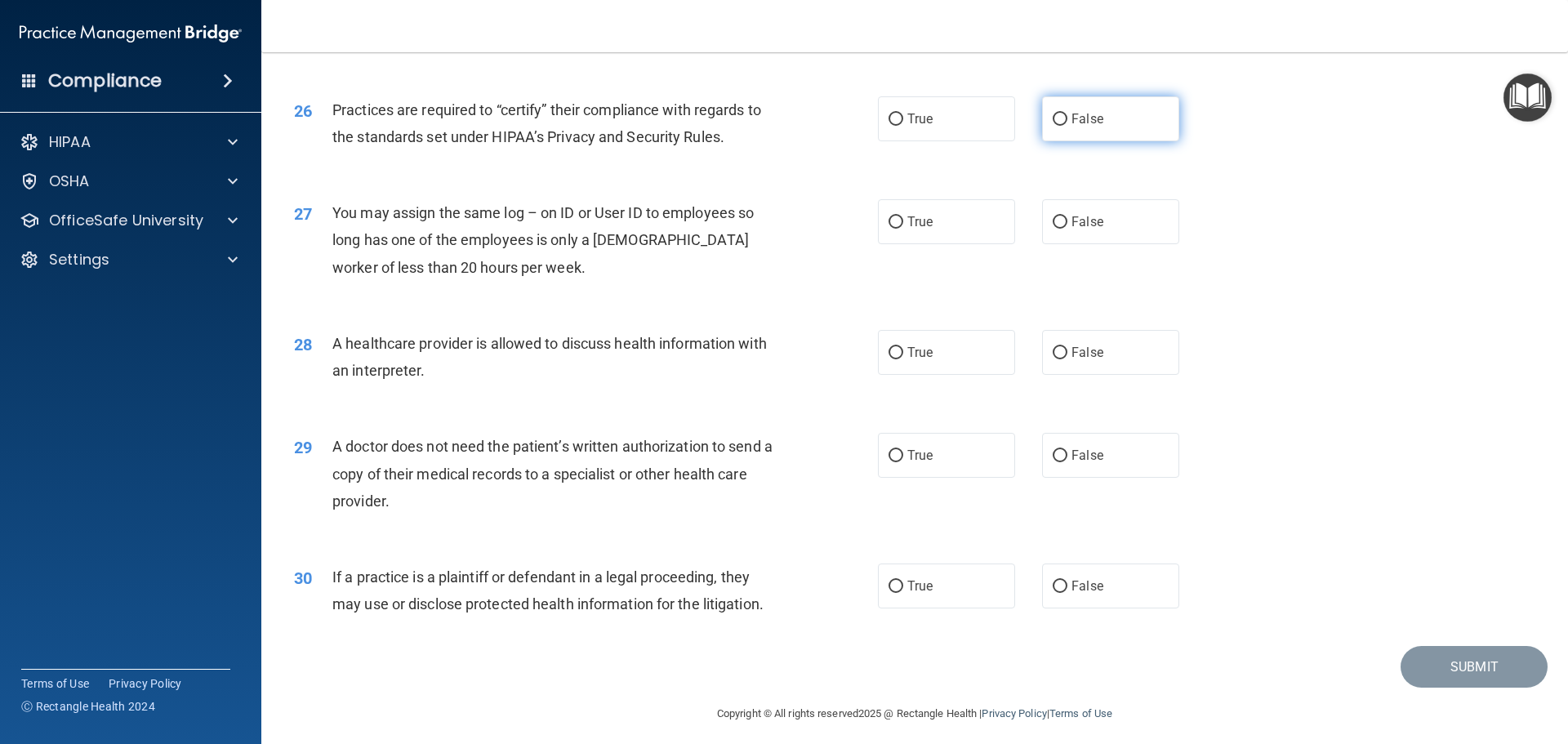
click at [1064, 124] on label "False" at bounding box center [1111, 118] width 138 height 45
click at [1064, 124] on input "False" at bounding box center [1060, 119] width 15 height 12
radio input "true"
click at [1071, 224] on span "False" at bounding box center [1087, 222] width 31 height 16
click at [1067, 224] on input "False" at bounding box center [1060, 222] width 15 height 12
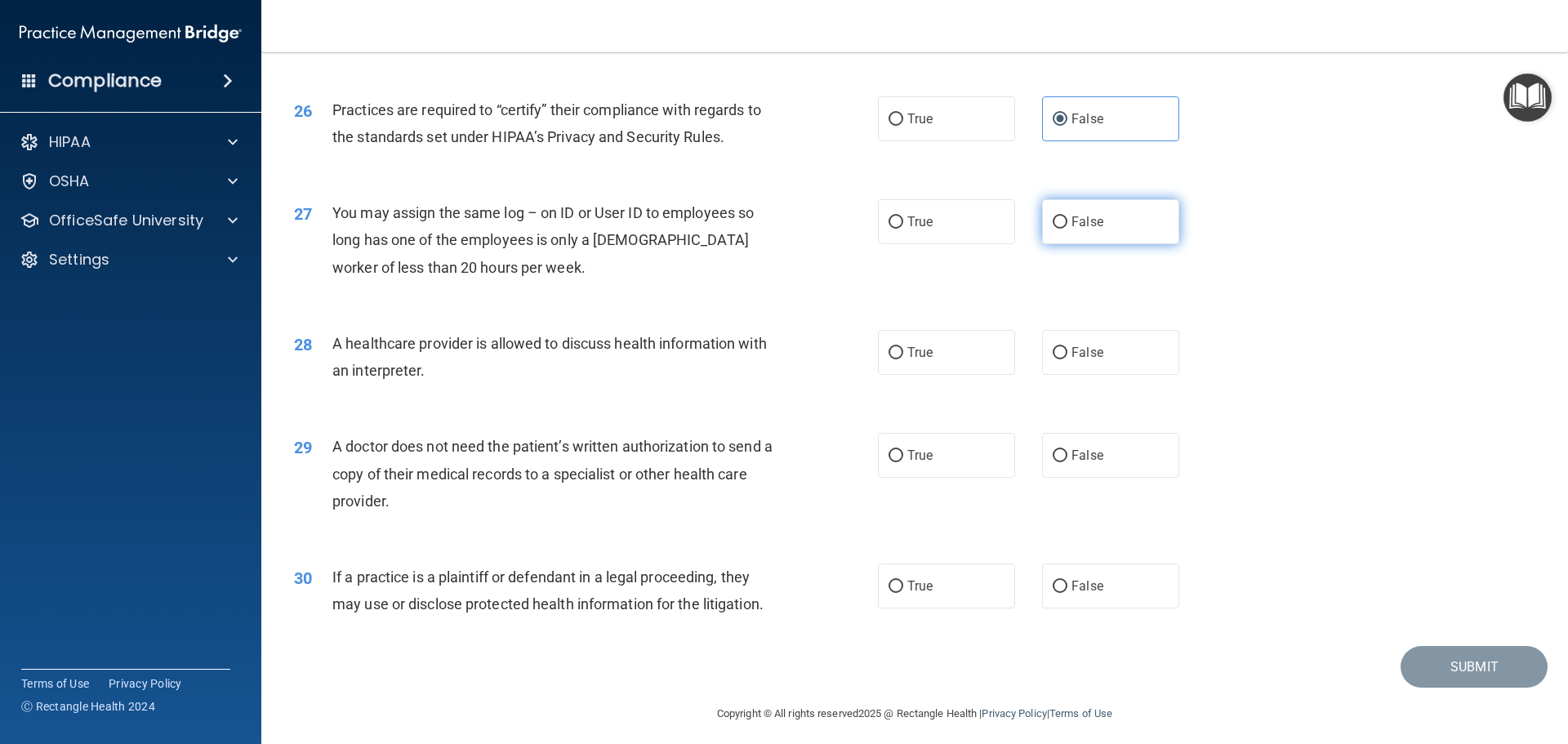
radio input "true"
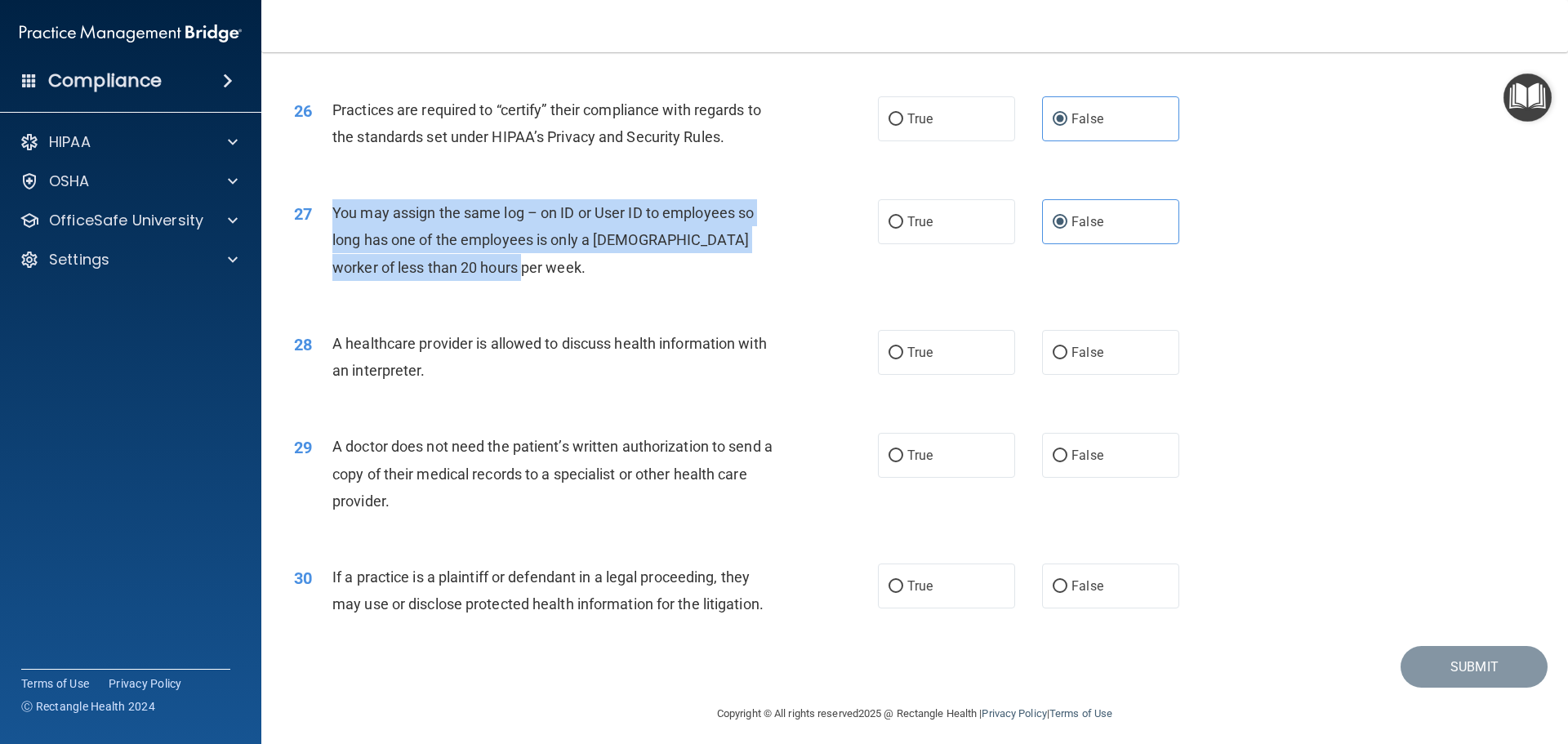
drag, startPoint x: 332, startPoint y: 214, endPoint x: 500, endPoint y: 273, distance: 178.1
click at [500, 273] on div "You may assign the same log – on ID or User ID to employees so long has one of …" at bounding box center [561, 240] width 456 height 81
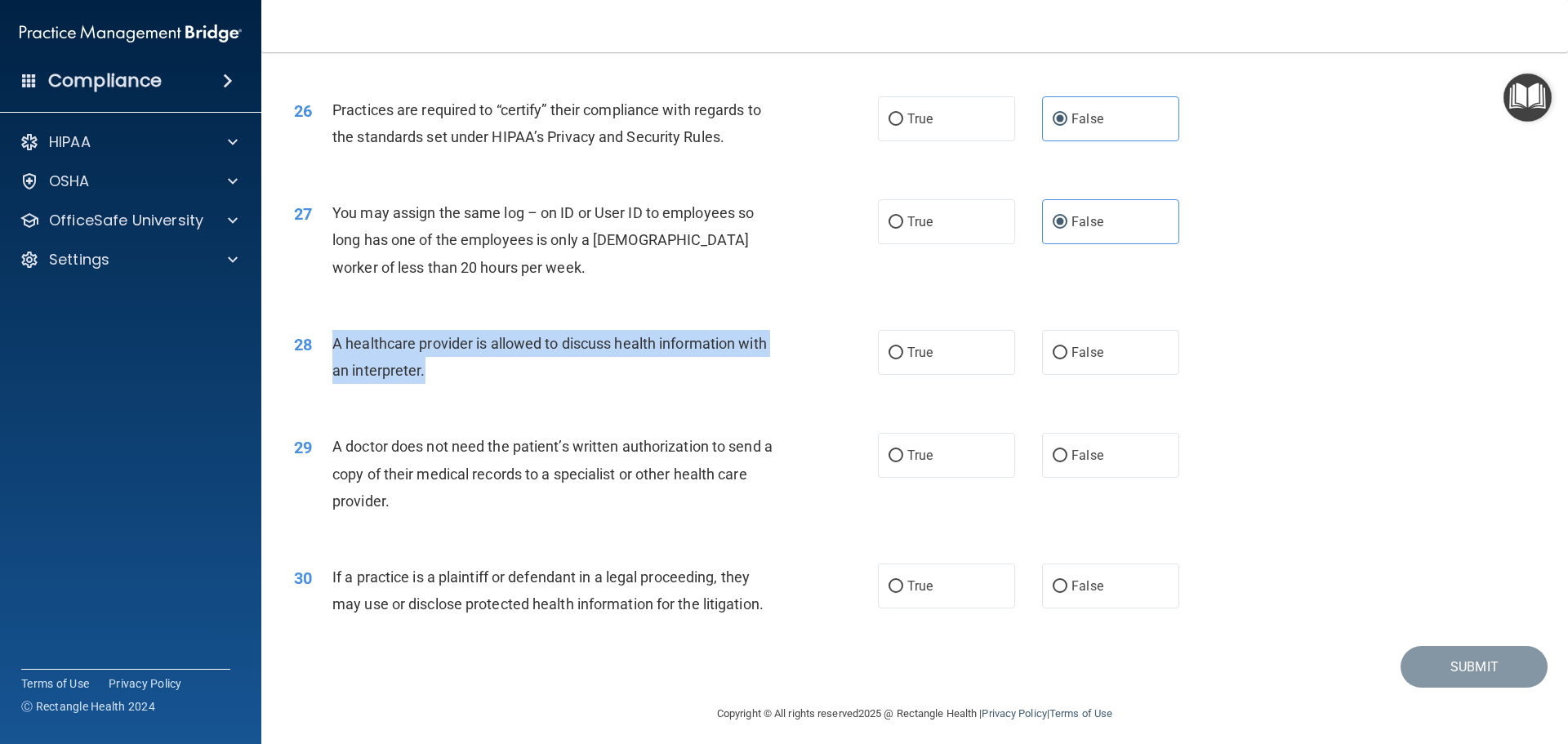
drag, startPoint x: 334, startPoint y: 341, endPoint x: 431, endPoint y: 367, distance: 100.4
click at [431, 367] on div "A healthcare provider is allowed to discuss health information with an interpre…" at bounding box center [561, 356] width 456 height 54
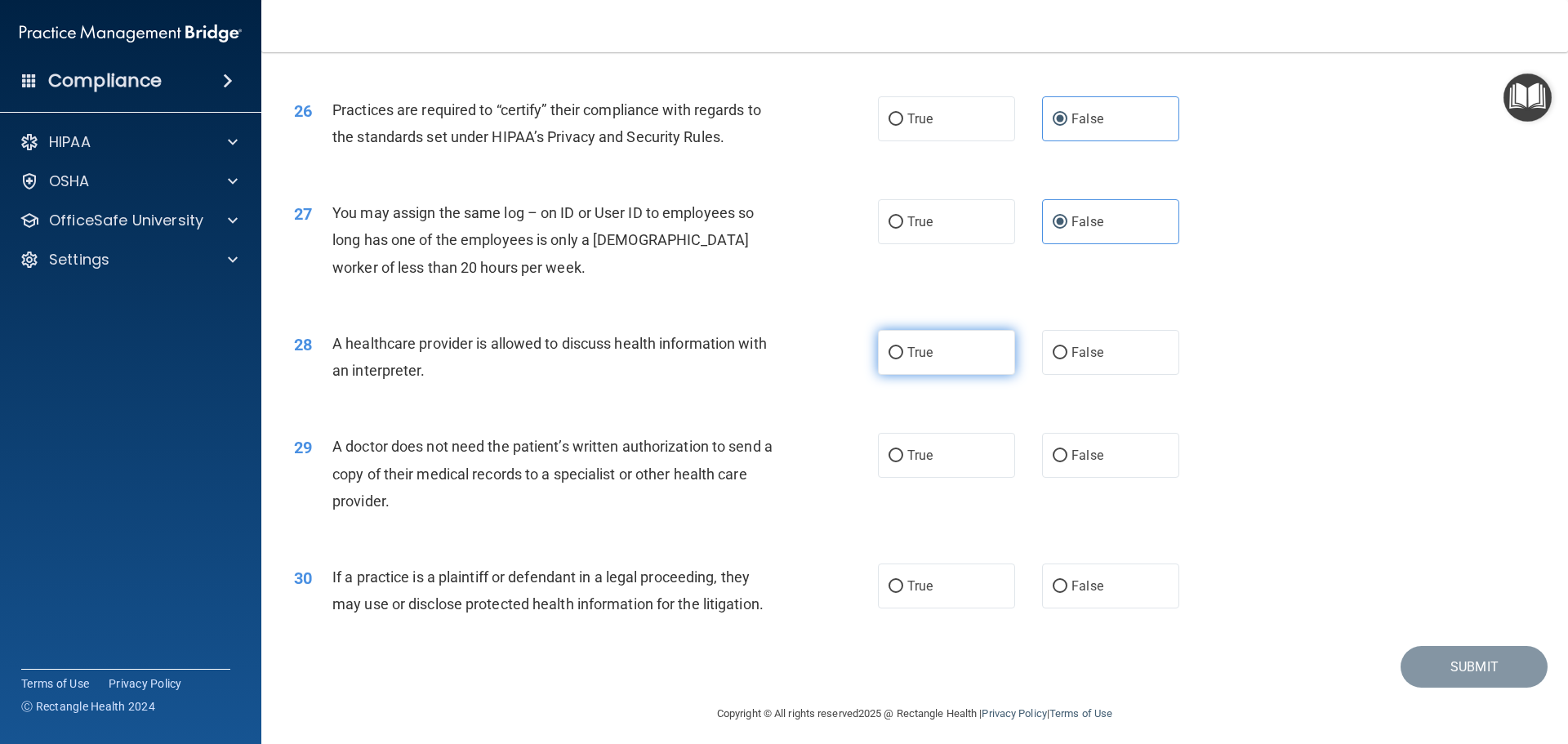
click at [945, 354] on label "True" at bounding box center [947, 352] width 138 height 45
click at [903, 354] on input "True" at bounding box center [896, 353] width 15 height 12
radio input "true"
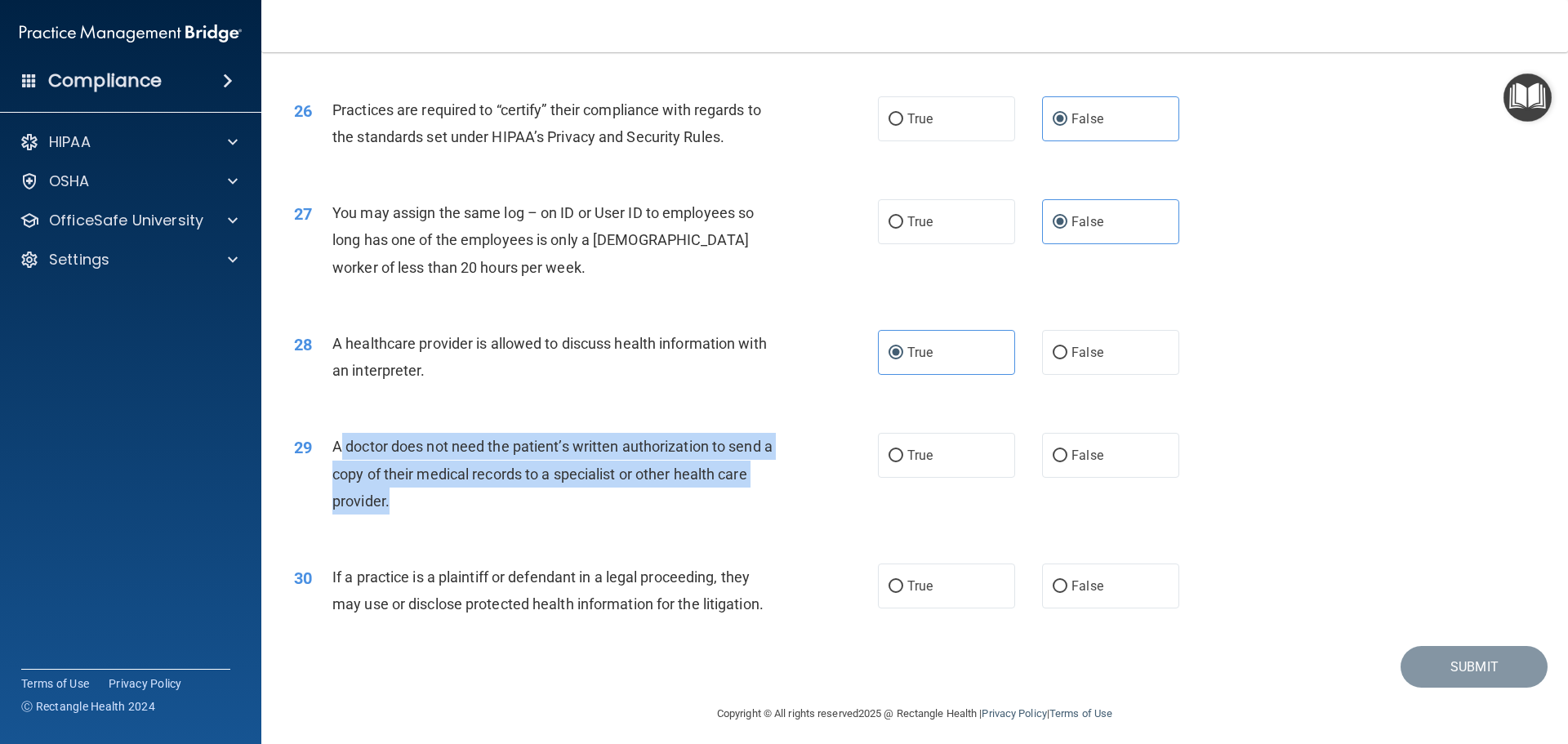
drag, startPoint x: 334, startPoint y: 439, endPoint x: 385, endPoint y: 496, distance: 76.5
click at [385, 496] on span "A doctor does not need the patient’s written authorization to send a copy of th…" at bounding box center [552, 473] width 440 height 71
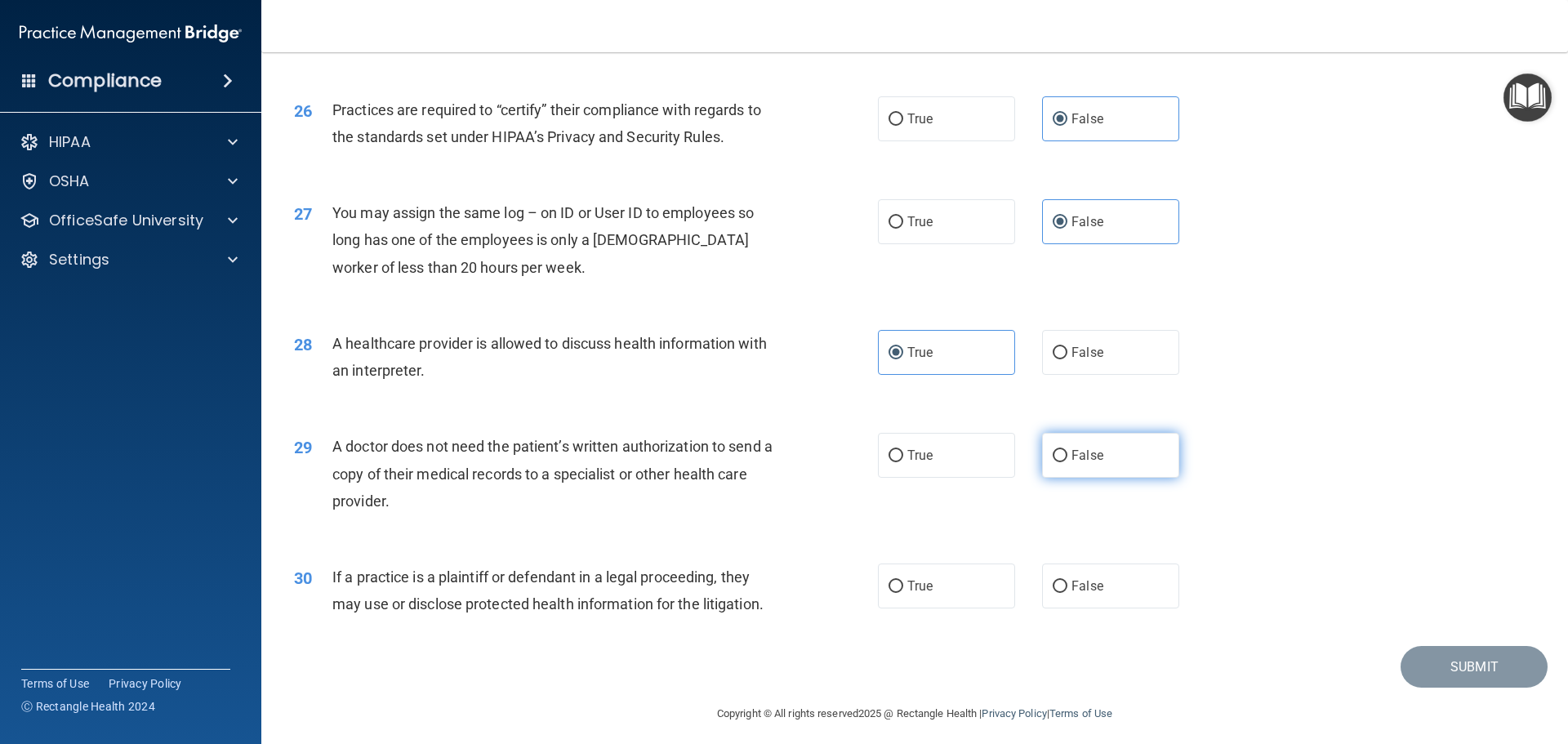
click at [1061, 455] on label "False" at bounding box center [1111, 455] width 138 height 45
click at [1061, 455] on input "False" at bounding box center [1060, 455] width 15 height 12
radio input "true"
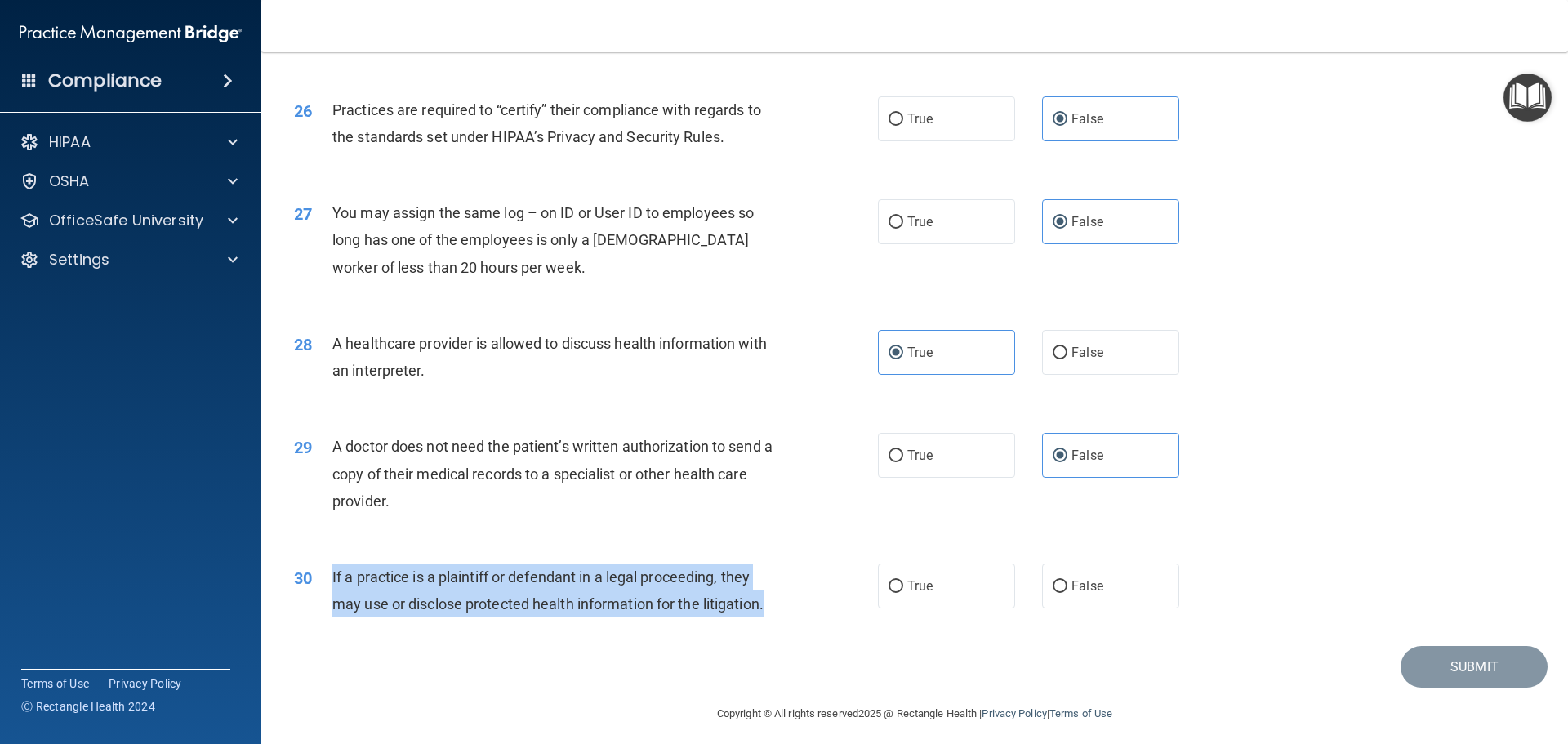
drag, startPoint x: 332, startPoint y: 570, endPoint x: 801, endPoint y: 616, distance: 471.3
click at [801, 616] on div "30 If a practice is a plaintiff or defendant in a legal proceeding, they may us…" at bounding box center [585, 594] width 633 height 62
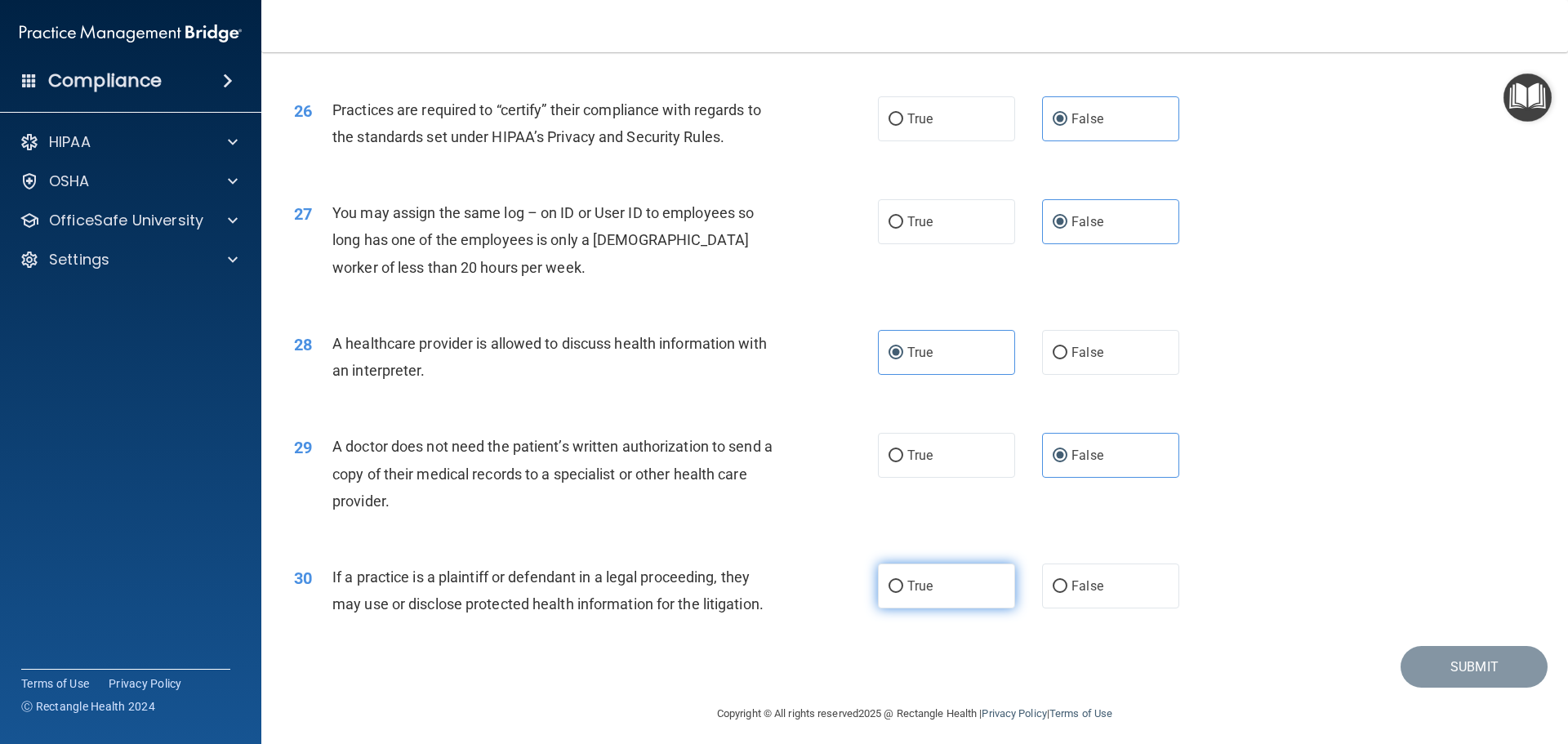
click at [909, 583] on span "True" at bounding box center [920, 585] width 25 height 16
click at [903, 583] on input "True" at bounding box center [896, 586] width 15 height 12
radio input "true"
click at [1445, 678] on button "Submit" at bounding box center [1474, 666] width 147 height 42
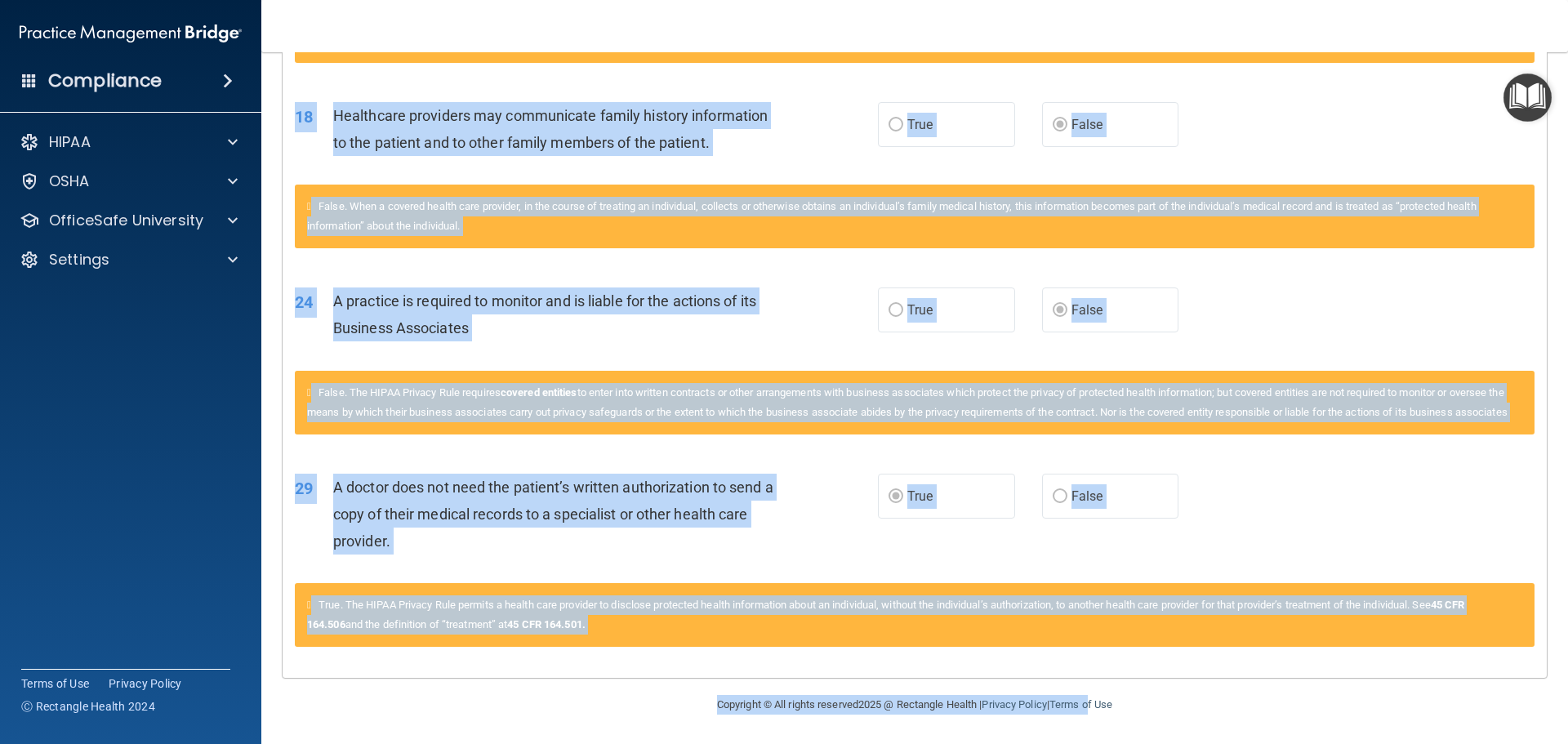
scroll to position [1819, 0]
drag, startPoint x: 296, startPoint y: 480, endPoint x: 1196, endPoint y: 711, distance: 929.2
click at [1196, 711] on main "Calculating your score.... You did not pass the " The HIPAA Quiz #2 ". 66 out o…" at bounding box center [914, 398] width 1307 height 691
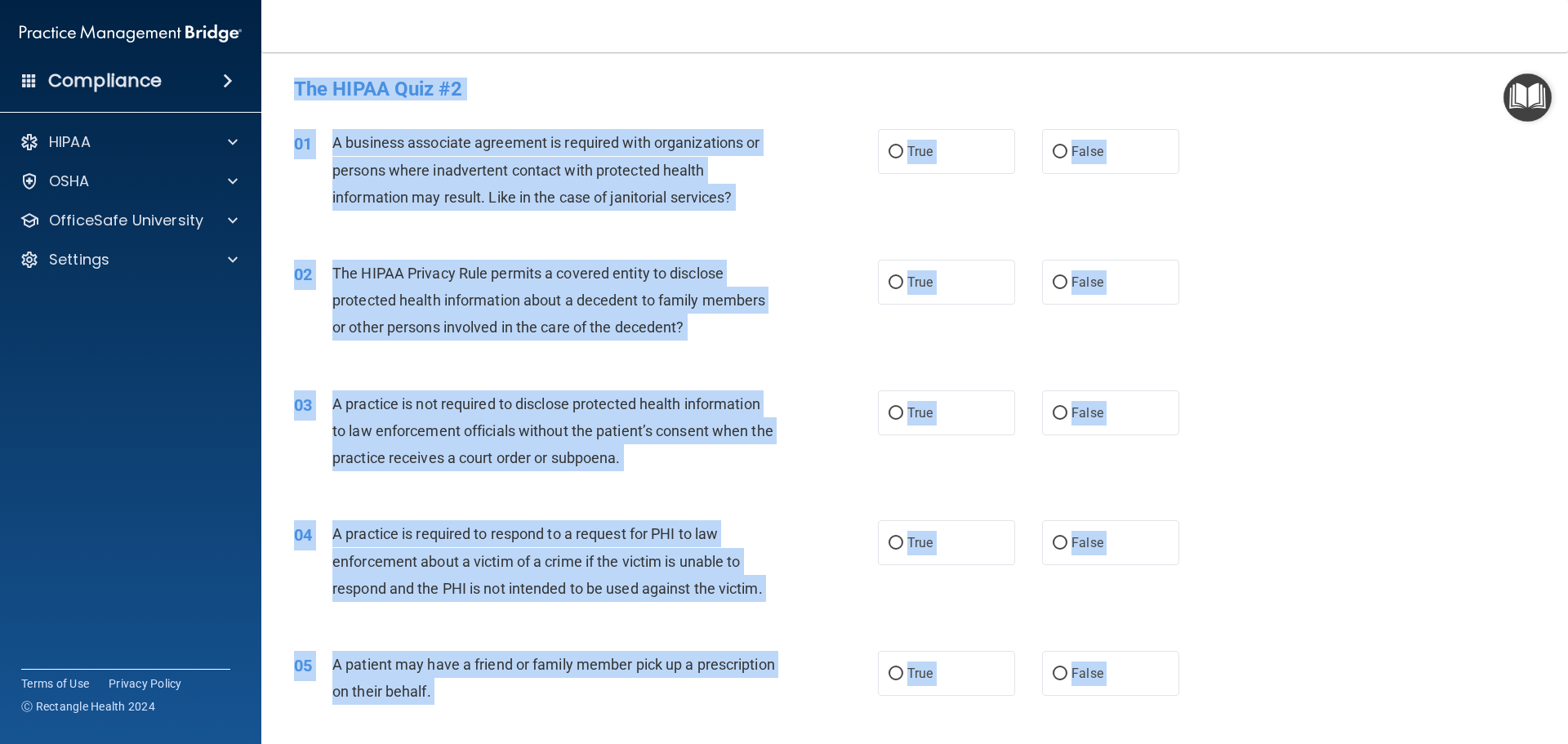
click at [1259, 614] on div "04 A practice is required to respond to a request for PHI to law enforcement ab…" at bounding box center [914, 565] width 1266 height 131
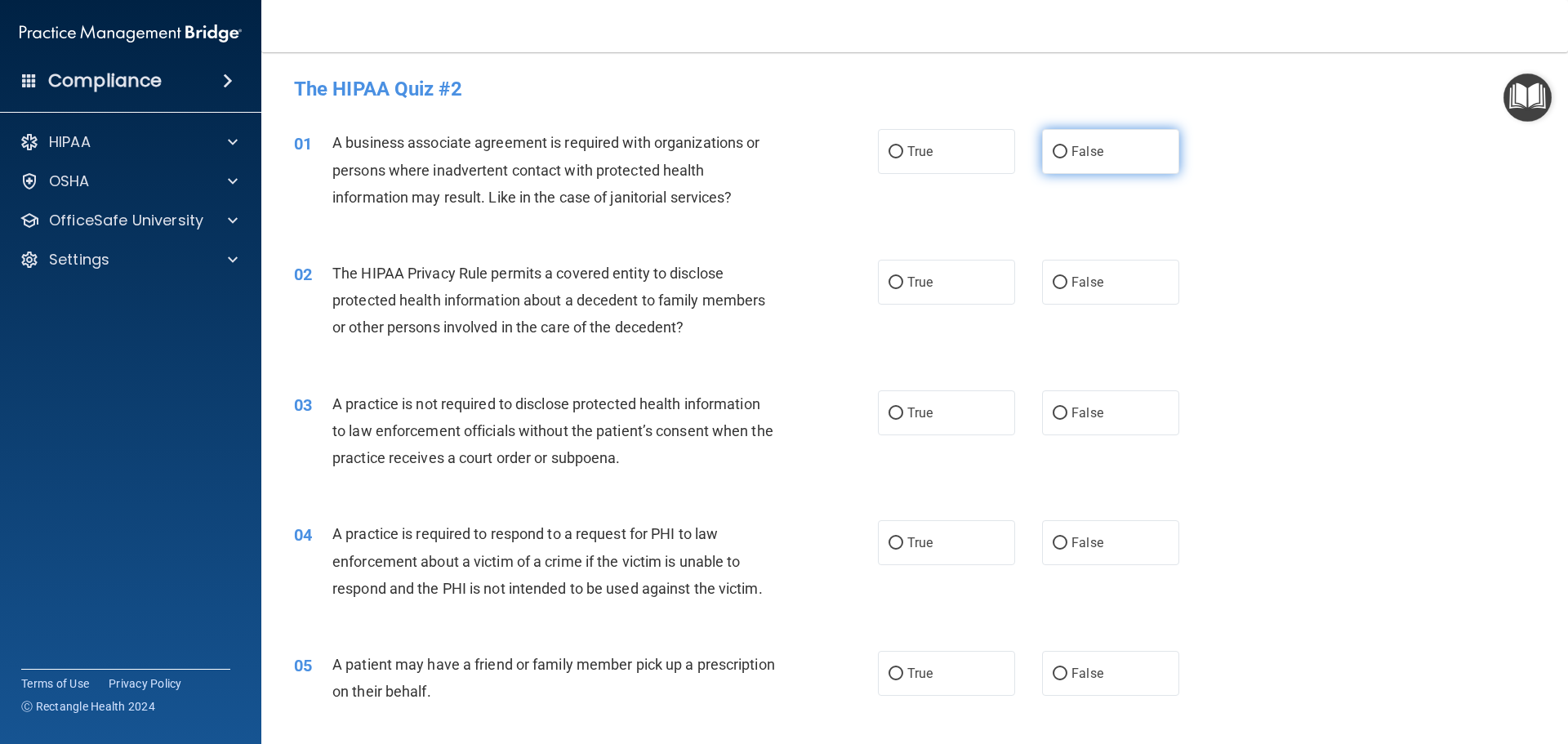
click at [1133, 162] on label "False" at bounding box center [1111, 151] width 138 height 45
click at [1067, 159] on input "False" at bounding box center [1060, 151] width 15 height 12
radio input "true"
click at [909, 553] on label "True" at bounding box center [947, 542] width 138 height 45
click at [903, 549] on input "True" at bounding box center [896, 543] width 15 height 12
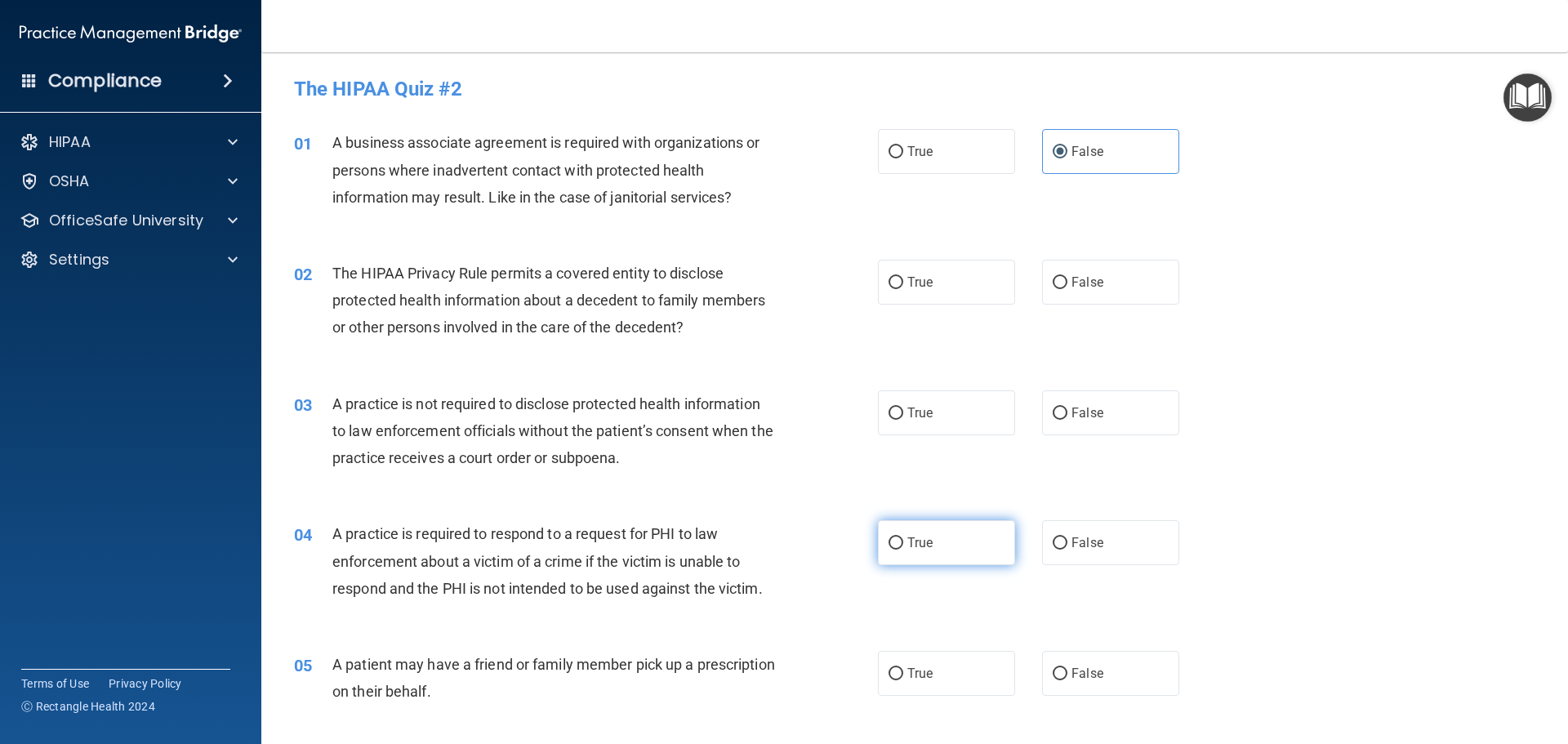
radio input "true"
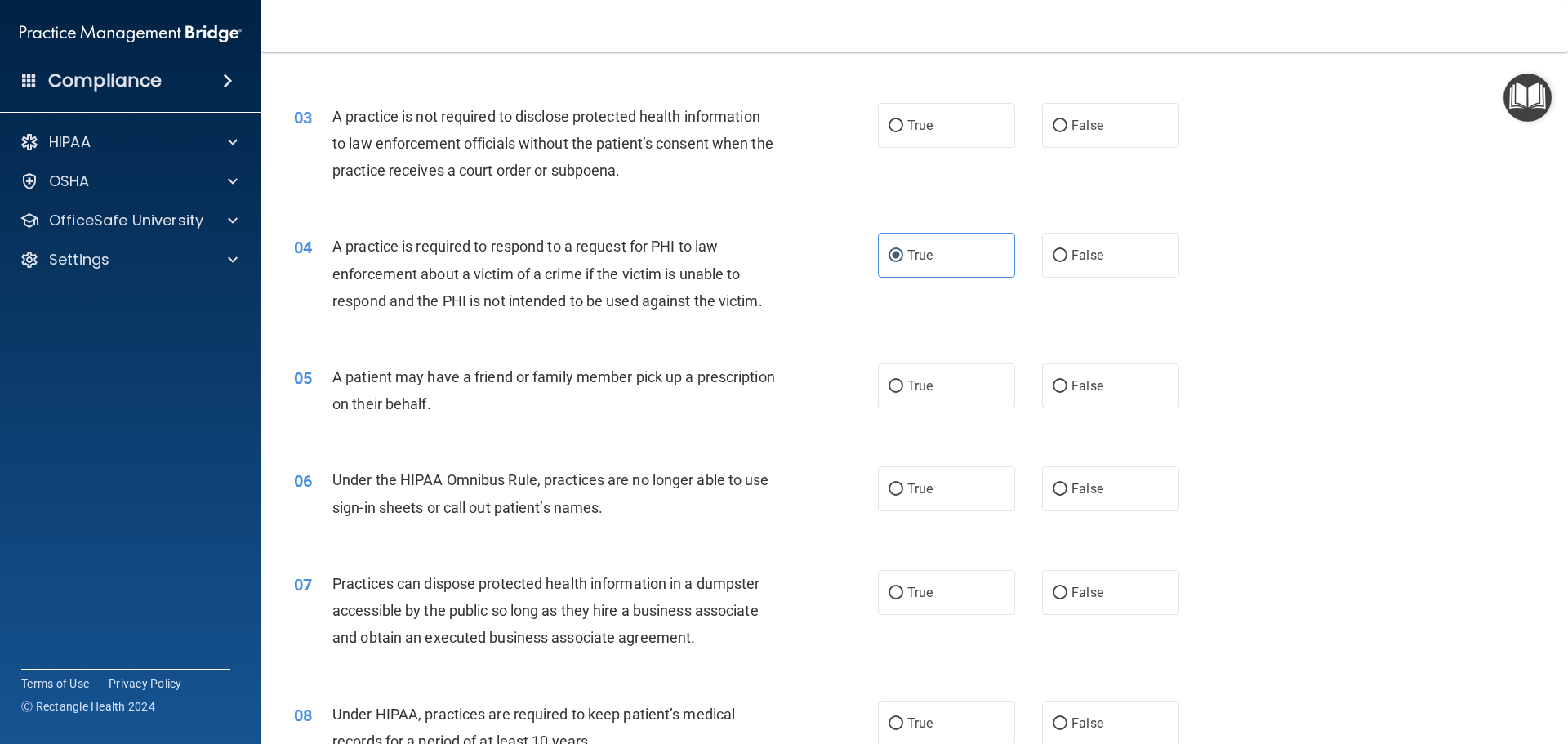
scroll to position [435, 0]
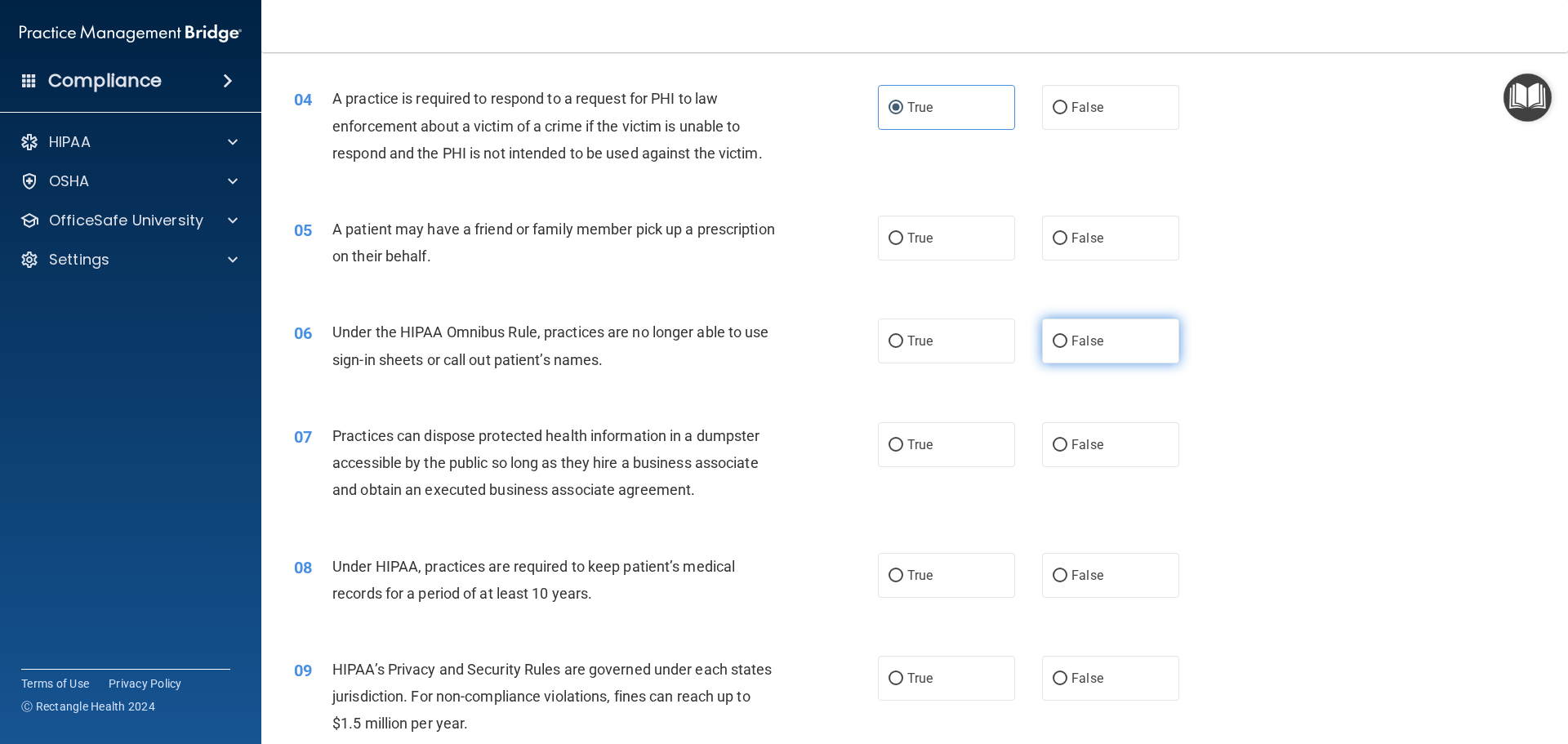
click at [1071, 337] on span "False" at bounding box center [1087, 341] width 31 height 16
click at [1064, 337] on input "False" at bounding box center [1060, 342] width 15 height 12
radio input "true"
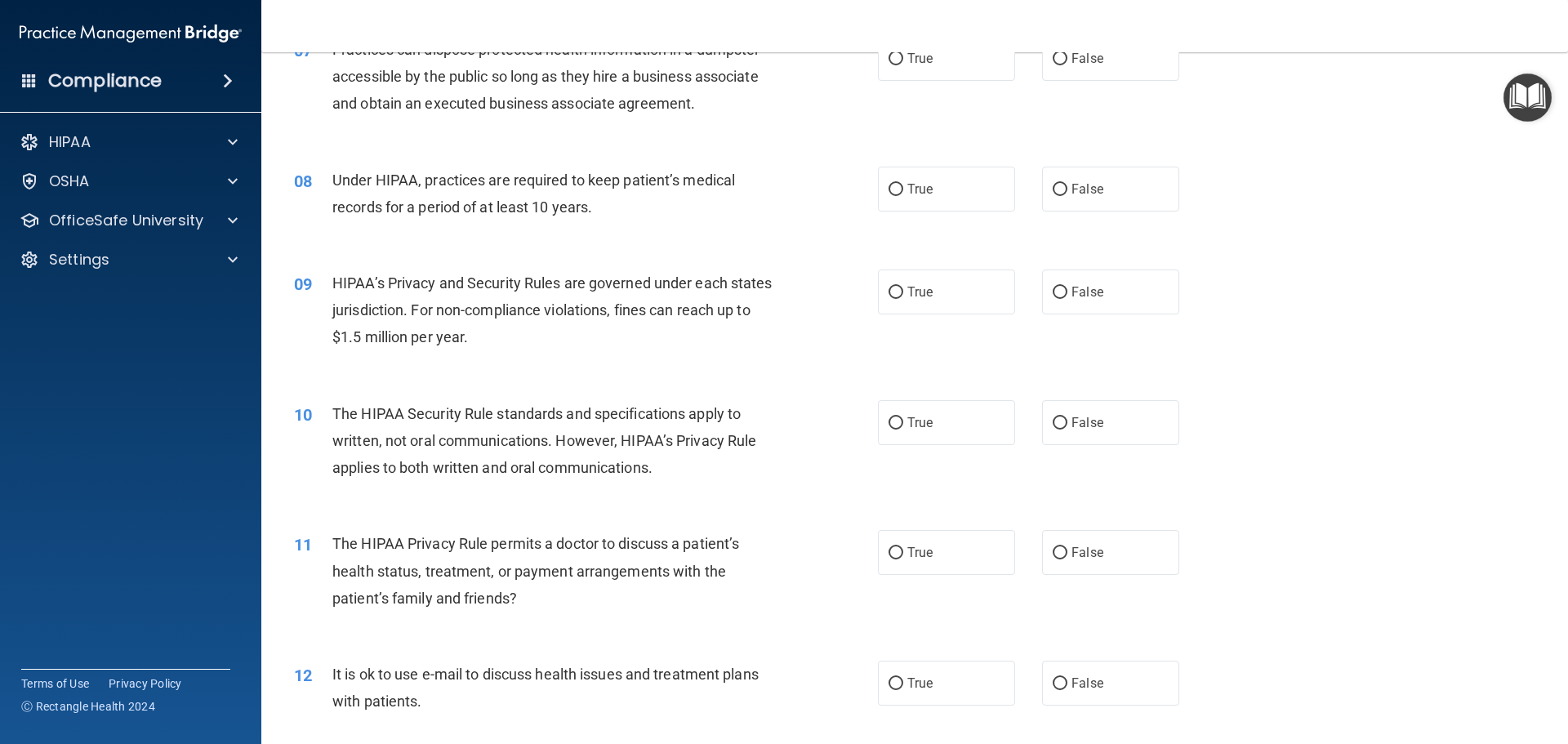
scroll to position [871, 0]
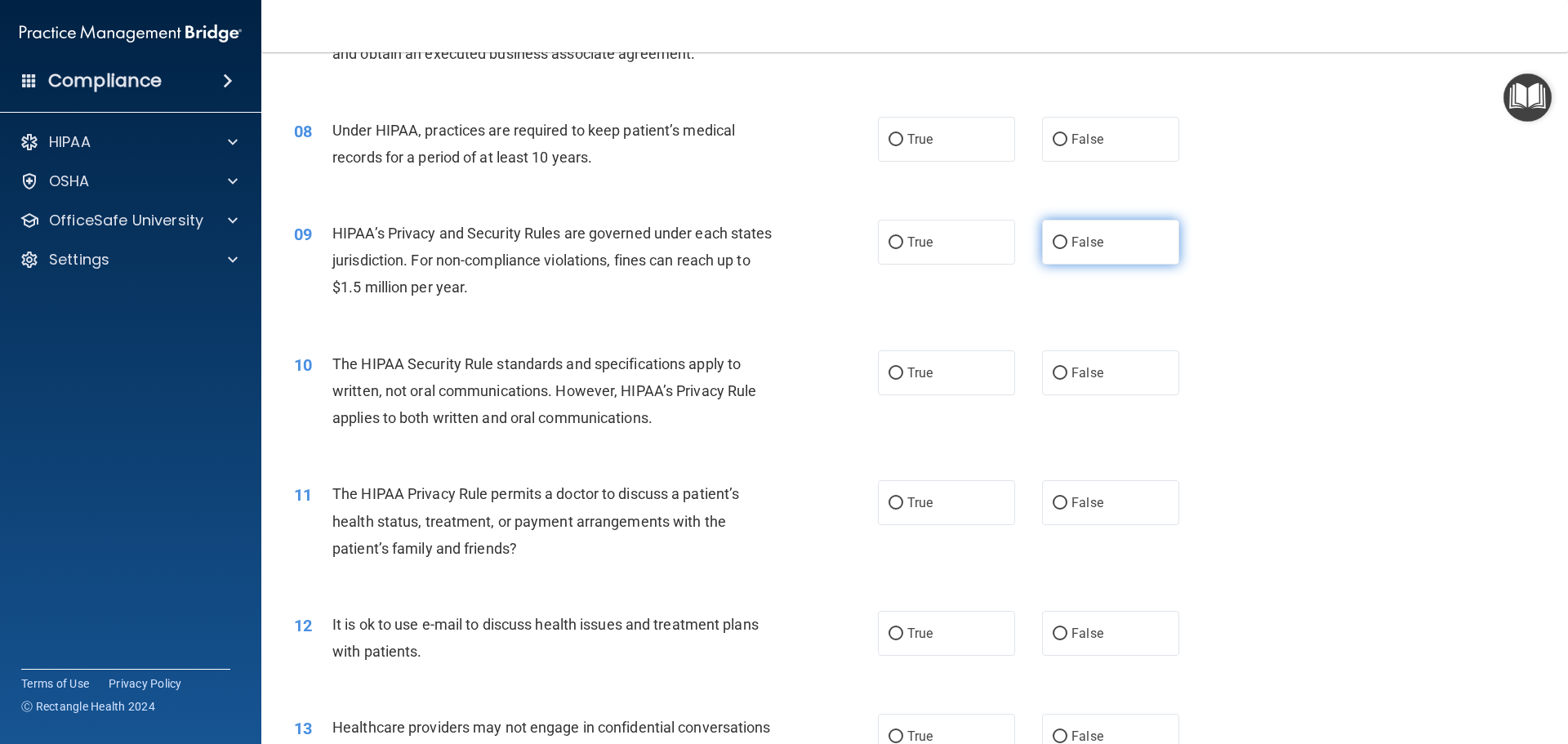
click at [1089, 233] on label "False" at bounding box center [1111, 242] width 138 height 45
click at [1067, 237] on input "False" at bounding box center [1060, 243] width 15 height 12
radio input "true"
click at [908, 375] on span "True" at bounding box center [920, 372] width 25 height 16
click at [902, 375] on input "True" at bounding box center [896, 373] width 15 height 12
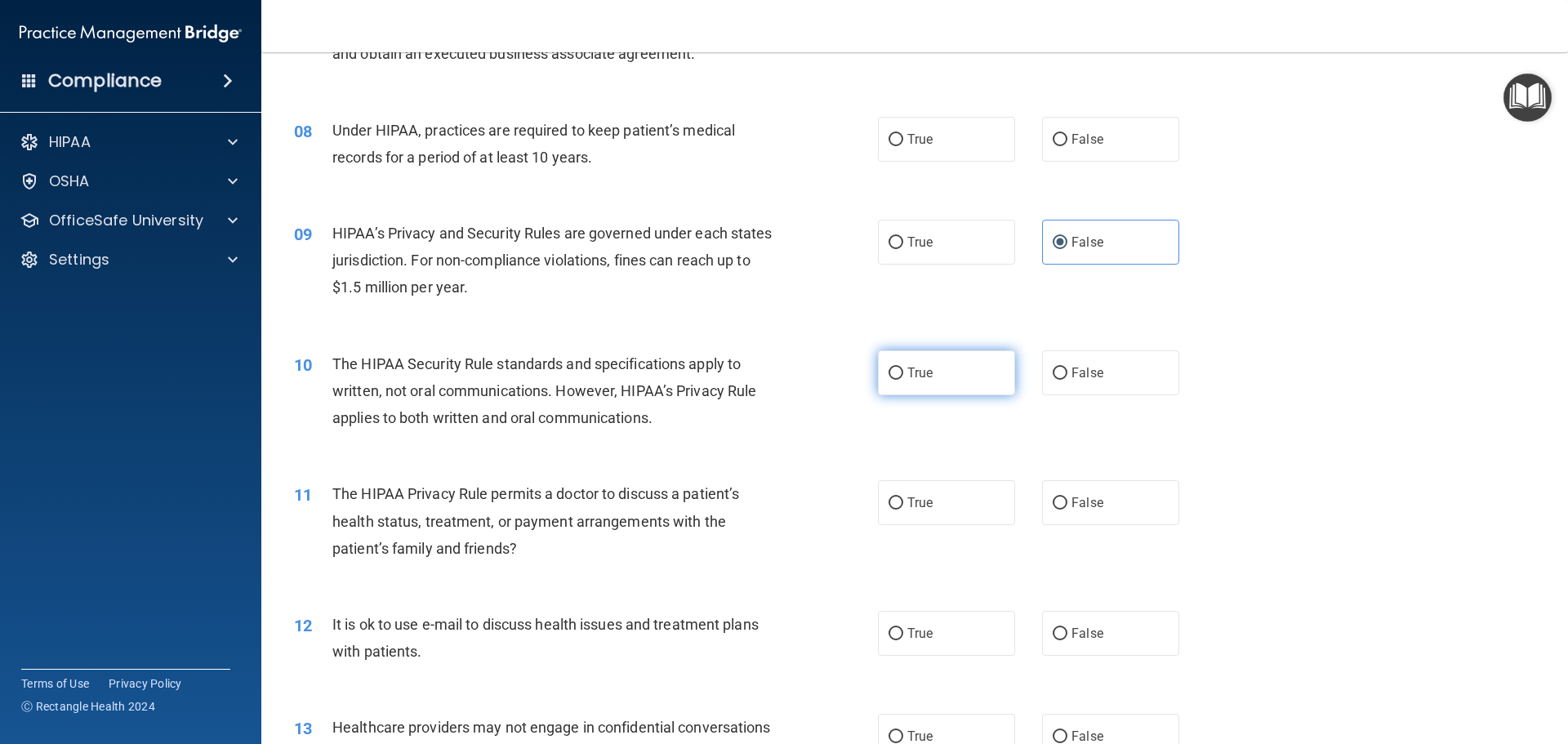
radio input "true"
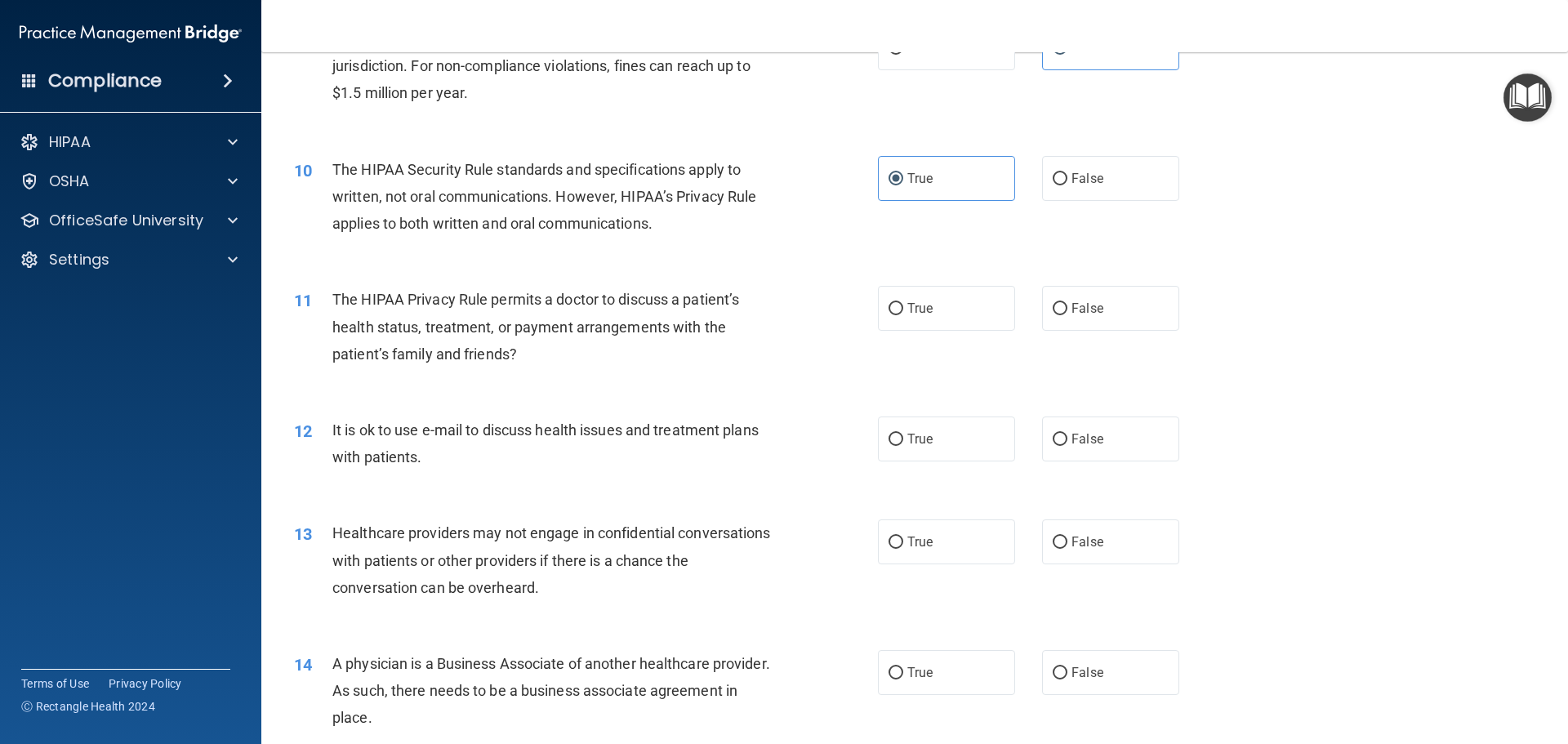
scroll to position [1098, 0]
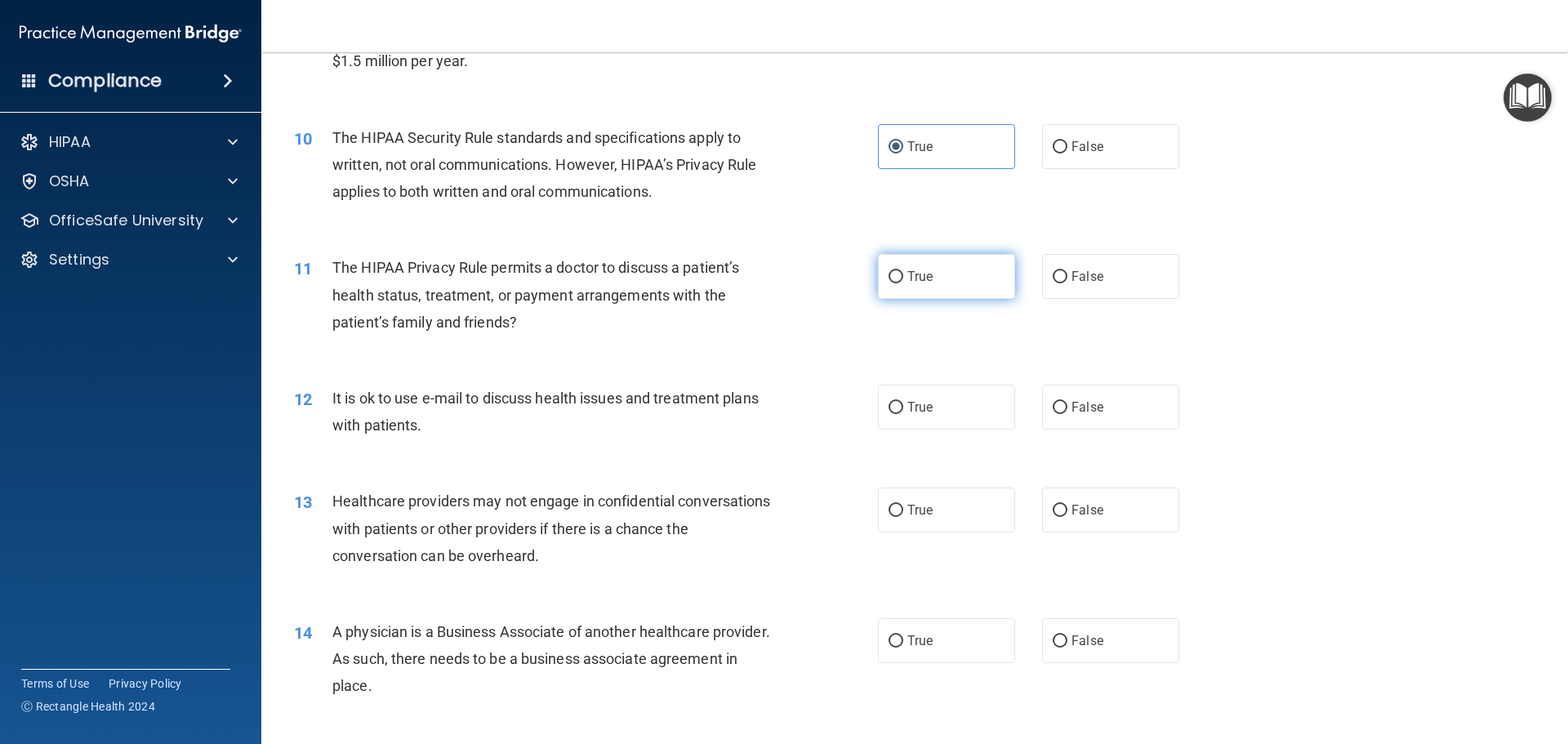
click at [919, 281] on span "True" at bounding box center [920, 276] width 25 height 16
click at [903, 281] on input "True" at bounding box center [896, 277] width 15 height 12
radio input "true"
click at [1097, 638] on label "False" at bounding box center [1111, 641] width 138 height 45
click at [1067, 638] on input "False" at bounding box center [1060, 641] width 15 height 12
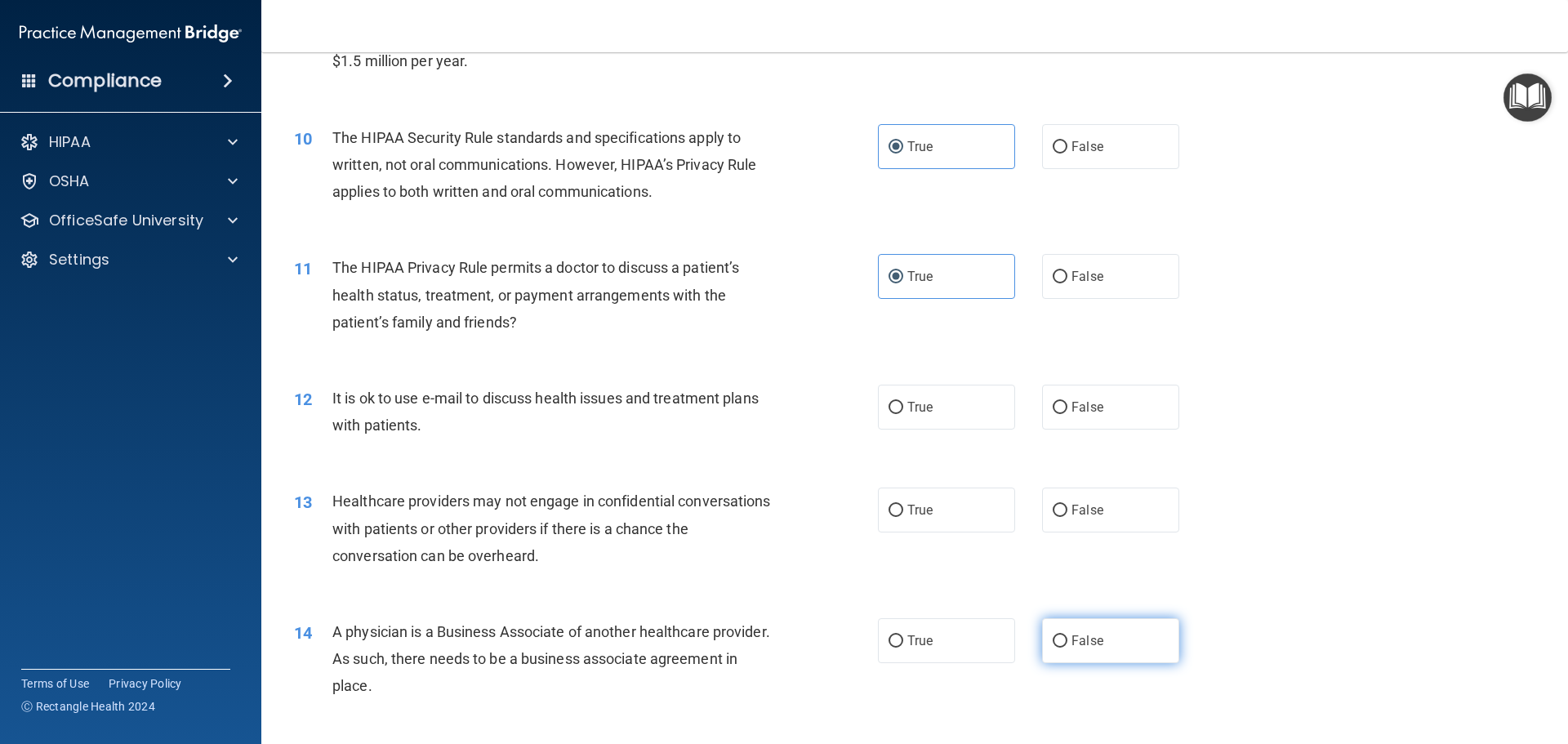
radio input "true"
click at [1097, 638] on label "False" at bounding box center [1111, 641] width 138 height 45
click at [1067, 638] on input "False" at bounding box center [1060, 641] width 15 height 12
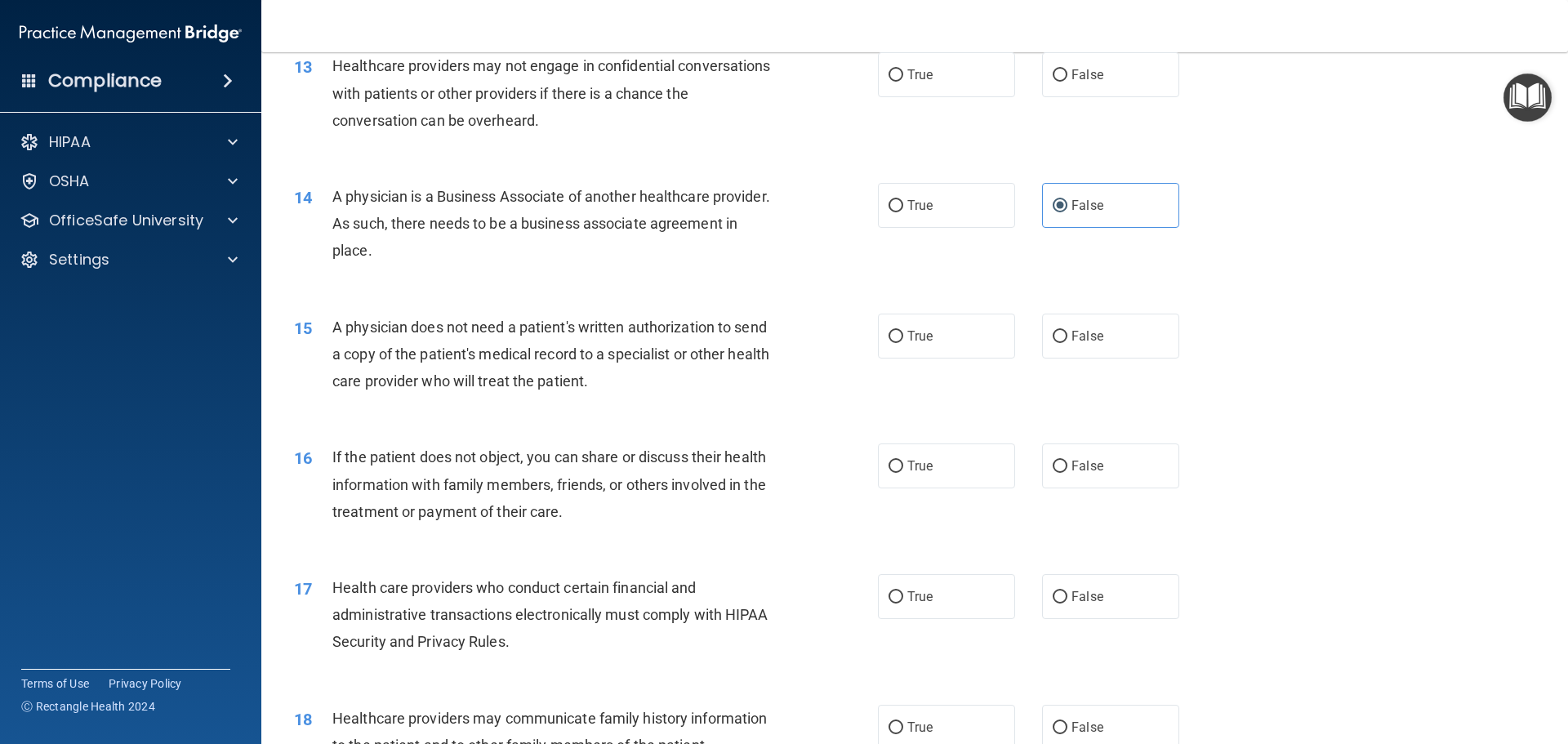
scroll to position [1968, 0]
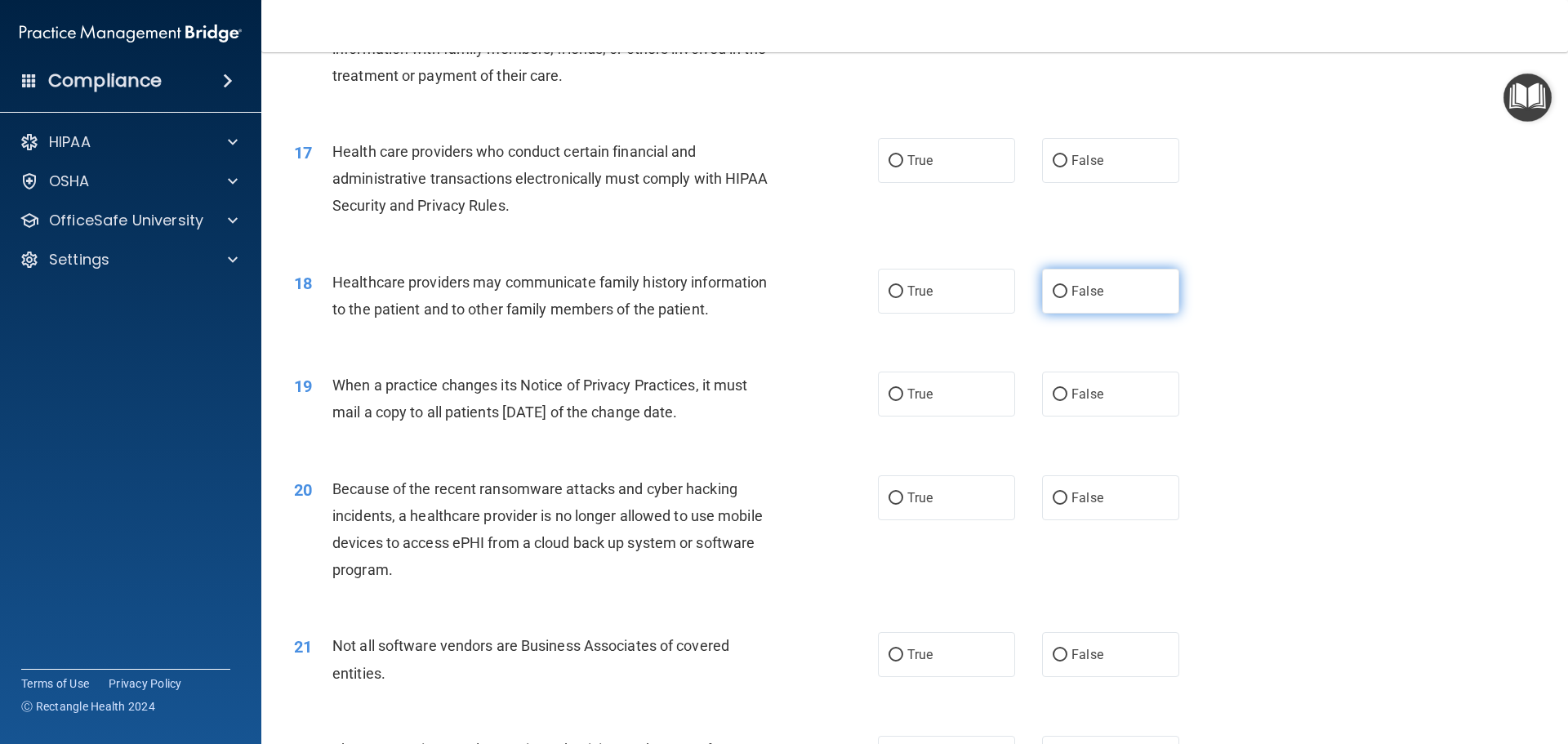
click at [1103, 297] on label "False" at bounding box center [1111, 291] width 138 height 45
click at [1067, 297] on input "False" at bounding box center [1060, 292] width 15 height 12
radio input "true"
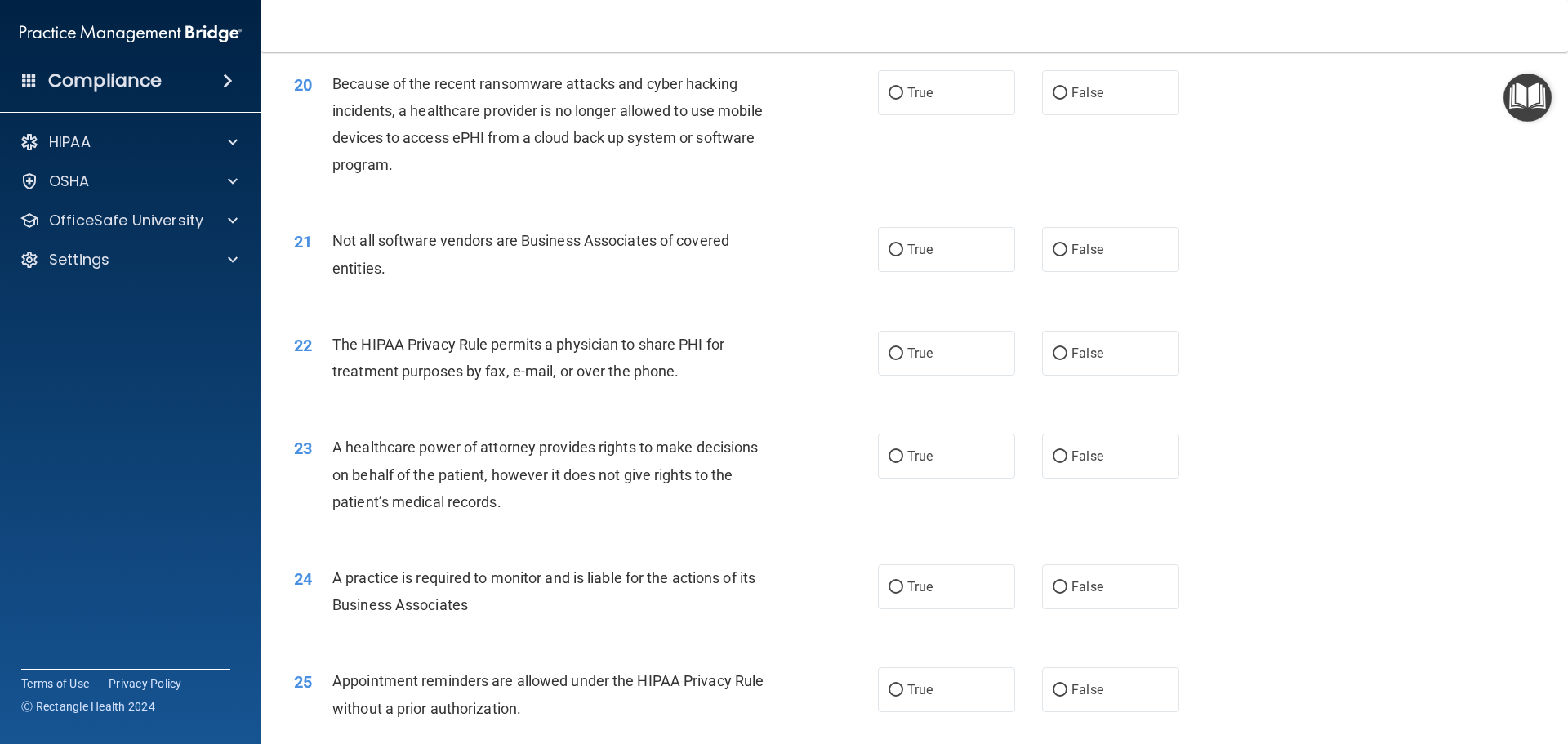
scroll to position [2404, 0]
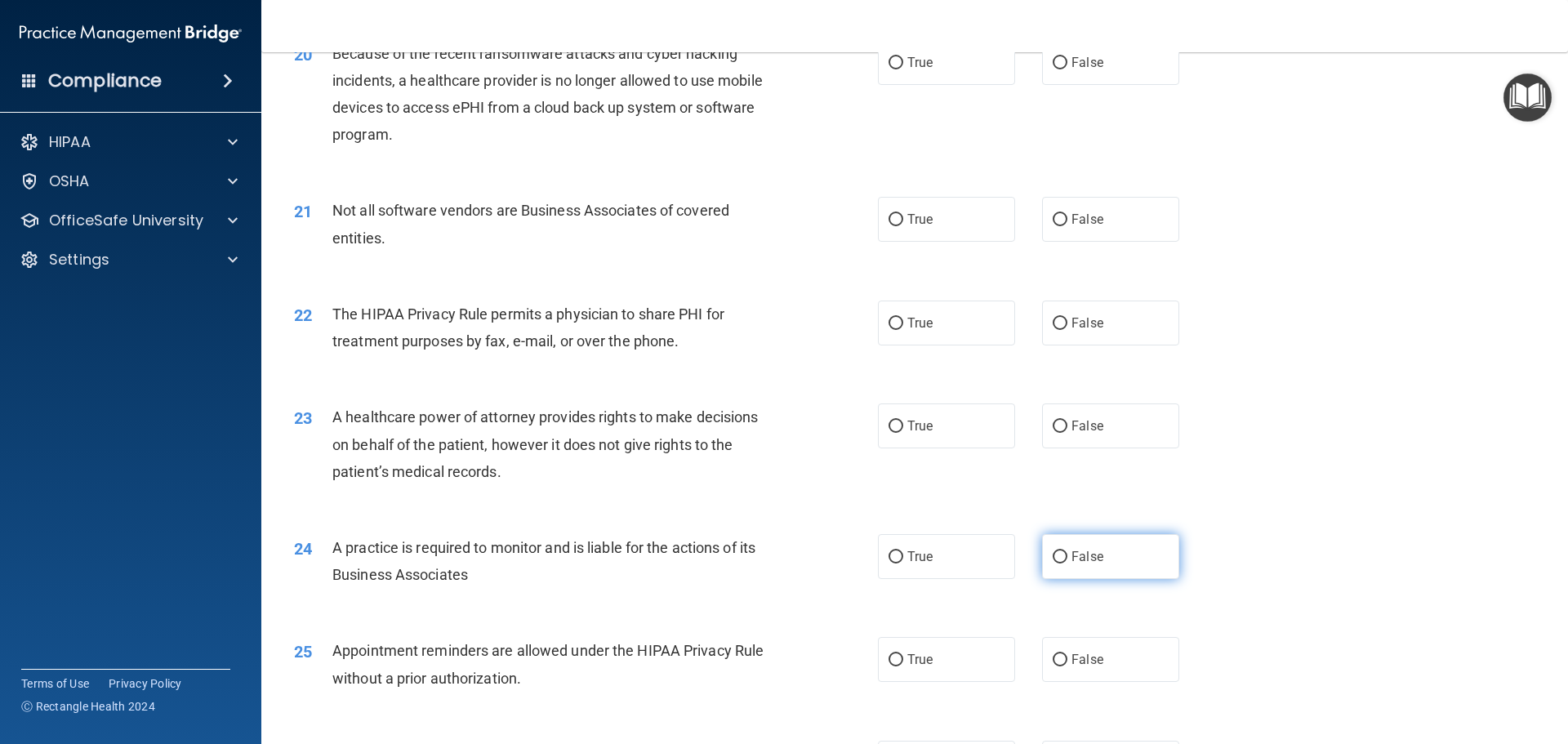
click at [1071, 558] on span "False" at bounding box center [1087, 556] width 31 height 16
click at [1067, 558] on input "False" at bounding box center [1060, 557] width 15 height 12
radio input "true"
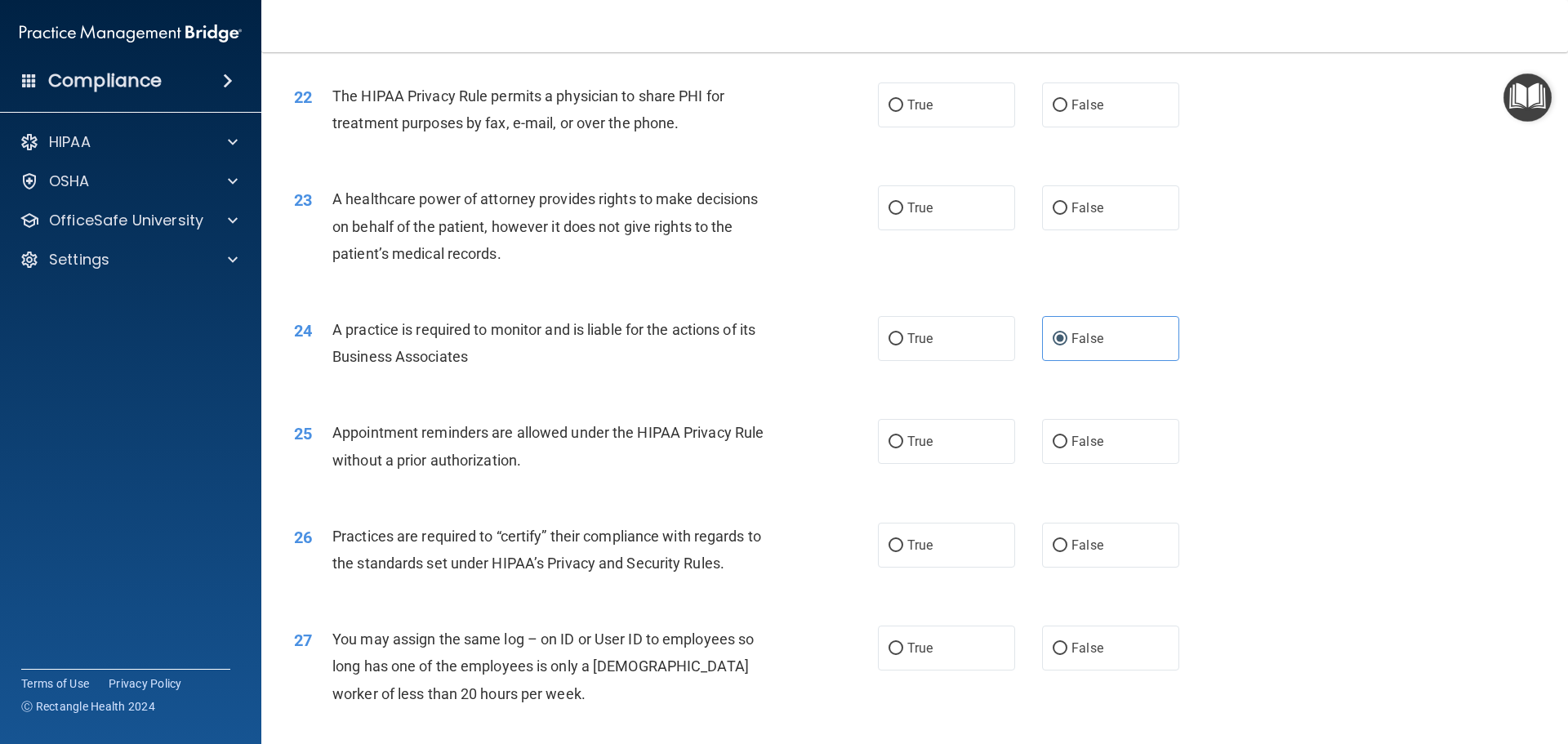
scroll to position [3057, 0]
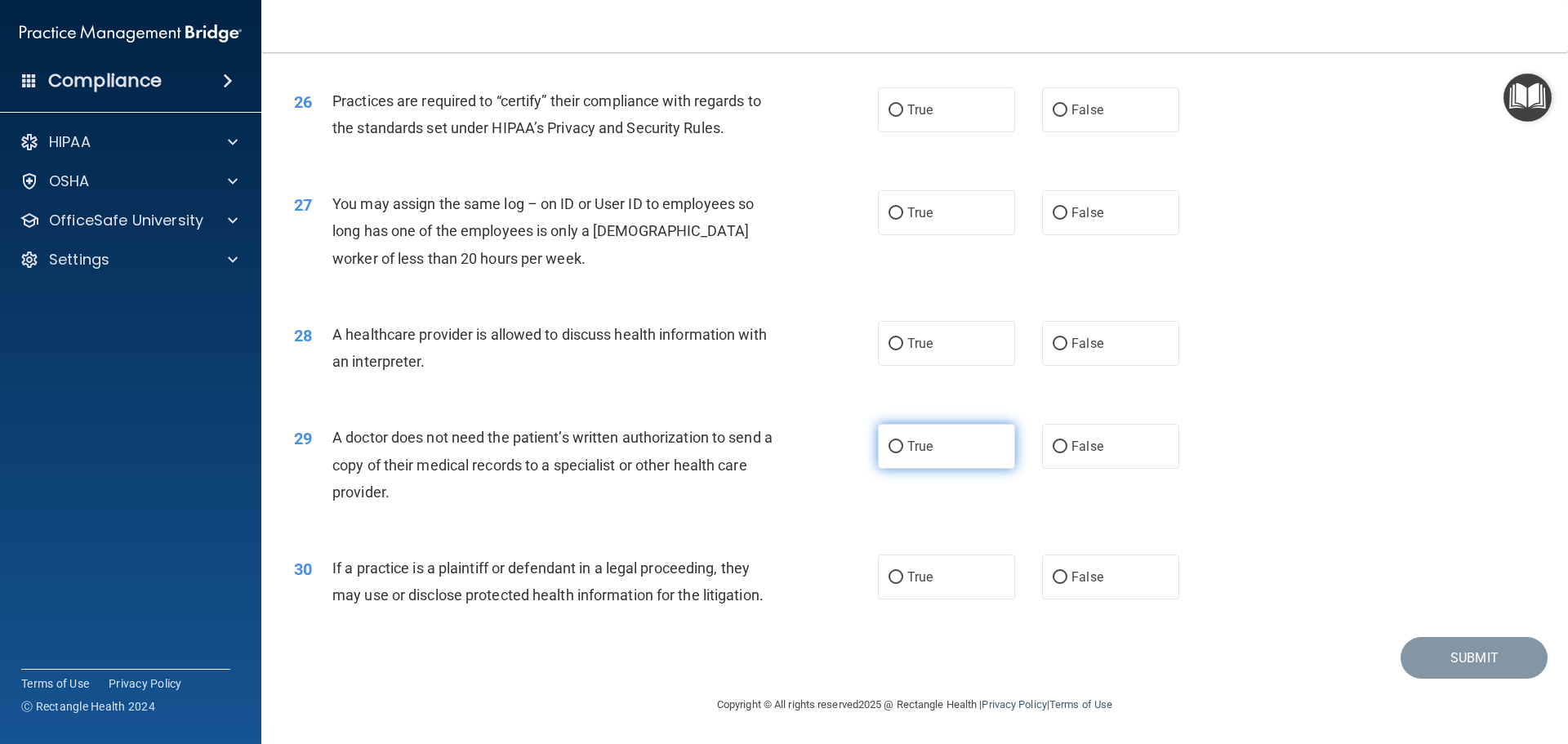
click at [892, 457] on label "True" at bounding box center [947, 446] width 138 height 45
click at [892, 453] on input "True" at bounding box center [896, 447] width 15 height 12
radio input "true"
click at [900, 582] on label "True" at bounding box center [947, 577] width 138 height 45
click at [900, 582] on input "True" at bounding box center [896, 577] width 15 height 12
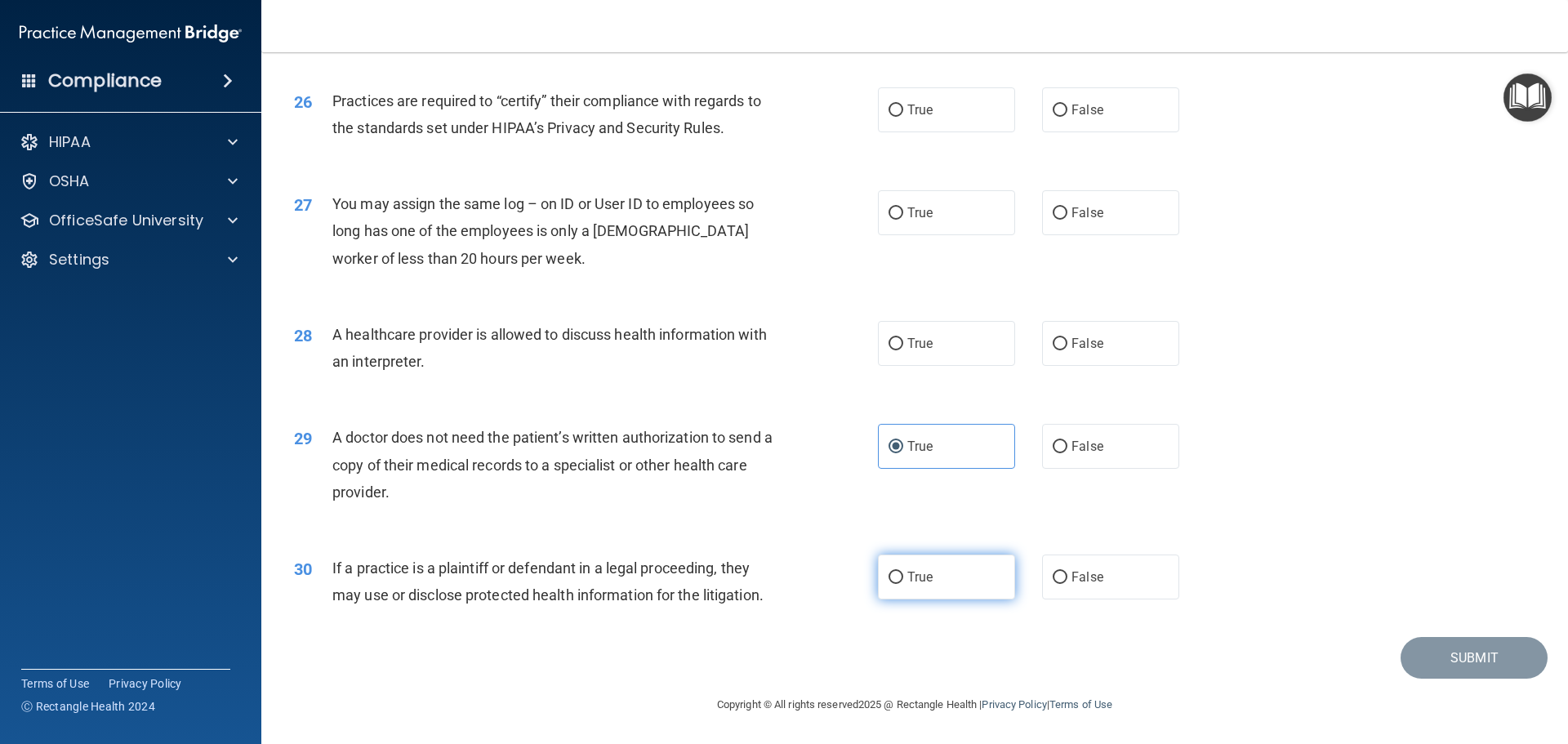
radio input "true"
click at [912, 342] on span "True" at bounding box center [920, 343] width 25 height 16
click at [903, 342] on input "True" at bounding box center [896, 343] width 15 height 12
radio input "true"
click at [1043, 213] on label "False" at bounding box center [1111, 212] width 138 height 45
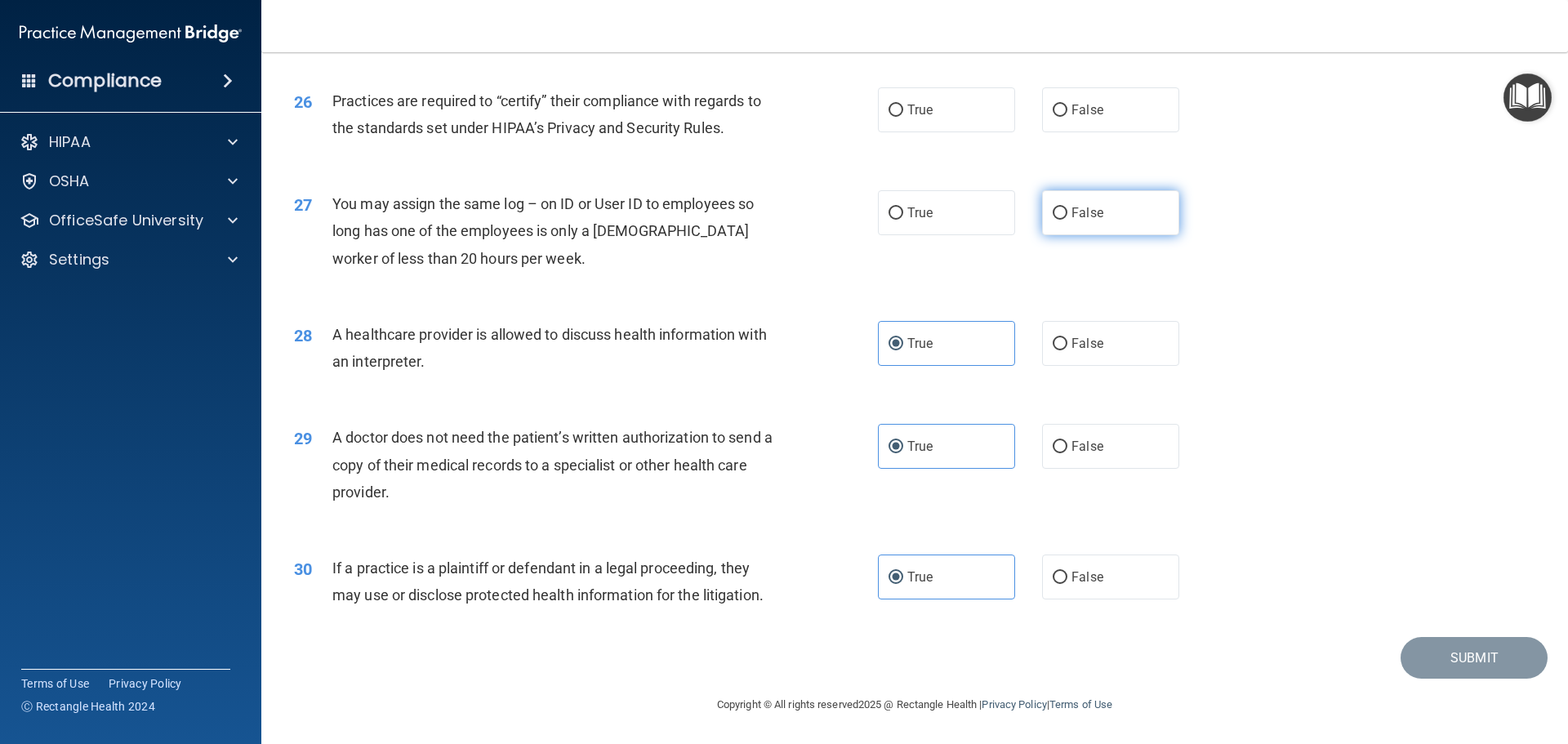
click at [1053, 213] on input "False" at bounding box center [1060, 213] width 15 height 12
radio input "true"
click at [1085, 124] on label "False" at bounding box center [1111, 110] width 138 height 45
click at [1067, 116] on input "False" at bounding box center [1060, 110] width 15 height 12
radio input "true"
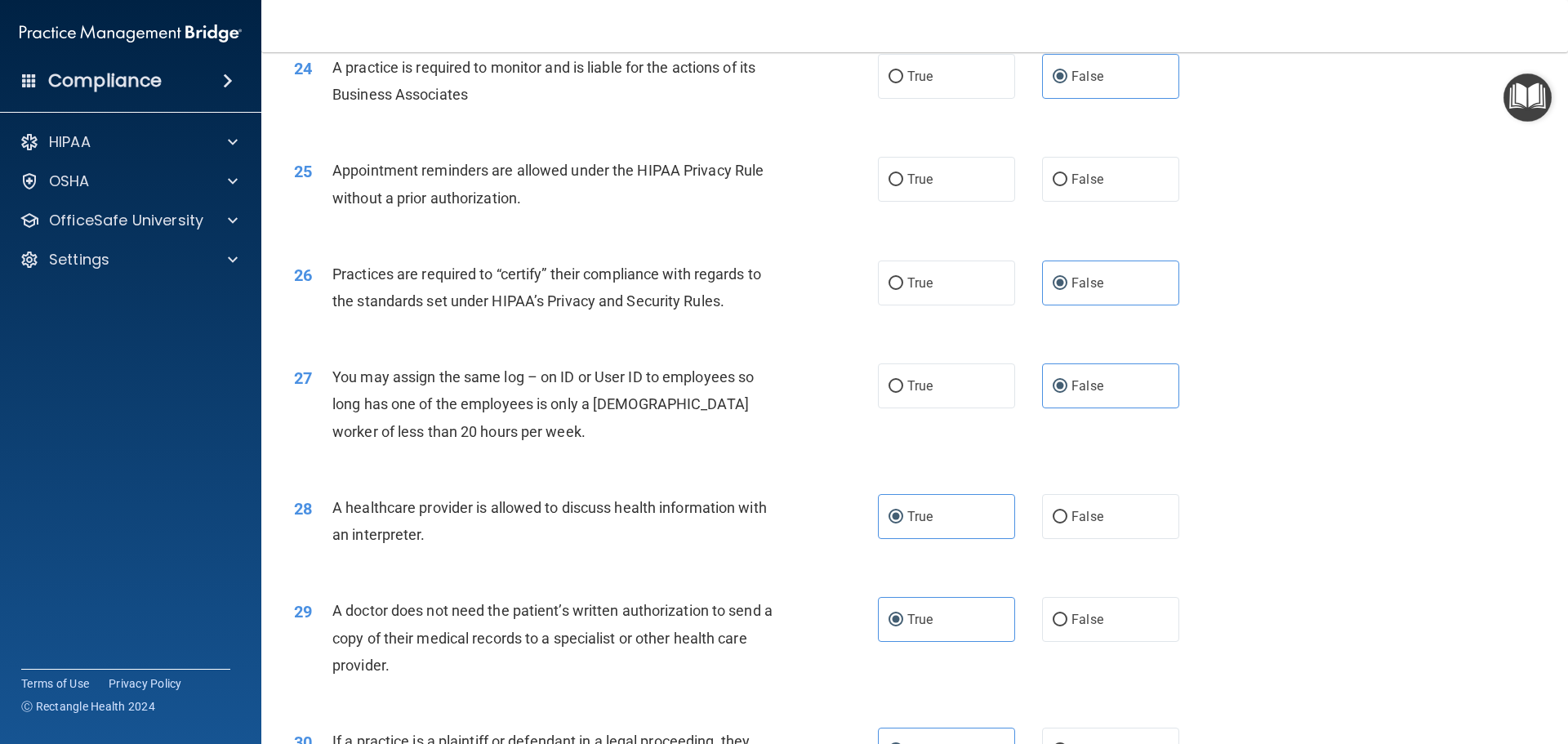
scroll to position [2622, 0]
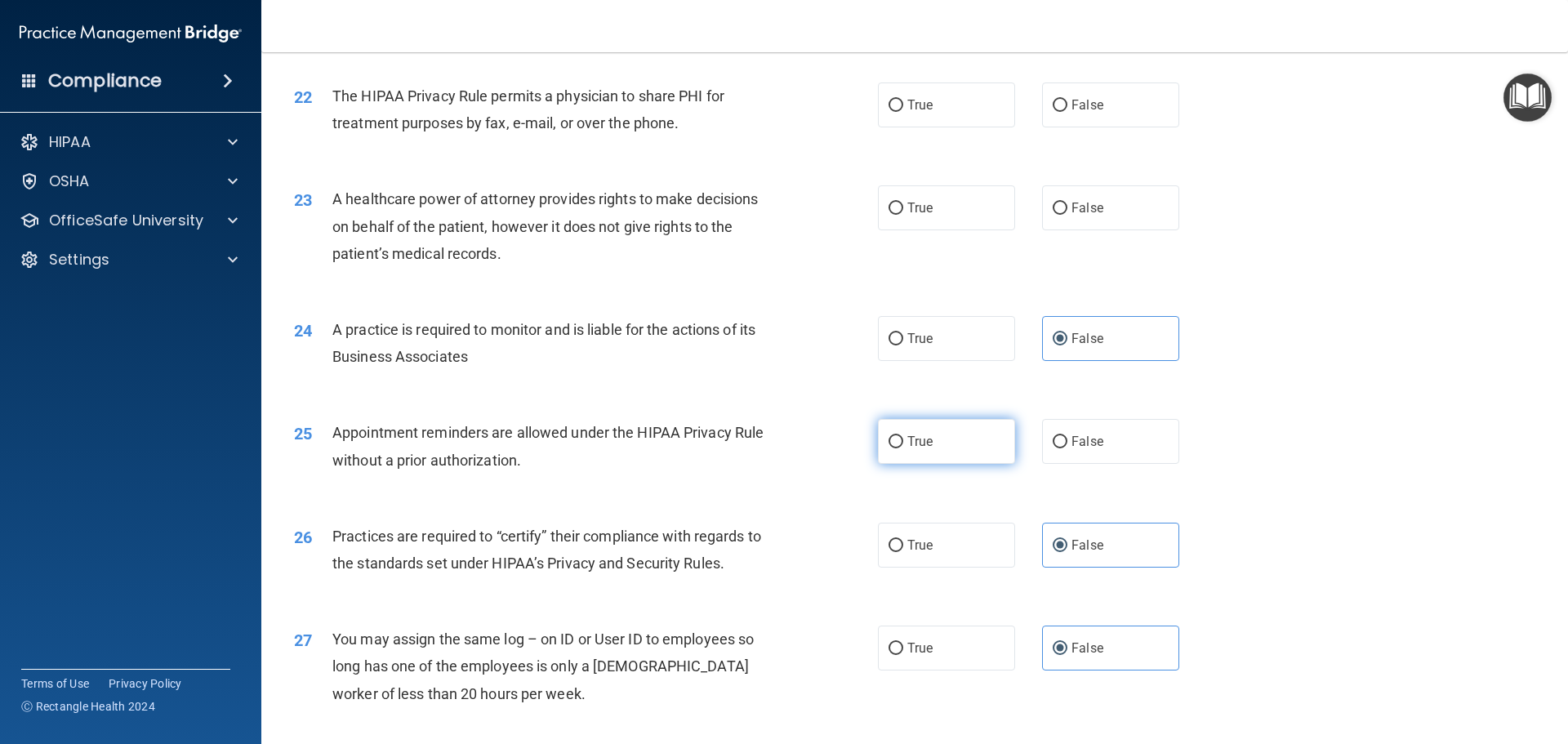
click at [957, 438] on label "True" at bounding box center [947, 441] width 138 height 45
click at [903, 438] on input "True" at bounding box center [896, 441] width 15 height 12
radio input "true"
click at [1053, 209] on input "False" at bounding box center [1060, 208] width 15 height 12
radio input "true"
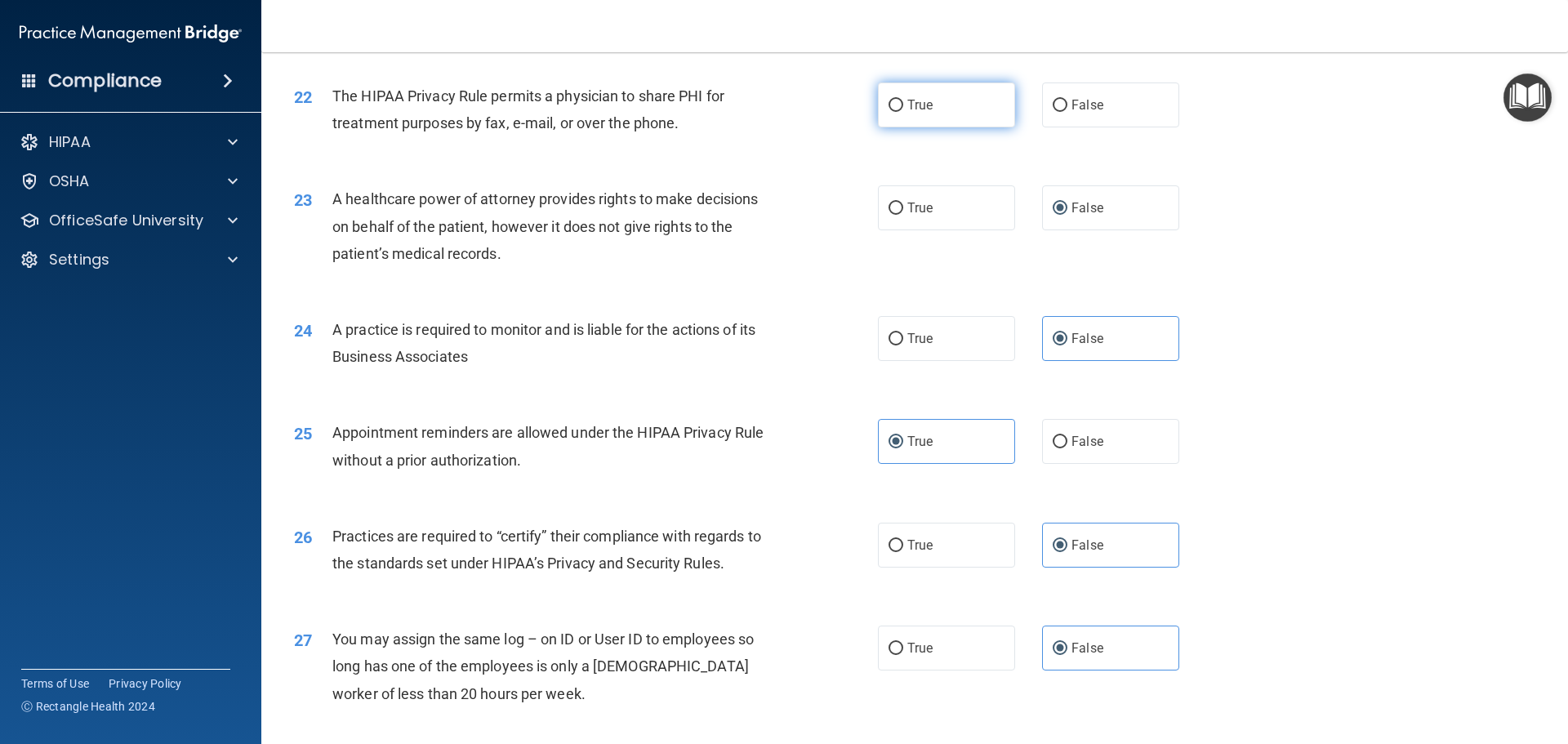
click at [900, 120] on label "True" at bounding box center [947, 104] width 138 height 45
click at [900, 112] on input "True" at bounding box center [896, 105] width 15 height 12
radio input "true"
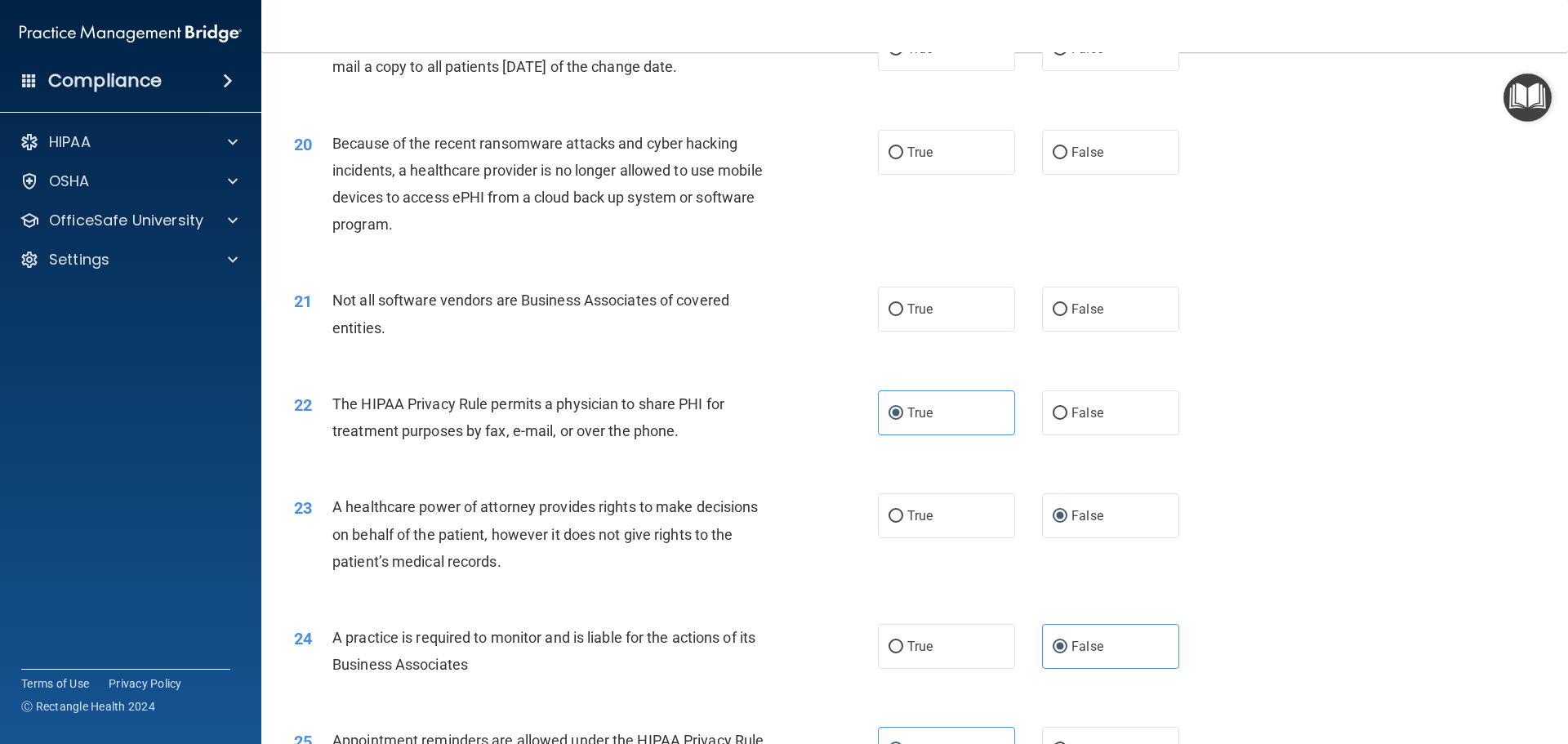
scroll to position [2186, 0]
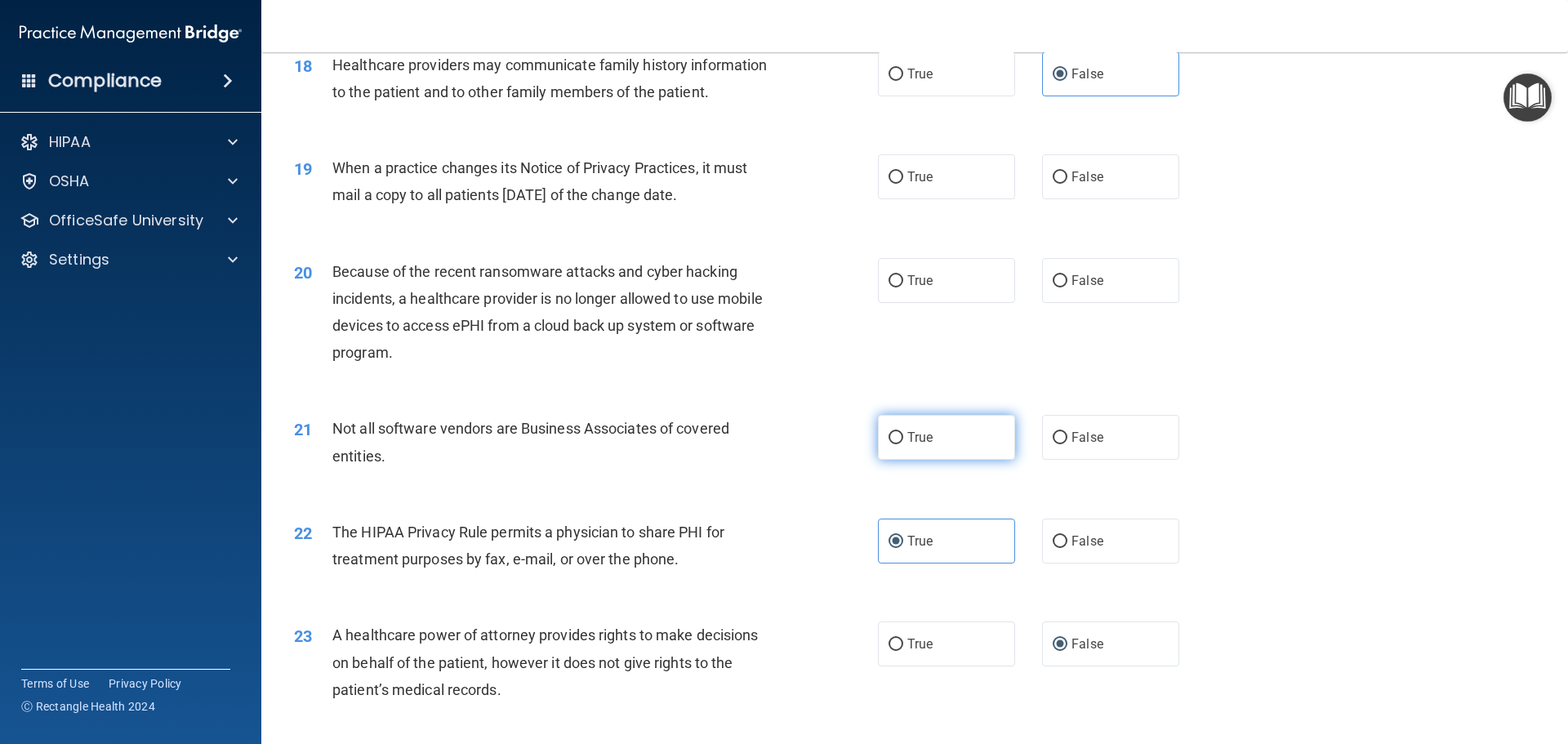
click at [906, 445] on label "True" at bounding box center [947, 437] width 138 height 45
click at [903, 444] on input "True" at bounding box center [896, 438] width 15 height 12
radio input "true"
click at [1124, 266] on label "False" at bounding box center [1111, 280] width 138 height 45
click at [1067, 275] on input "False" at bounding box center [1060, 281] width 15 height 12
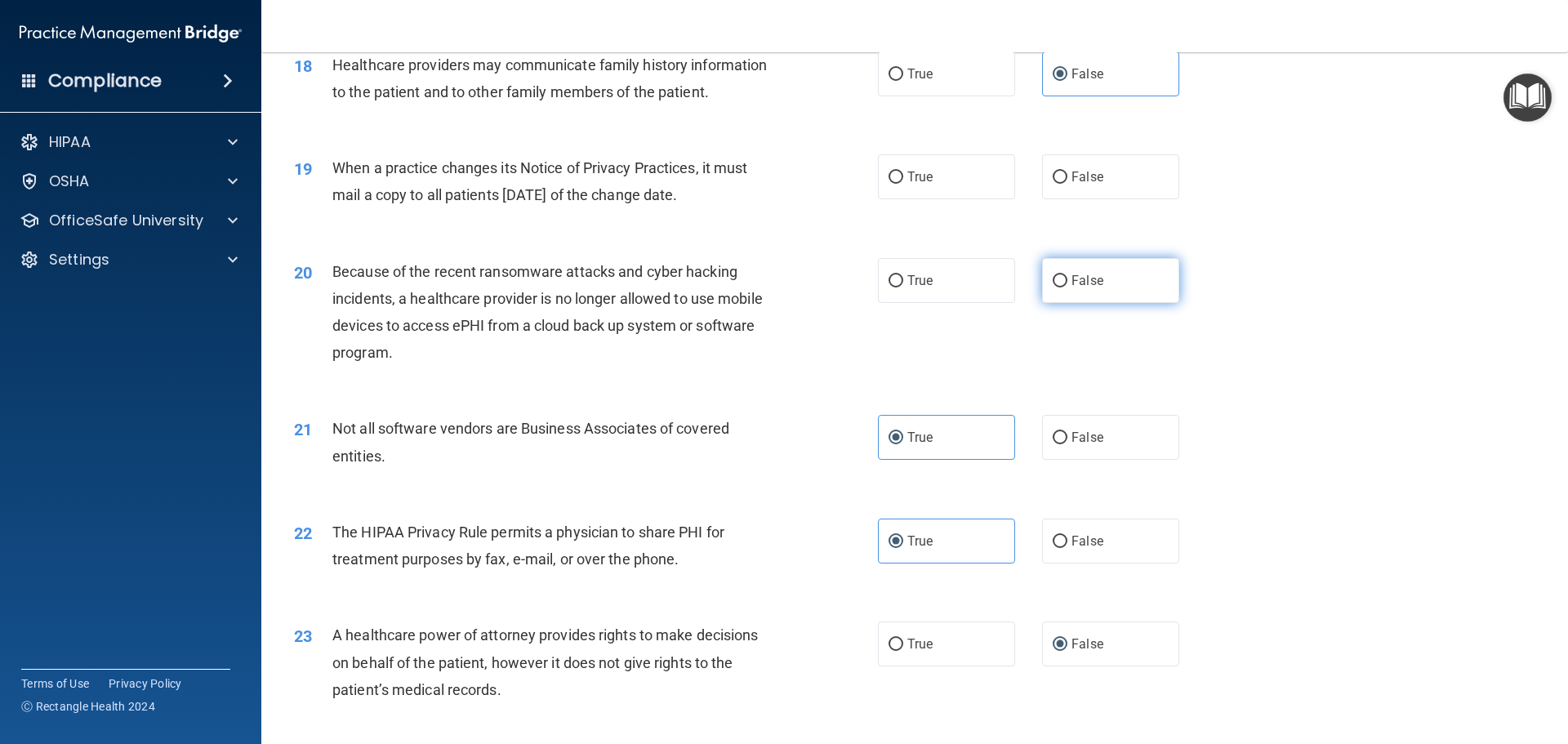
radio input "true"
click at [1053, 174] on input "False" at bounding box center [1060, 177] width 15 height 12
radio input "true"
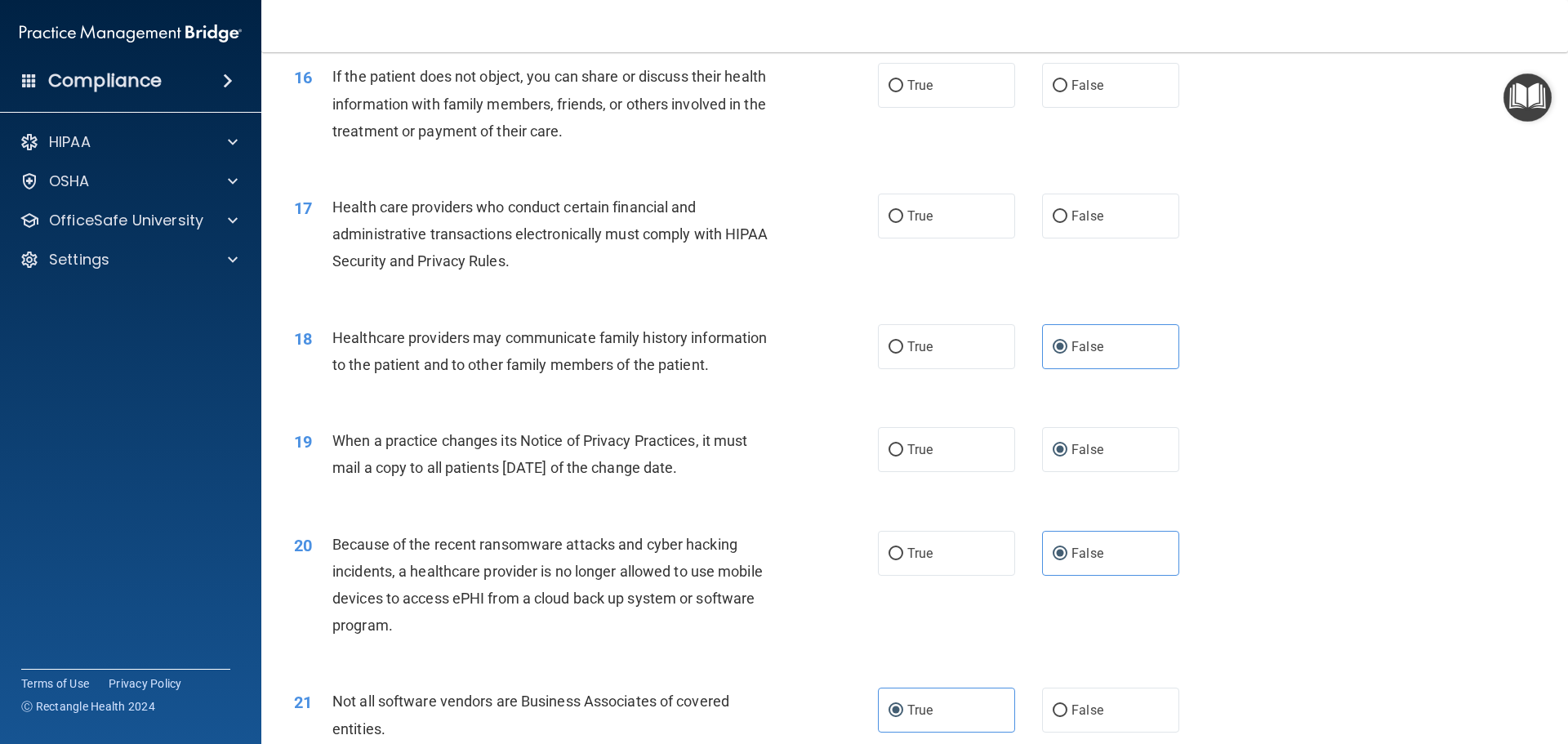
scroll to position [1750, 0]
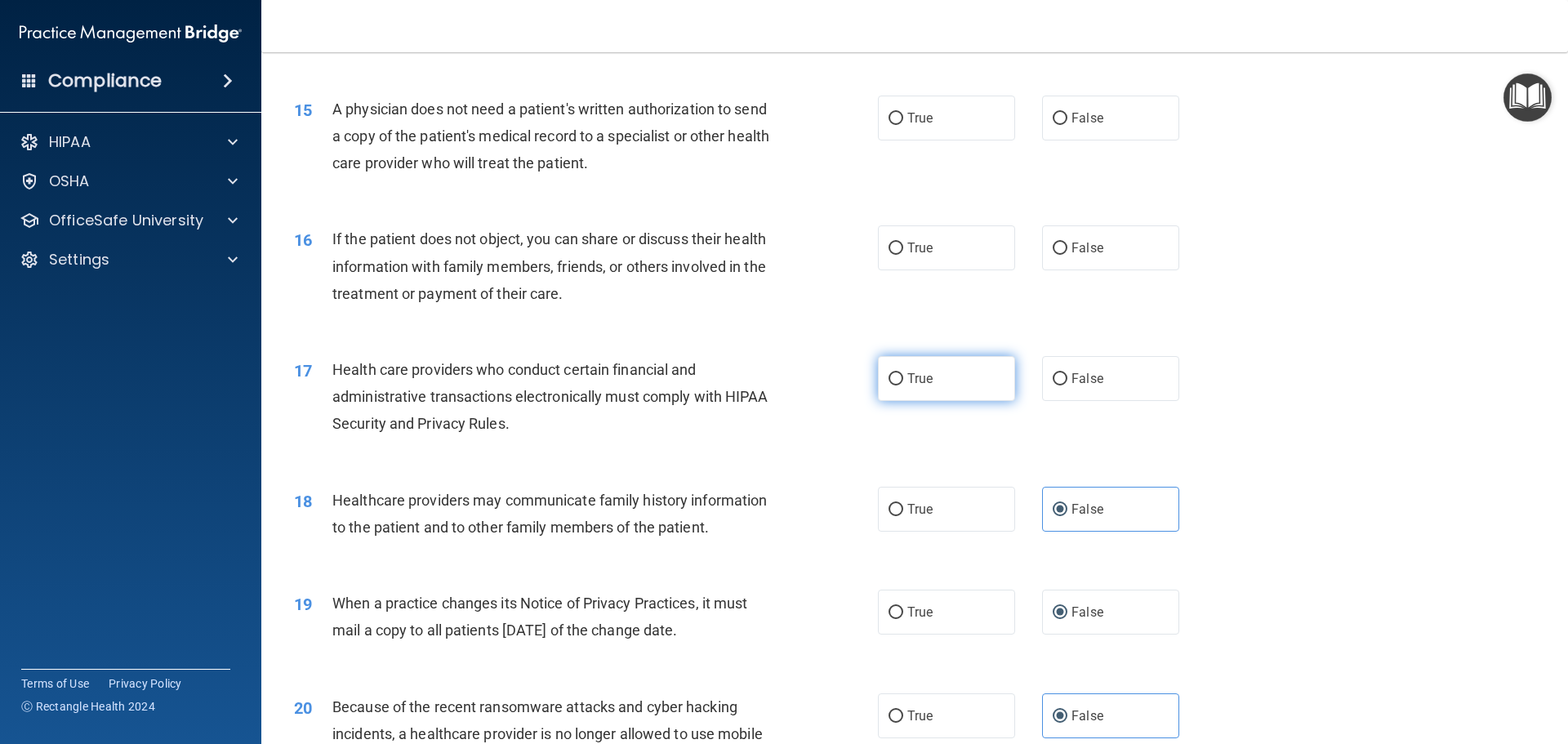
click at [901, 388] on label "True" at bounding box center [947, 378] width 138 height 45
click at [901, 385] on input "True" at bounding box center [896, 378] width 15 height 12
radio input "true"
click at [911, 243] on span "True" at bounding box center [920, 247] width 25 height 16
click at [903, 243] on input "True" at bounding box center [896, 248] width 15 height 12
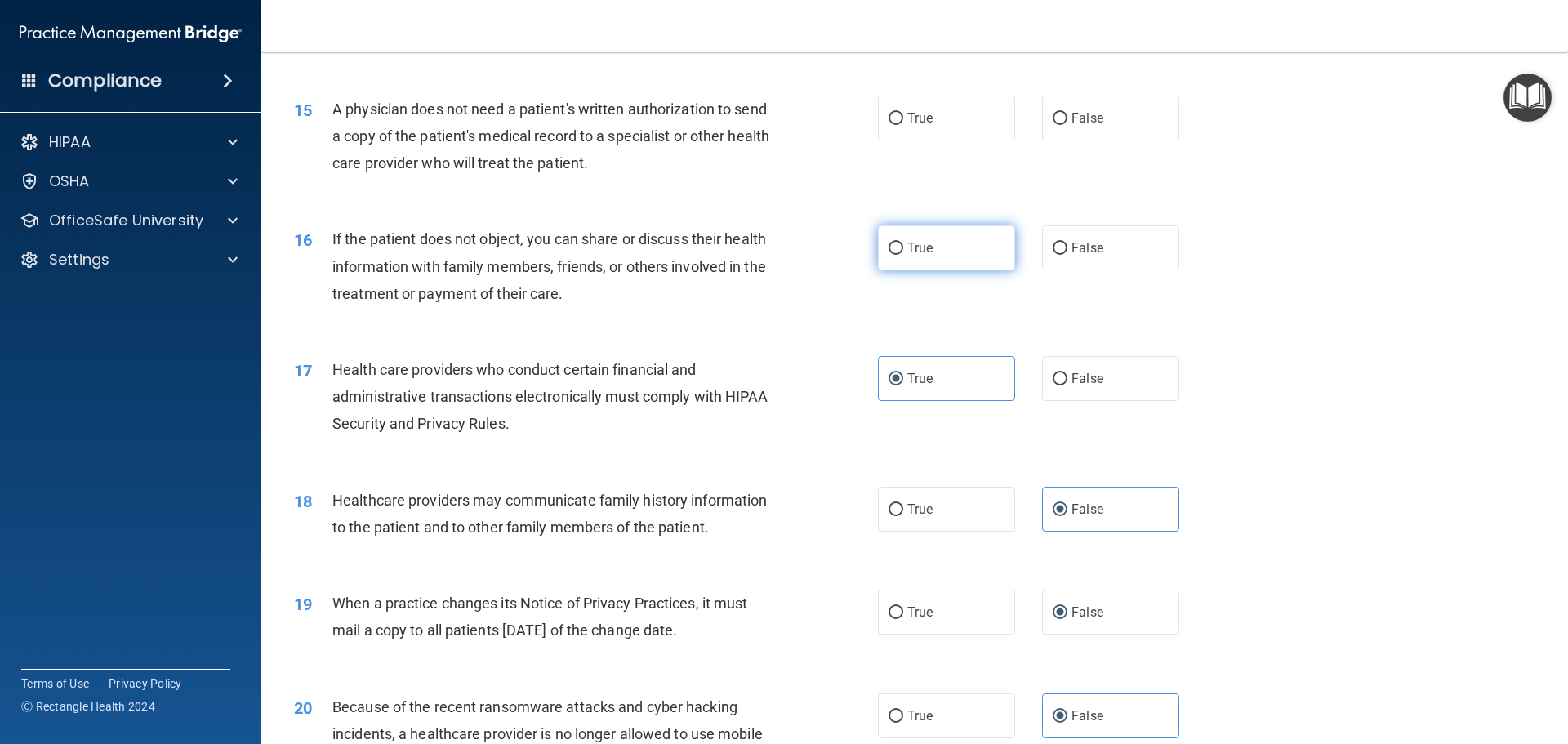
radio input "true"
click at [913, 129] on label "True" at bounding box center [947, 117] width 138 height 45
click at [903, 125] on input "True" at bounding box center [896, 118] width 15 height 12
radio input "true"
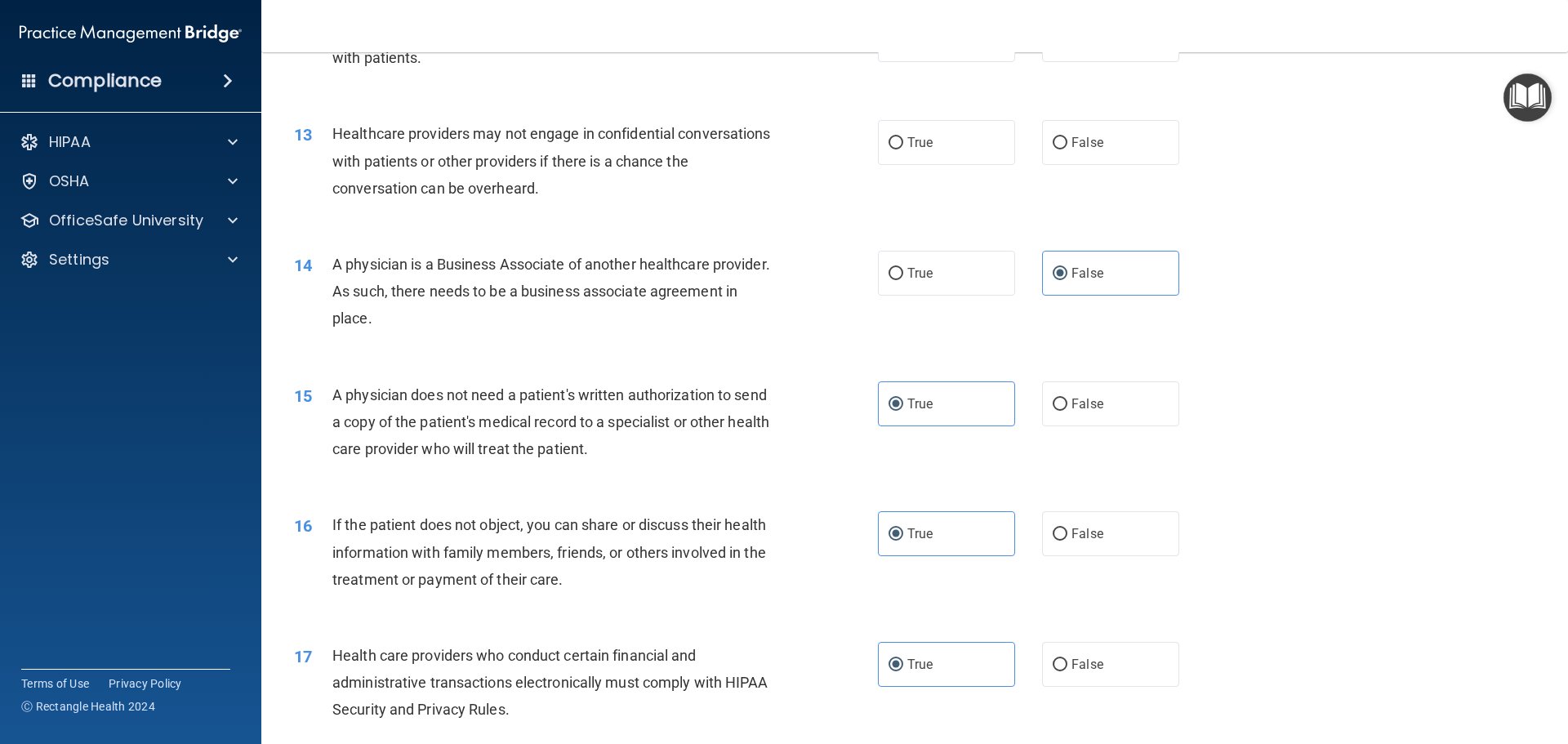
scroll to position [1315, 0]
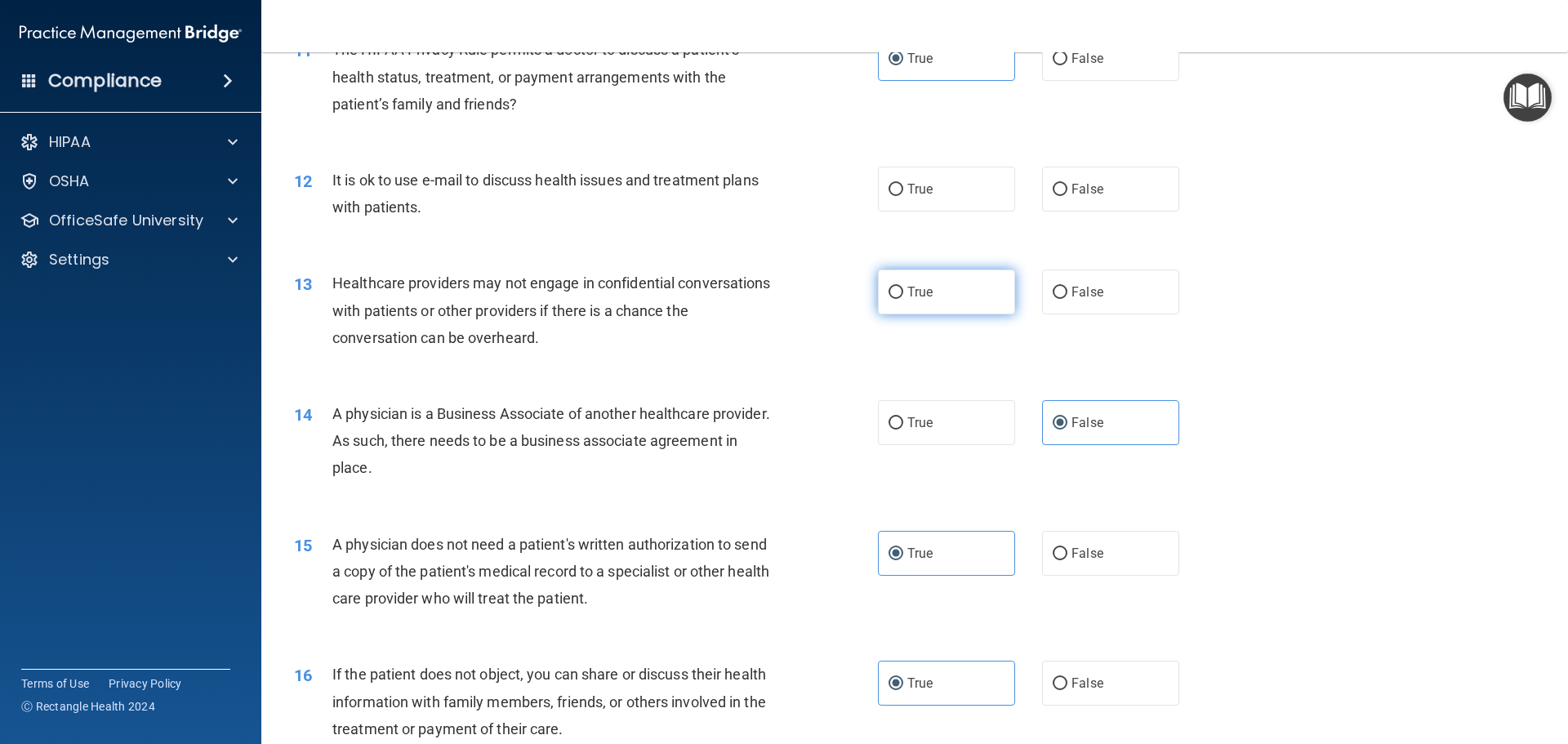
click at [897, 282] on label "True" at bounding box center [947, 292] width 138 height 45
click at [897, 286] on input "True" at bounding box center [896, 292] width 15 height 12
radio input "true"
click at [1078, 280] on label "False" at bounding box center [1111, 292] width 138 height 45
click at [1067, 286] on input "False" at bounding box center [1060, 292] width 15 height 12
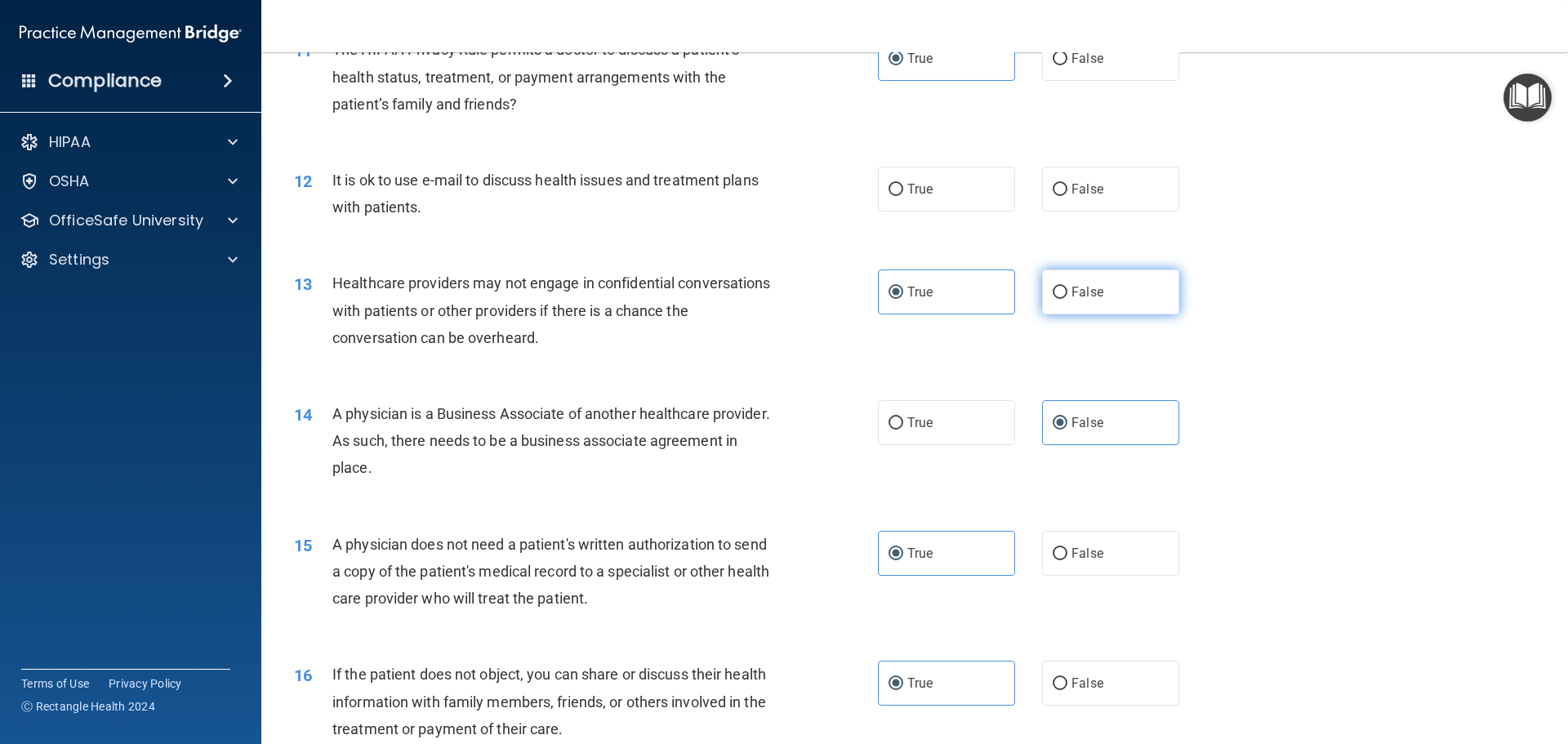
radio input "true"
radio input "false"
click at [888, 194] on input "True" at bounding box center [896, 189] width 15 height 12
radio input "true"
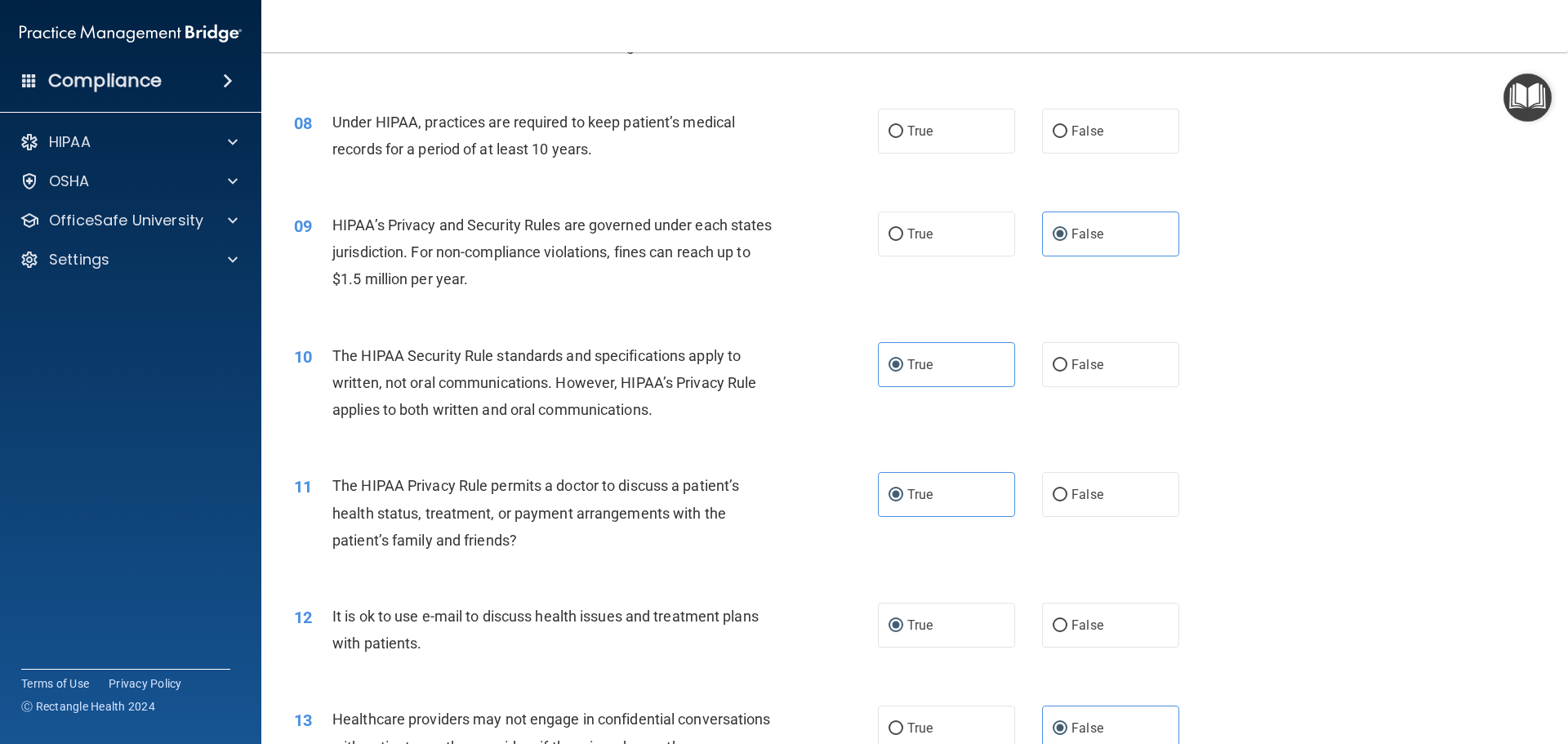
scroll to position [662, 0]
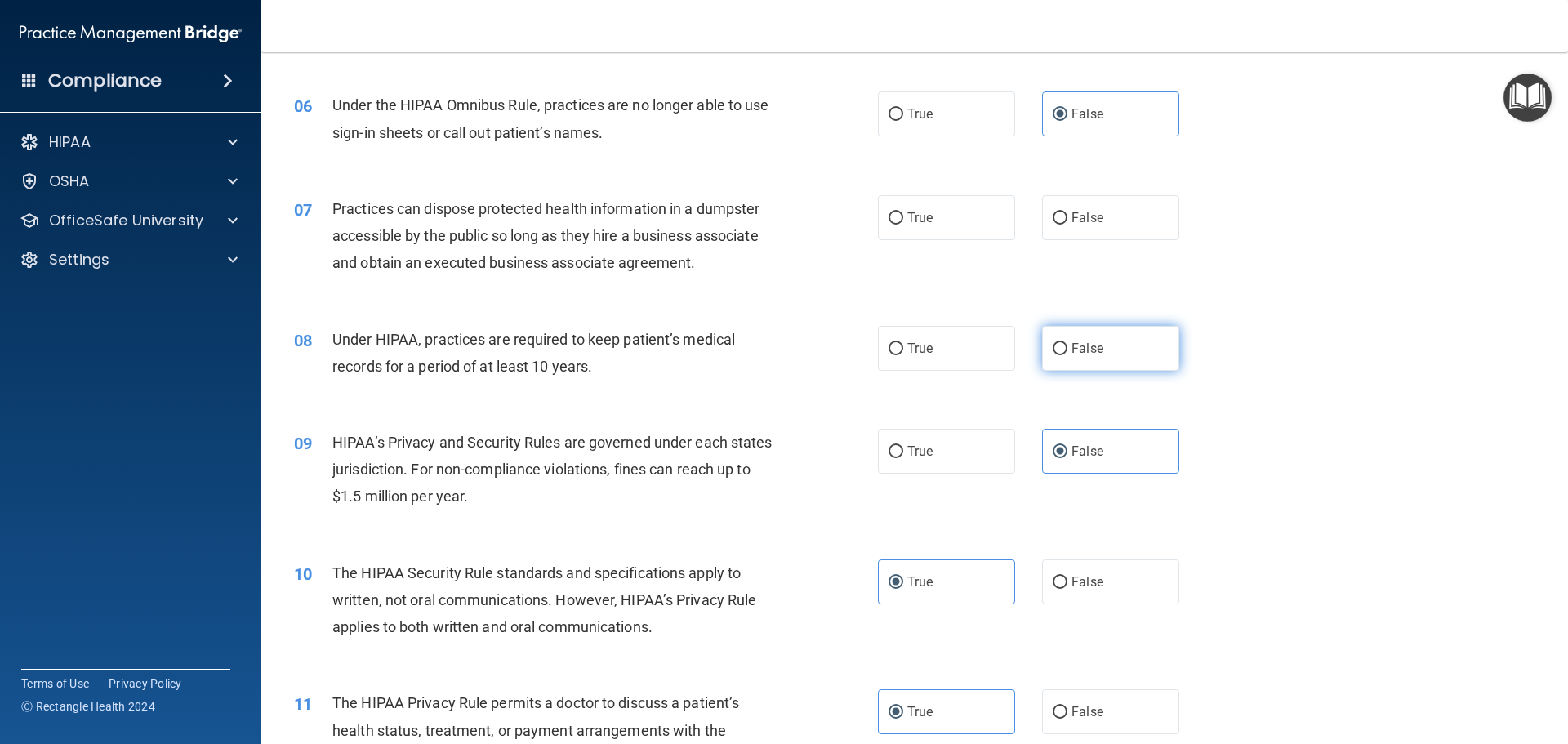
click at [1071, 347] on span "False" at bounding box center [1087, 348] width 31 height 16
click at [1067, 347] on input "False" at bounding box center [1060, 348] width 15 height 12
radio input "true"
click at [1071, 212] on span "False" at bounding box center [1087, 217] width 31 height 16
click at [1066, 212] on input "False" at bounding box center [1060, 218] width 15 height 12
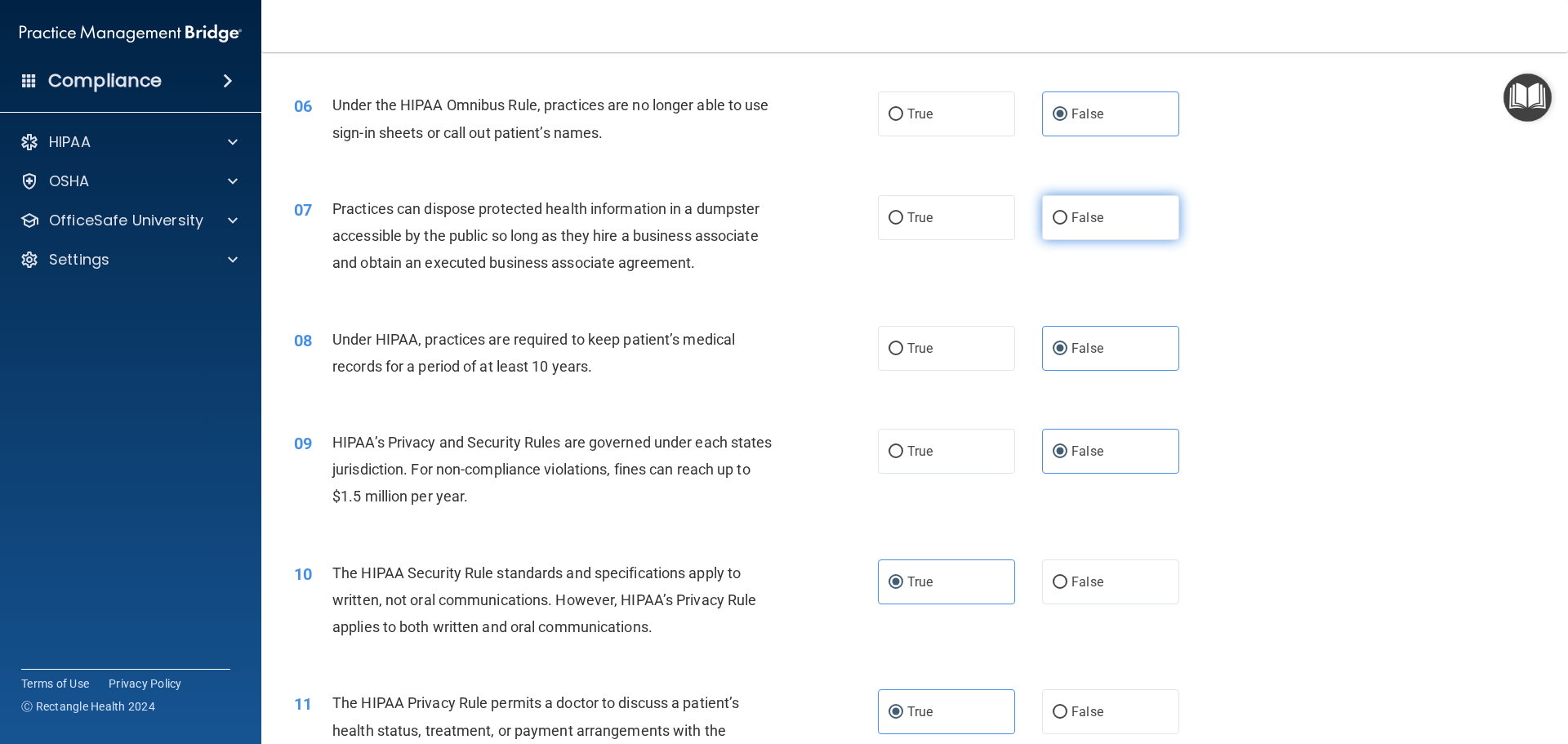
radio input "true"
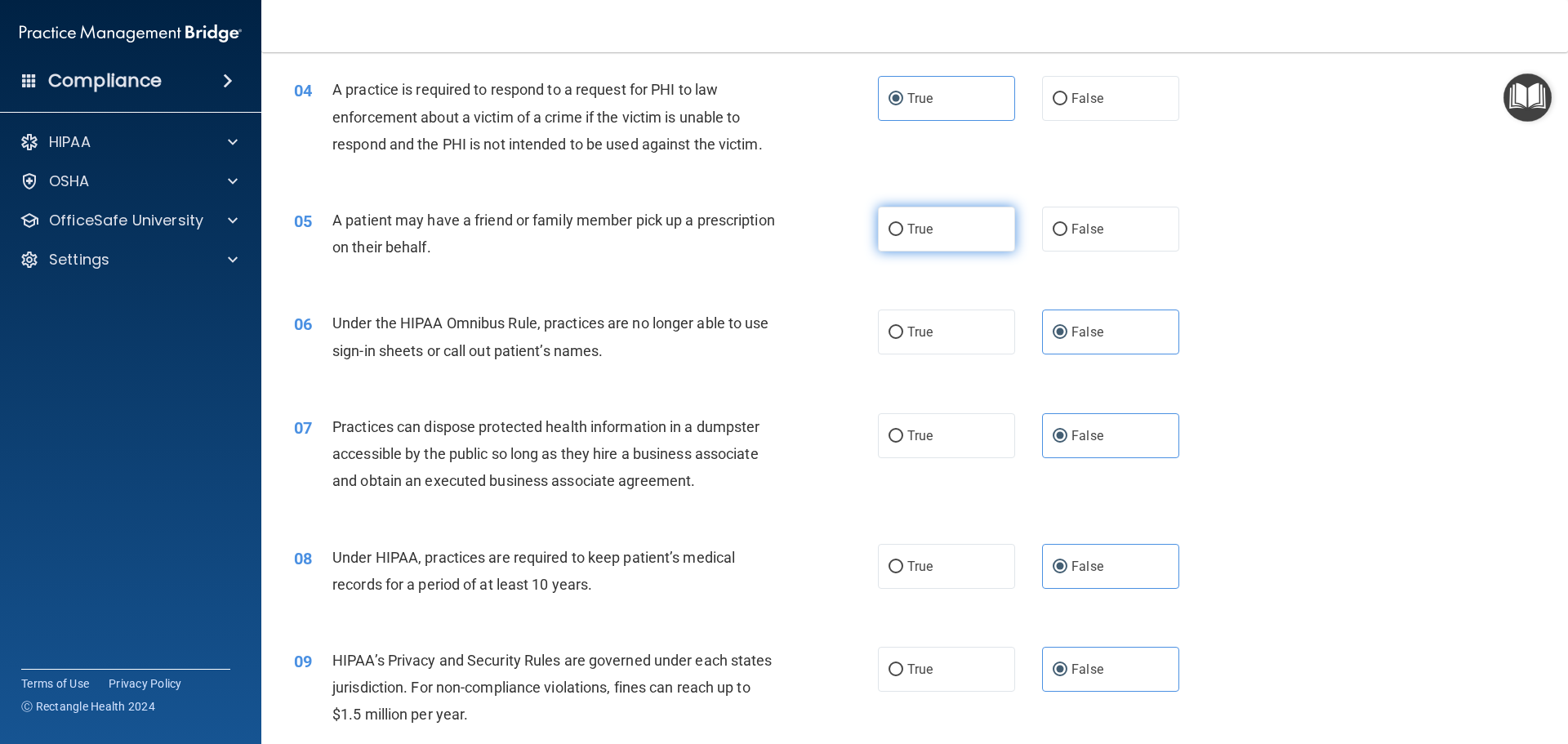
click at [927, 229] on span "True" at bounding box center [920, 229] width 25 height 16
click at [903, 229] on input "True" at bounding box center [896, 229] width 15 height 12
radio input "true"
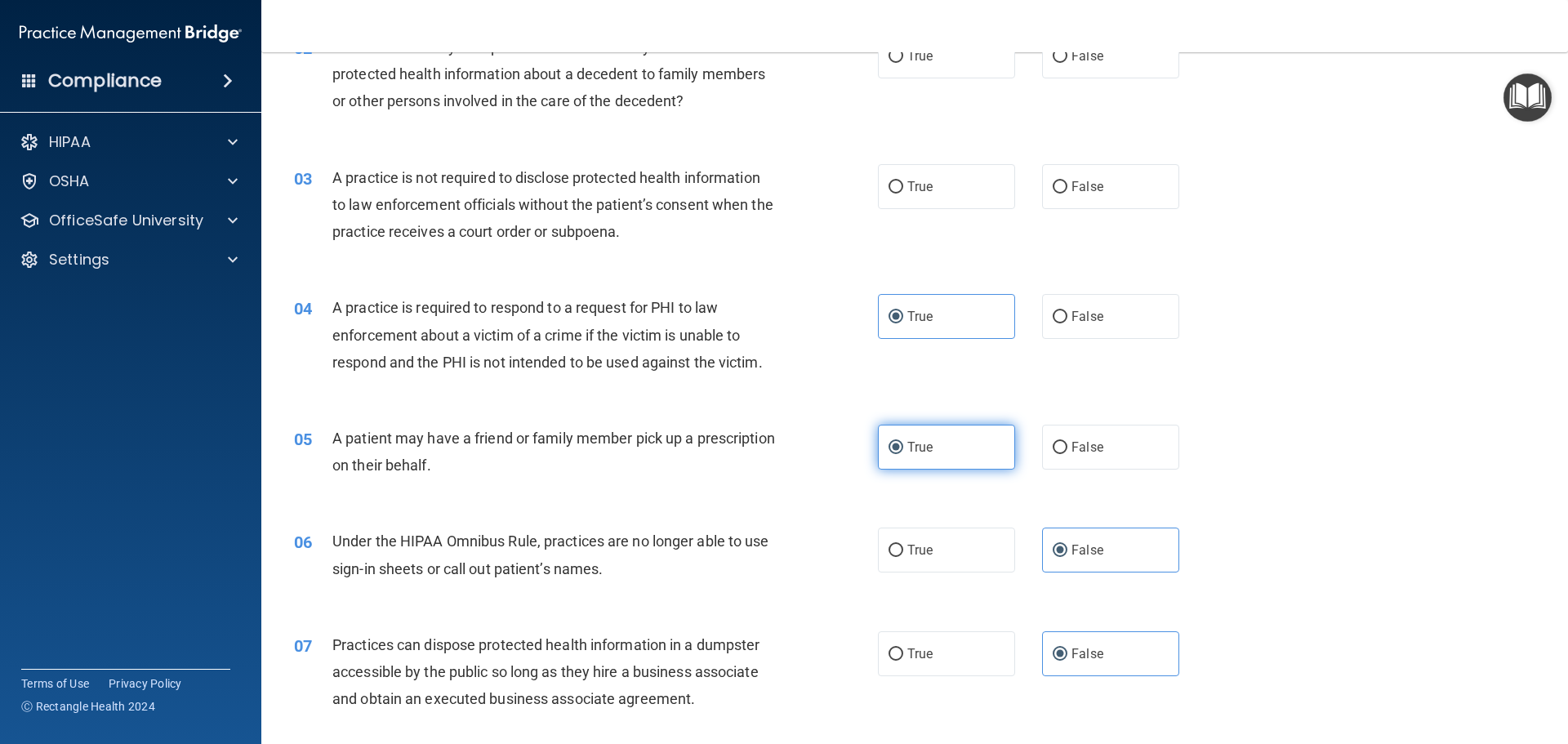
scroll to position [9, 0]
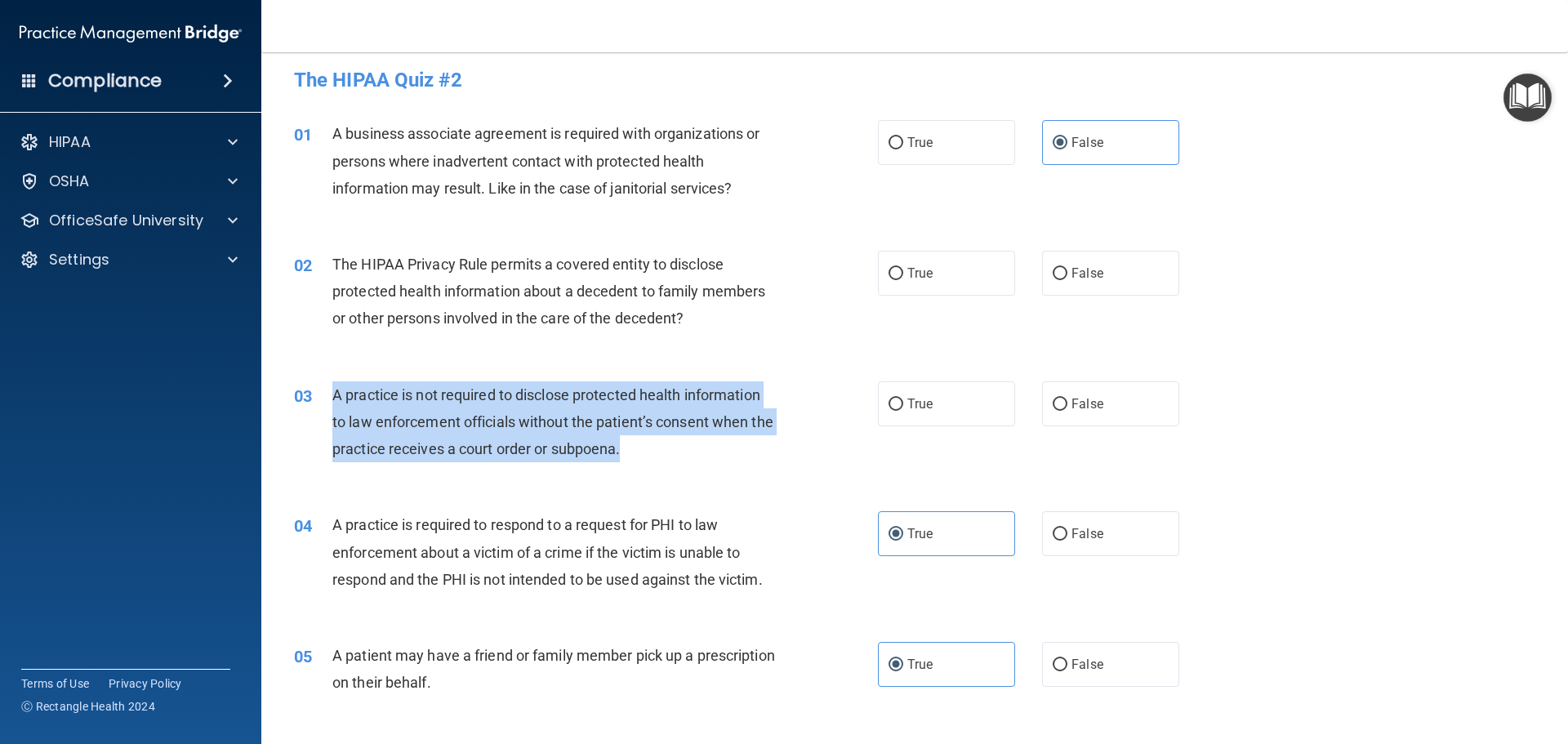
drag, startPoint x: 332, startPoint y: 396, endPoint x: 710, endPoint y: 448, distance: 381.6
click at [710, 448] on div "A practice is not required to disclose protected health information to law enfo…" at bounding box center [561, 422] width 456 height 81
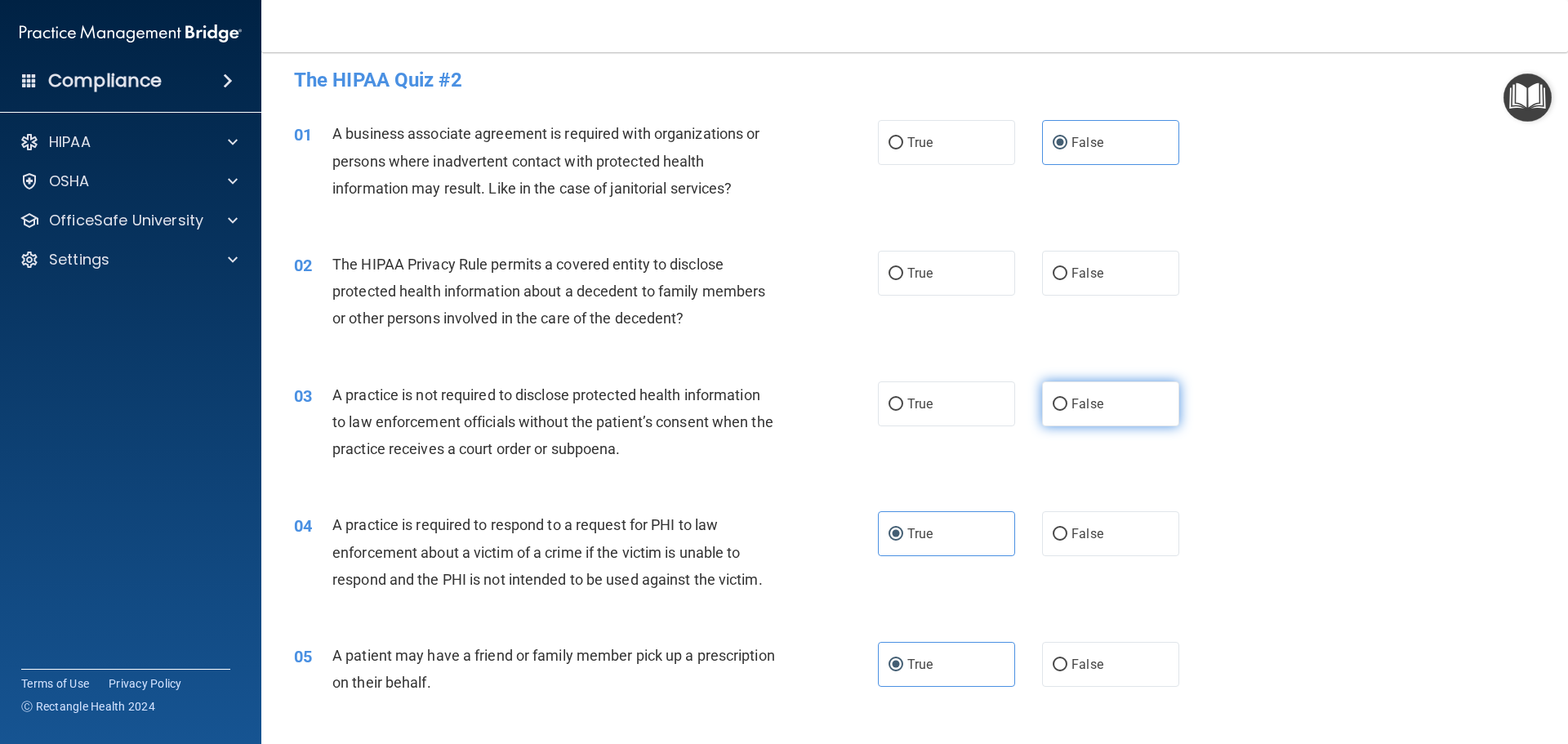
click at [1077, 408] on span "False" at bounding box center [1087, 403] width 31 height 16
click at [1067, 408] on input "False" at bounding box center [1060, 404] width 15 height 12
radio input "true"
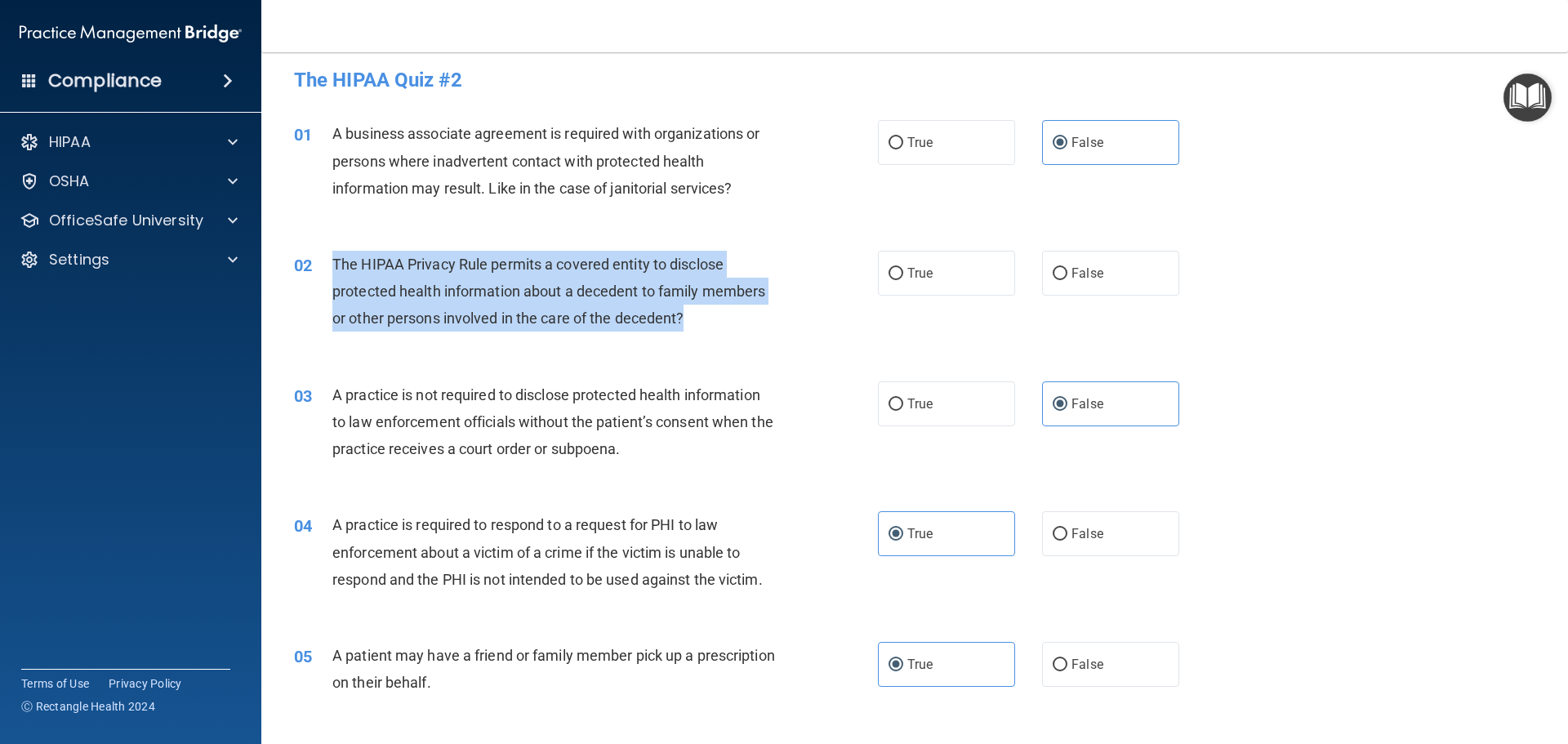
drag, startPoint x: 334, startPoint y: 258, endPoint x: 696, endPoint y: 316, distance: 366.6
click at [696, 316] on div "The HIPAA Privacy Rule permits a covered entity to disclose protected health in…" at bounding box center [561, 292] width 456 height 81
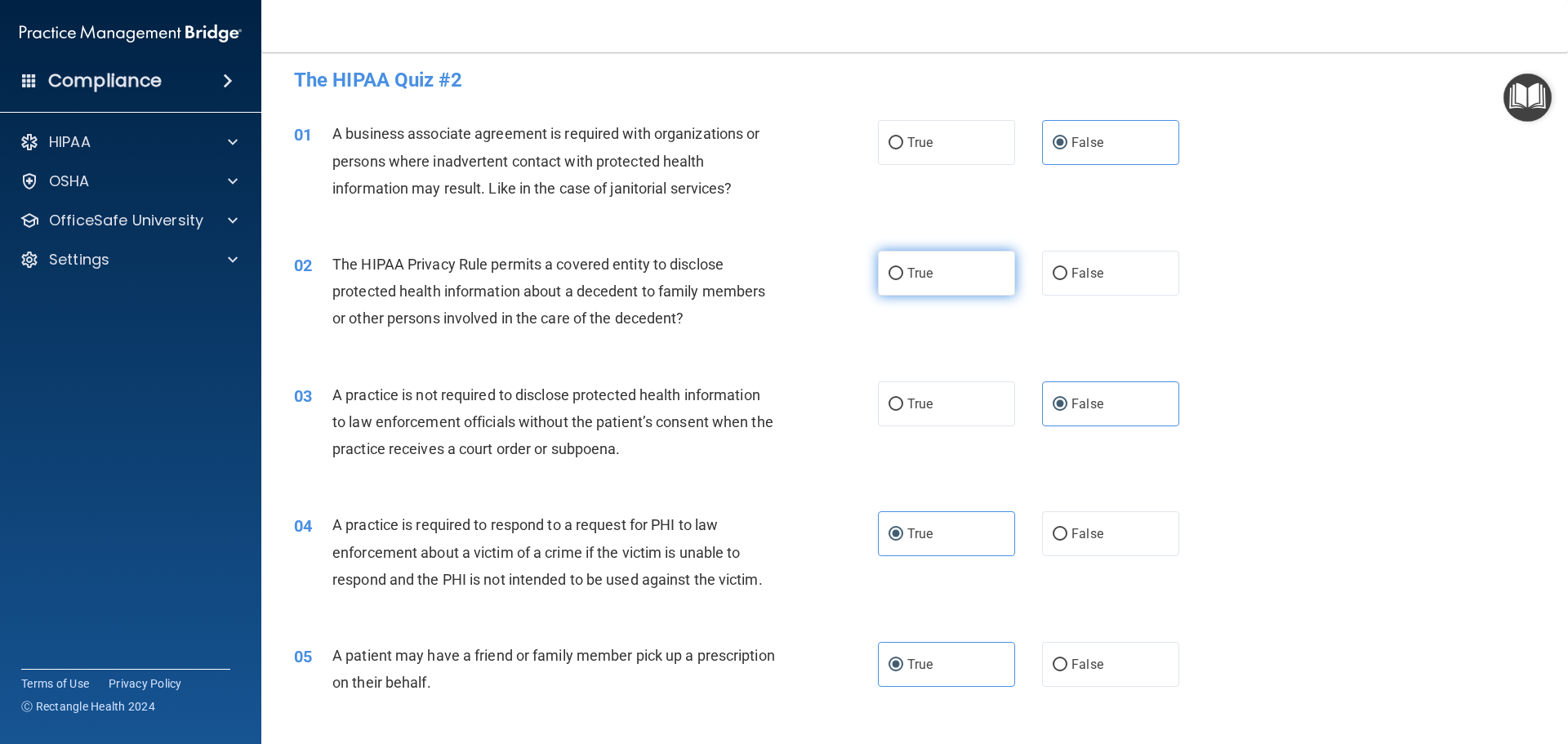
click at [908, 275] on span "True" at bounding box center [920, 272] width 25 height 16
click at [903, 275] on input "True" at bounding box center [896, 273] width 15 height 12
radio input "true"
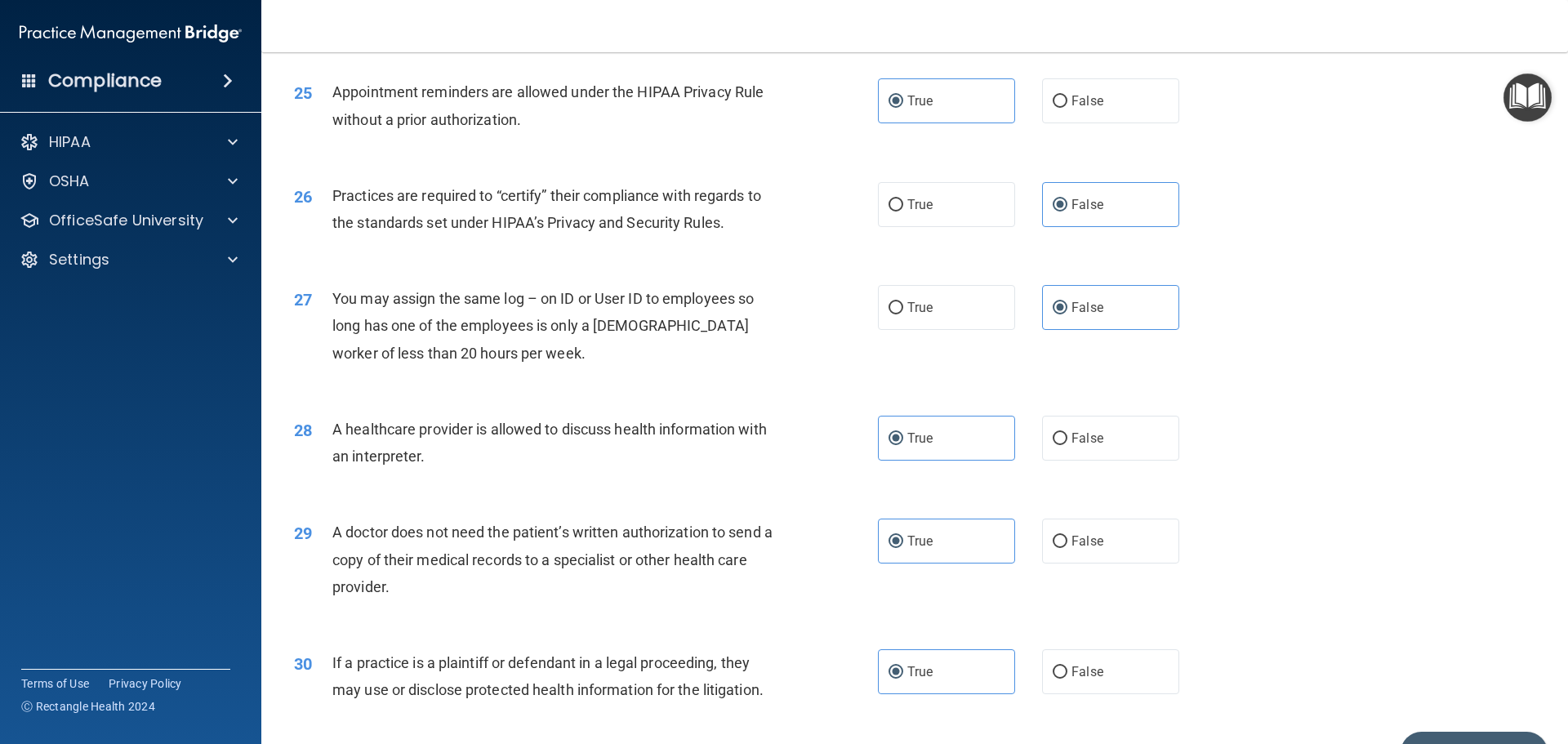
scroll to position [3057, 0]
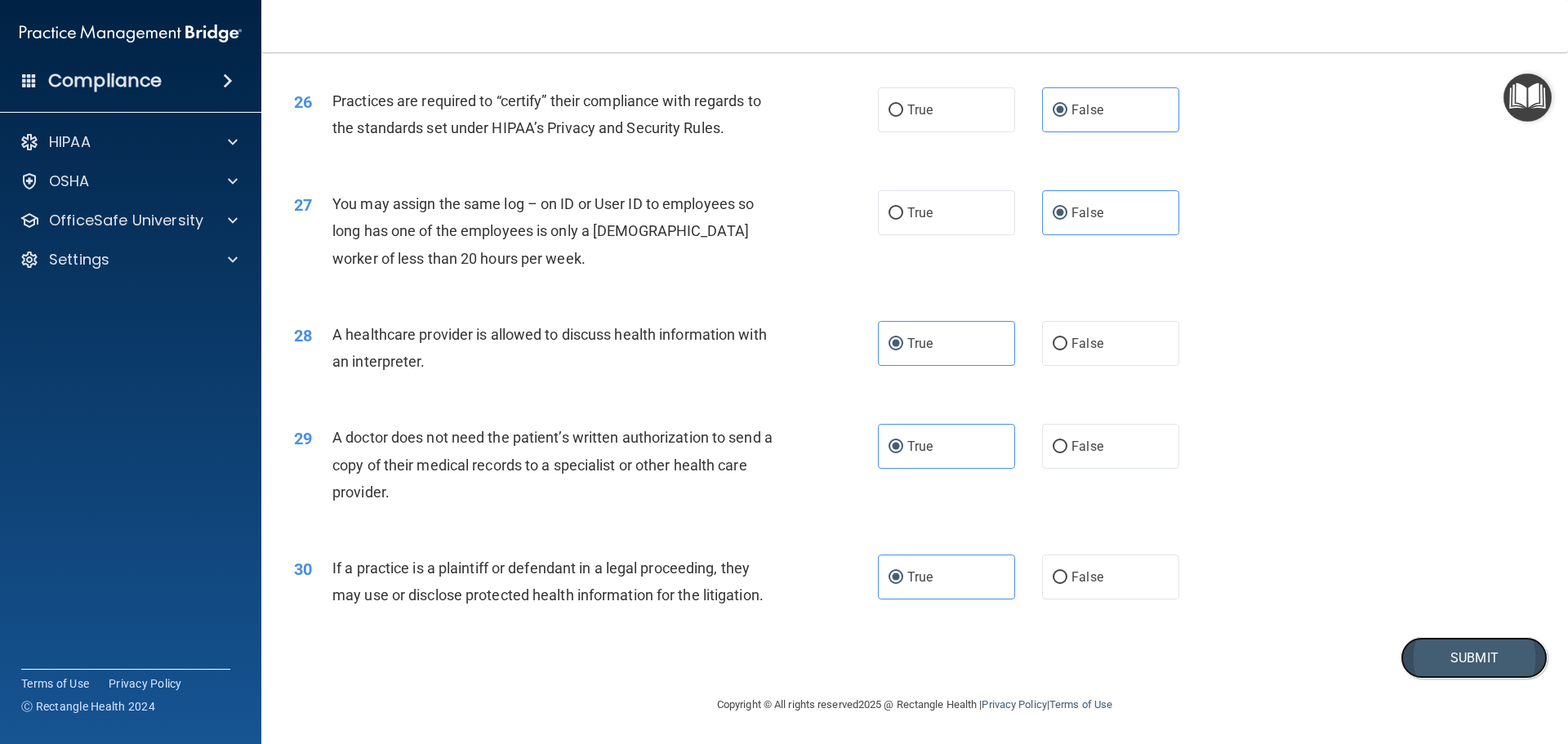
click at [1443, 661] on button "Submit" at bounding box center [1474, 657] width 147 height 42
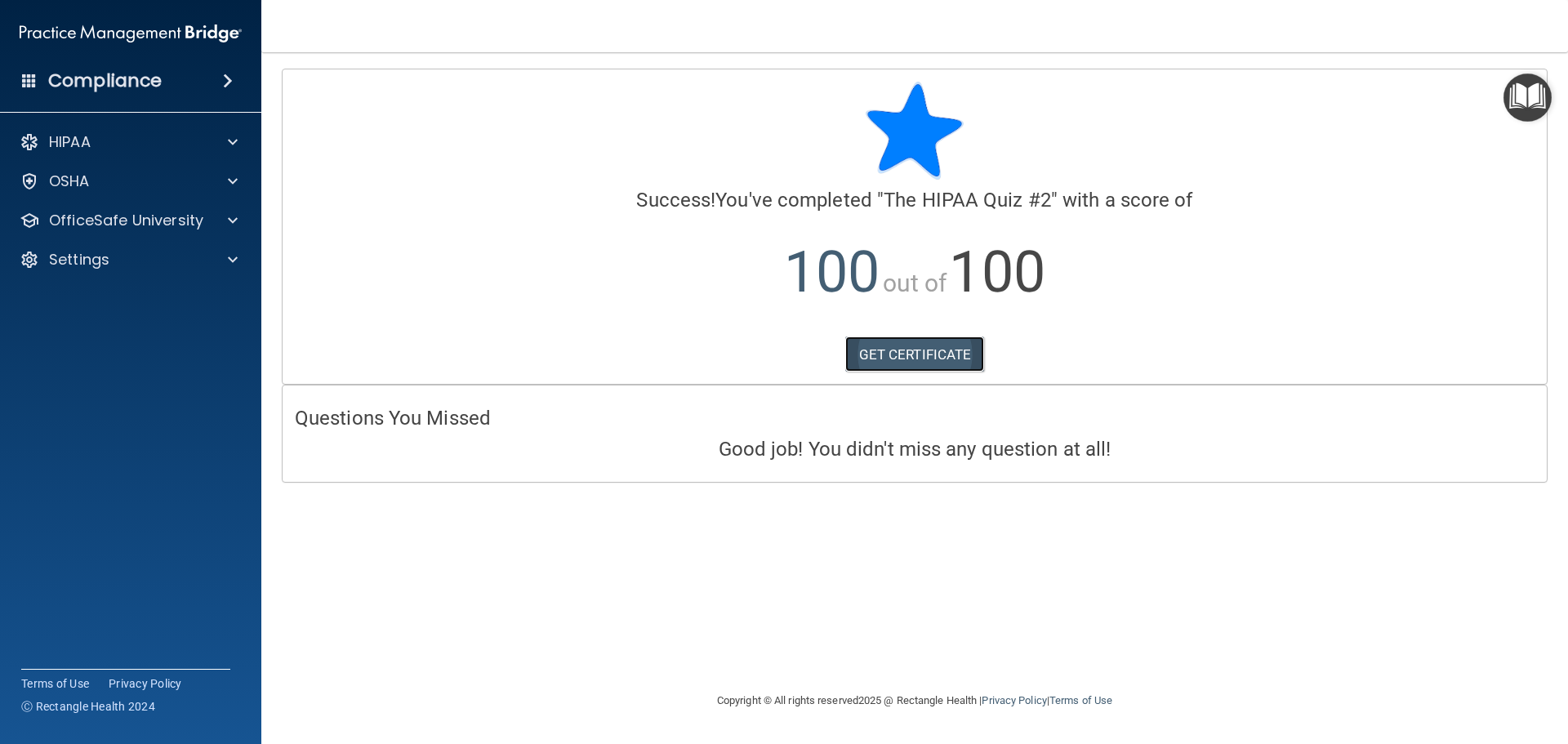
click at [968, 364] on link "GET CERTIFICATE" at bounding box center [914, 354] width 139 height 36
click at [207, 150] on div "HIPAA" at bounding box center [108, 141] width 202 height 19
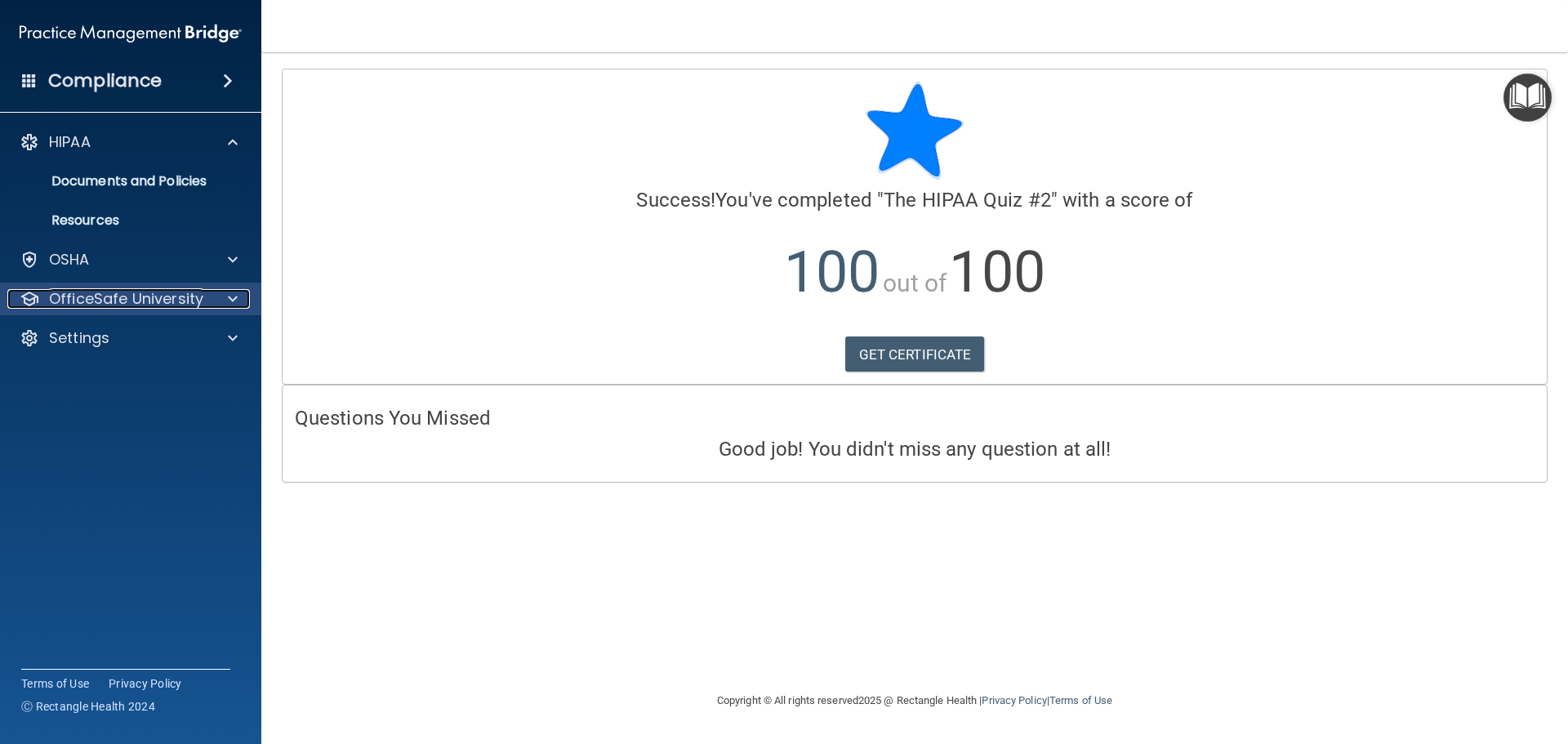
click at [197, 303] on p "OfficeSafe University" at bounding box center [126, 298] width 154 height 19
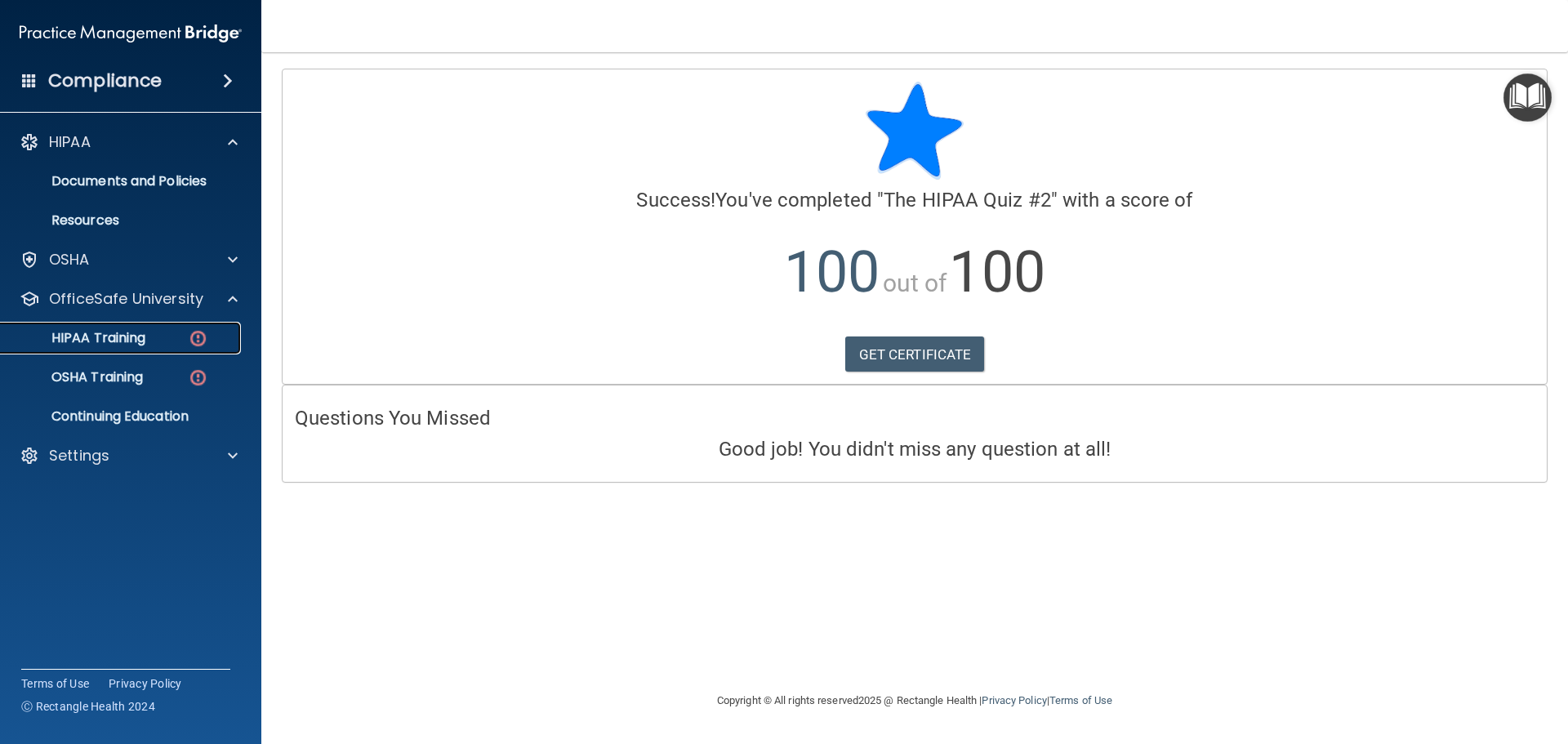
click at [188, 333] on img at bounding box center [198, 339] width 20 height 20
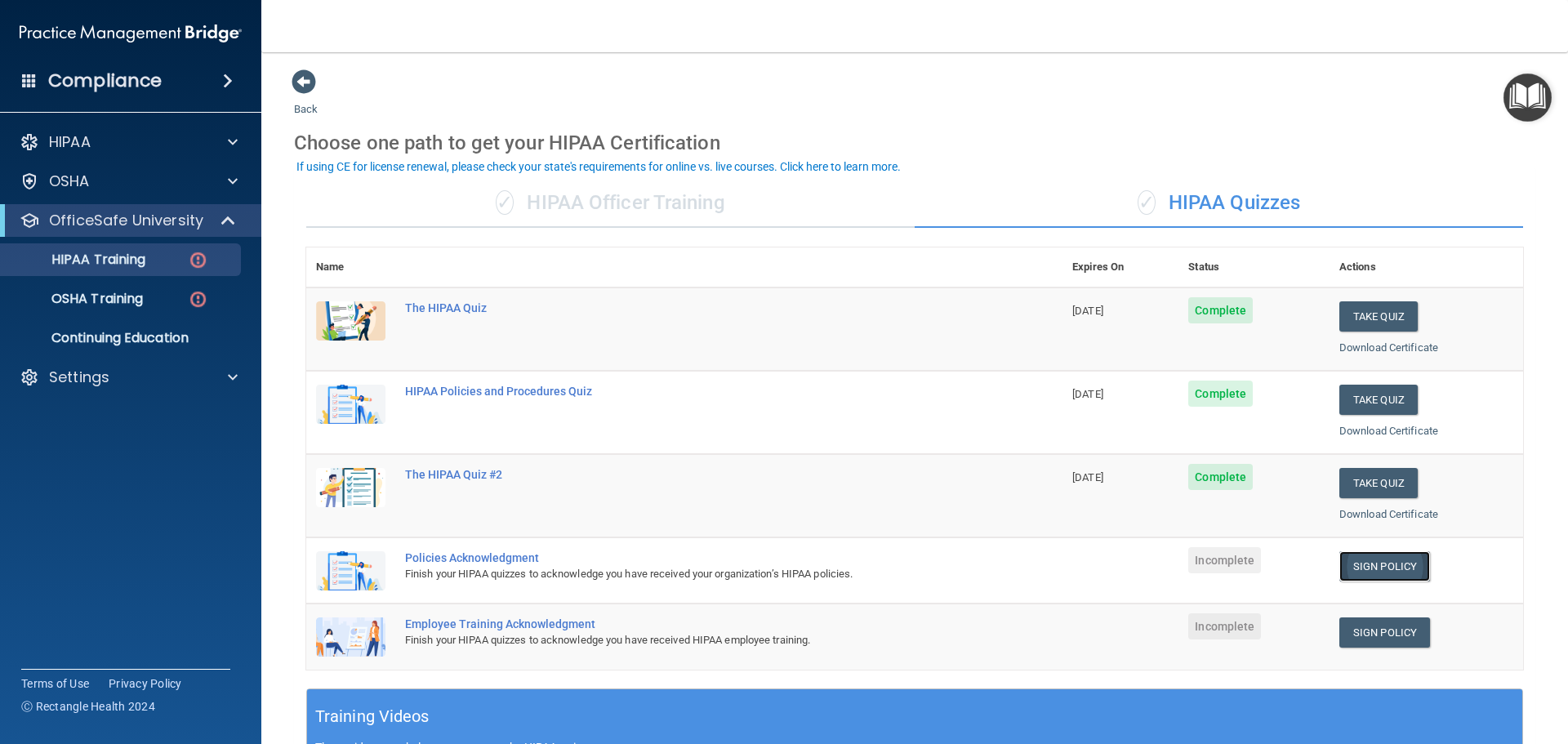
click at [1369, 566] on link "Sign Policy" at bounding box center [1385, 566] width 90 height 30
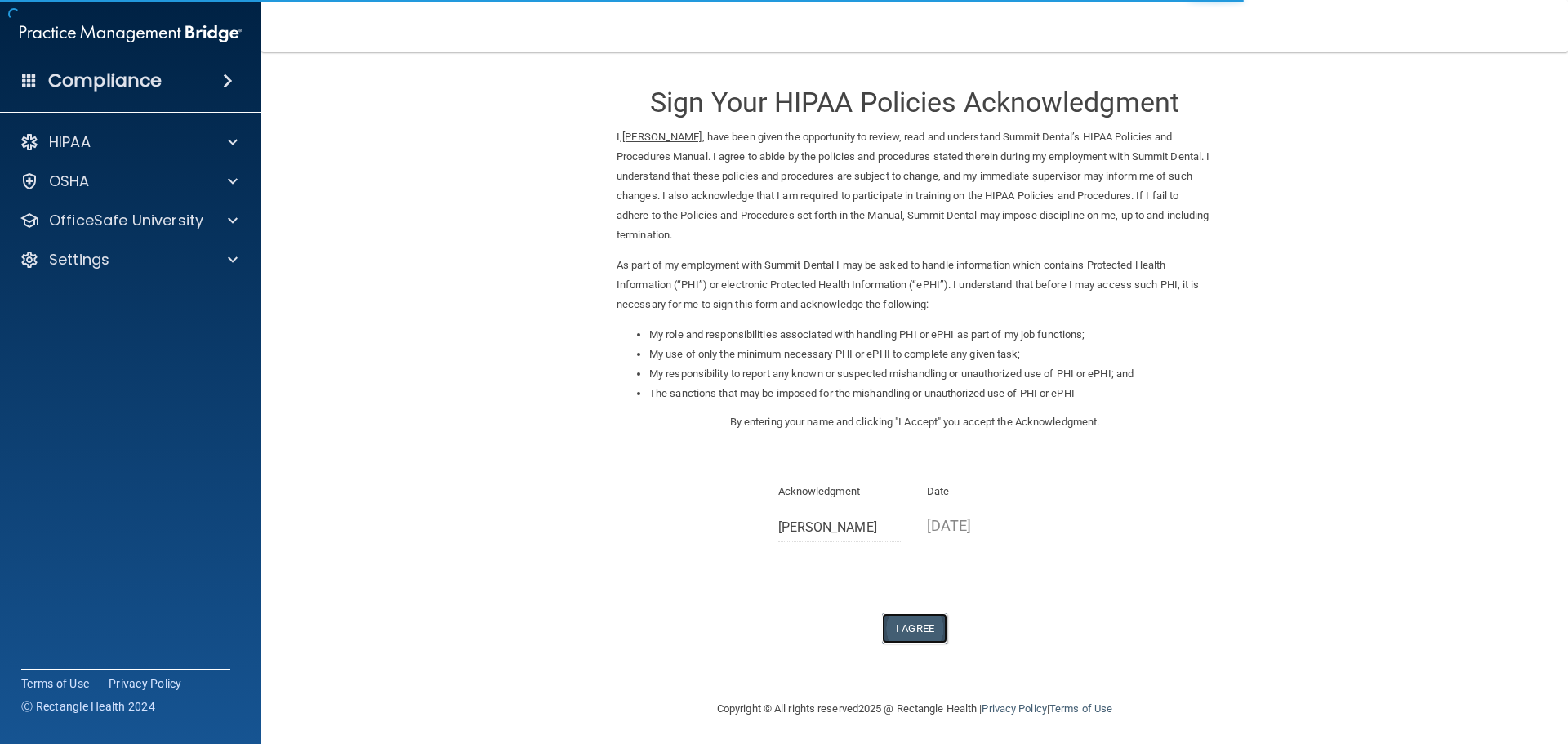
click at [914, 623] on button "I Agree" at bounding box center [914, 628] width 66 height 30
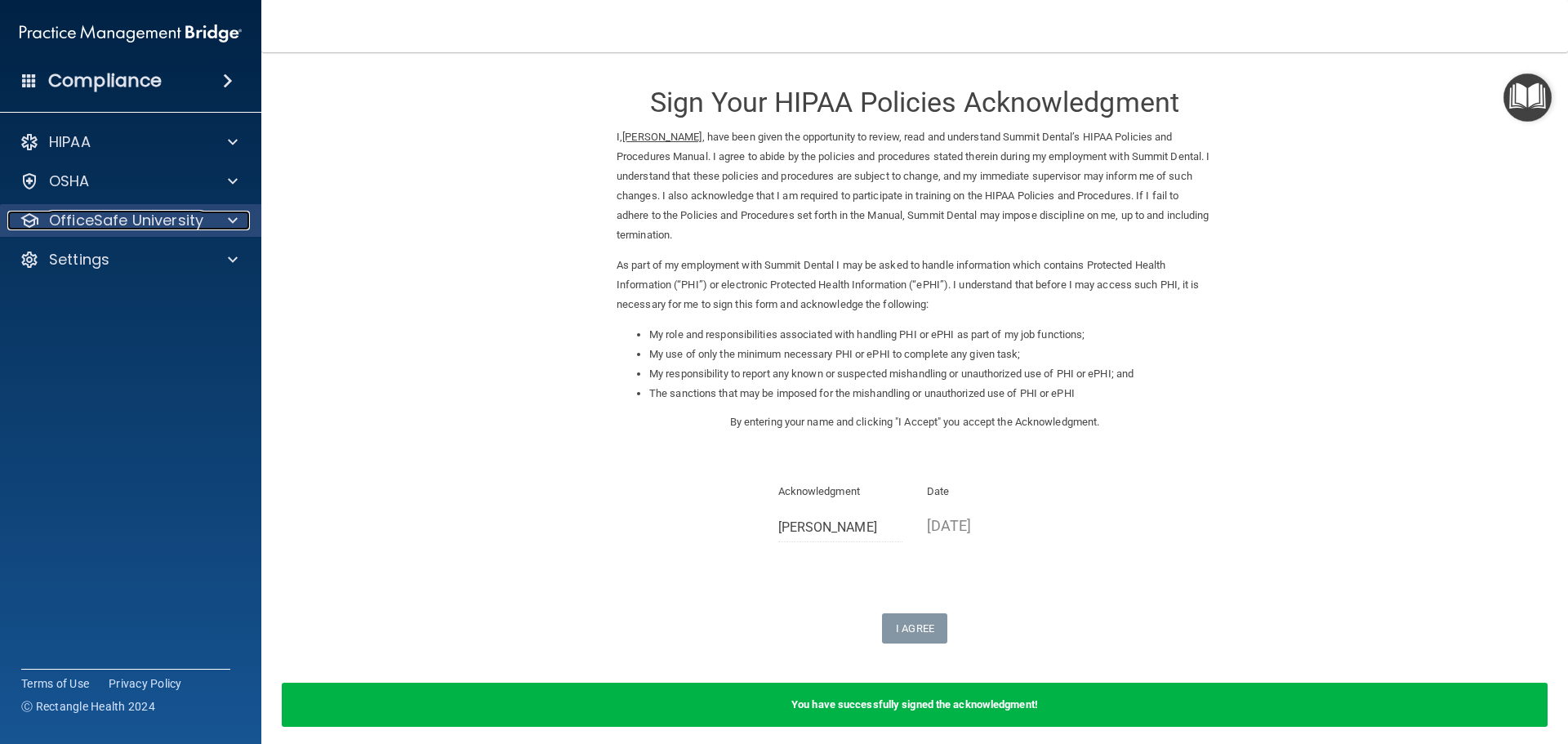
click at [230, 216] on span at bounding box center [233, 220] width 10 height 19
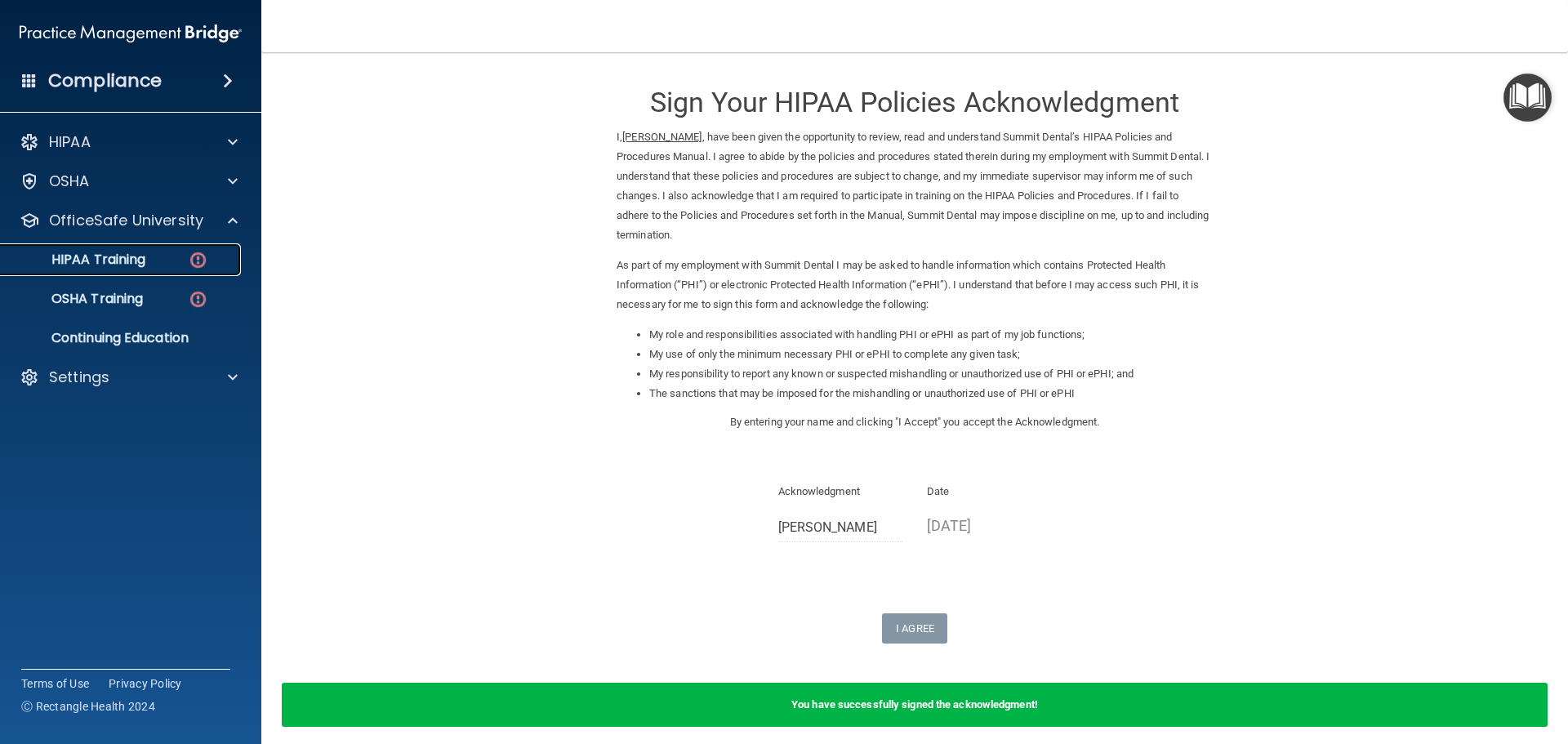
click at [196, 258] on img at bounding box center [198, 260] width 20 height 20
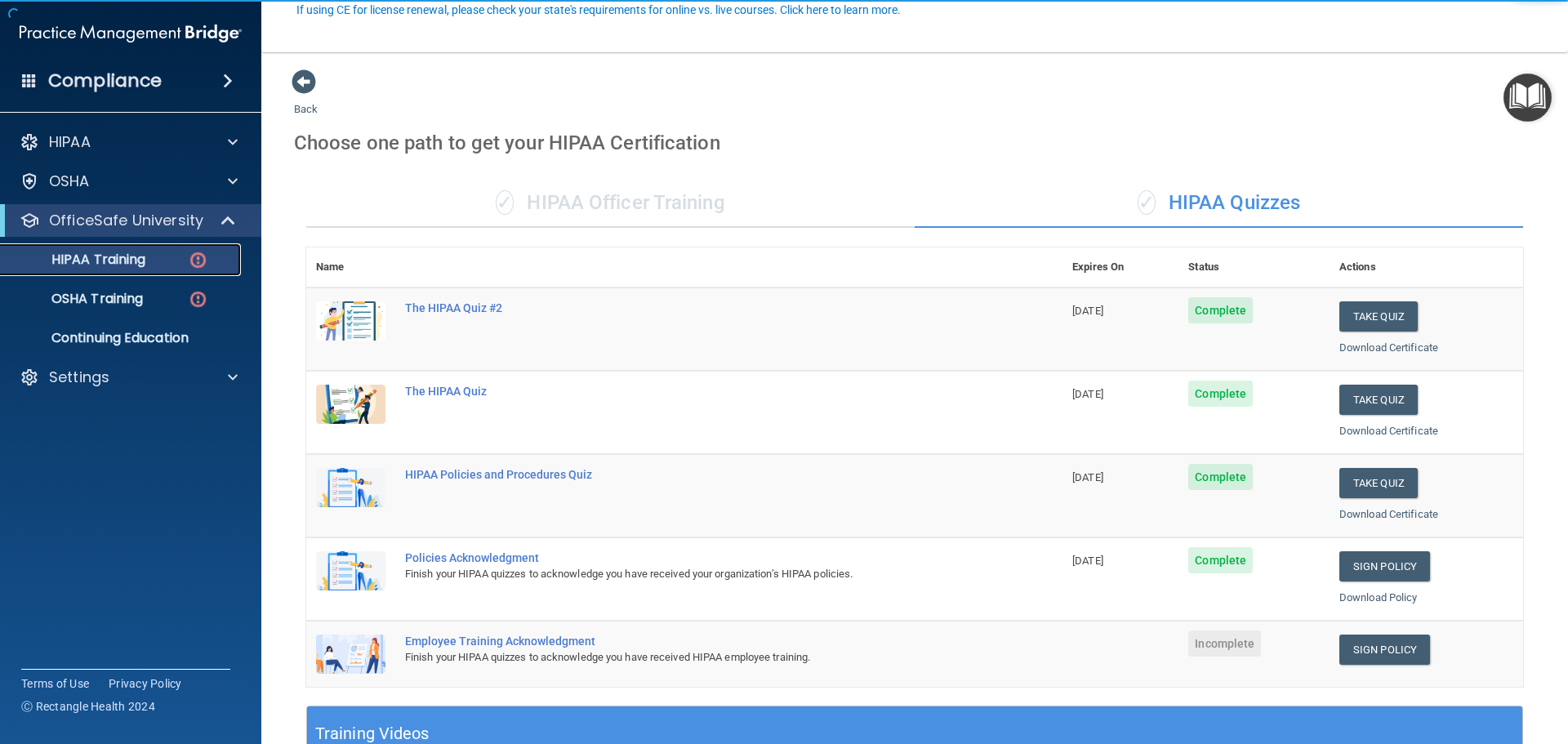
scroll to position [218, 0]
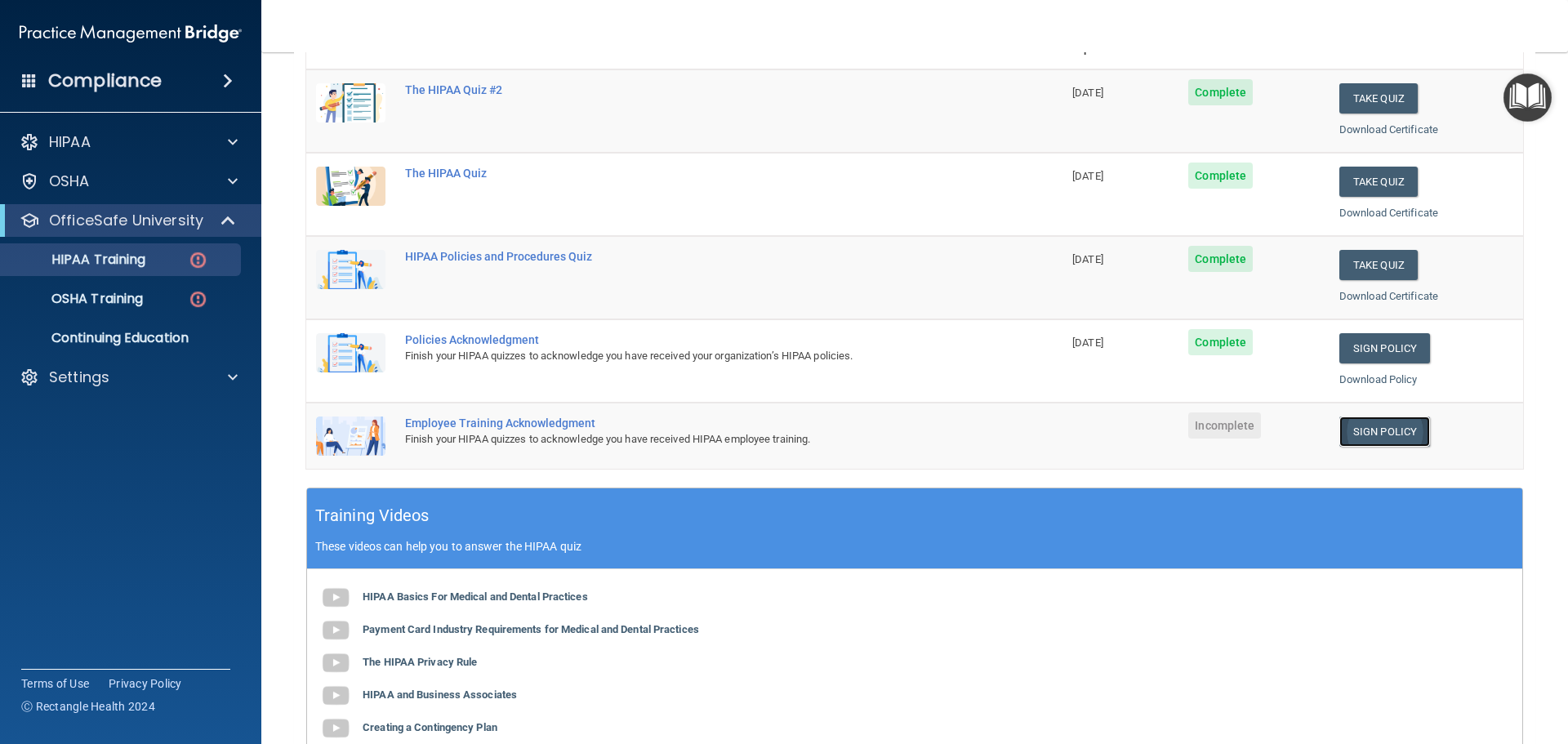
click at [1368, 422] on link "Sign Policy" at bounding box center [1385, 431] width 90 height 30
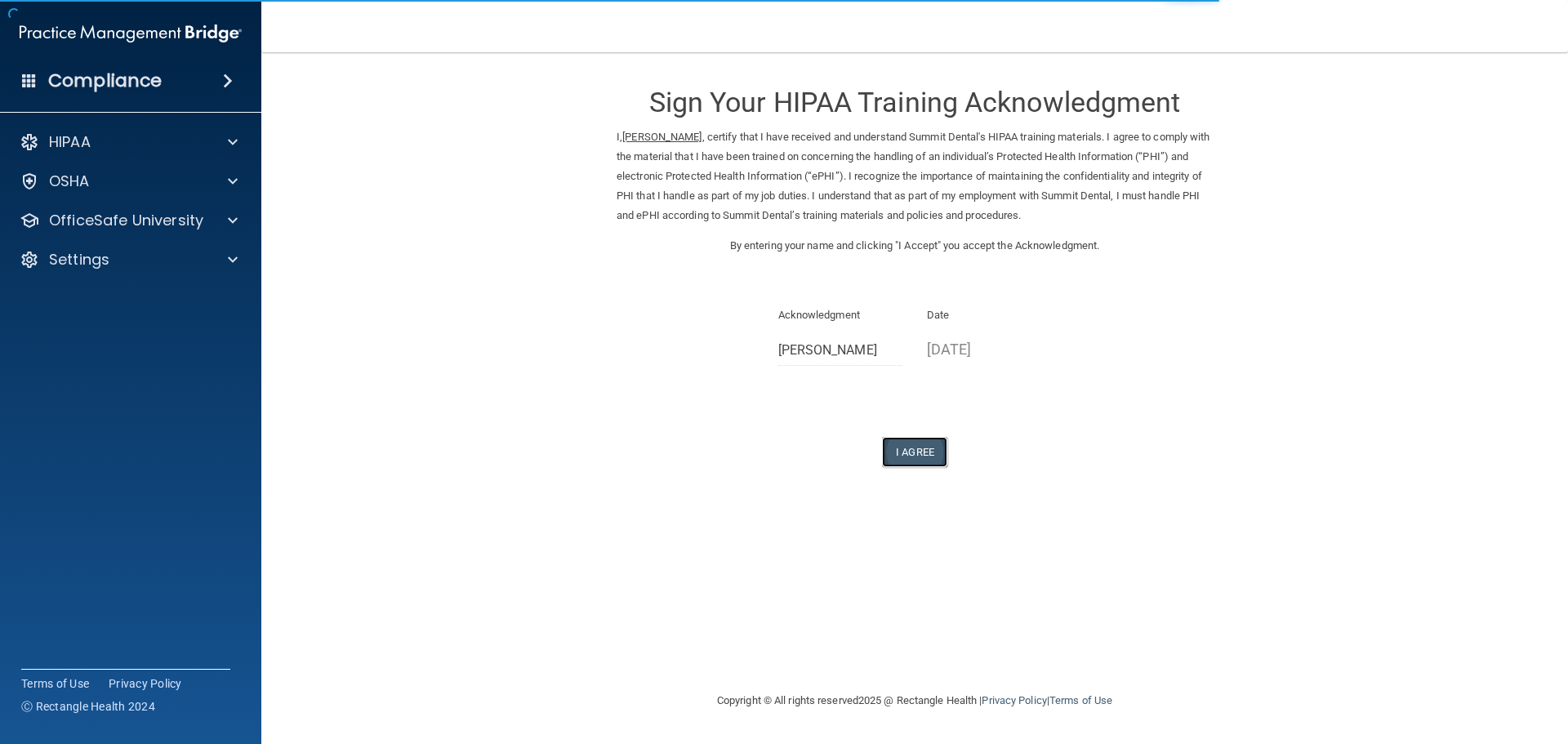
click at [895, 455] on button "I Agree" at bounding box center [914, 451] width 66 height 30
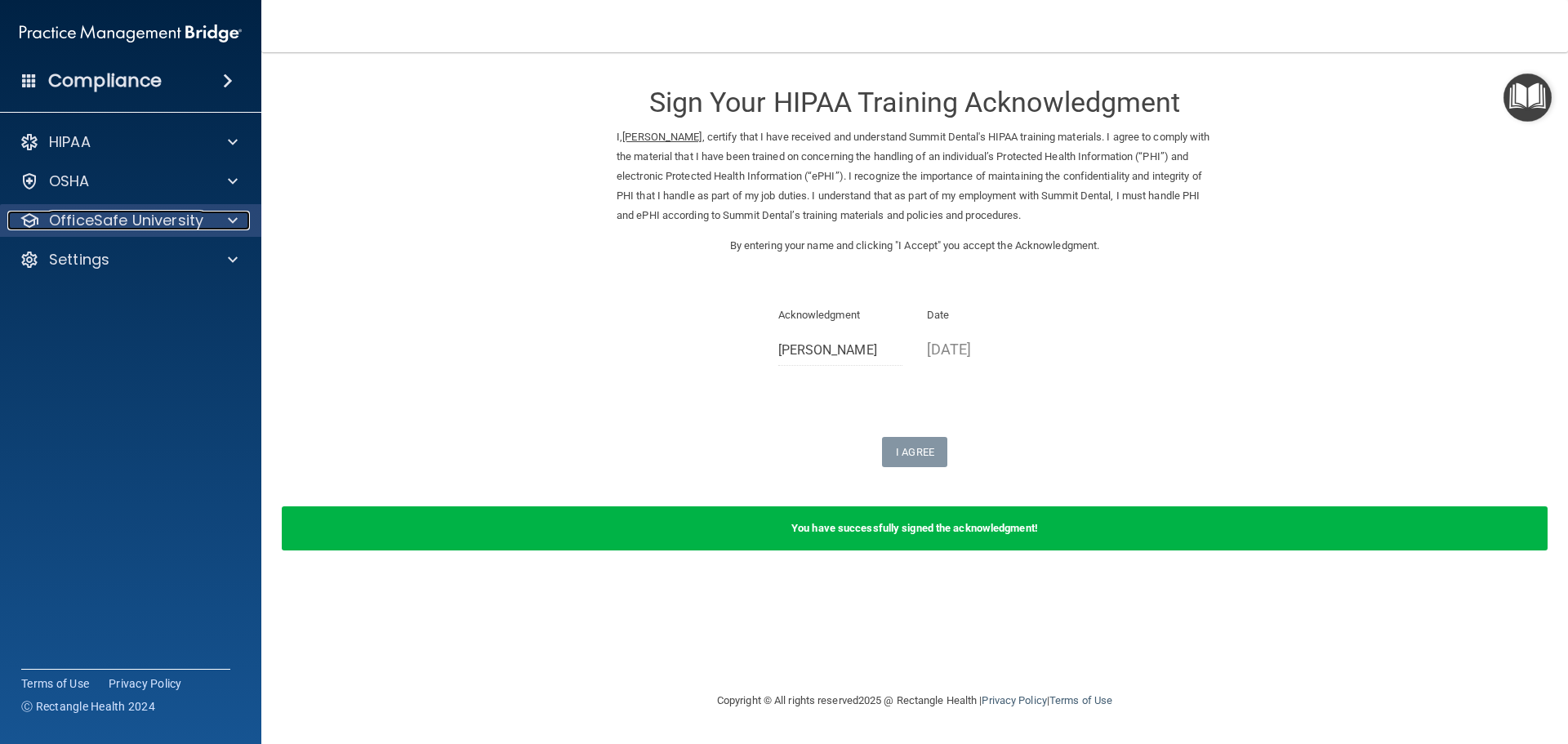
click at [219, 221] on div at bounding box center [230, 220] width 41 height 19
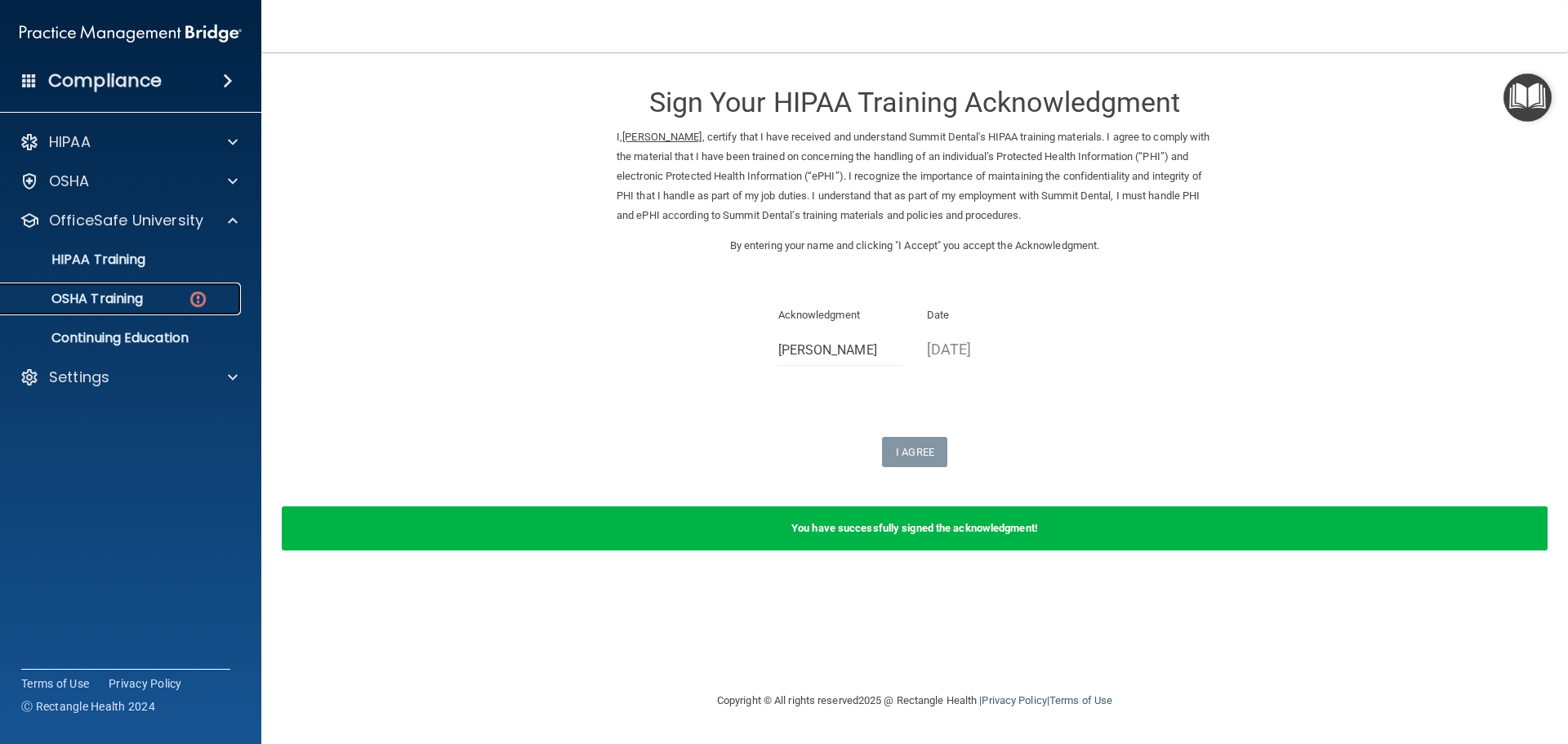
click at [117, 294] on p "OSHA Training" at bounding box center [76, 299] width 132 height 17
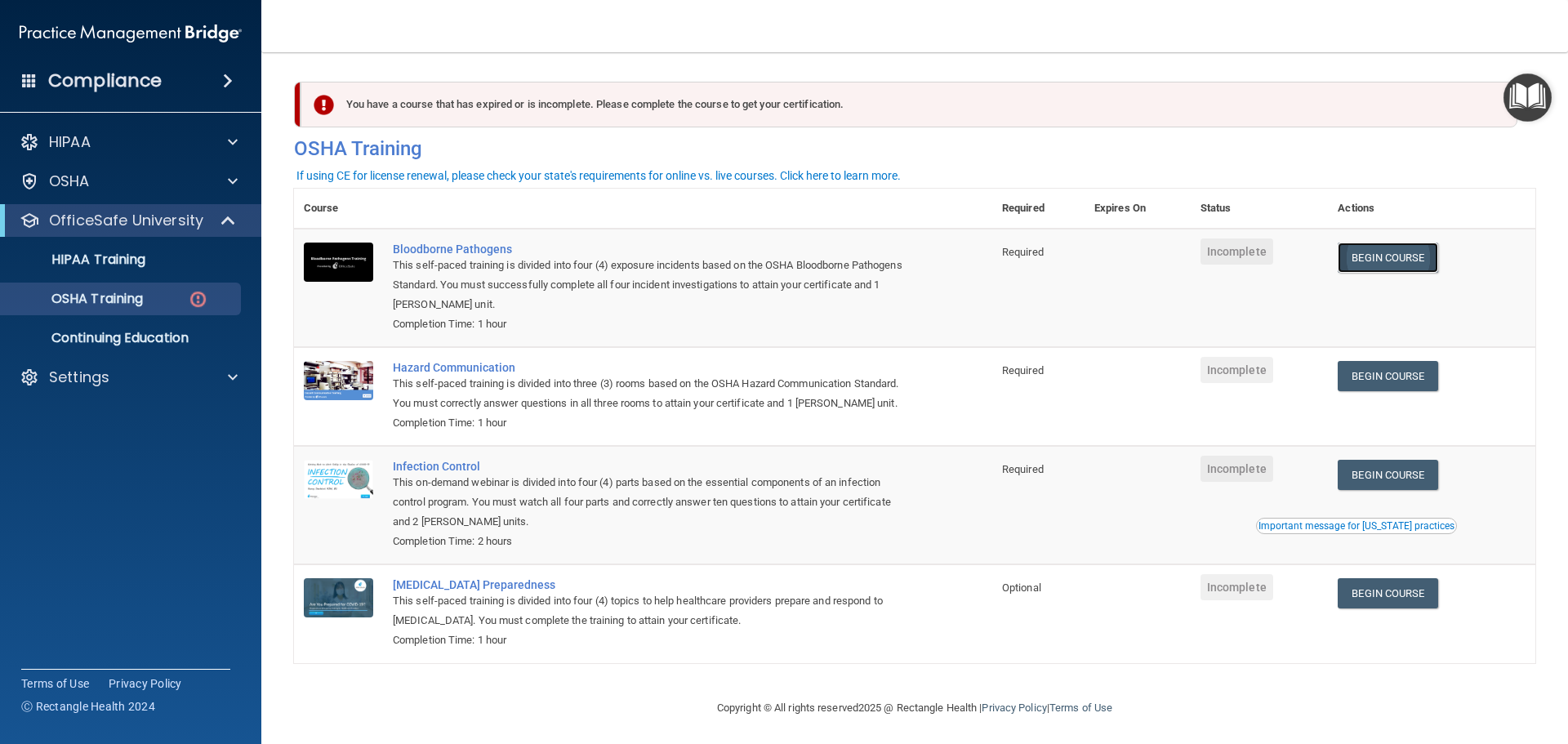
click at [1414, 258] on link "Begin Course" at bounding box center [1388, 258] width 100 height 30
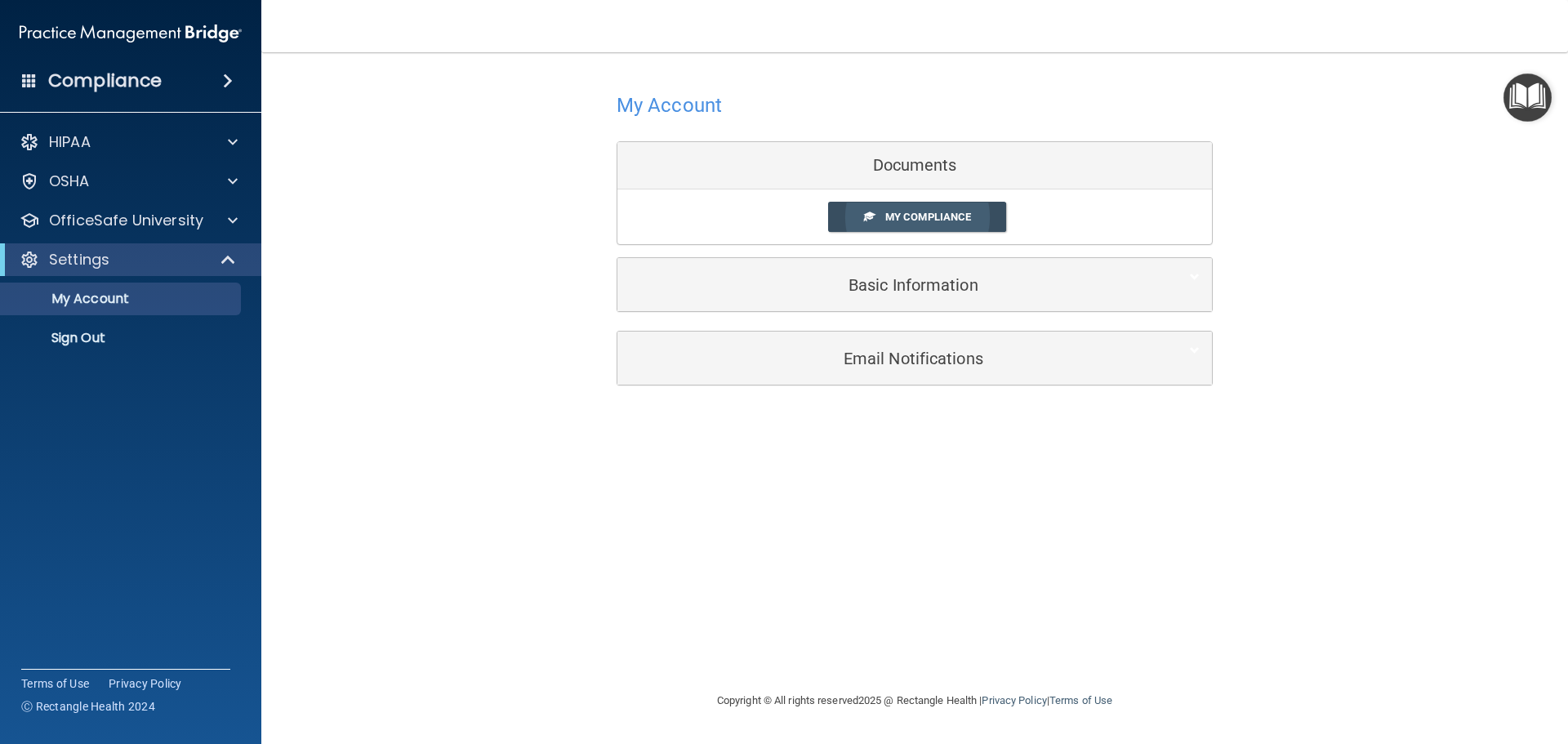
click at [953, 209] on link "My Compliance" at bounding box center [918, 216] width 179 height 30
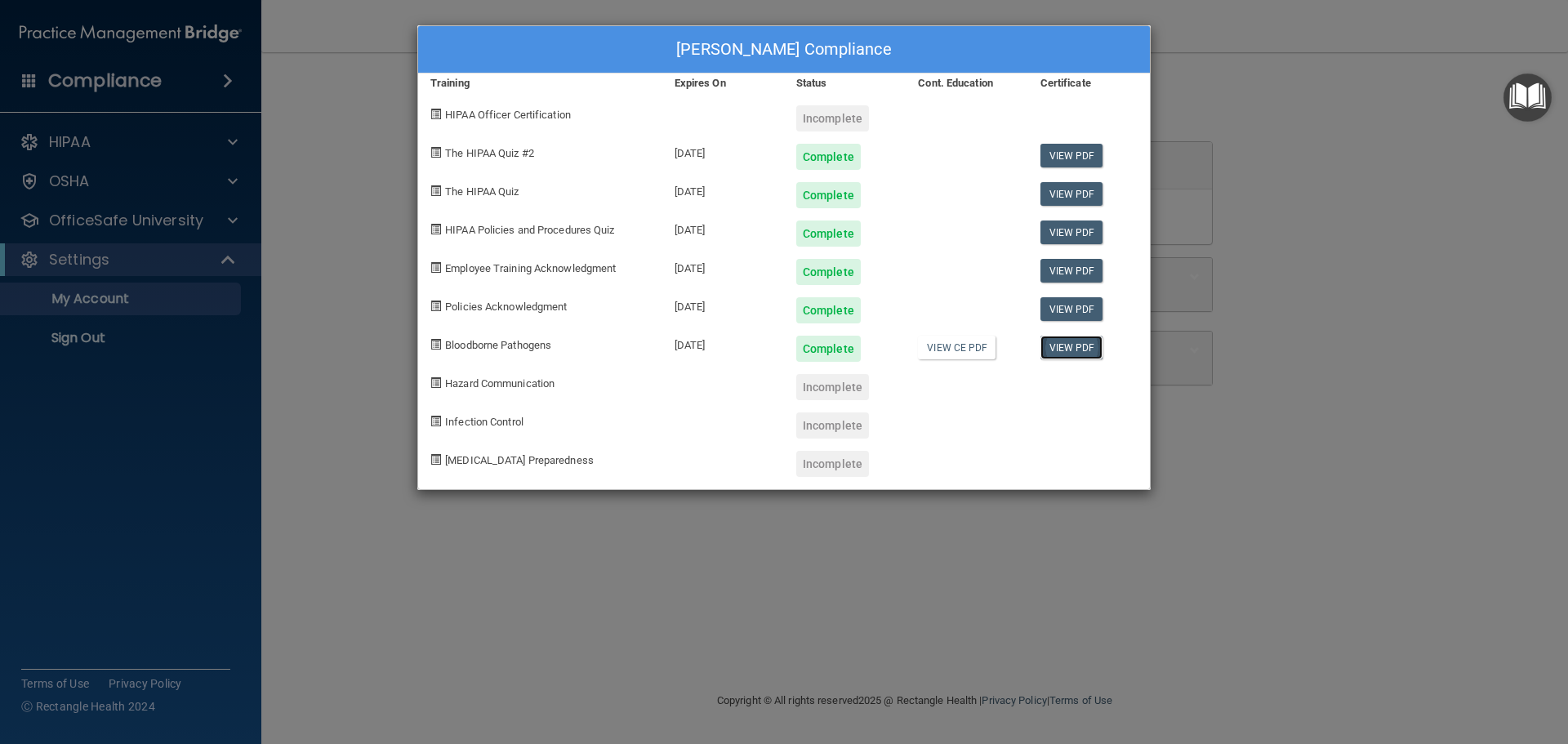
click at [1072, 339] on link "View PDF" at bounding box center [1072, 348] width 63 height 24
click at [221, 177] on div "Christina Maring's Compliance Training Expires On Status Cont. Education Certif…" at bounding box center [784, 372] width 1568 height 744
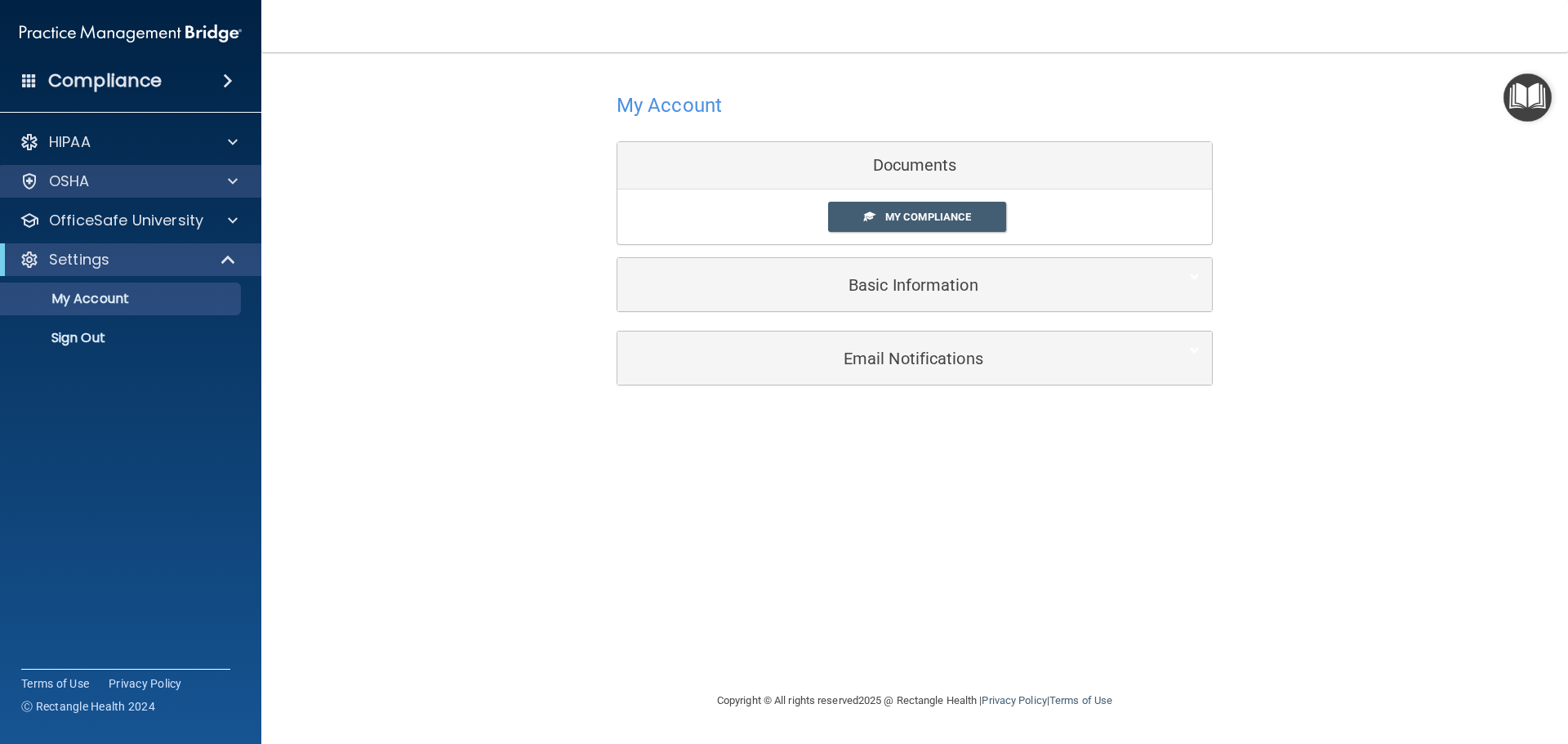
click at [223, 191] on div "OSHA" at bounding box center [131, 181] width 262 height 32
click at [230, 173] on span at bounding box center [233, 181] width 10 height 19
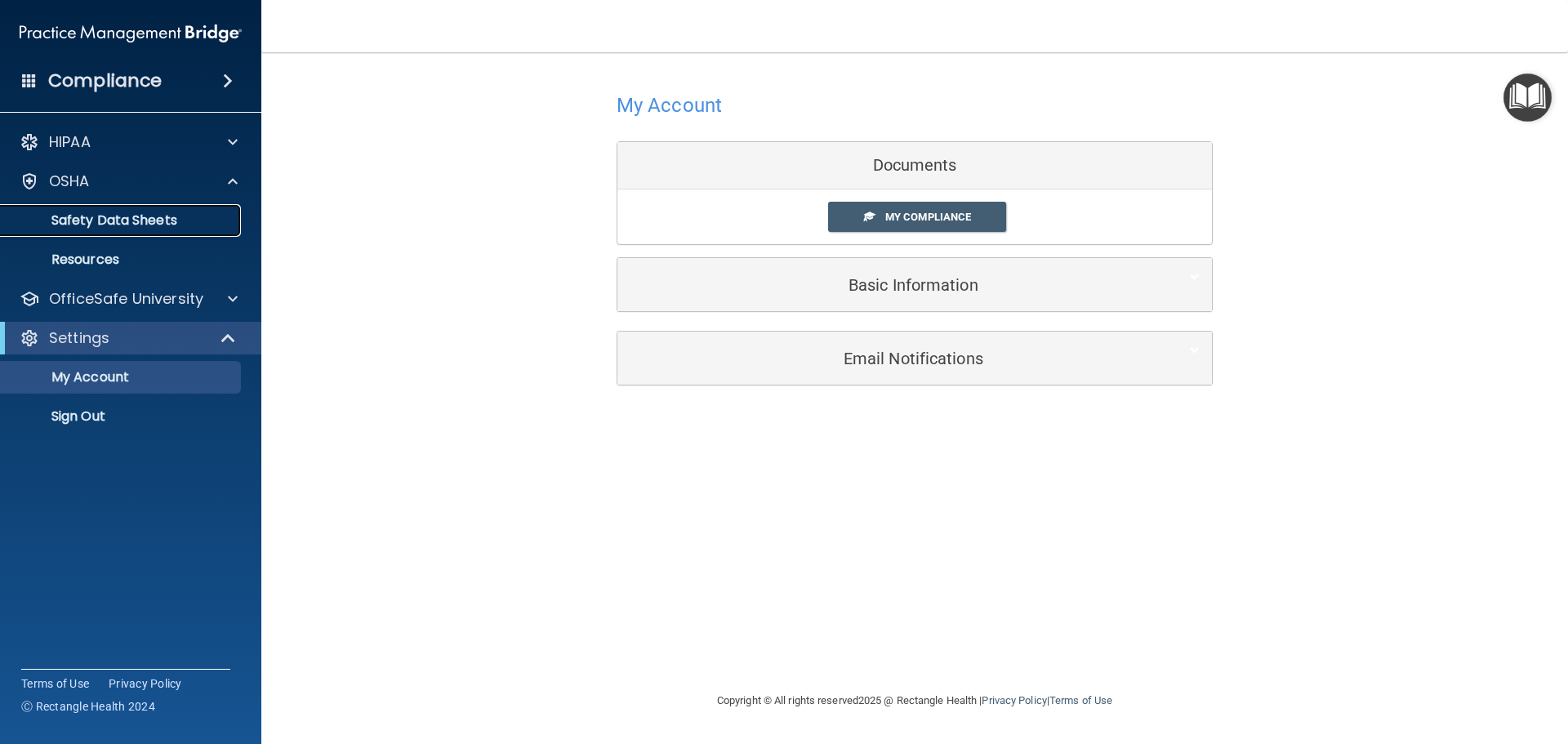
click at [188, 223] on p "Safety Data Sheets" at bounding box center [121, 221] width 223 height 17
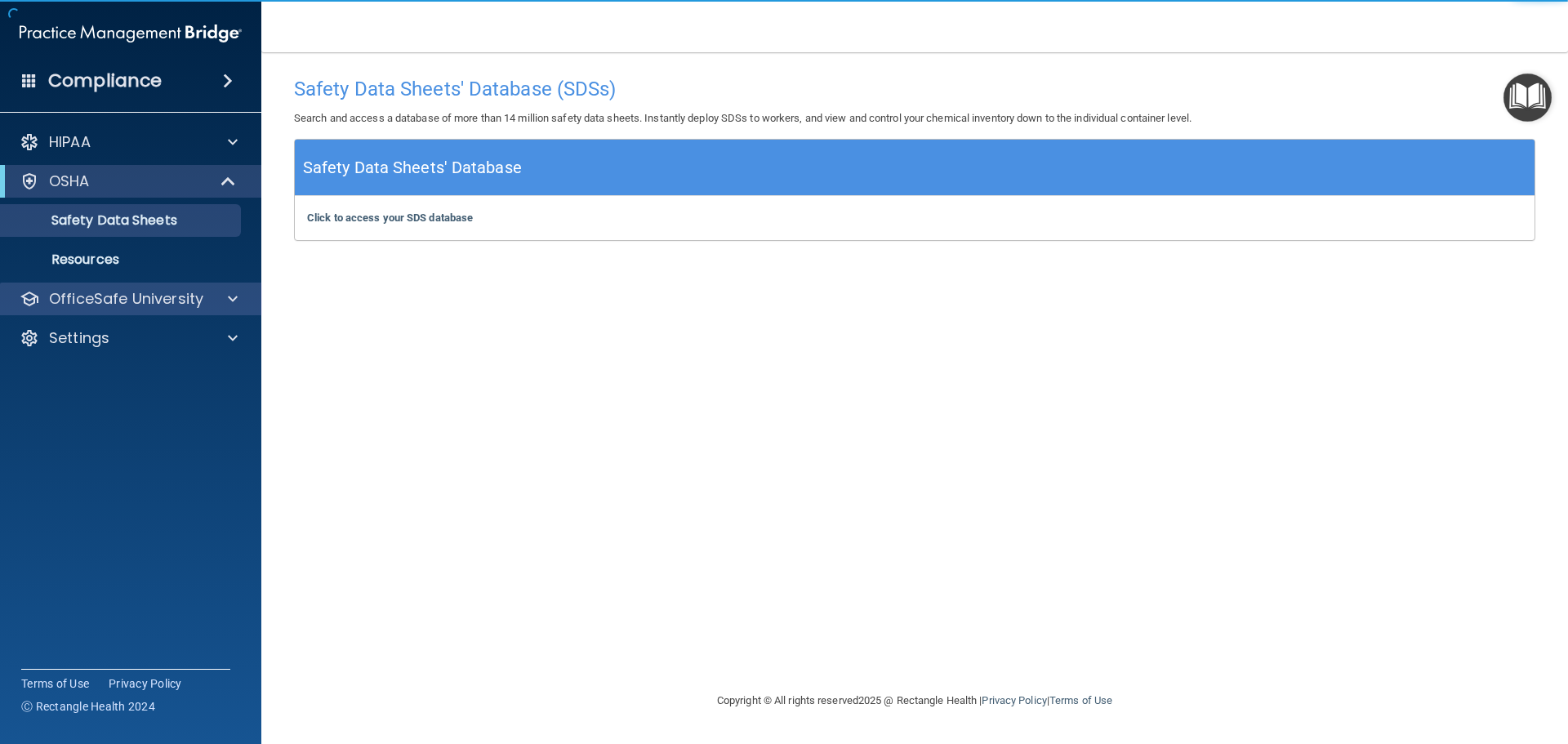
click at [162, 283] on div "OfficeSafe University" at bounding box center [131, 298] width 262 height 32
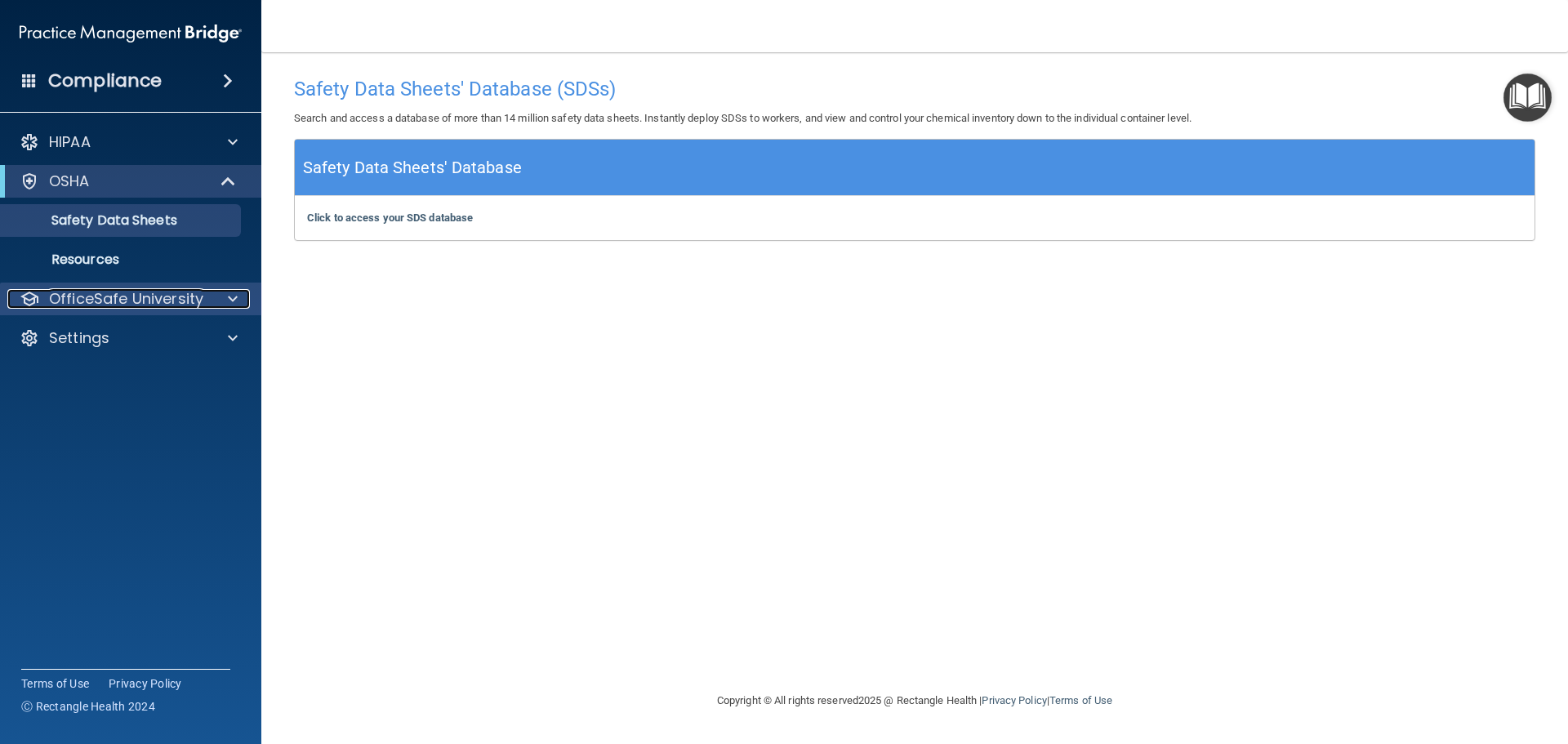
click at [233, 295] on span at bounding box center [233, 298] width 10 height 19
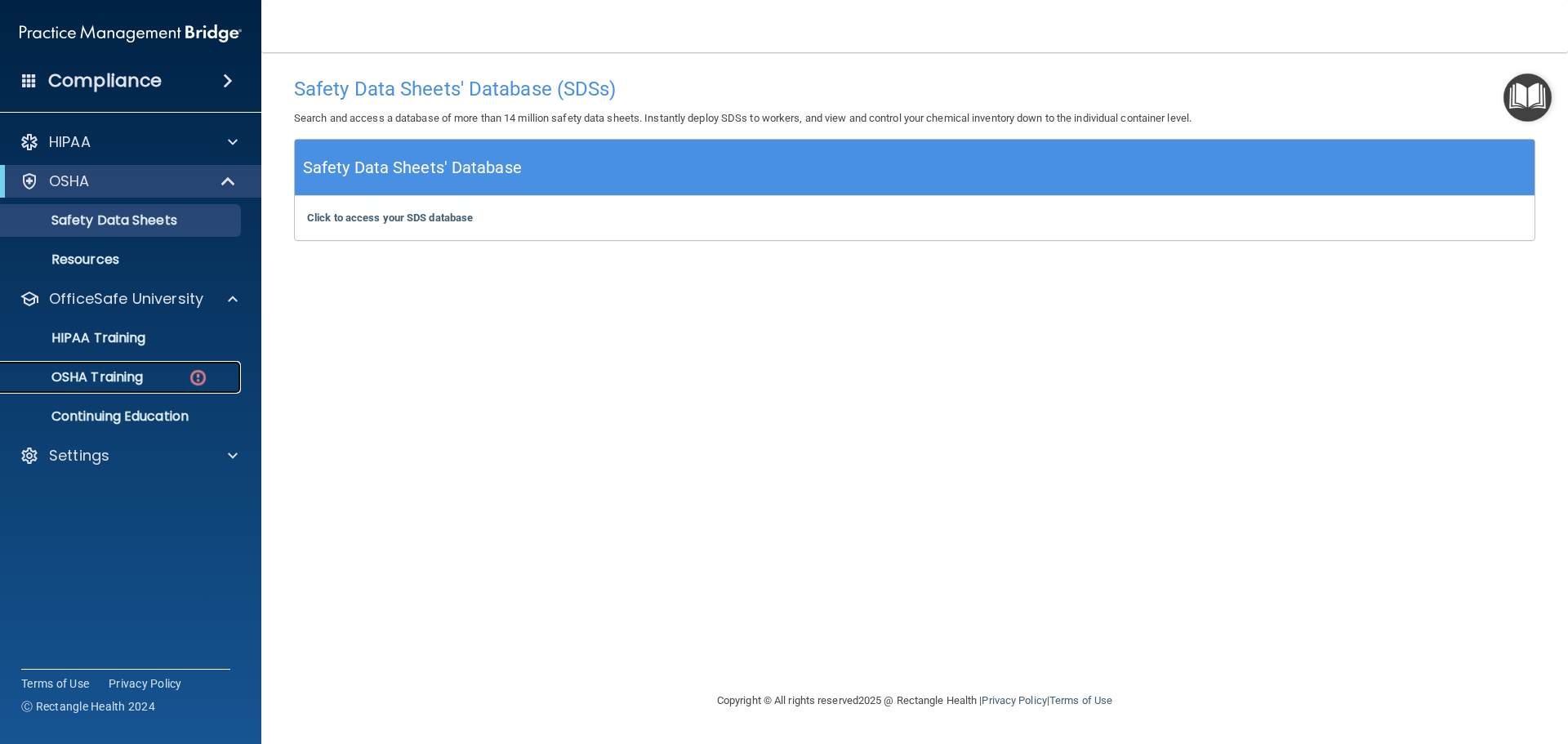
click at [149, 364] on link "OSHA Training" at bounding box center [112, 377] width 258 height 32
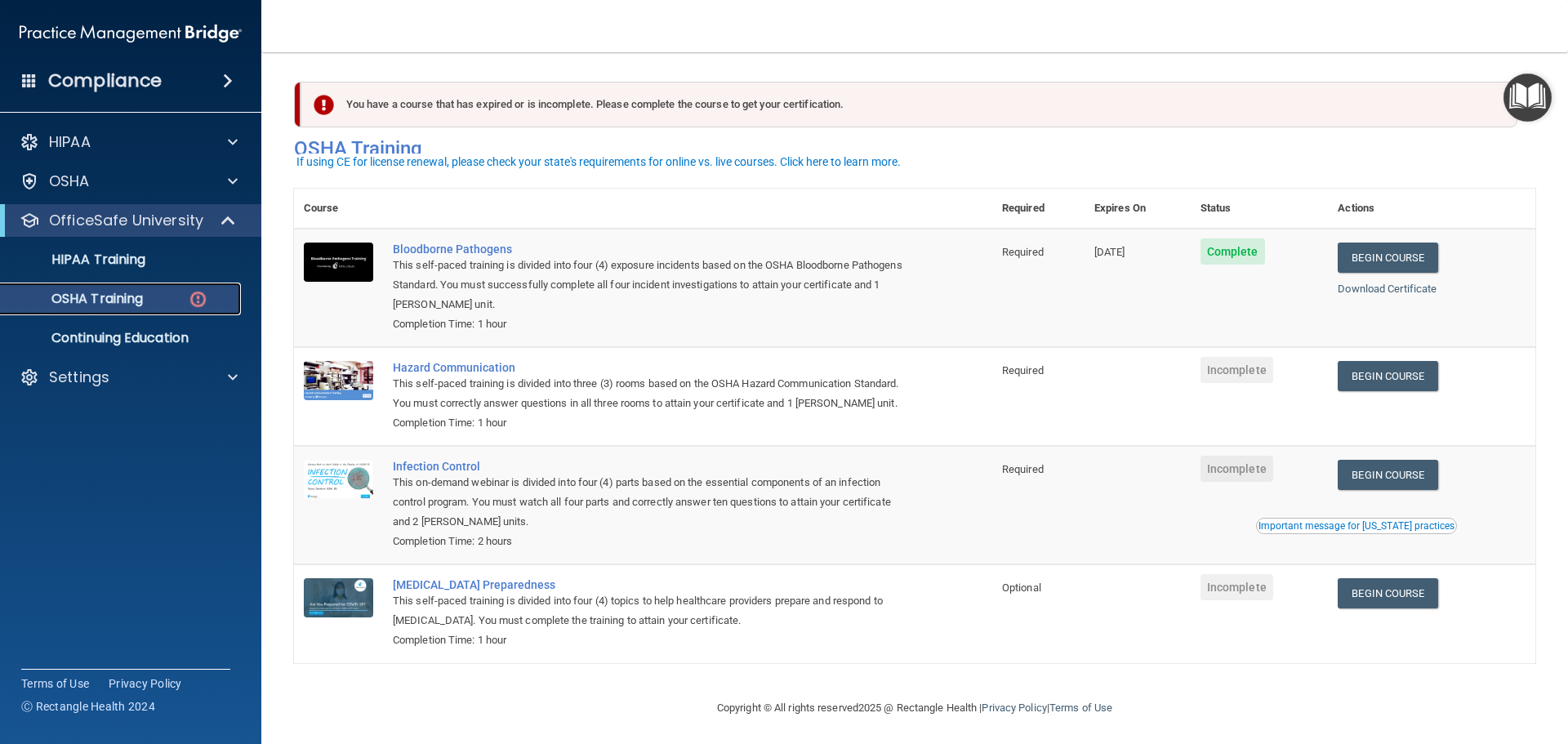
scroll to position [27, 0]
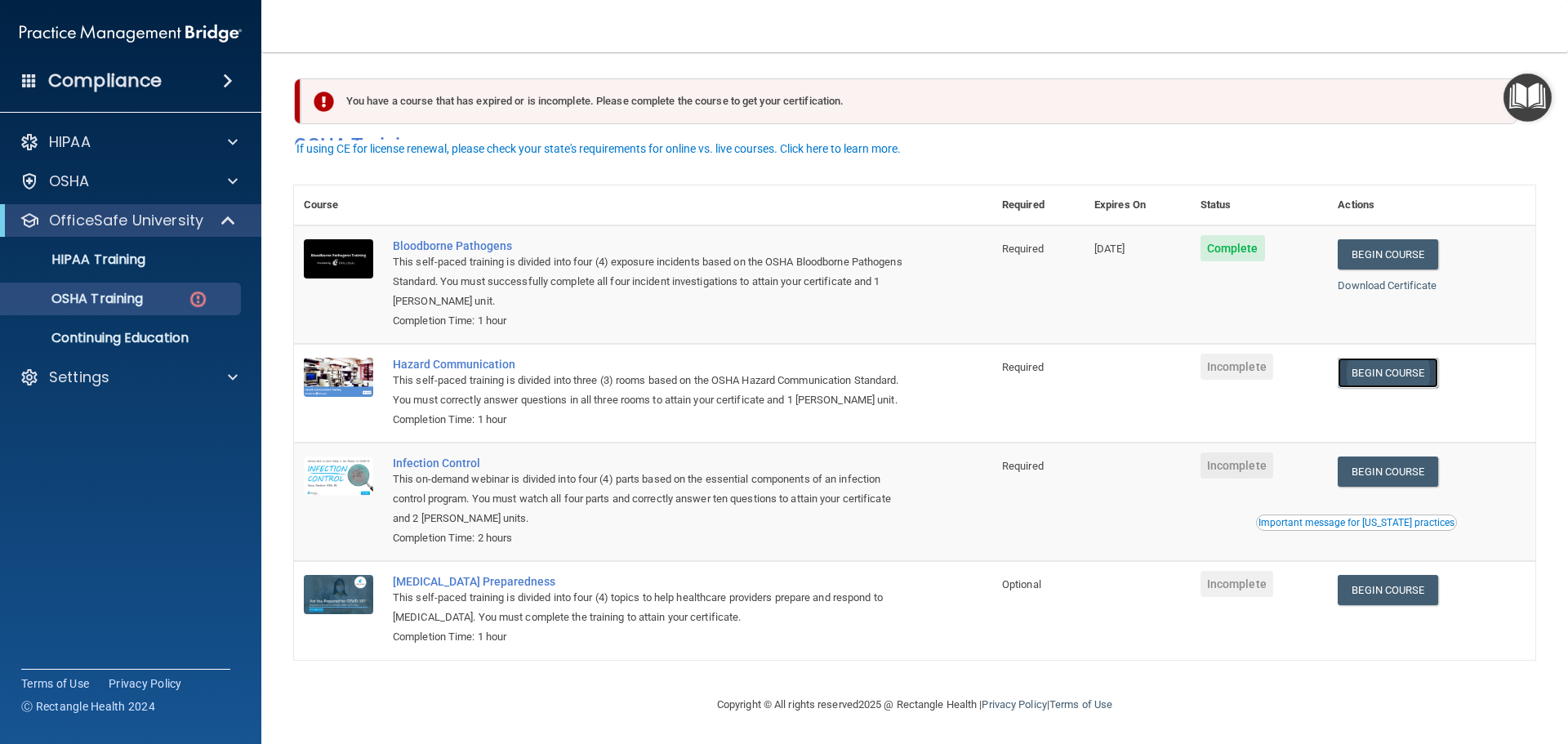
click at [1393, 357] on link "Begin Course" at bounding box center [1388, 372] width 100 height 30
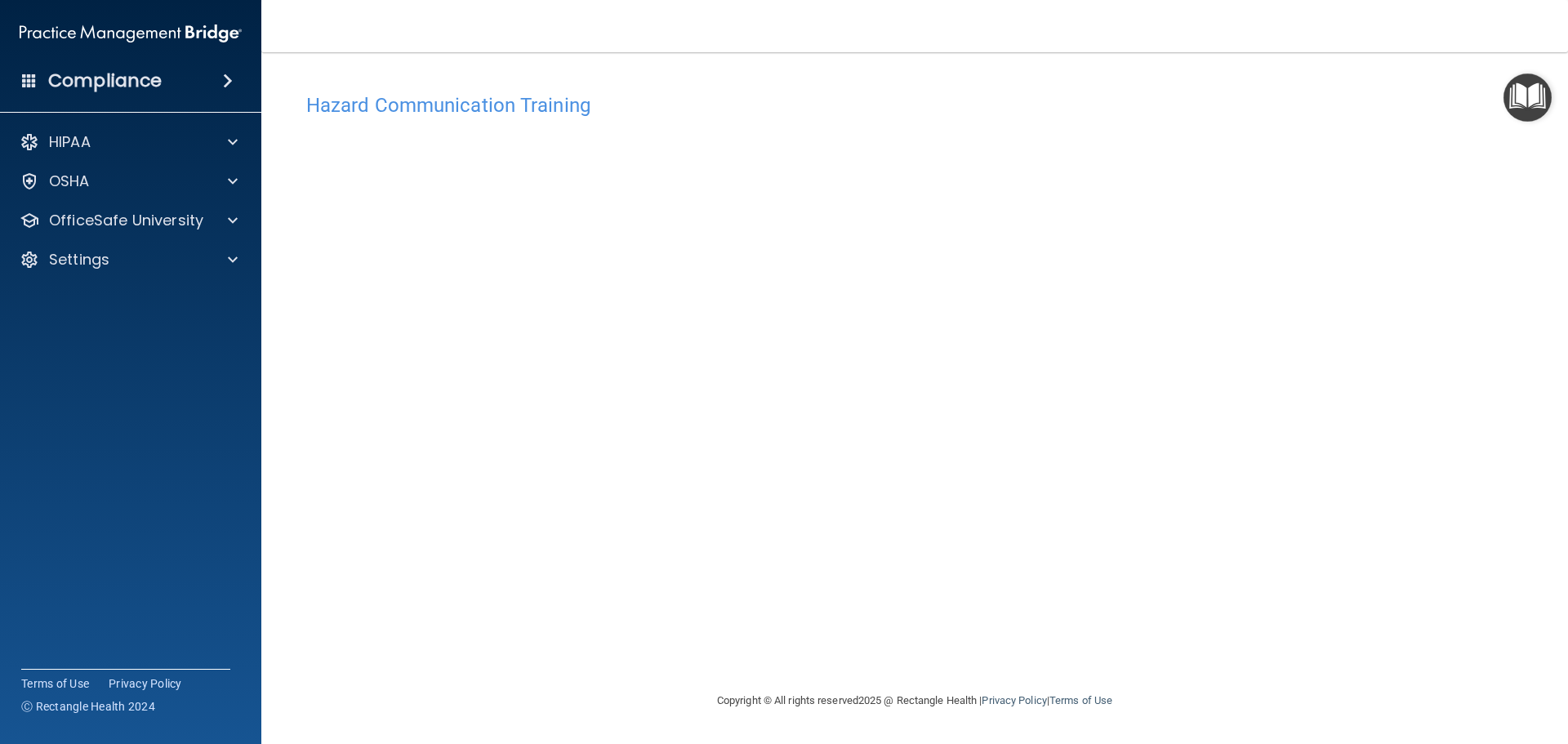
click at [1521, 96] on img "Open Resource Center" at bounding box center [1527, 98] width 48 height 48
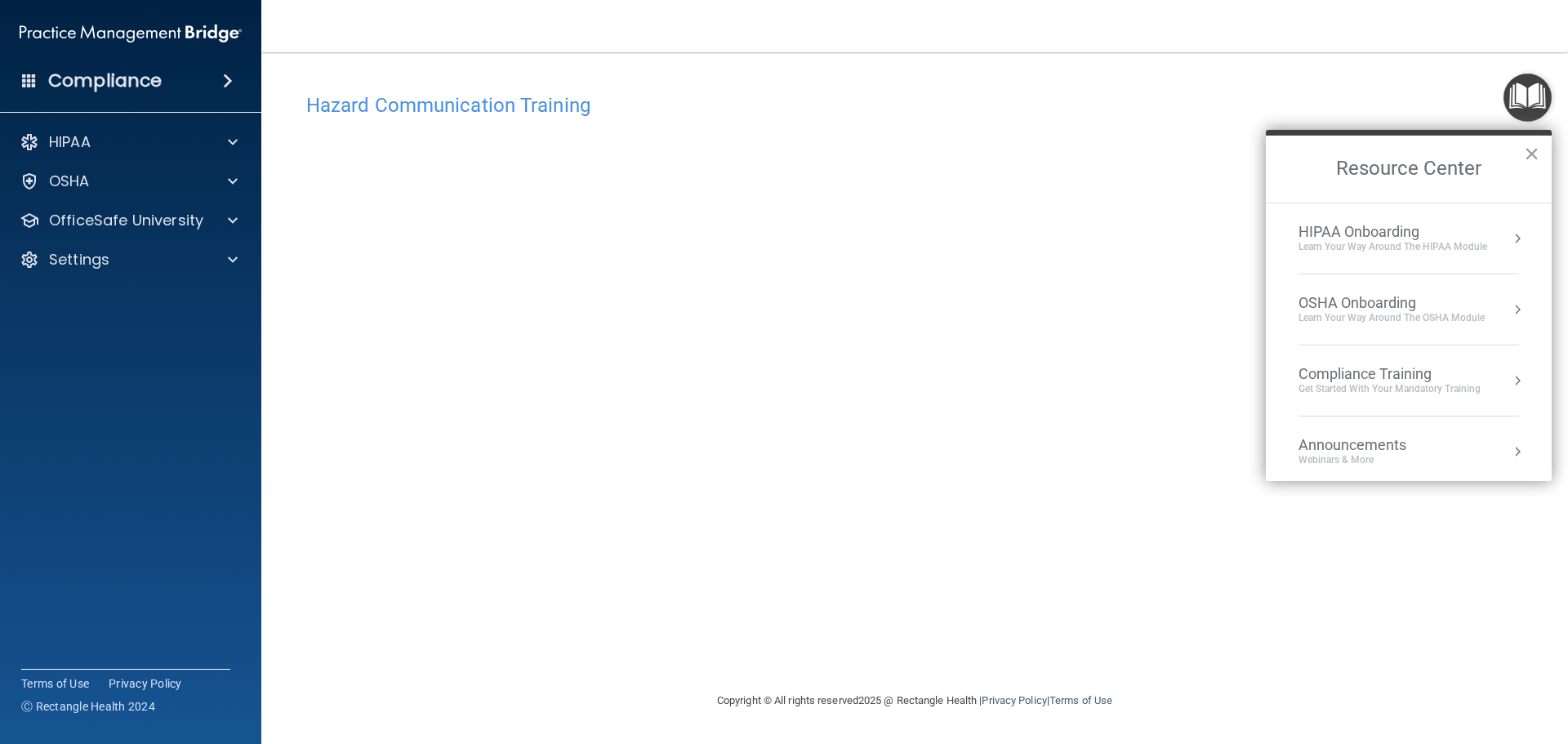
click at [1347, 648] on div "Hazard Communication Training This course doesn’t expire until . Are you sure y…" at bounding box center [914, 388] width 1241 height 606
click at [1532, 156] on button "×" at bounding box center [1531, 153] width 16 height 26
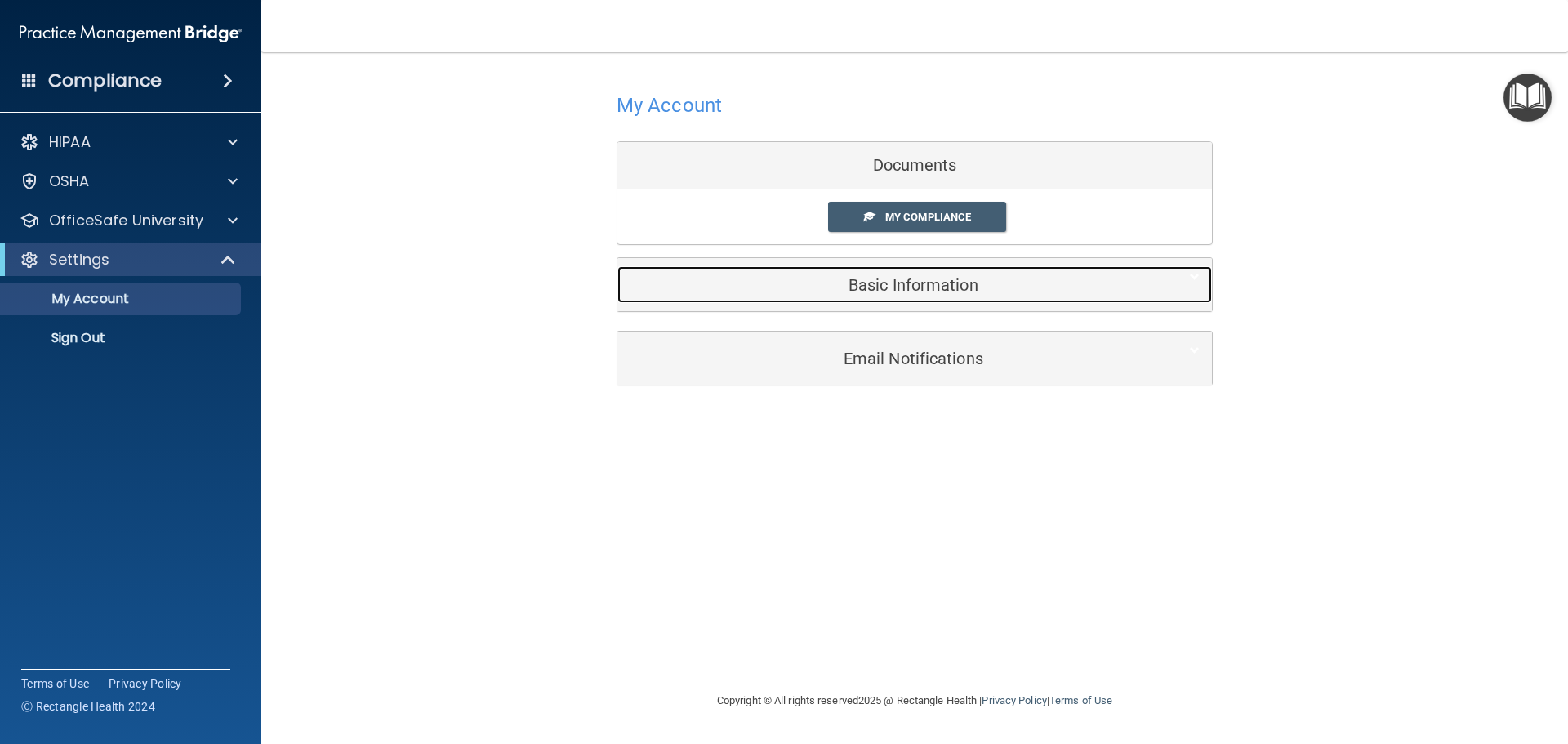
click at [897, 284] on h5 "Basic Information" at bounding box center [889, 284] width 520 height 18
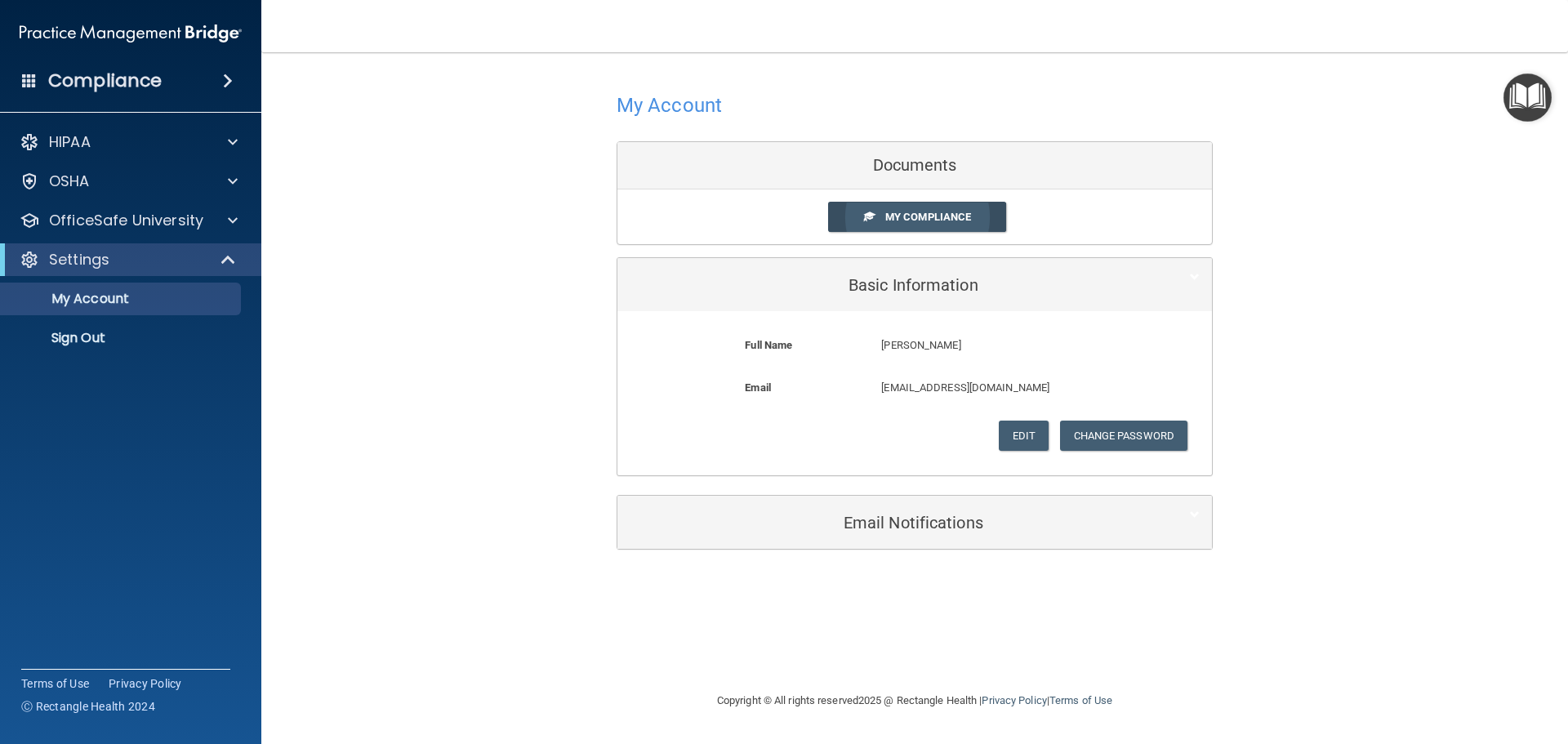
click at [925, 204] on link "My Compliance" at bounding box center [918, 216] width 179 height 30
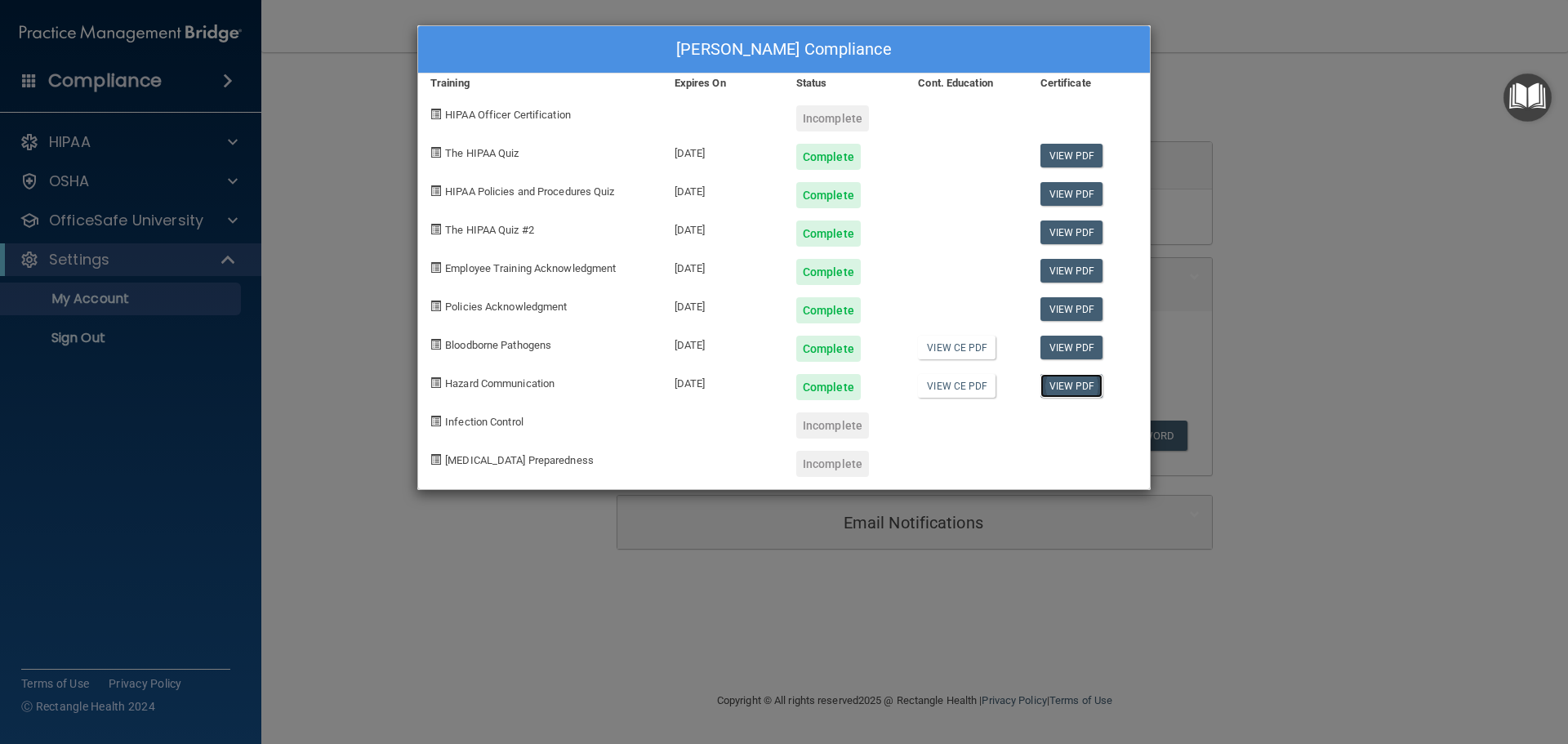
click at [1068, 386] on link "View PDF" at bounding box center [1072, 386] width 63 height 24
click at [829, 428] on div "Incomplete" at bounding box center [832, 426] width 73 height 26
click at [505, 427] on div "Infection Control" at bounding box center [540, 419] width 244 height 39
click at [231, 182] on div "[PERSON_NAME] Compliance Training Expires On Status Cont. Education Certificate…" at bounding box center [784, 372] width 1568 height 744
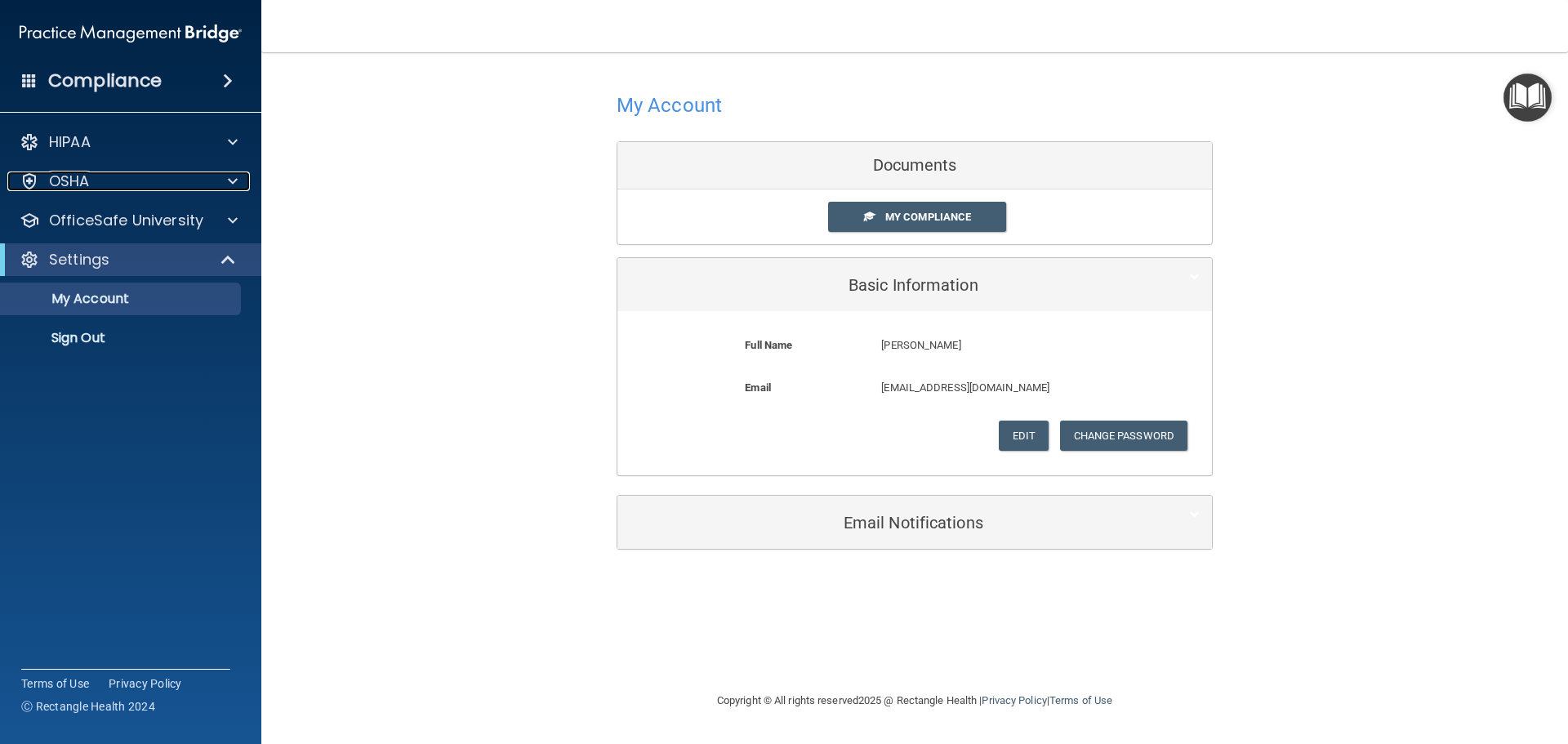
click at [231, 182] on span at bounding box center [233, 181] width 10 height 19
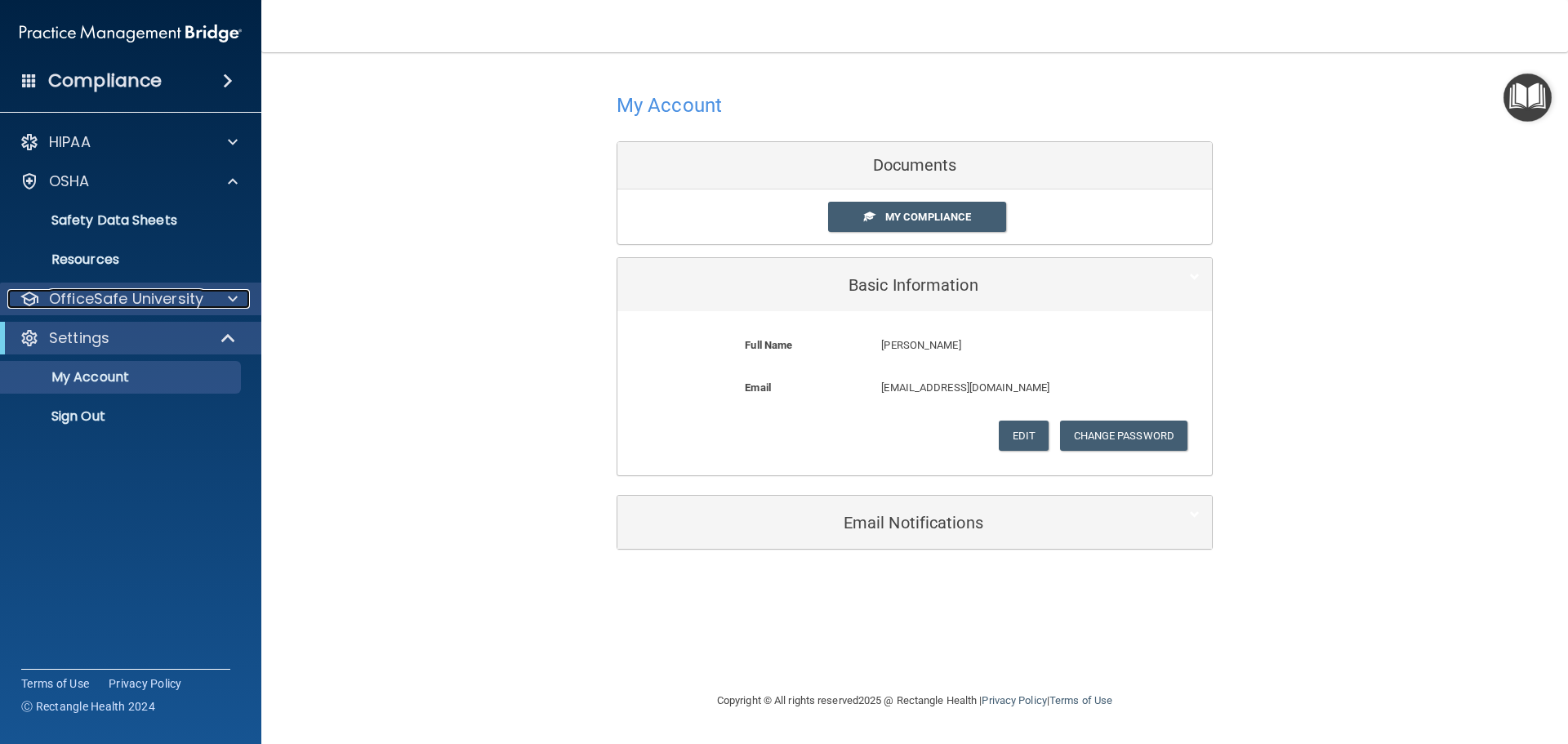
click at [236, 299] on span at bounding box center [233, 298] width 10 height 19
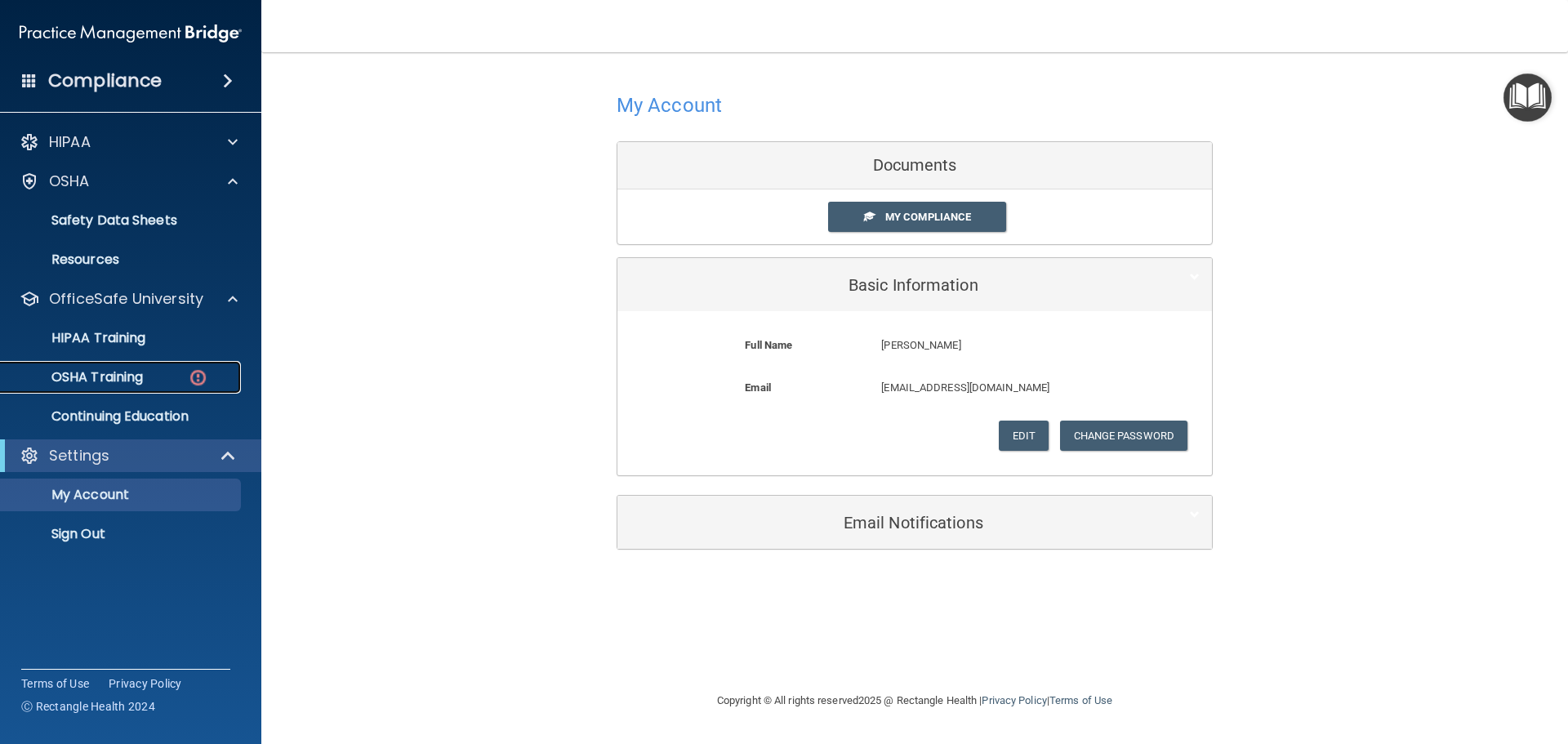
click at [127, 377] on p "OSHA Training" at bounding box center [76, 378] width 132 height 17
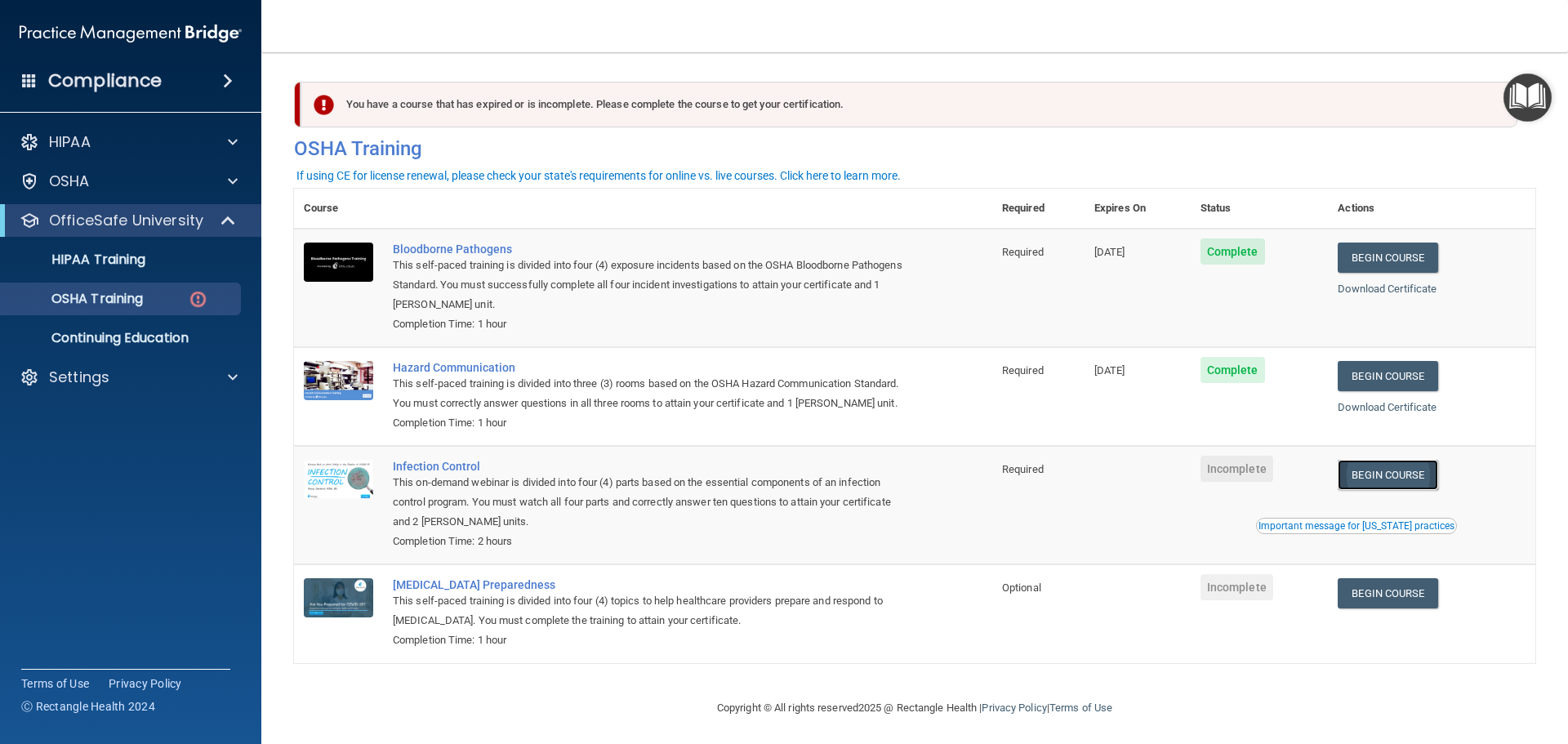
click at [1367, 490] on link "Begin Course" at bounding box center [1388, 474] width 100 height 30
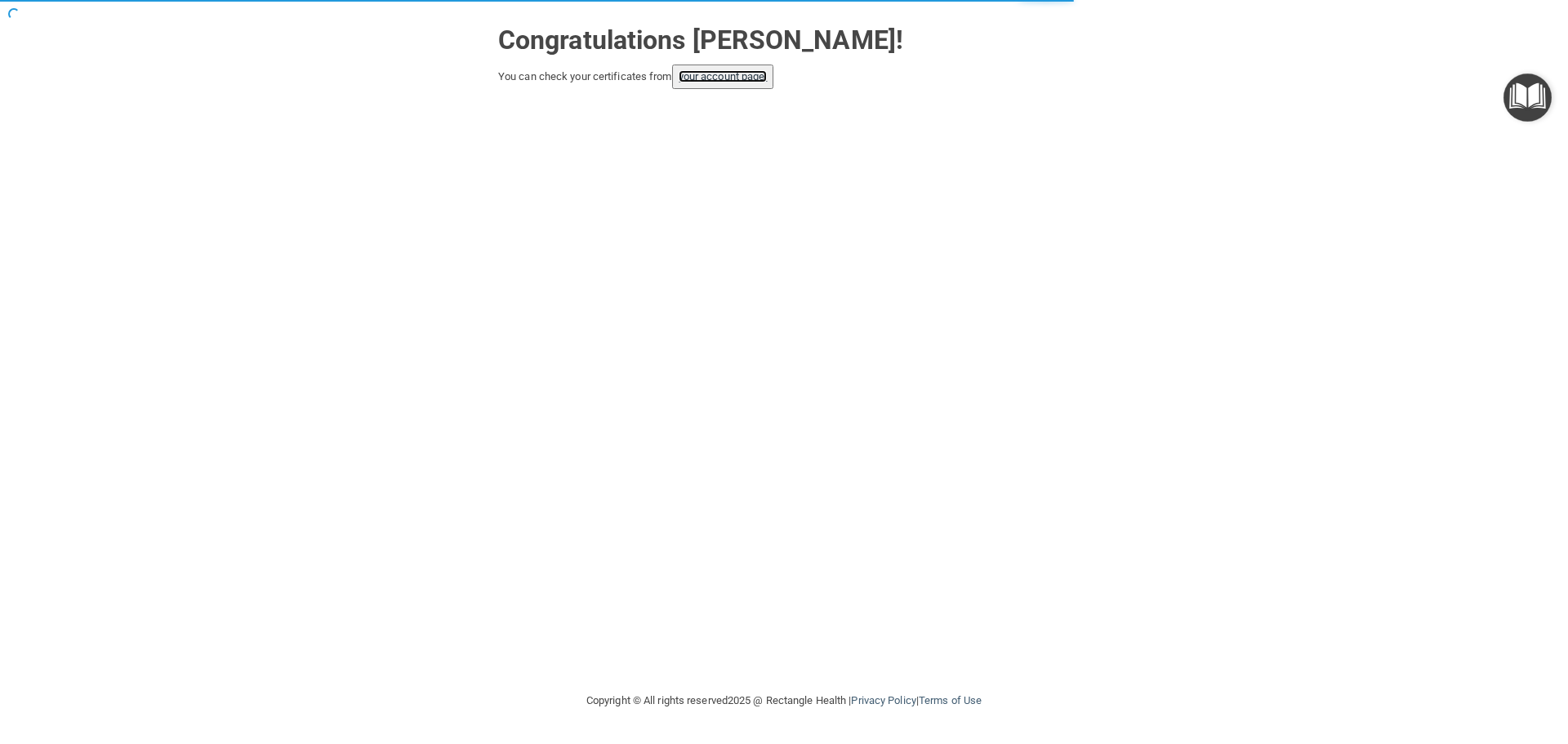
click at [743, 76] on link "your account page!" at bounding box center [723, 76] width 89 height 12
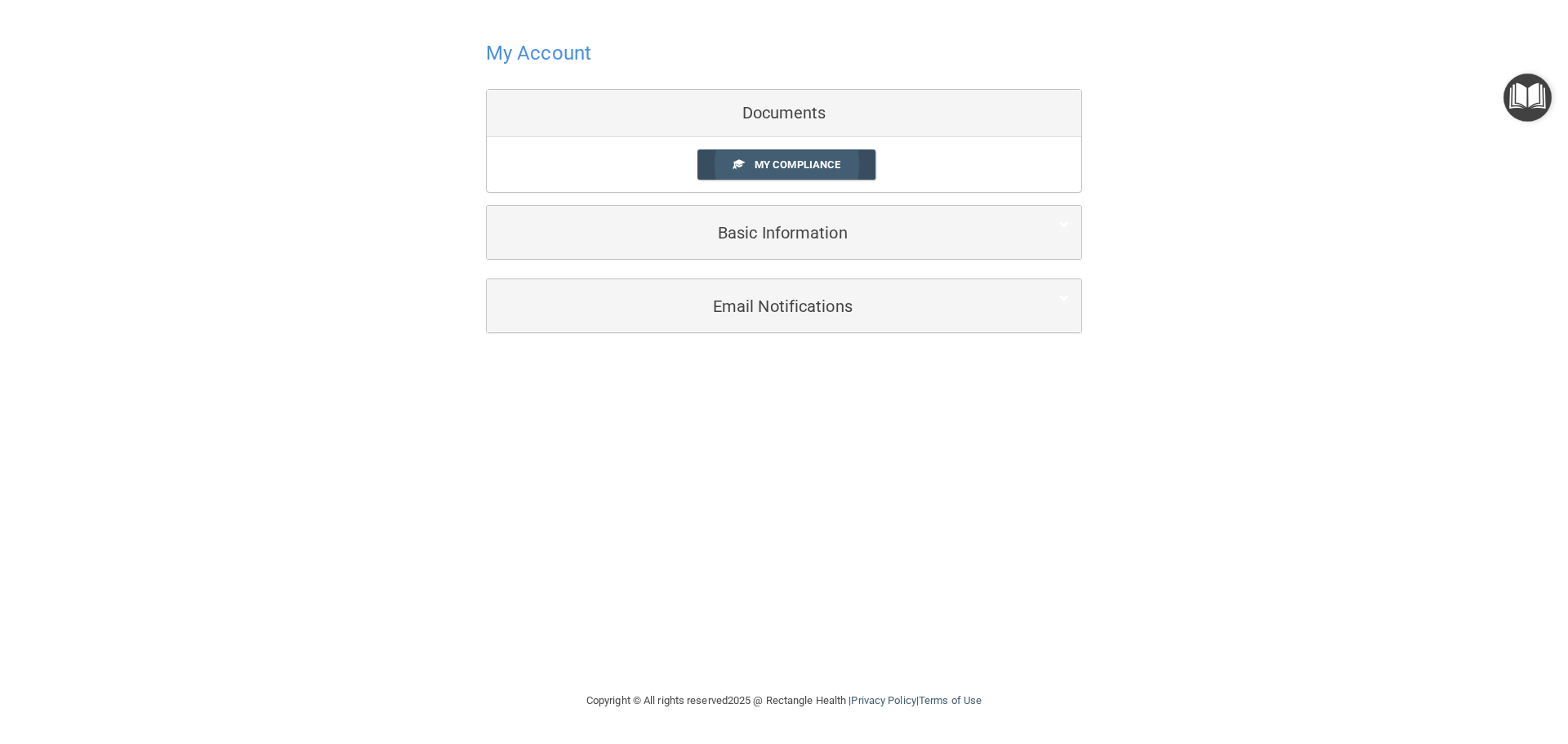
click at [762, 166] on span "My Compliance" at bounding box center [797, 164] width 86 height 12
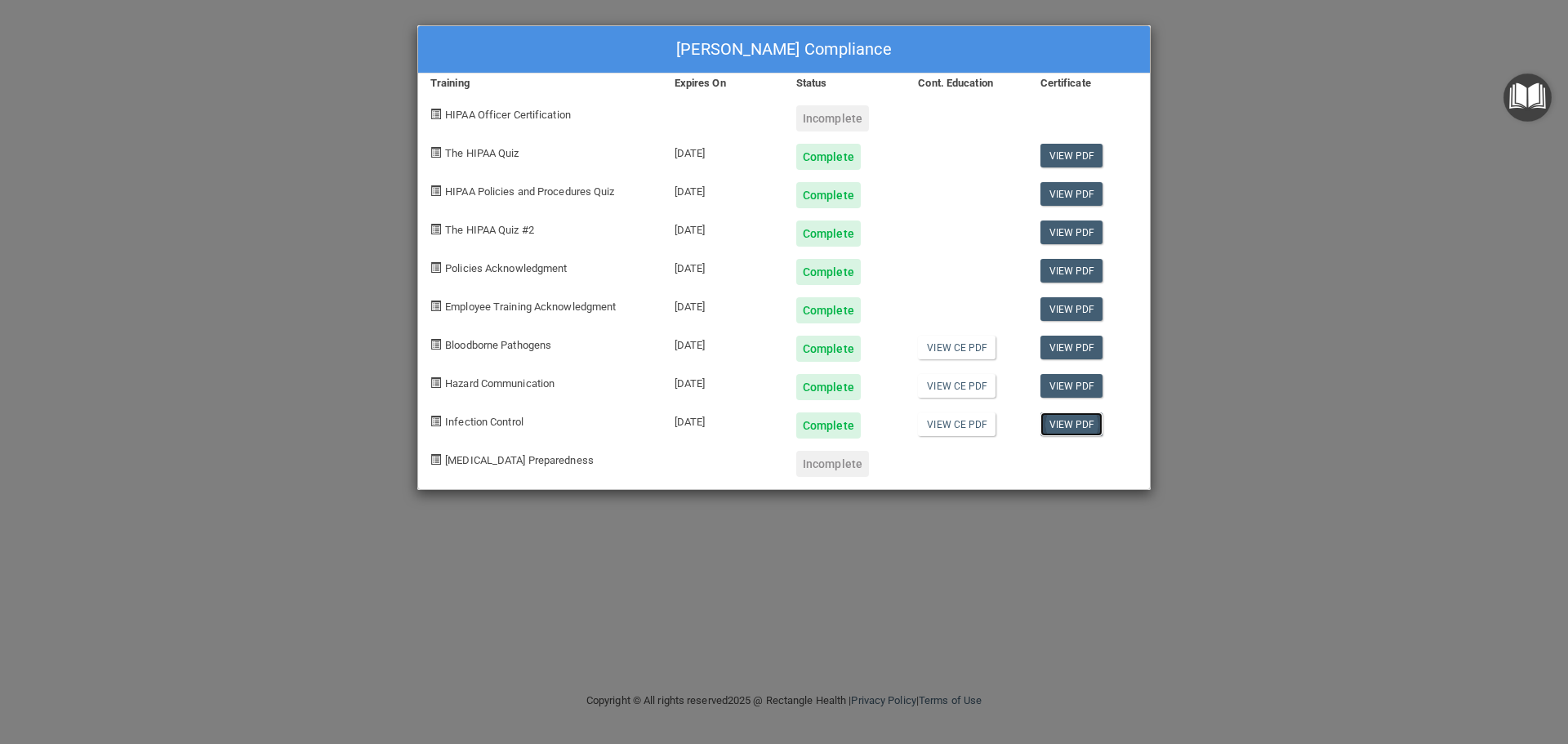
click at [1079, 417] on link "View PDF" at bounding box center [1072, 425] width 63 height 24
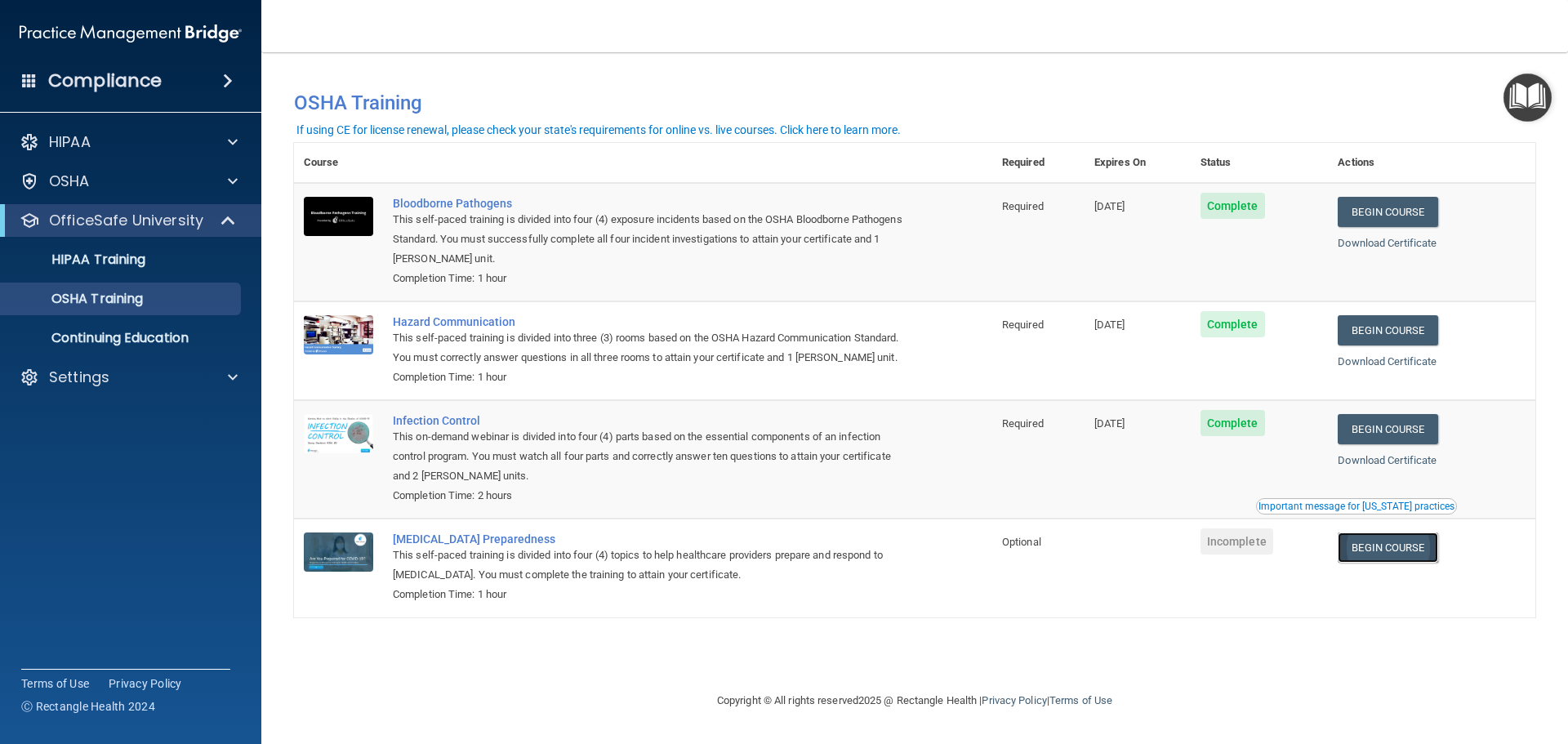
click at [1403, 550] on link "Begin Course" at bounding box center [1388, 547] width 100 height 30
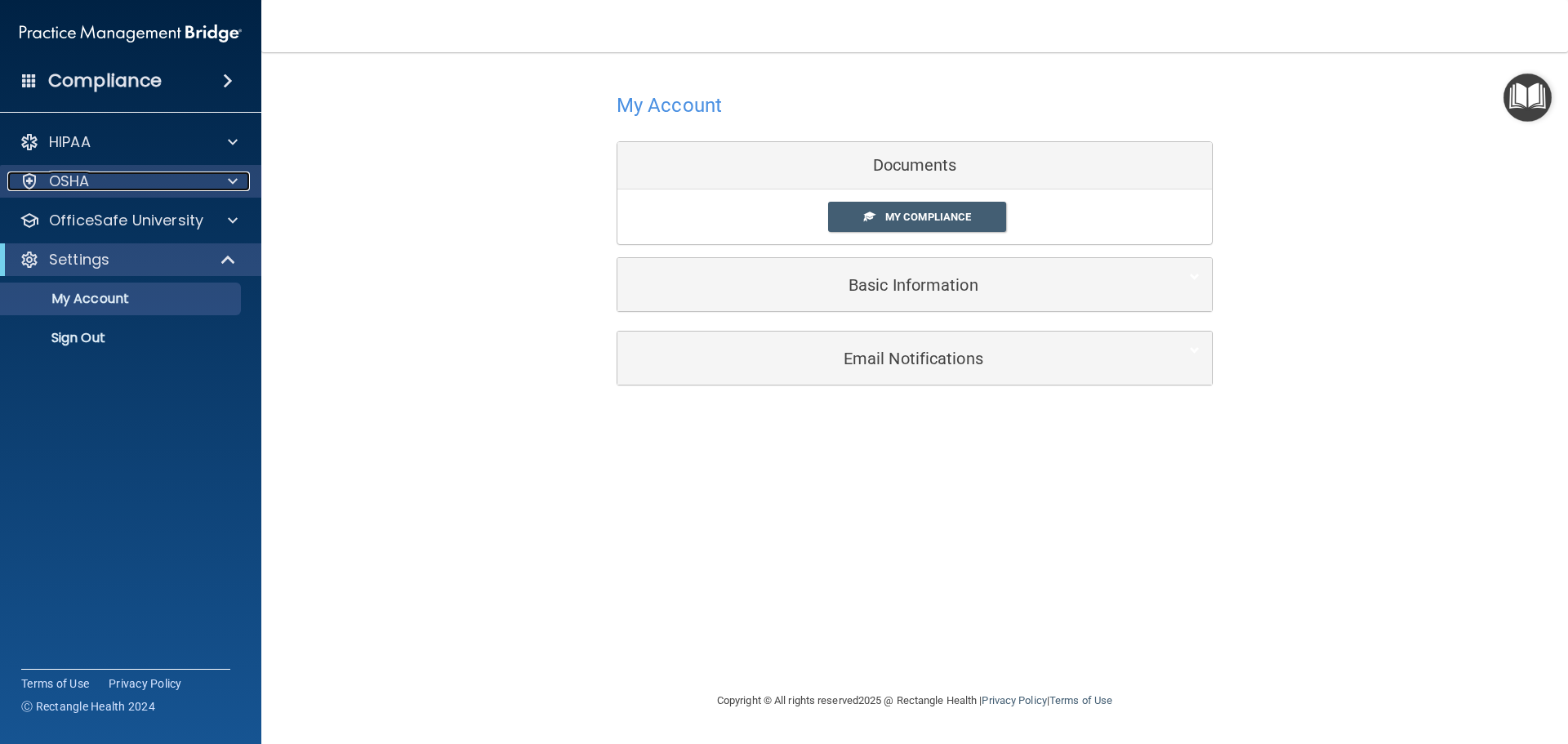
click at [230, 186] on span at bounding box center [233, 181] width 10 height 19
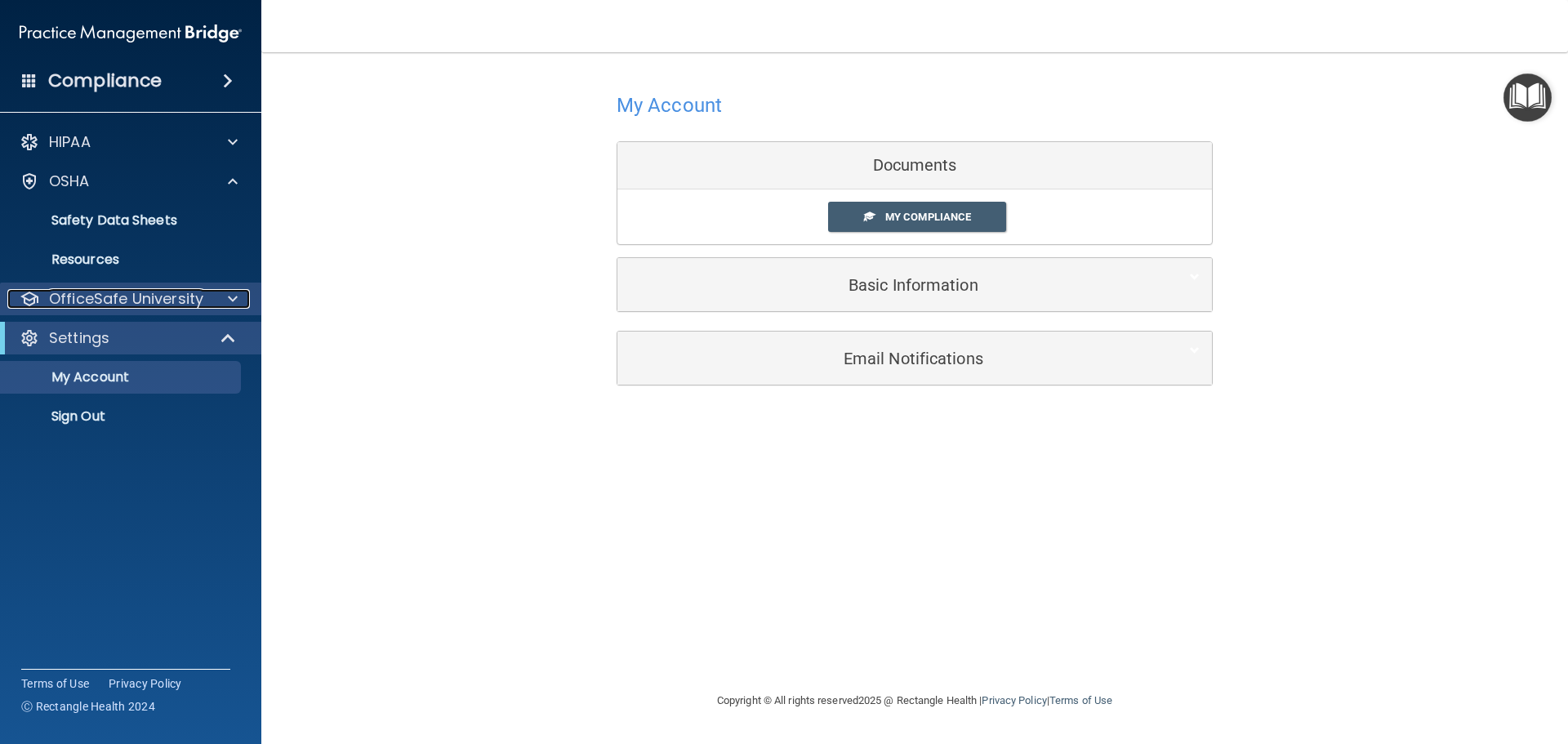
click at [197, 301] on p "OfficeSafe University" at bounding box center [126, 298] width 154 height 19
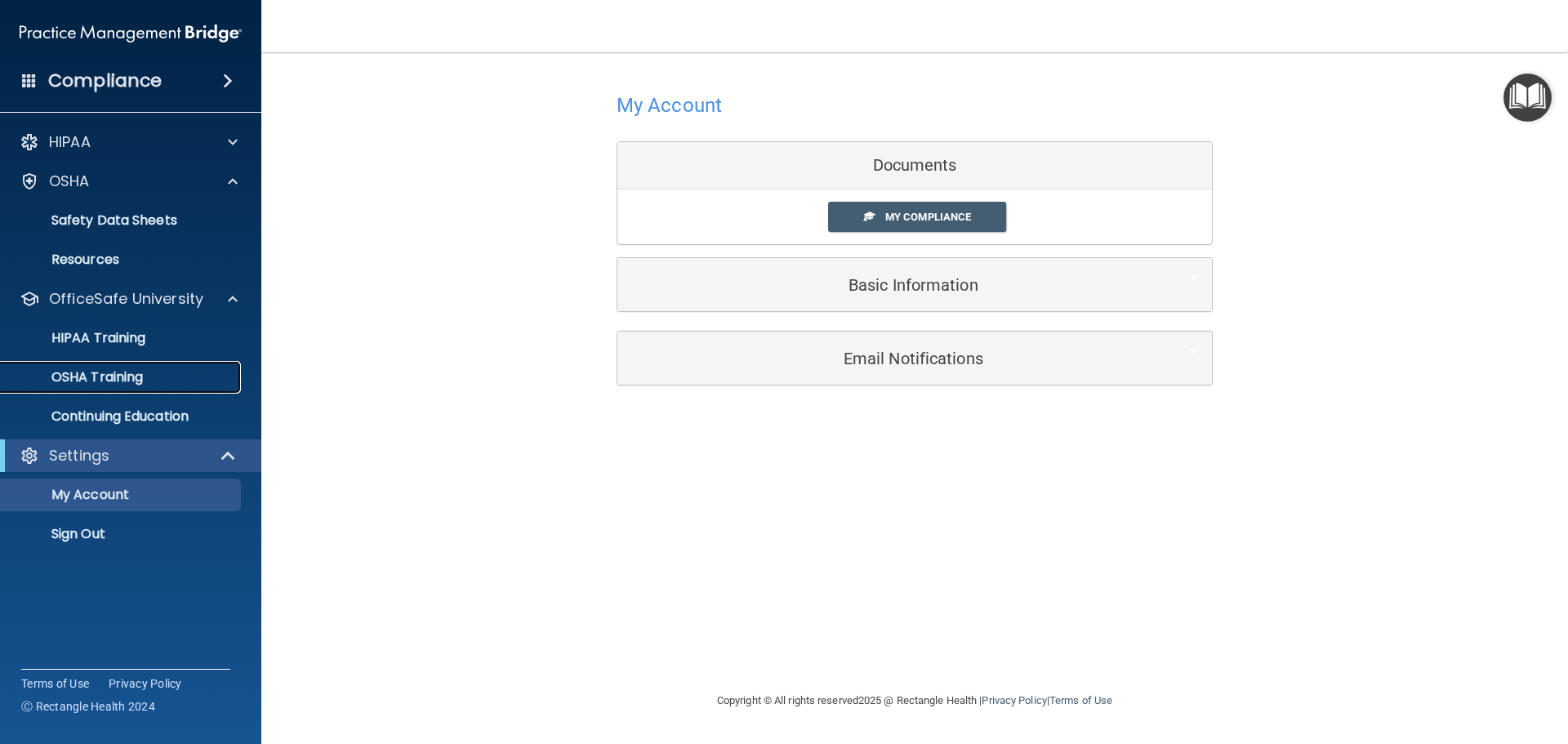
click at [169, 386] on link "OSHA Training" at bounding box center [112, 377] width 258 height 32
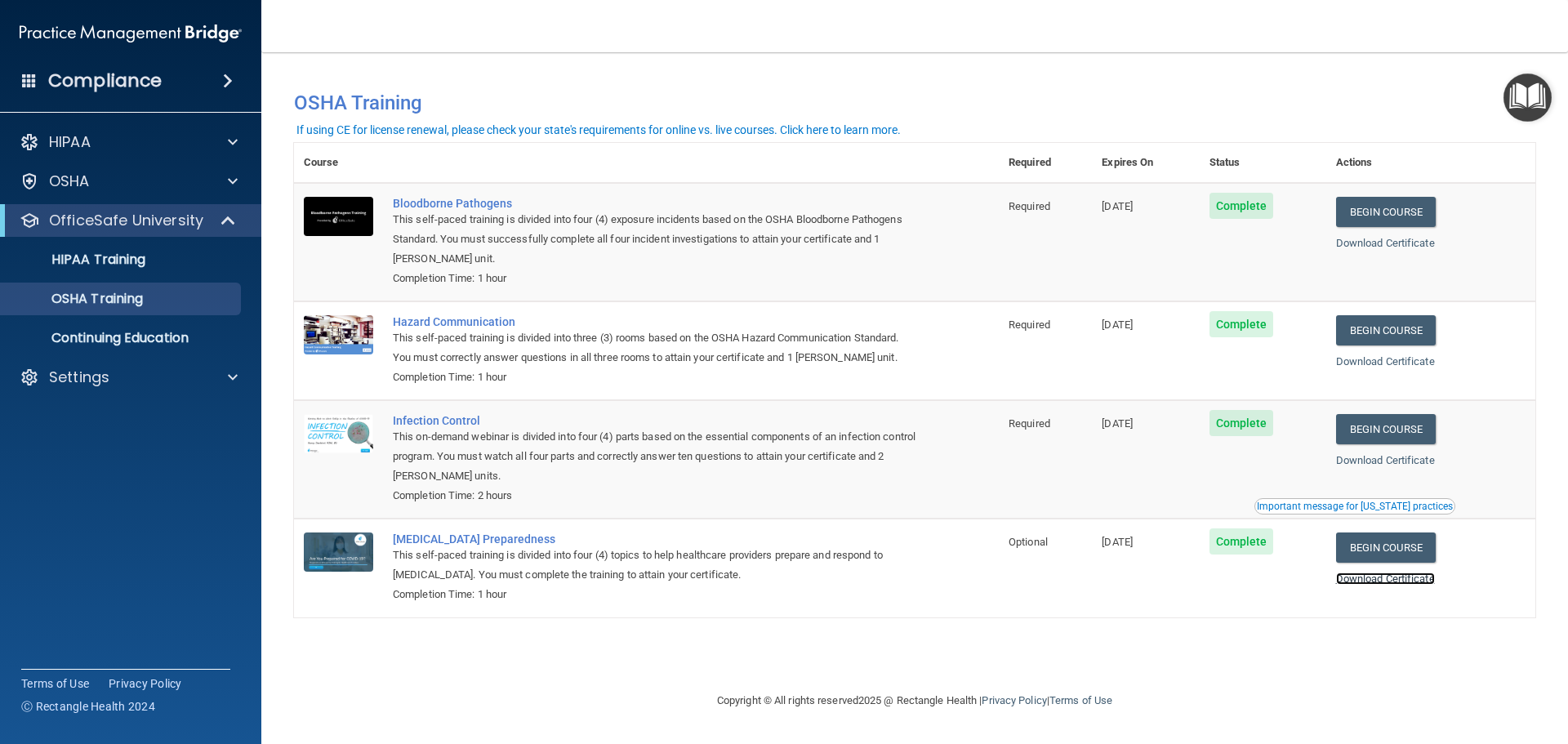
click at [1362, 582] on link "Download Certificate" at bounding box center [1385, 578] width 99 height 12
click at [121, 254] on p "HIPAA Training" at bounding box center [78, 259] width 135 height 17
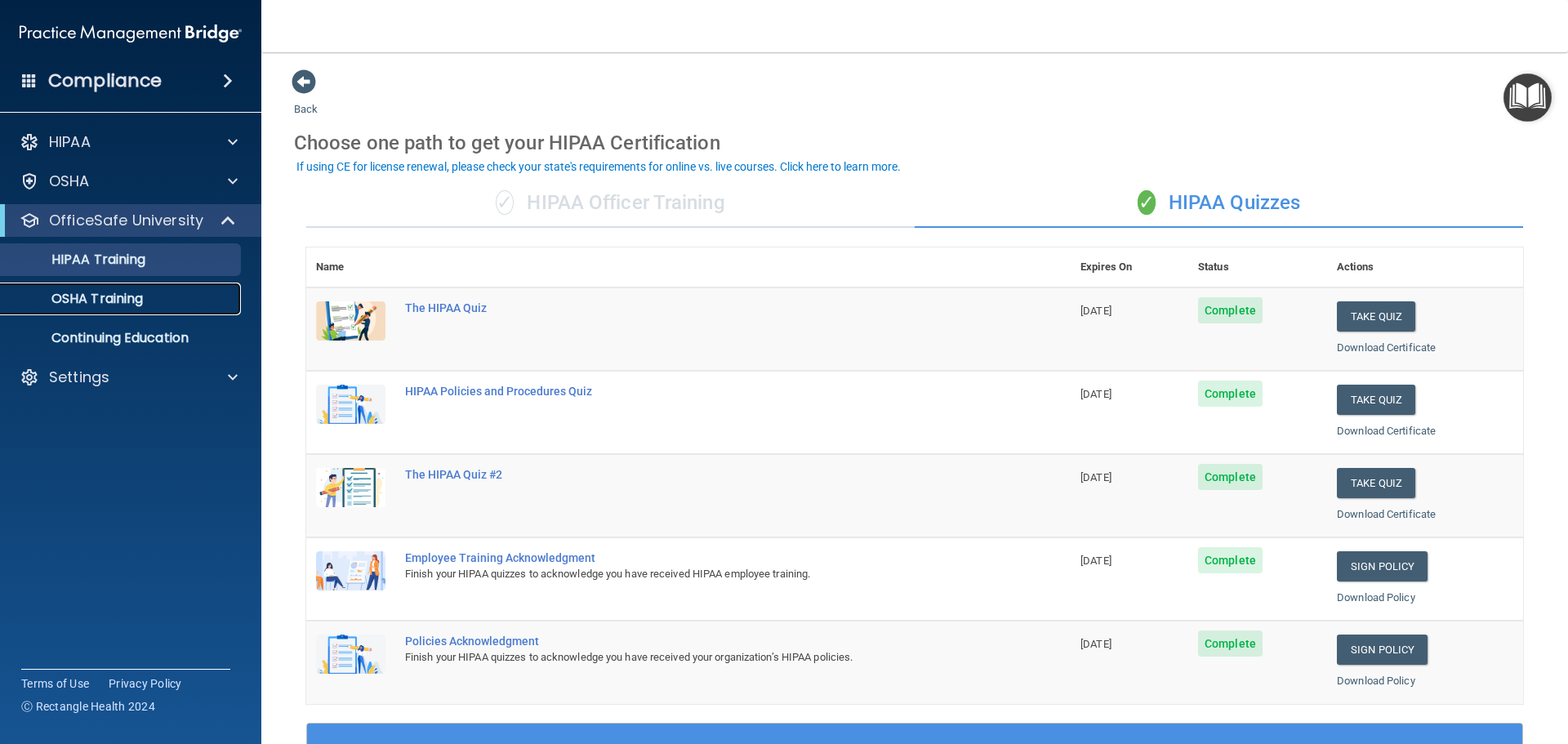
click at [125, 294] on p "OSHA Training" at bounding box center [76, 299] width 132 height 17
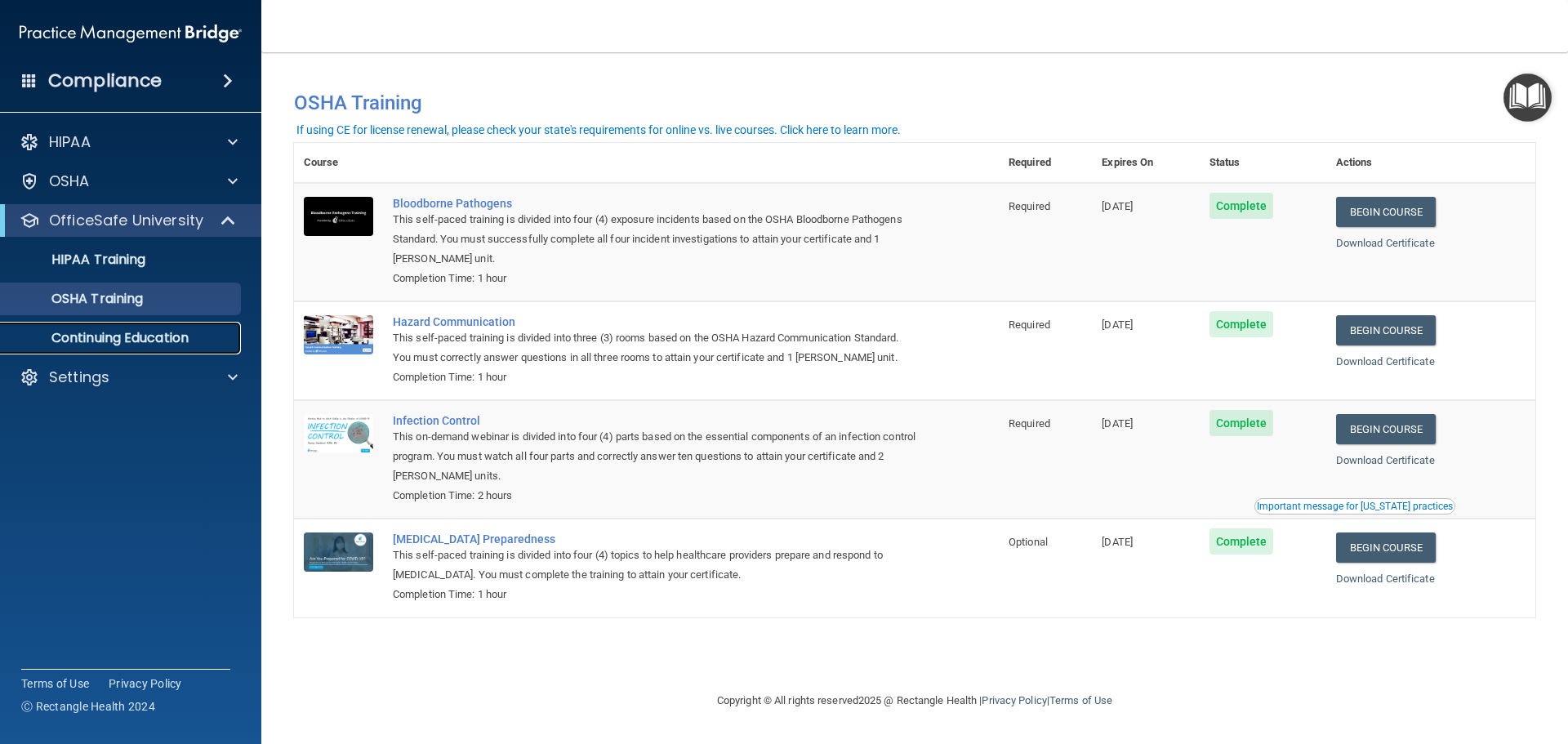
click at [136, 342] on p "Continuing Education" at bounding box center [121, 338] width 223 height 17
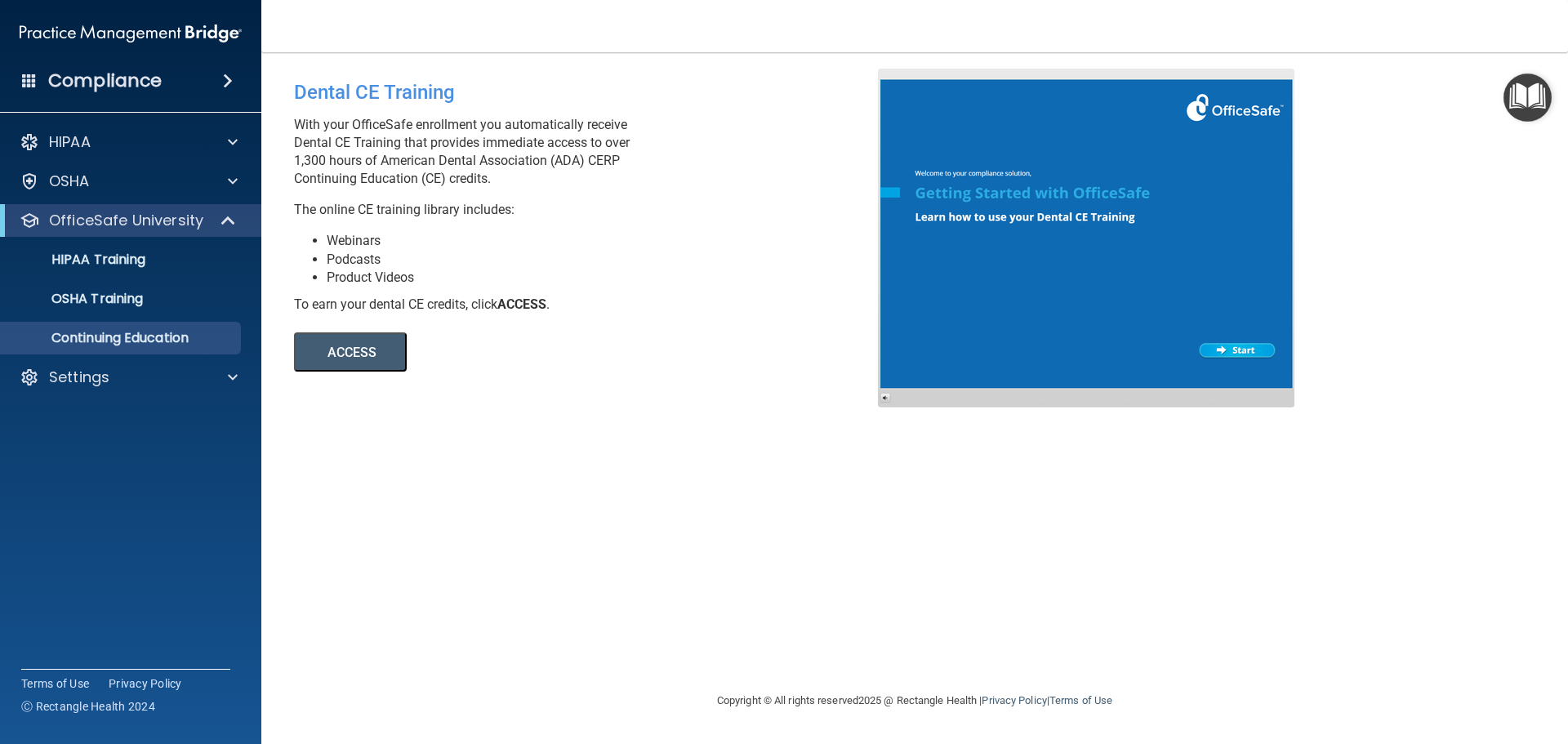
click at [362, 356] on button "ACCESS" at bounding box center [350, 352] width 113 height 39
click at [230, 370] on span at bounding box center [233, 377] width 10 height 19
click at [138, 421] on p "My Account" at bounding box center [121, 416] width 223 height 17
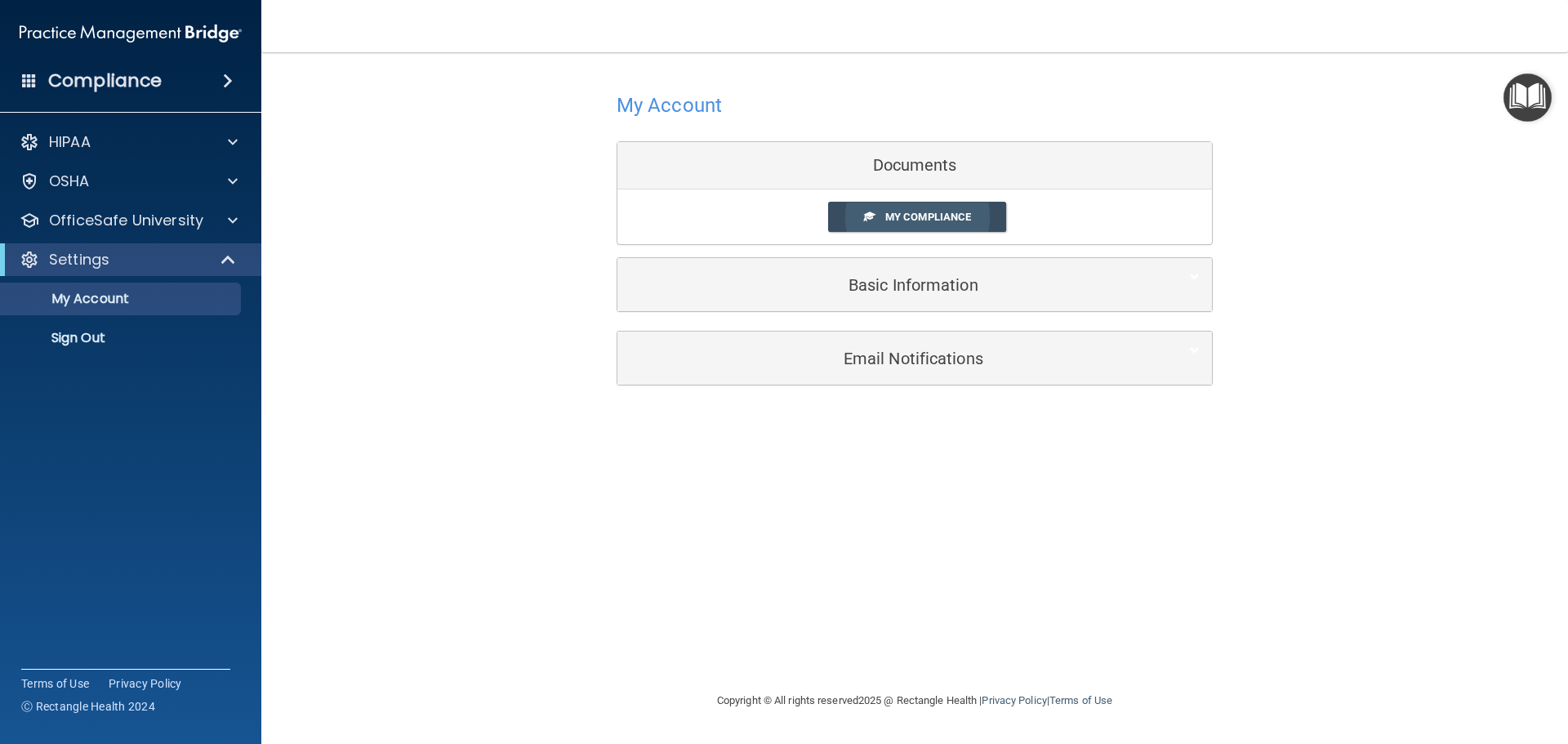
click at [938, 221] on span "My Compliance" at bounding box center [928, 216] width 86 height 12
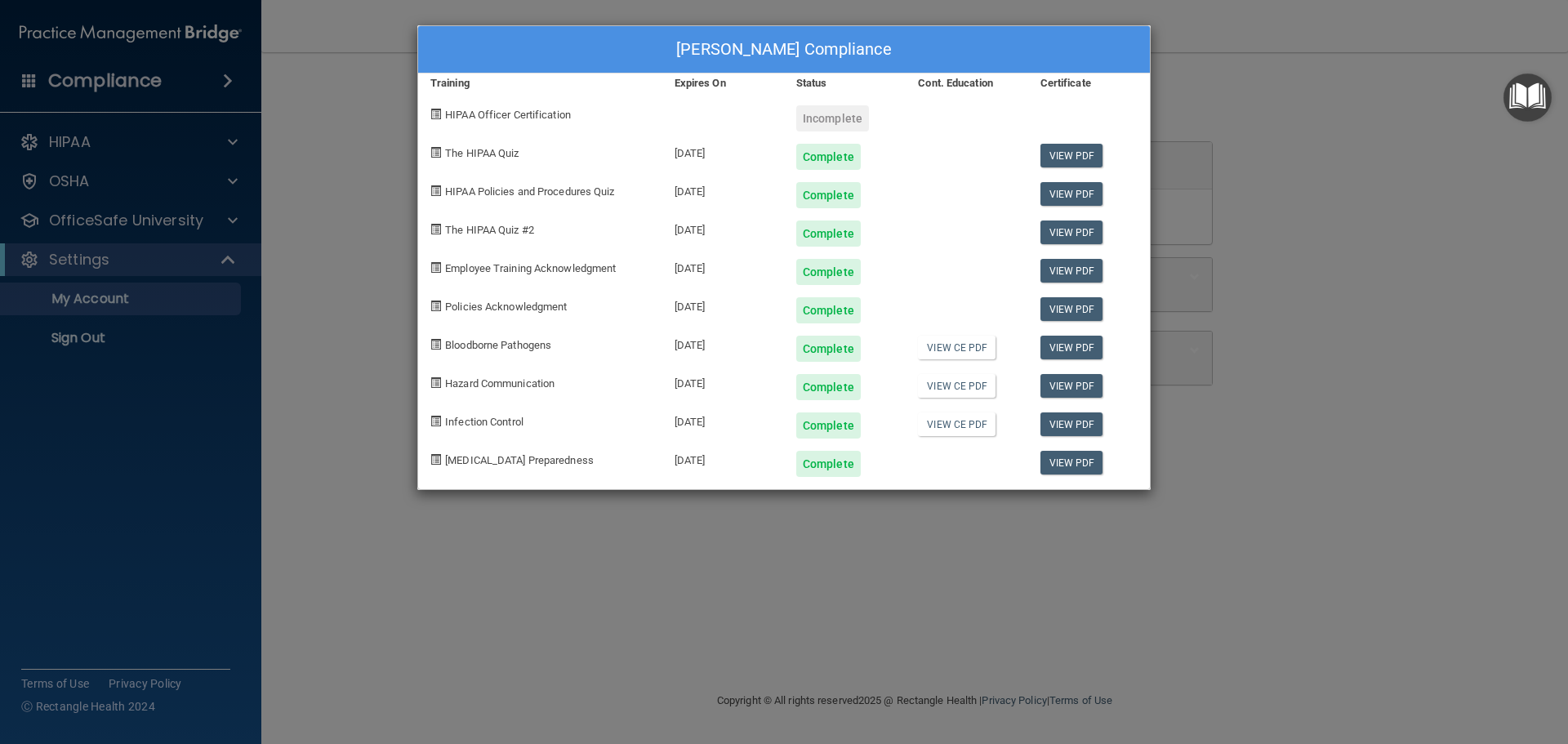
click at [502, 119] on span "HIPAA Officer Certification" at bounding box center [508, 114] width 126 height 12
click at [824, 114] on div "Incomplete" at bounding box center [832, 118] width 73 height 26
click at [233, 139] on div "Christina Maring's Compliance Training Expires On Status Cont. Education Certif…" at bounding box center [784, 372] width 1568 height 744
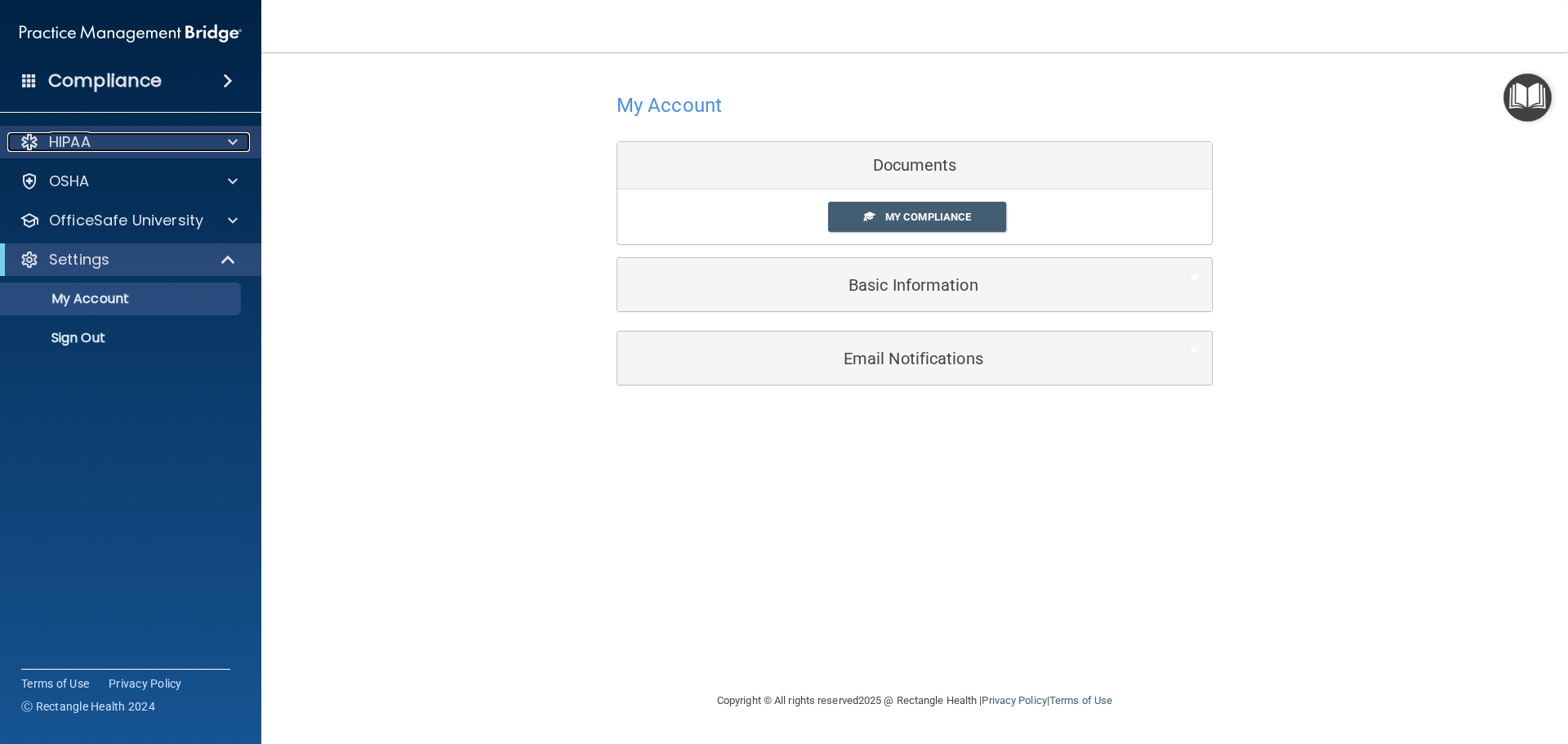
click at [233, 144] on span at bounding box center [233, 141] width 10 height 19
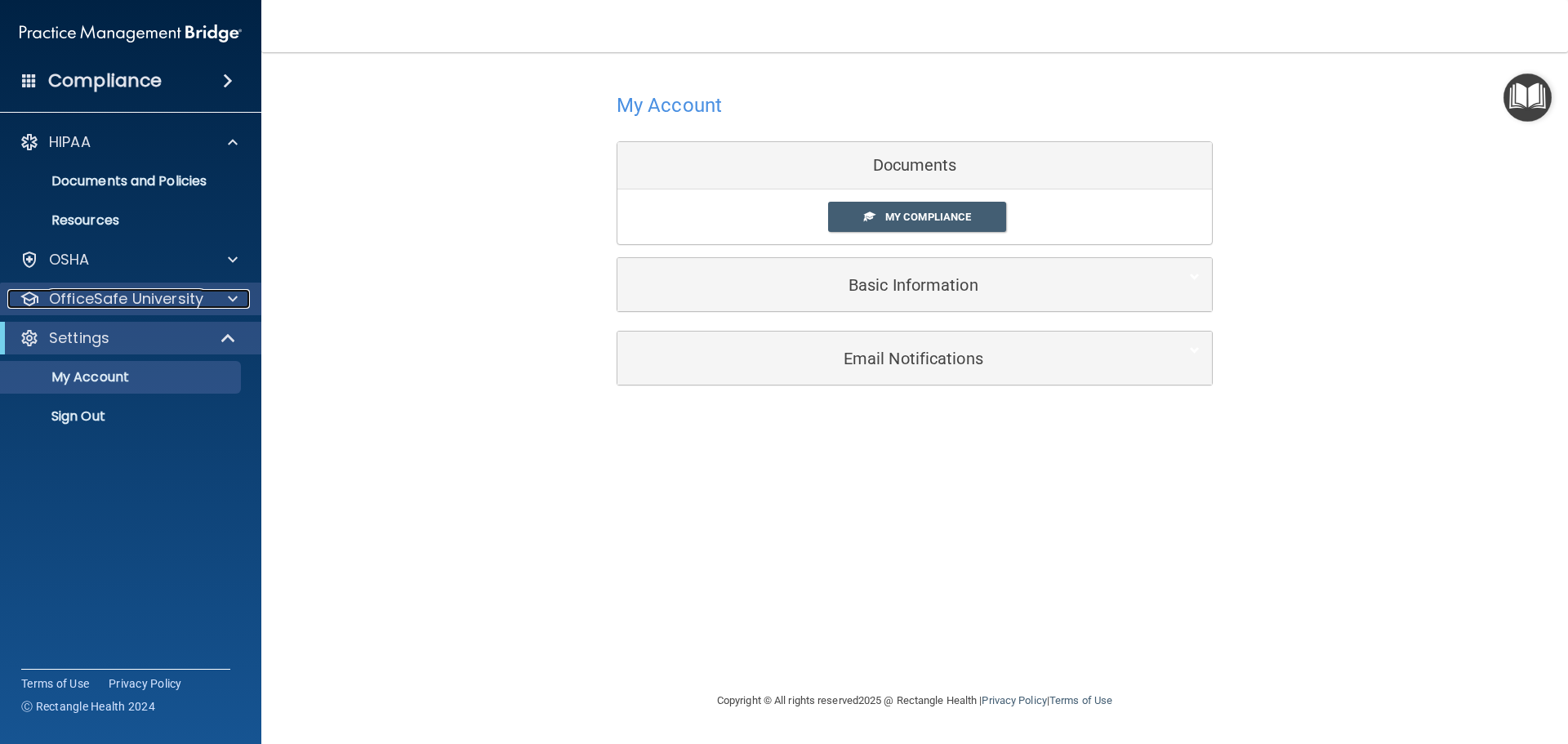
click at [235, 293] on span at bounding box center [233, 298] width 10 height 19
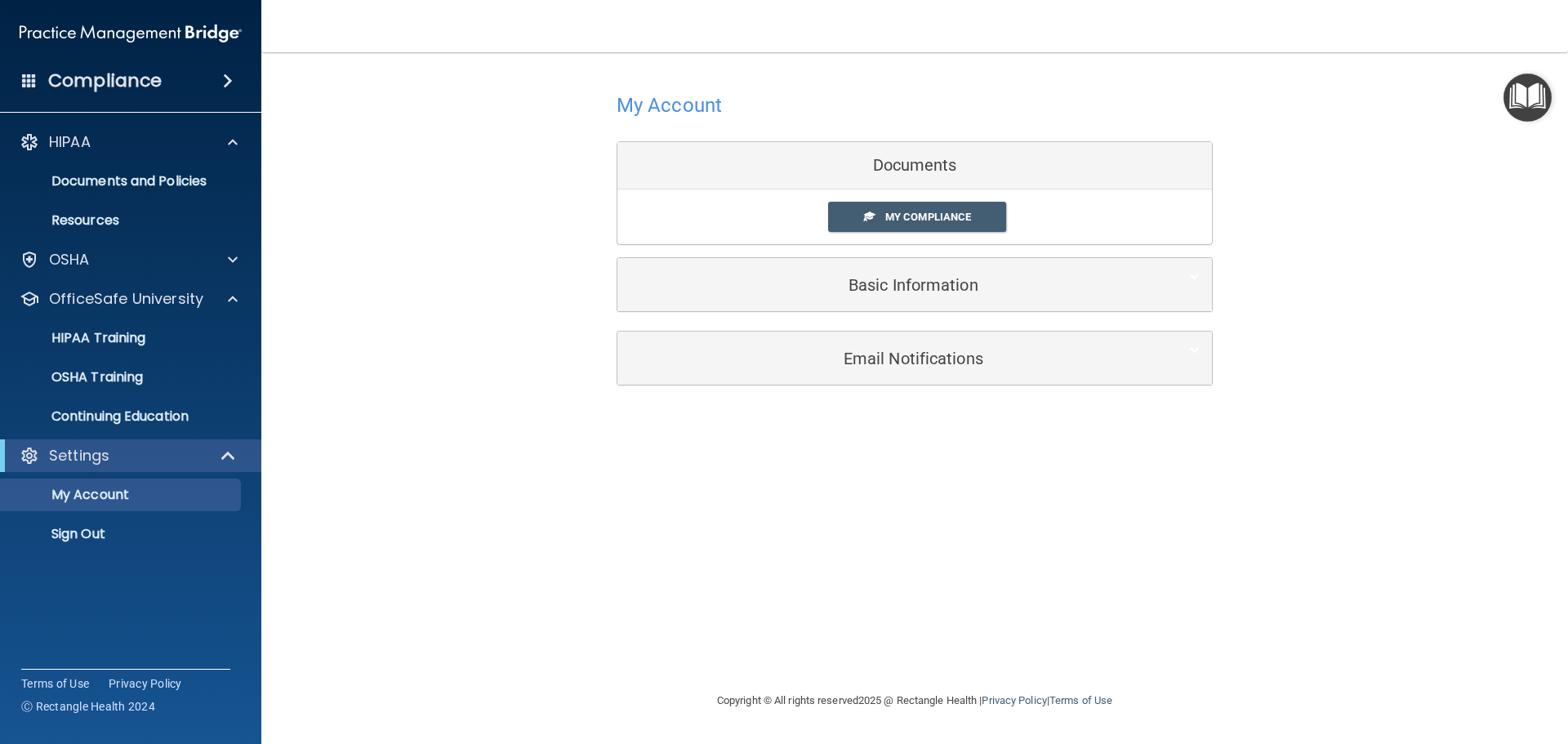
click at [193, 321] on ul "HIPAA Training OSHA Training Continuing Education" at bounding box center [131, 373] width 296 height 117
click at [175, 342] on div "HIPAA Training" at bounding box center [121, 338] width 223 height 17
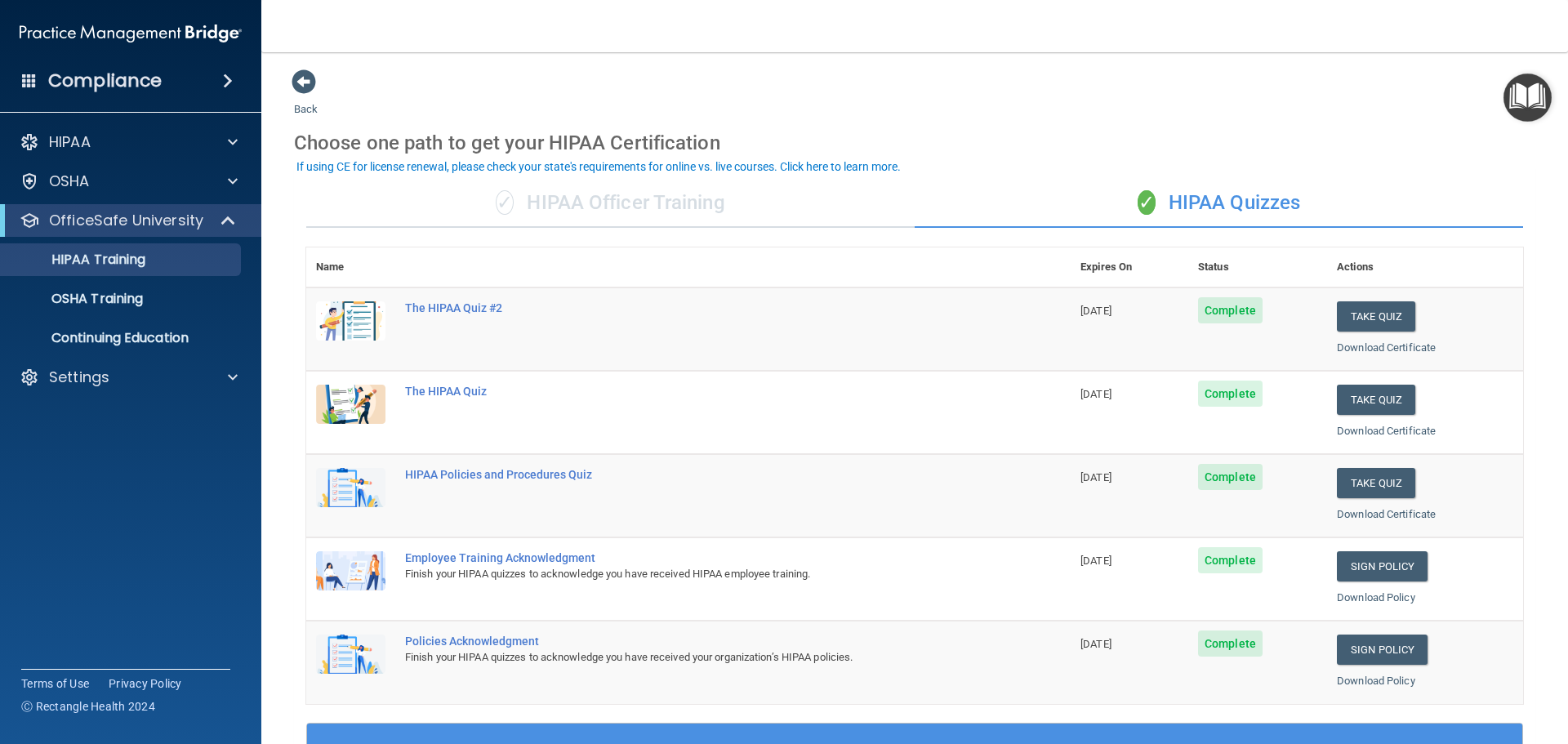
click at [653, 195] on div "✓ HIPAA Officer Training" at bounding box center [610, 203] width 609 height 49
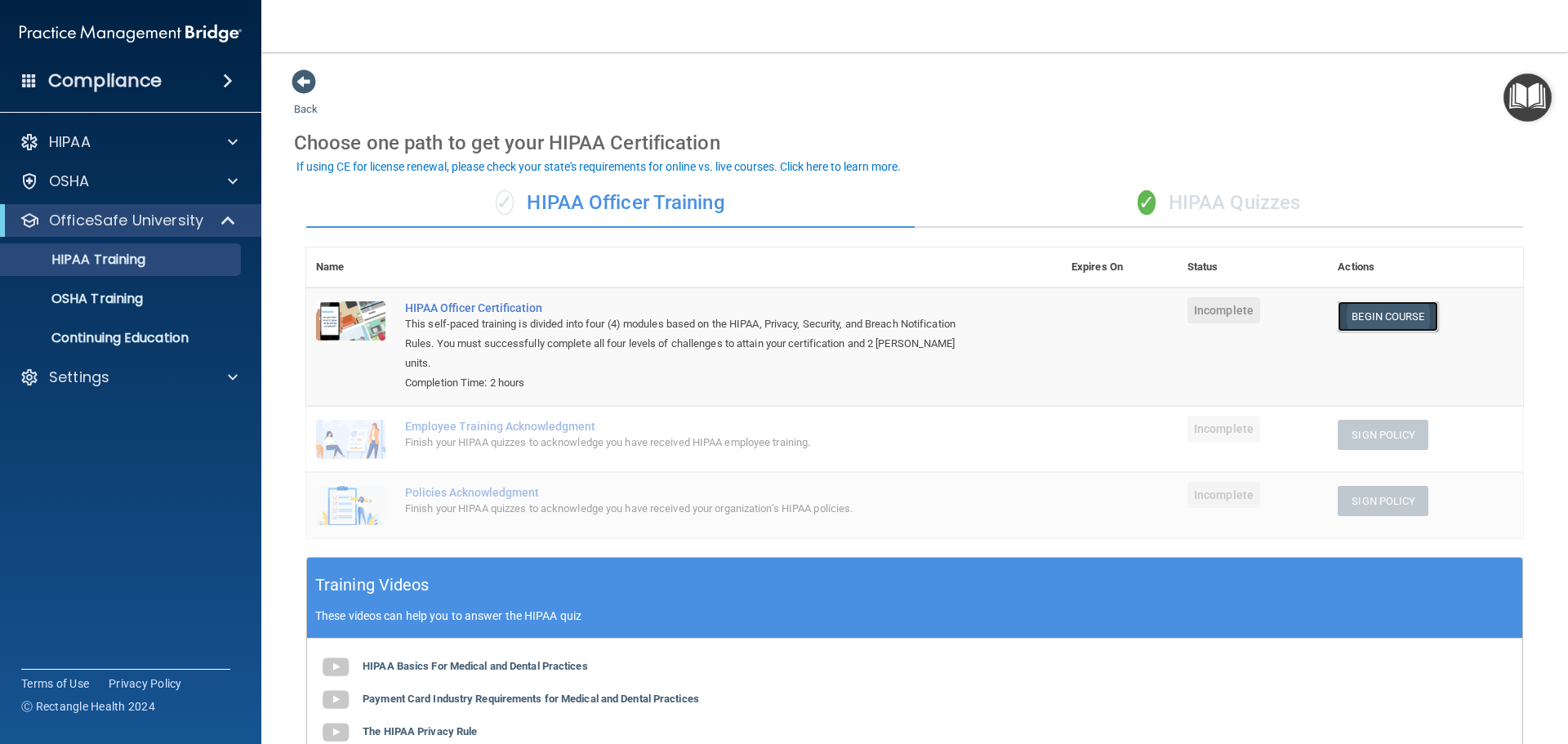
click at [1356, 317] on link "Begin Course" at bounding box center [1388, 316] width 100 height 30
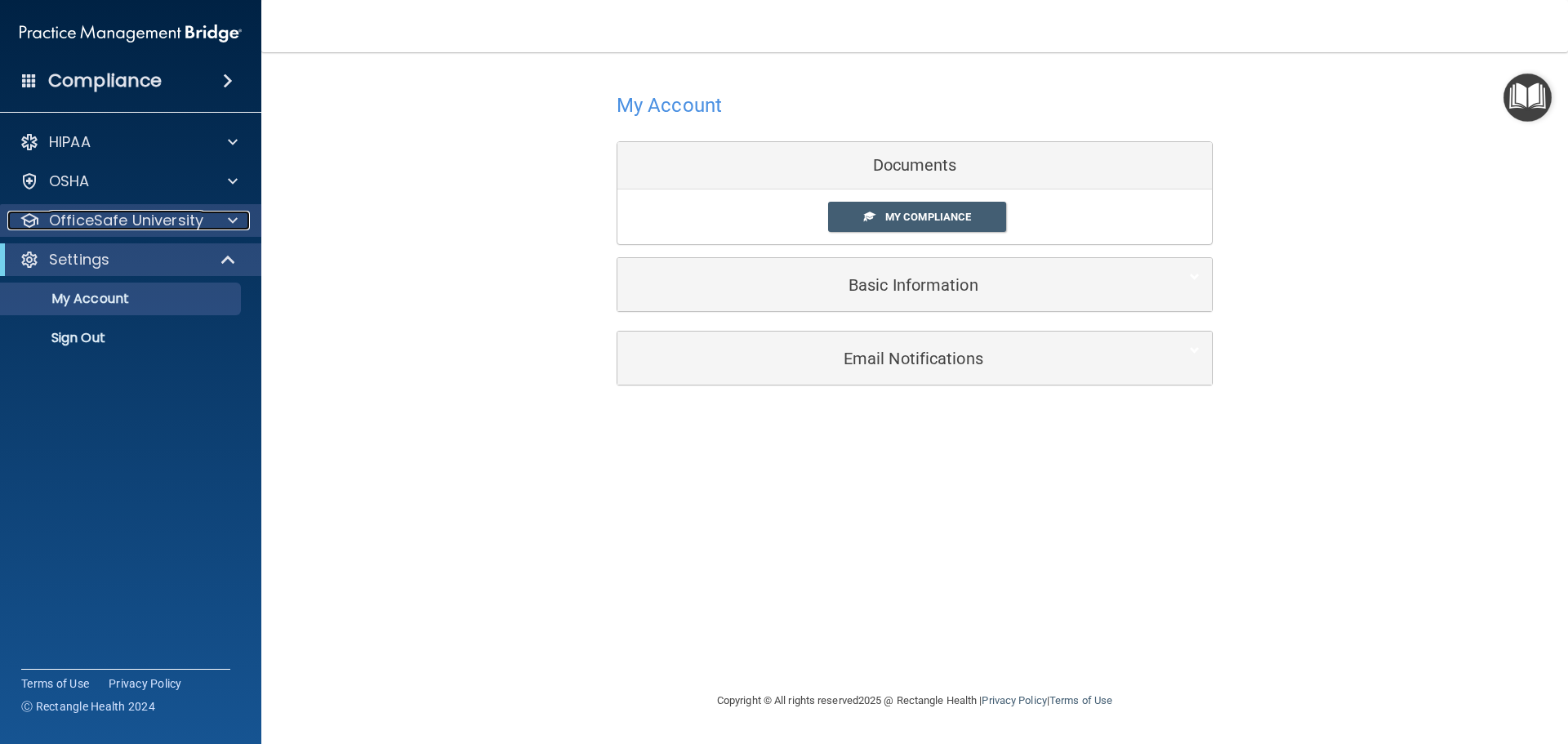
click at [224, 221] on div at bounding box center [230, 220] width 41 height 19
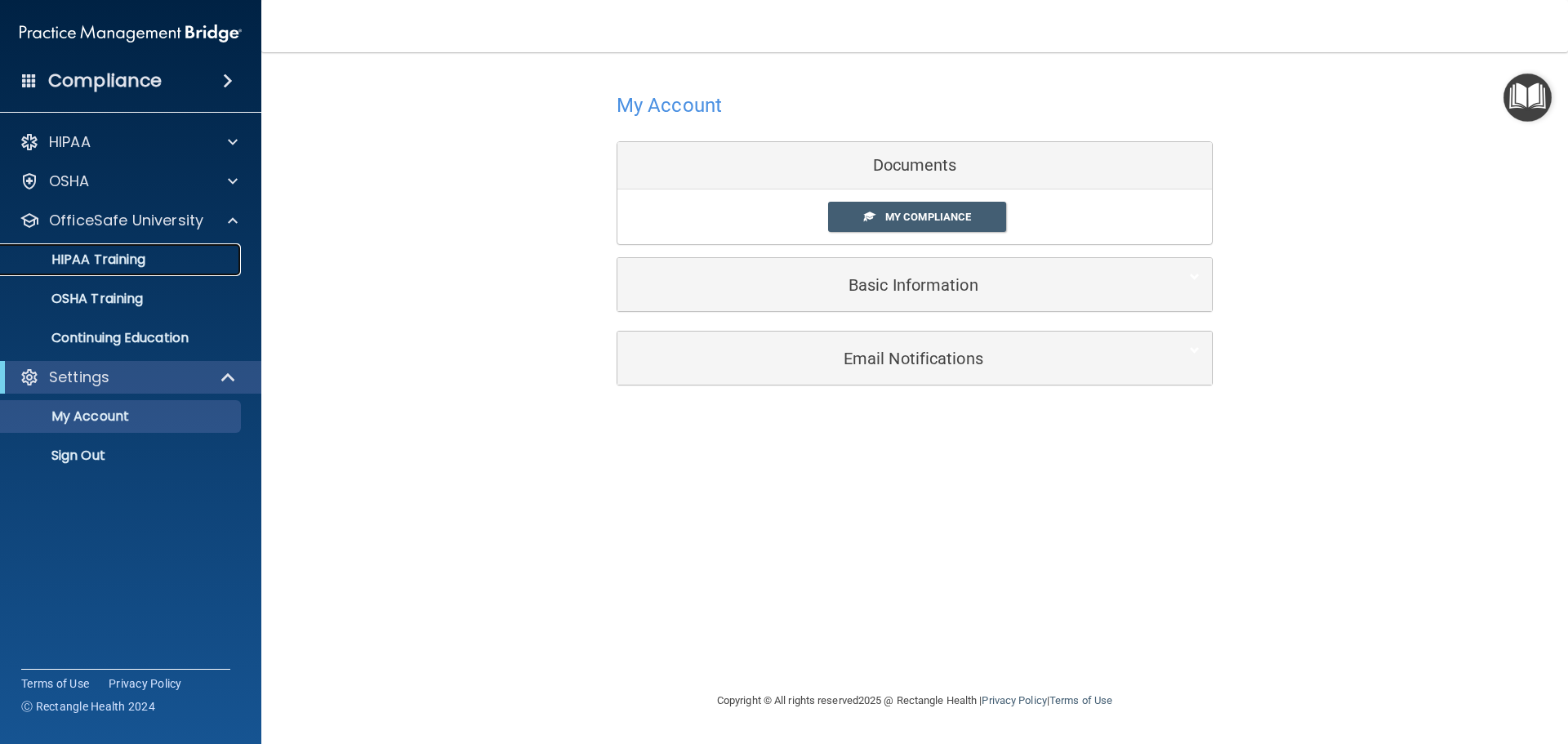
click at [201, 258] on div "HIPAA Training" at bounding box center [121, 259] width 223 height 17
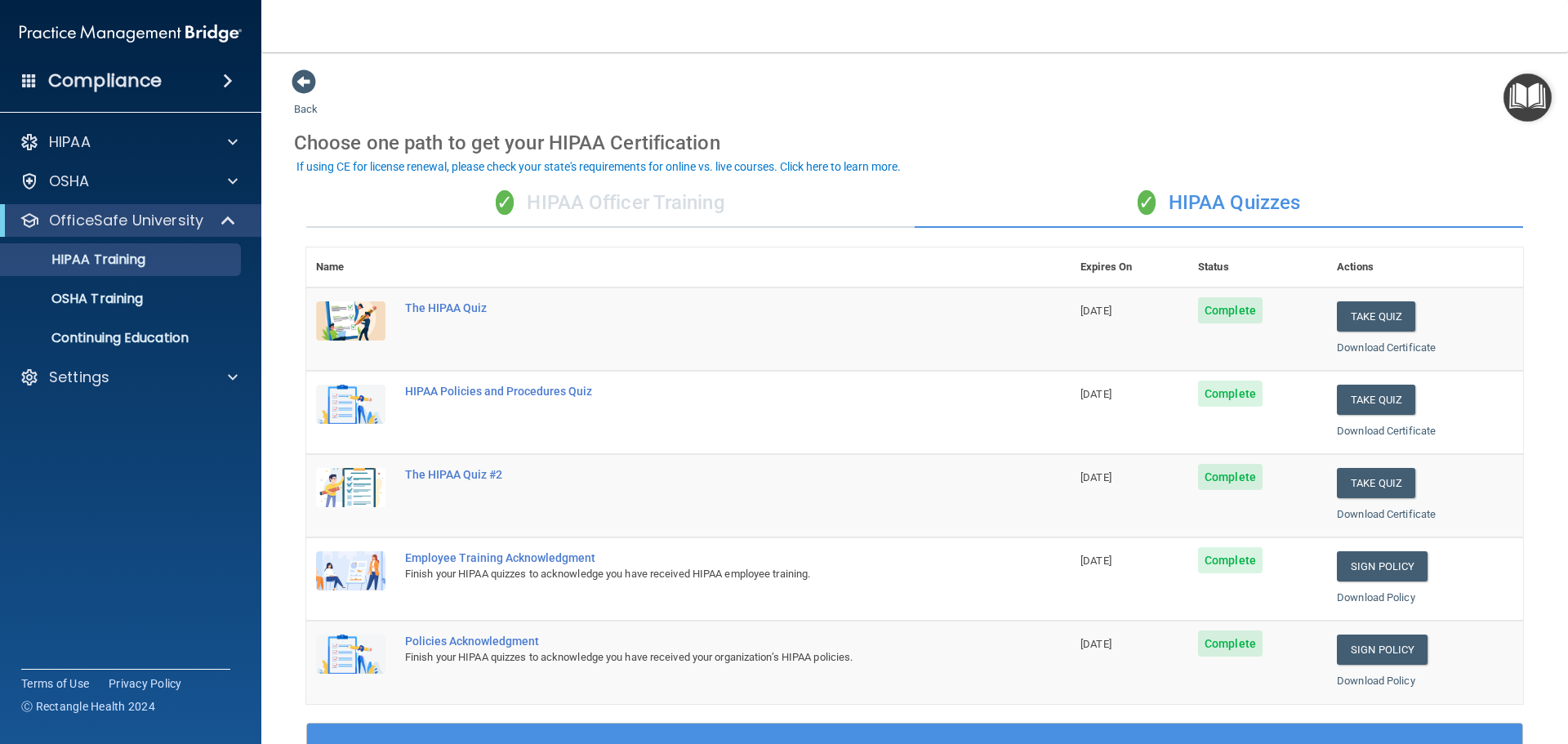
click at [655, 209] on div "✓ HIPAA Officer Training" at bounding box center [610, 203] width 609 height 49
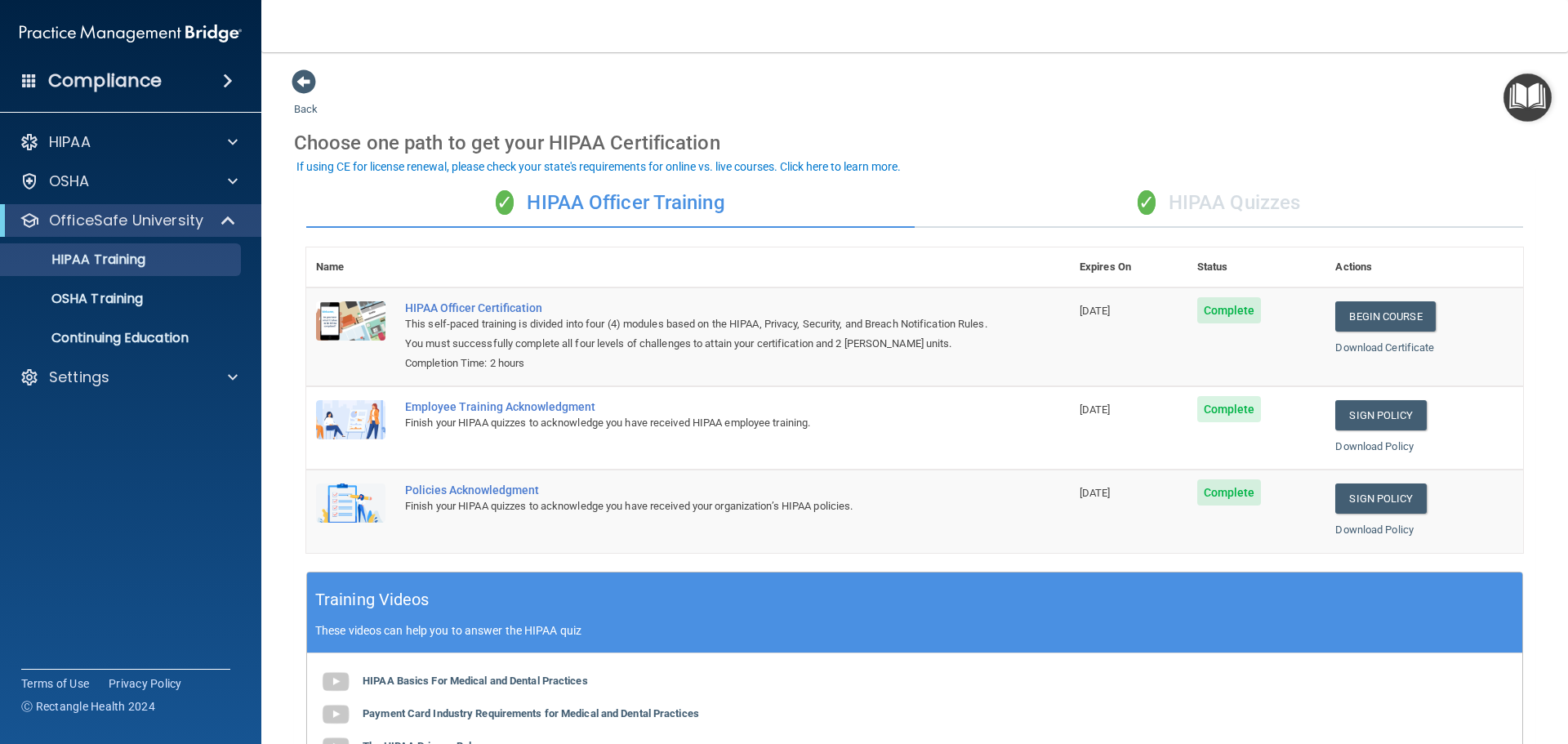
click at [1184, 207] on div "✓ HIPAA Quizzes" at bounding box center [1219, 203] width 609 height 49
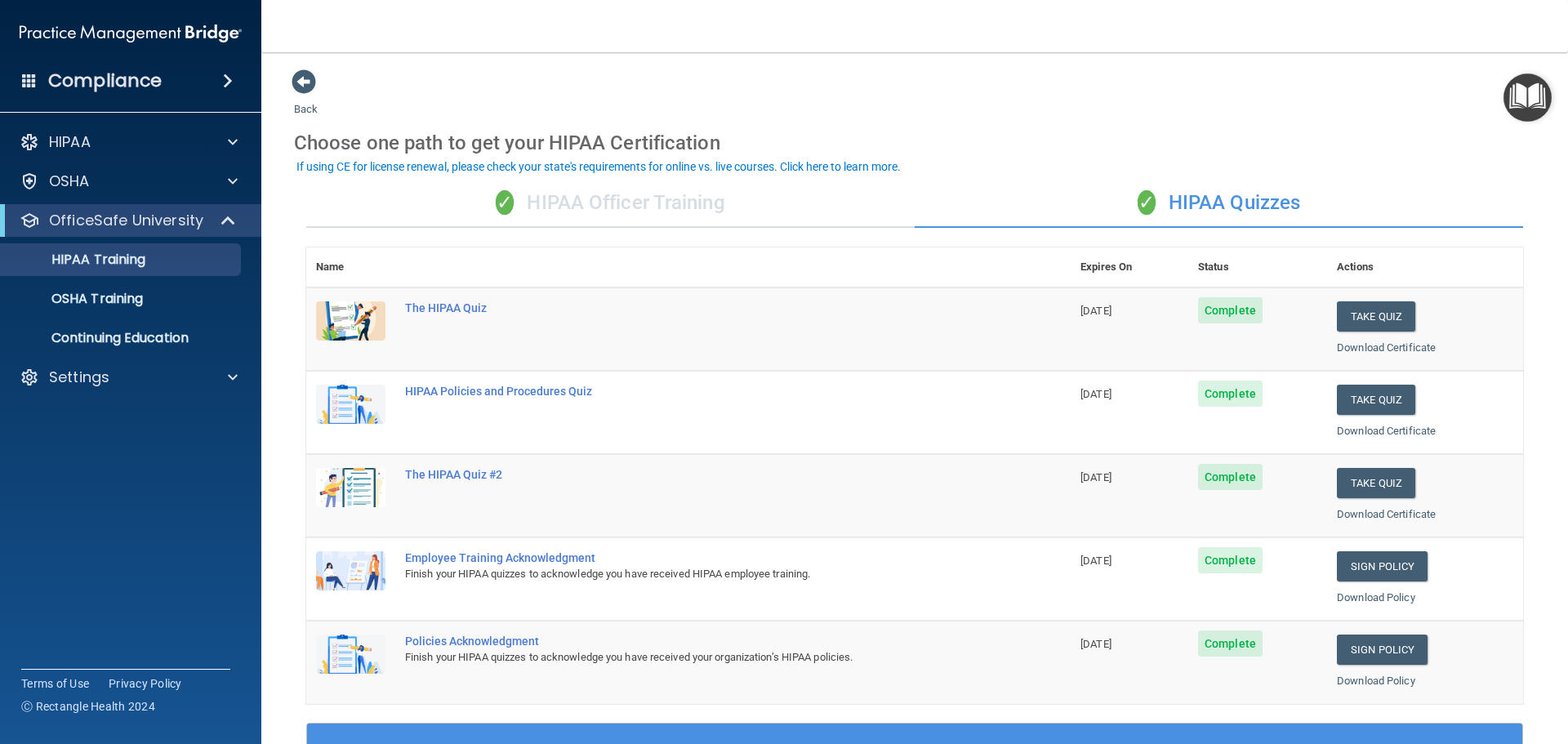
click at [627, 209] on div "✓ HIPAA Officer Training" at bounding box center [610, 203] width 609 height 49
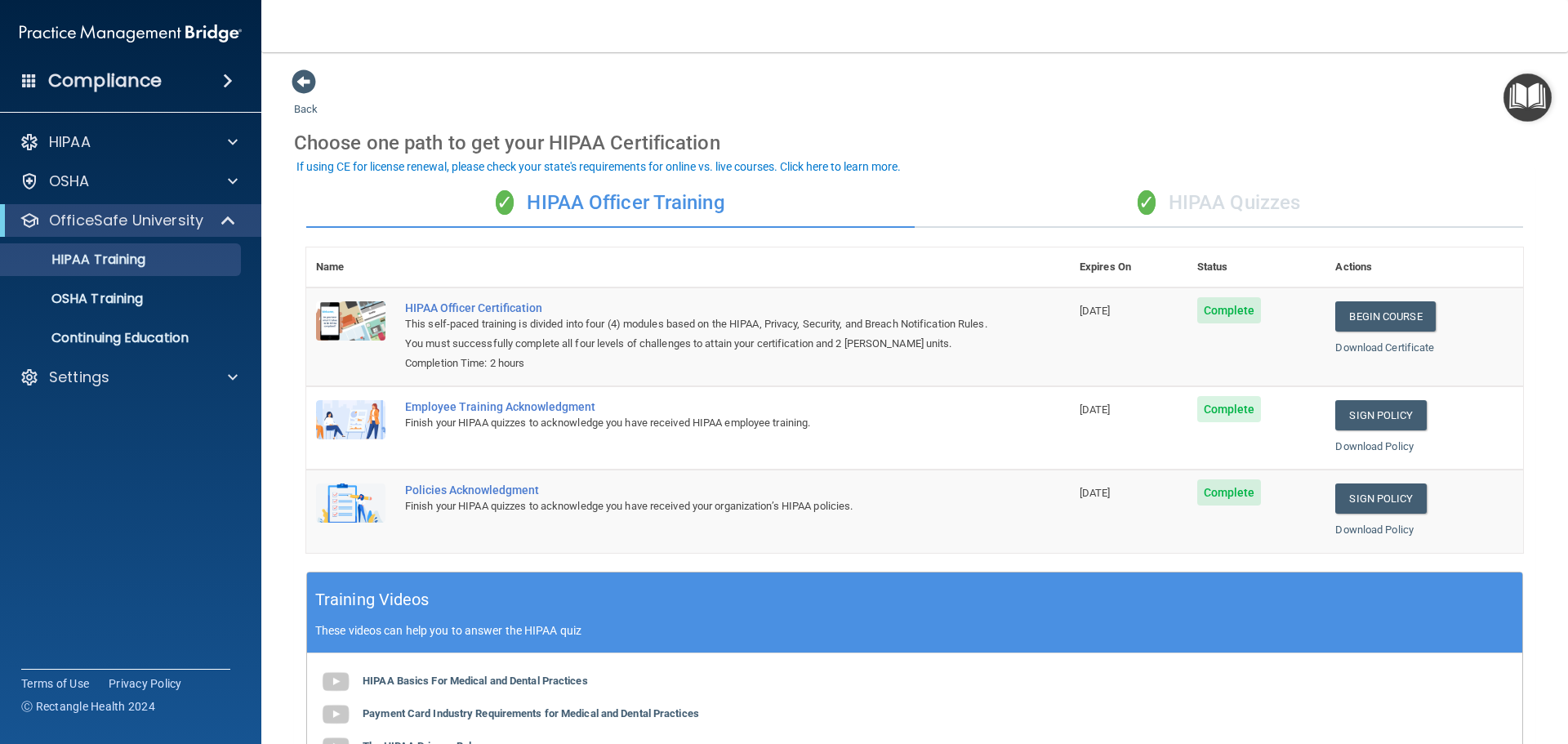
click at [1218, 197] on div "✓ HIPAA Quizzes" at bounding box center [1219, 203] width 609 height 49
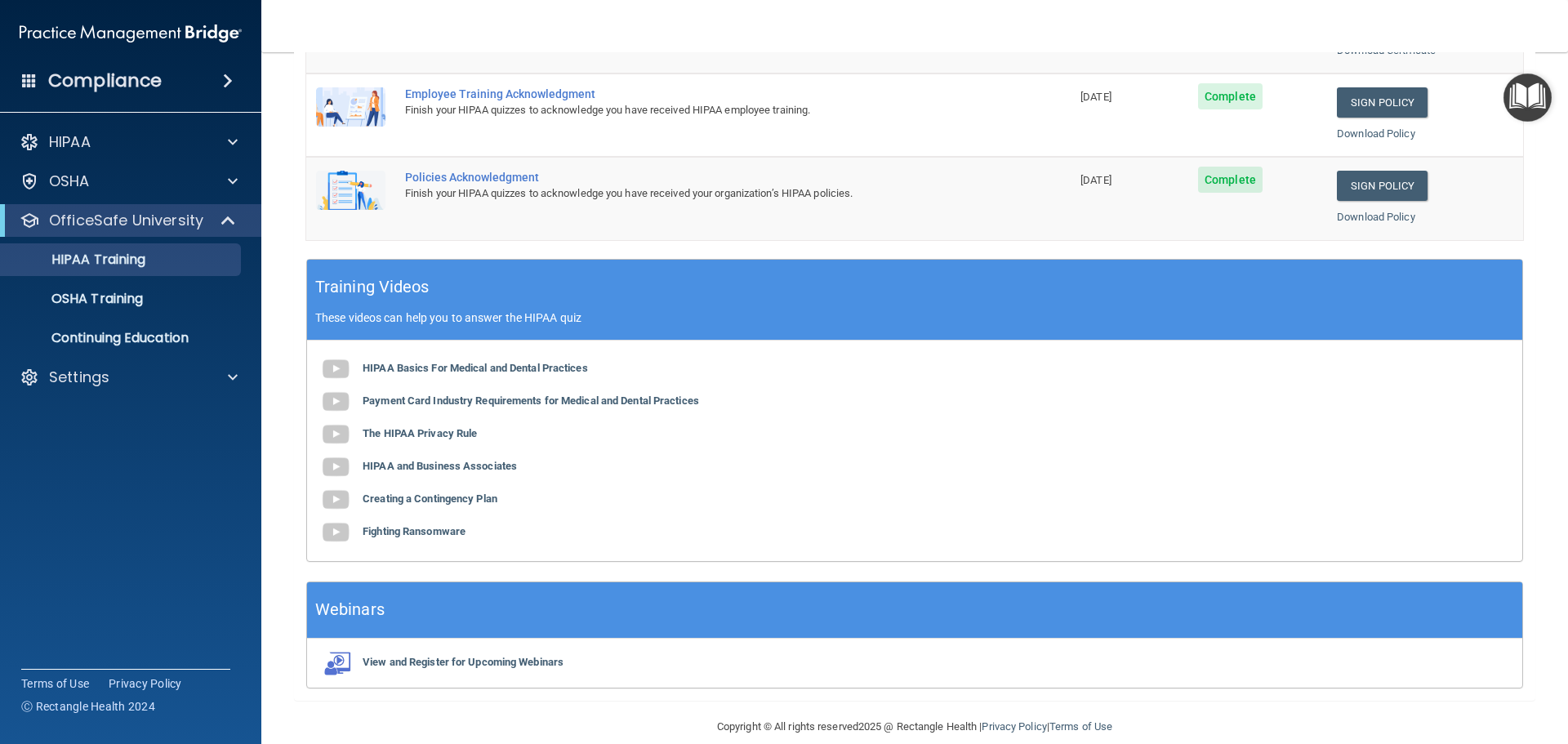
scroll to position [486, 0]
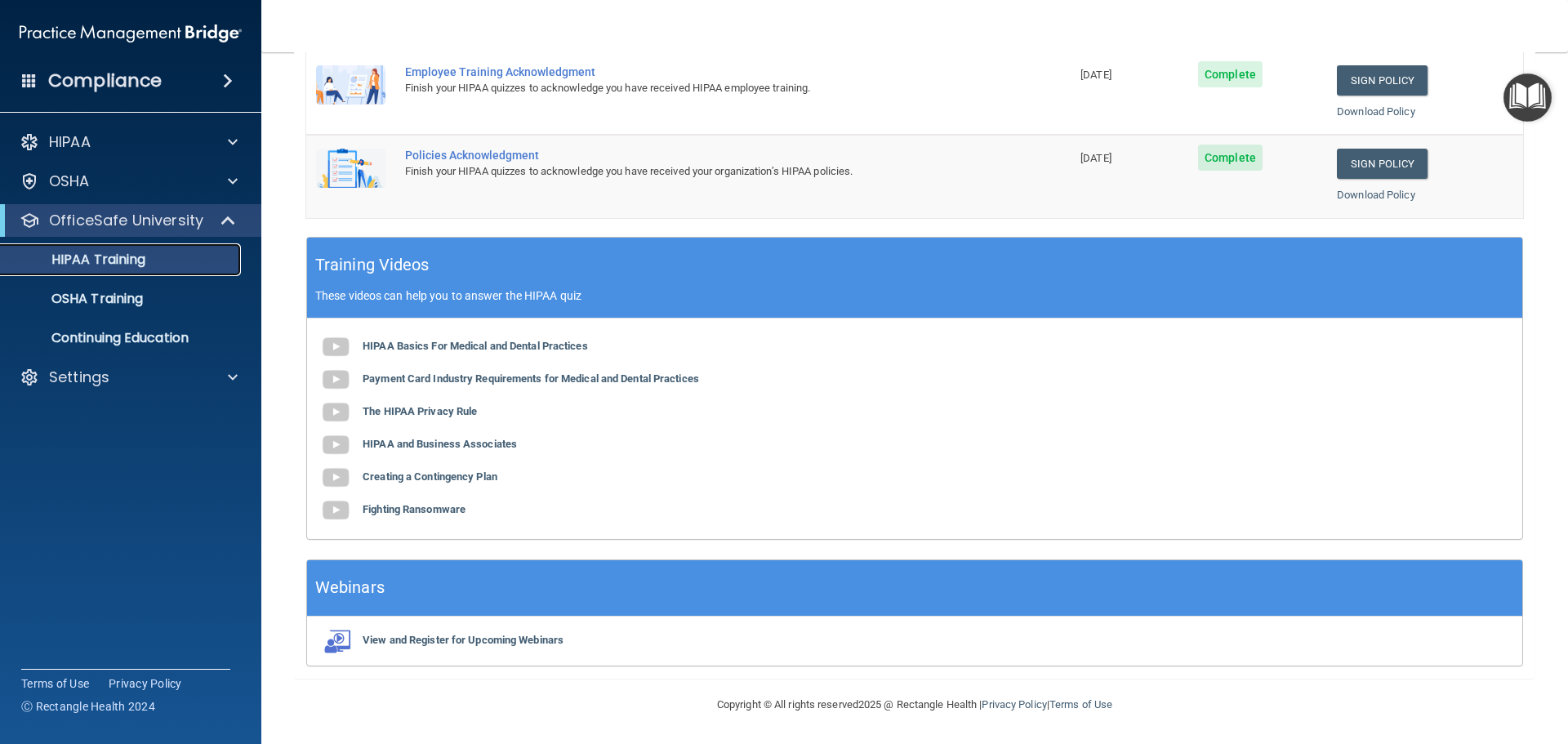
click at [128, 248] on link "HIPAA Training" at bounding box center [112, 259] width 258 height 32
click at [125, 298] on p "OSHA Training" at bounding box center [76, 299] width 132 height 17
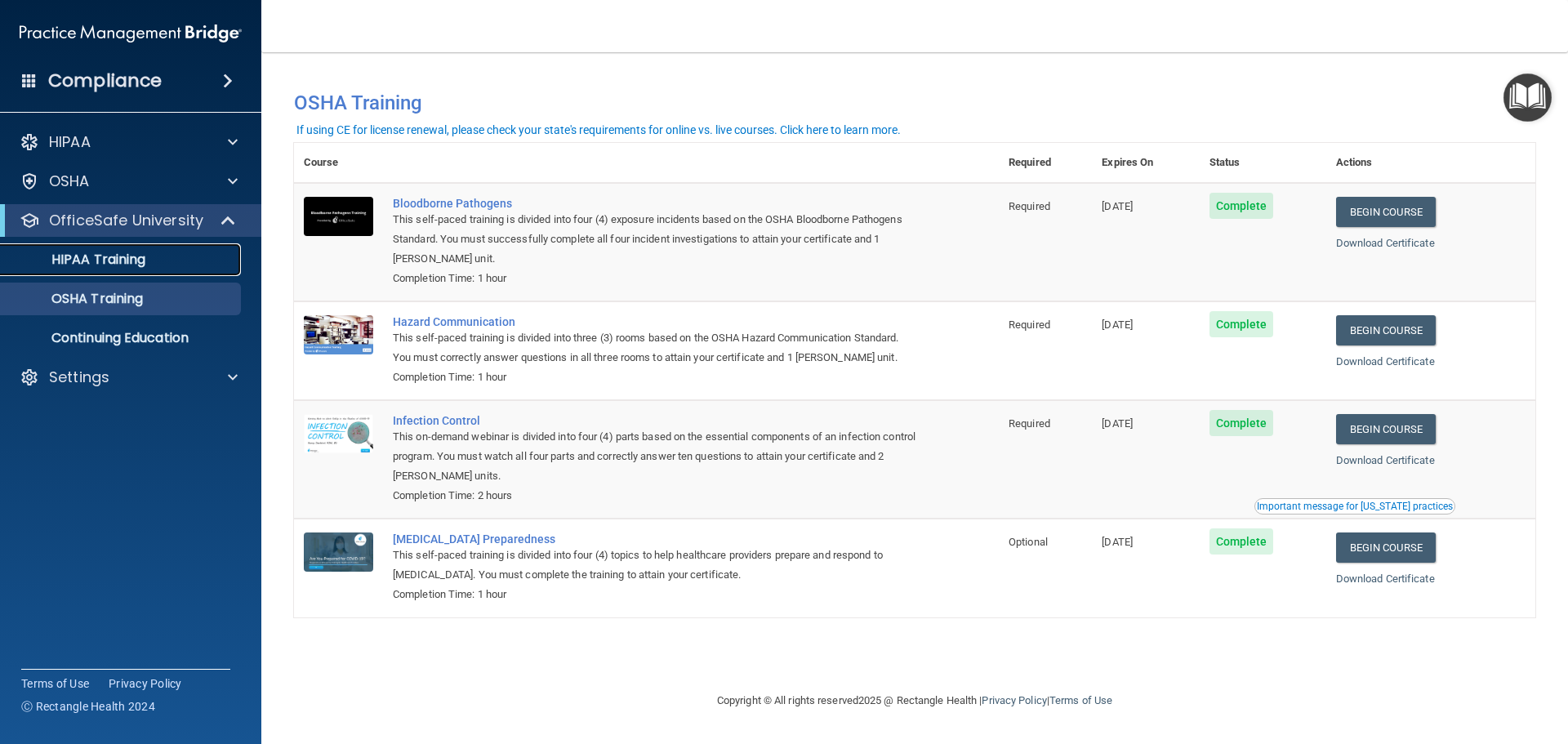
click at [85, 258] on p "HIPAA Training" at bounding box center [78, 259] width 135 height 17
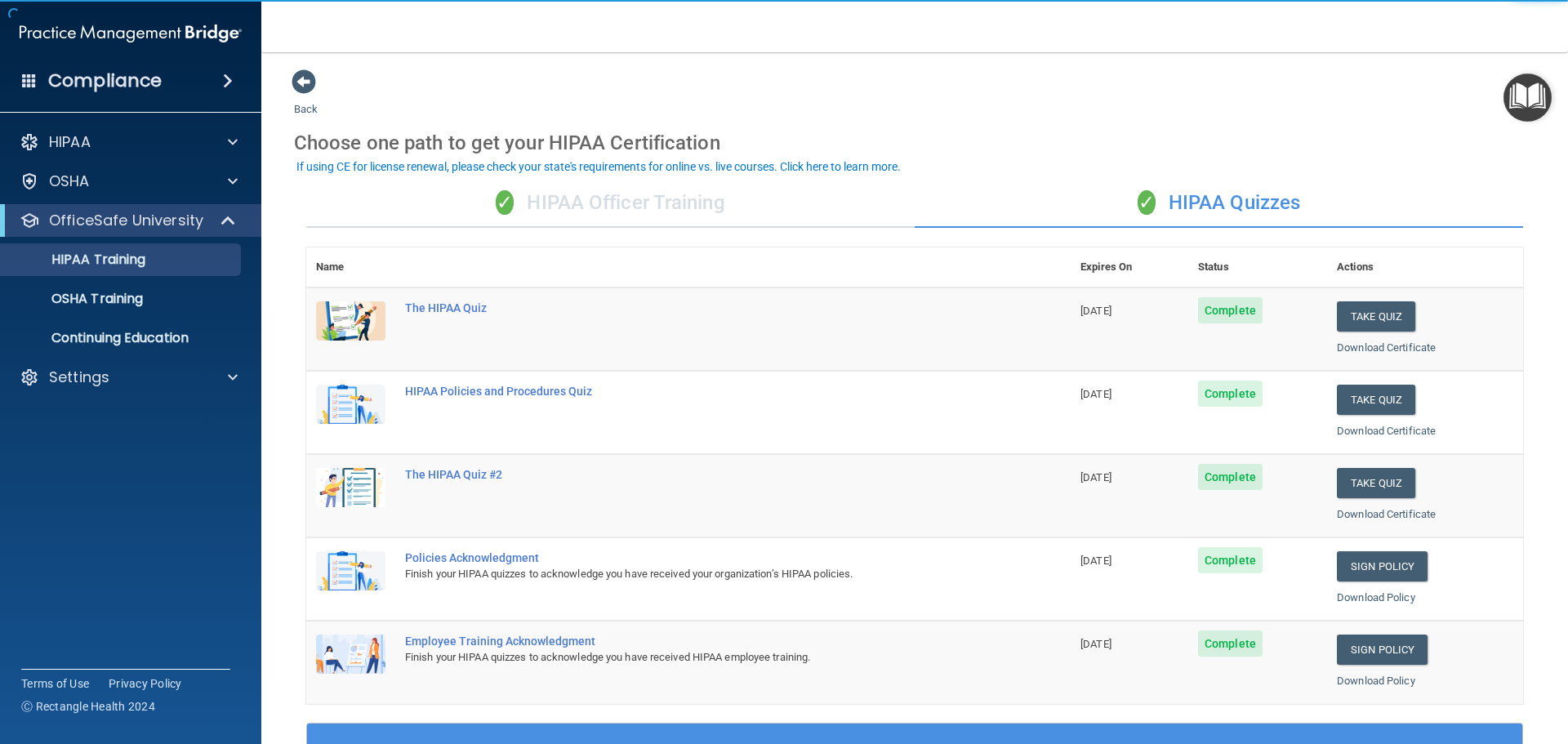
click at [653, 199] on div "✓ HIPAA Officer Training" at bounding box center [610, 203] width 609 height 49
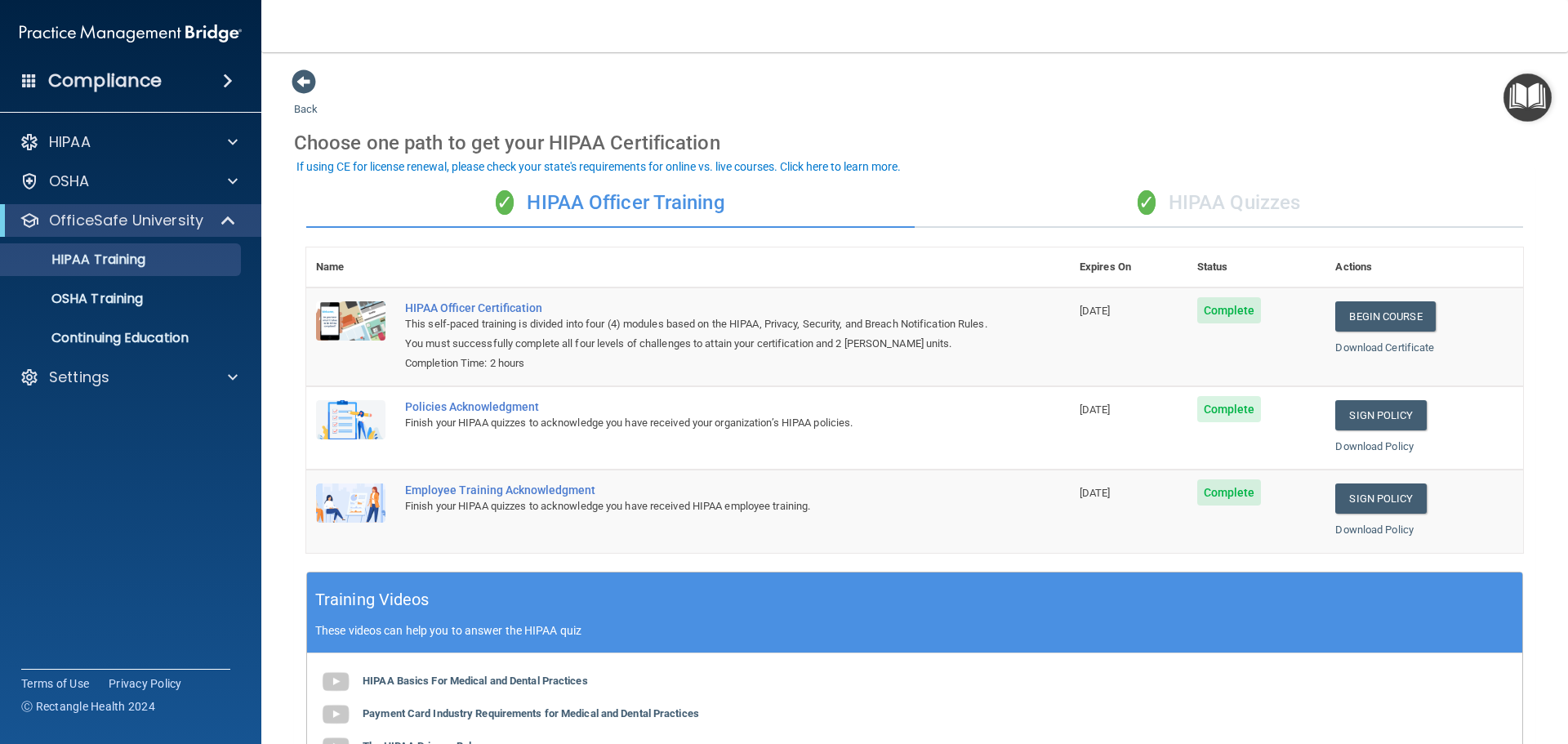
click at [1219, 195] on div "✓ HIPAA Quizzes" at bounding box center [1219, 203] width 609 height 49
